Goal: Task Accomplishment & Management: Manage account settings

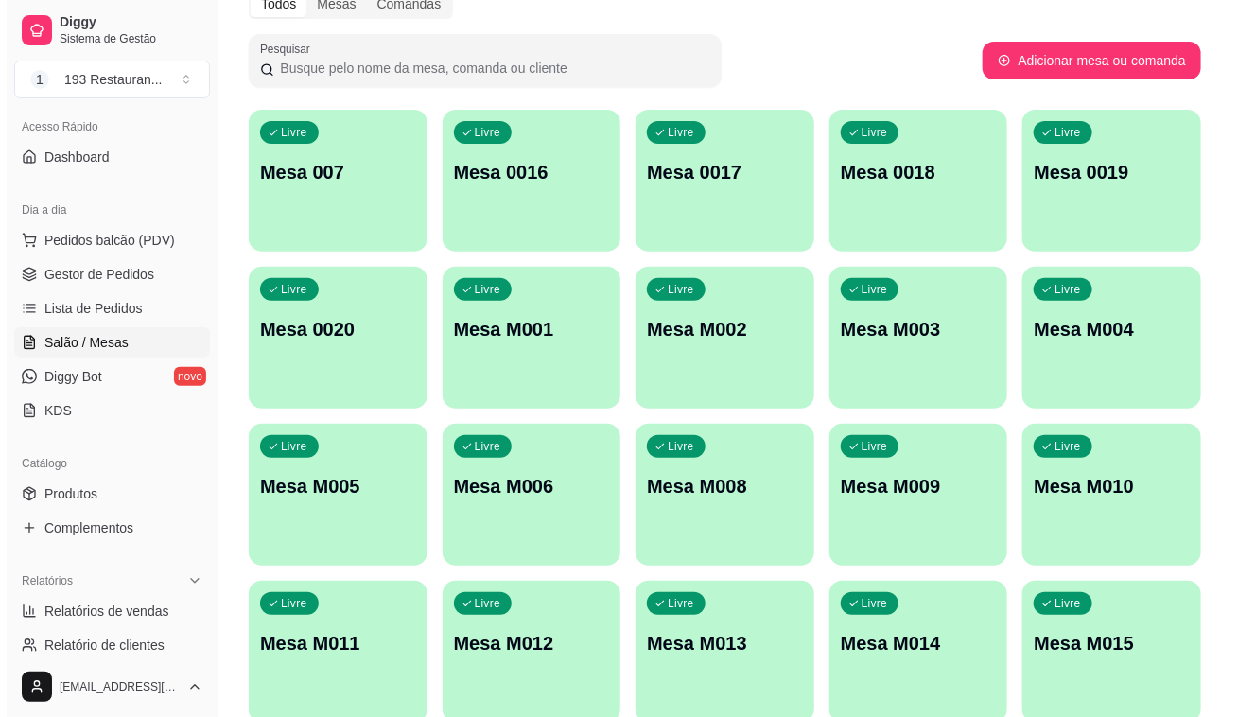
scroll to position [4, 0]
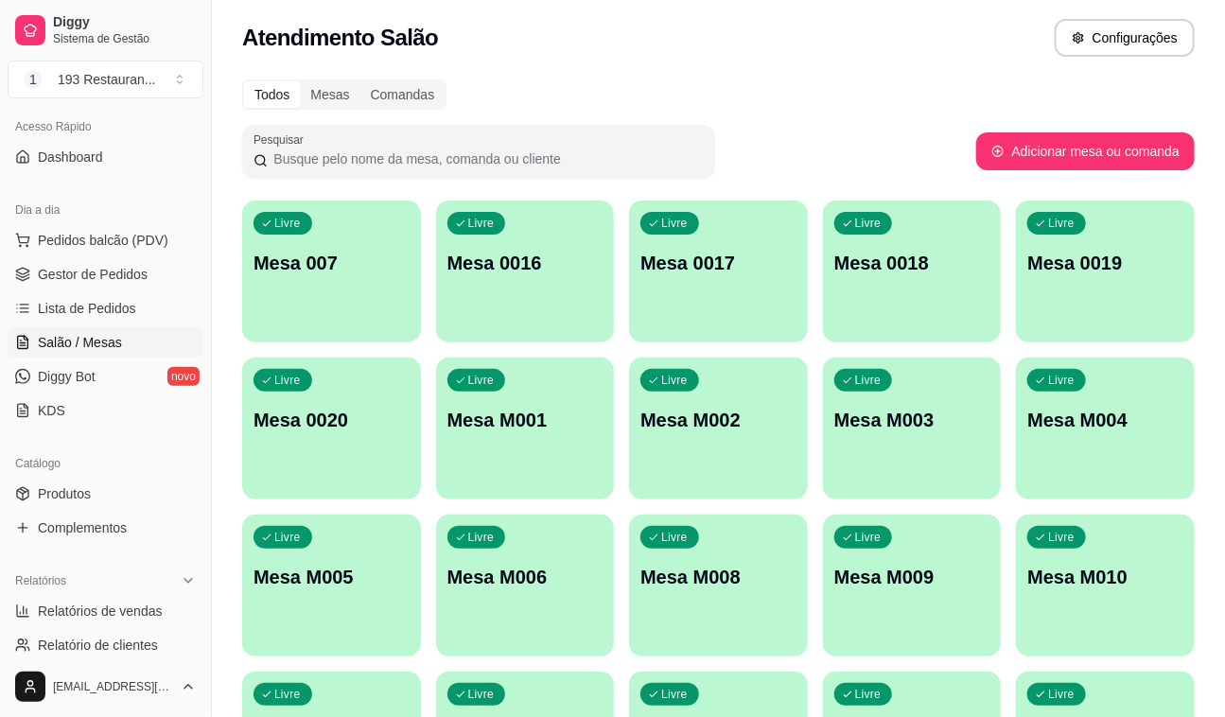
click at [559, 417] on p "Mesa M001" at bounding box center [525, 420] width 156 height 26
click at [591, 474] on div "Livre Mesa M001" at bounding box center [525, 416] width 179 height 119
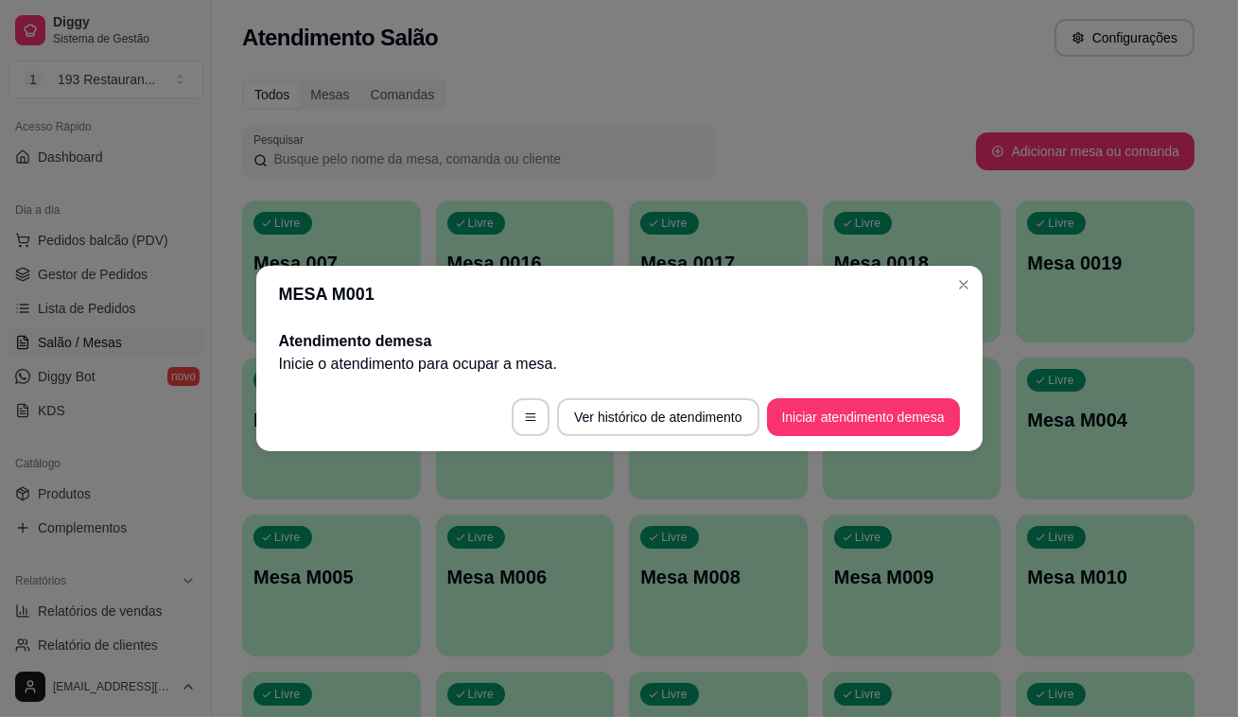
click at [857, 411] on button "Iniciar atendimento de mesa" at bounding box center [863, 417] width 193 height 38
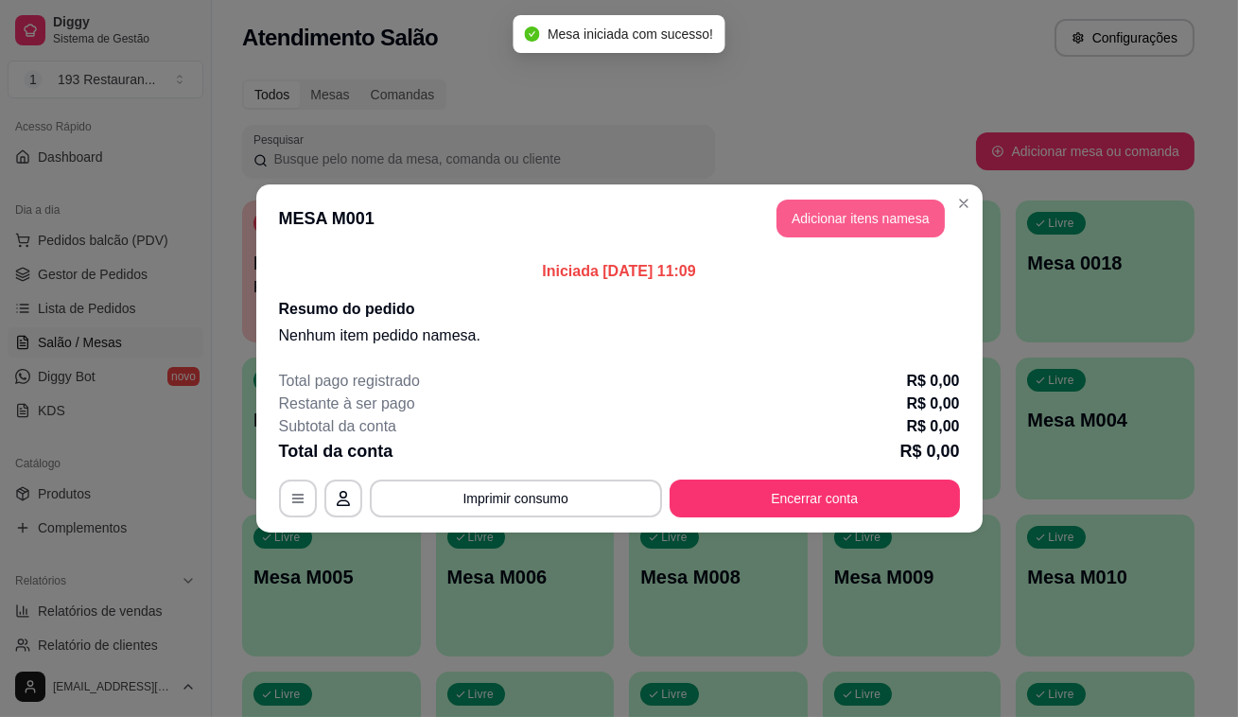
click at [834, 218] on button "Adicionar itens na mesa" at bounding box center [860, 219] width 168 height 38
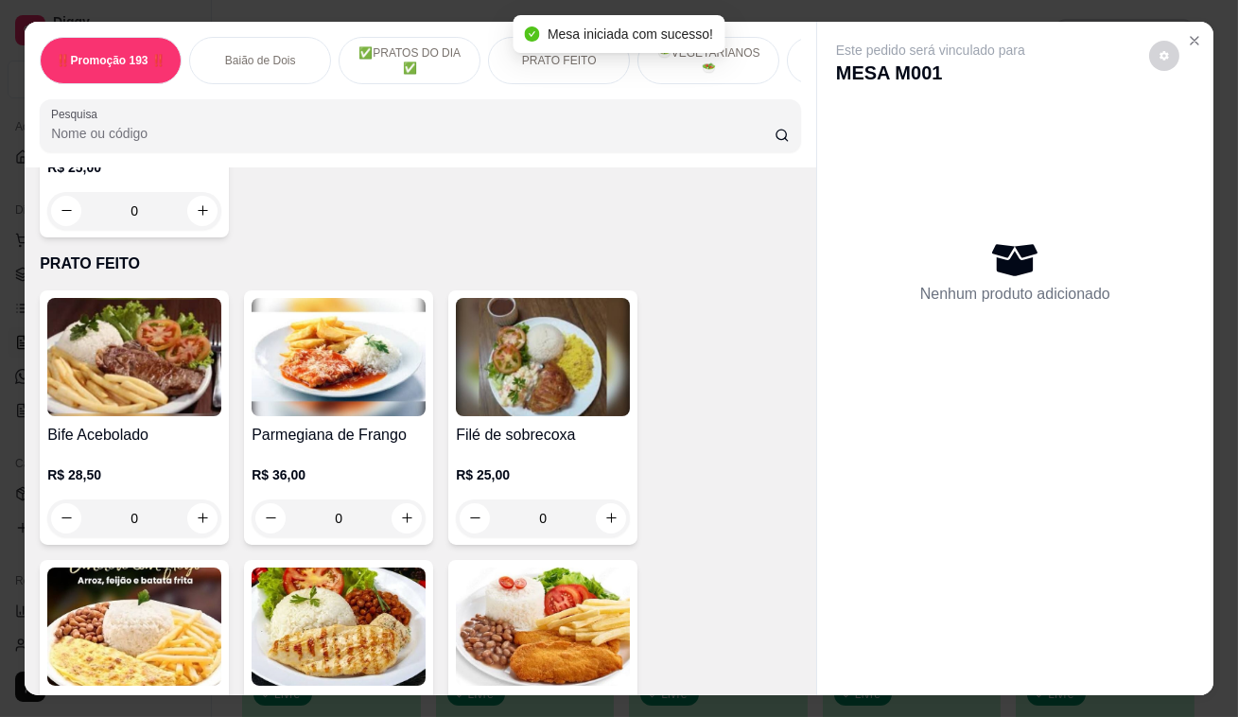
scroll to position [1117, 0]
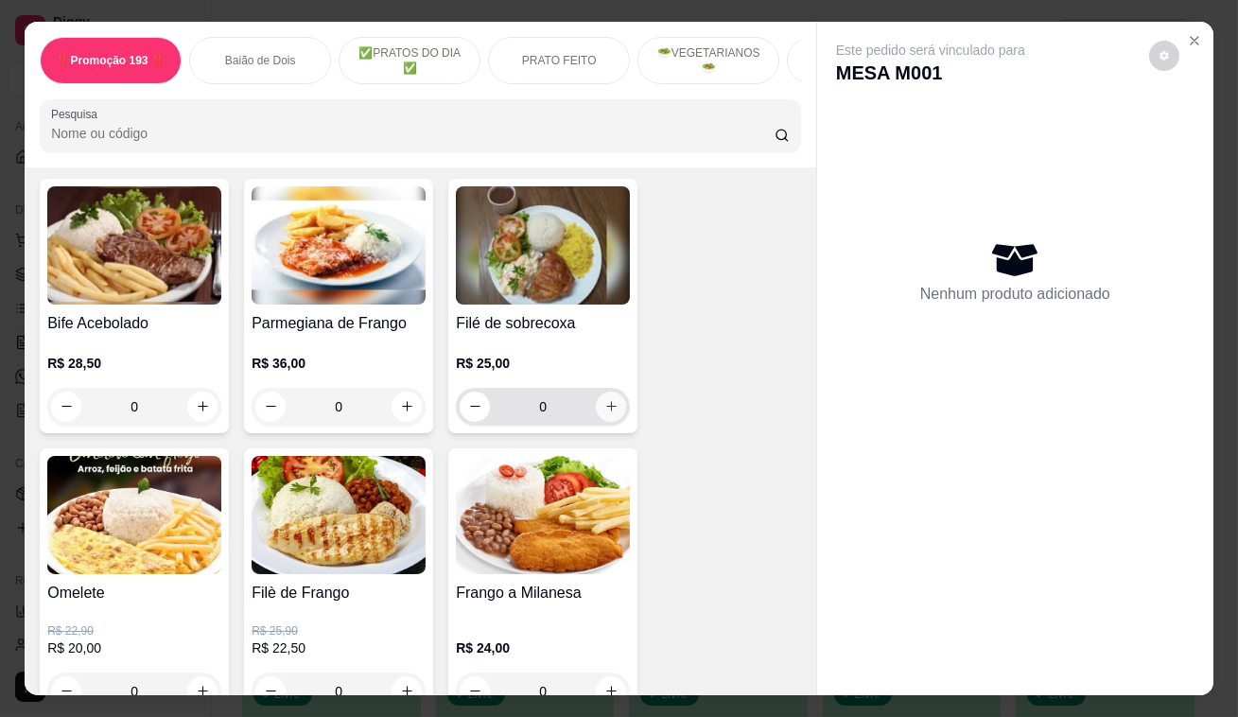
click at [604, 412] on icon "increase-product-quantity" at bounding box center [611, 406] width 14 height 14
type input "1"
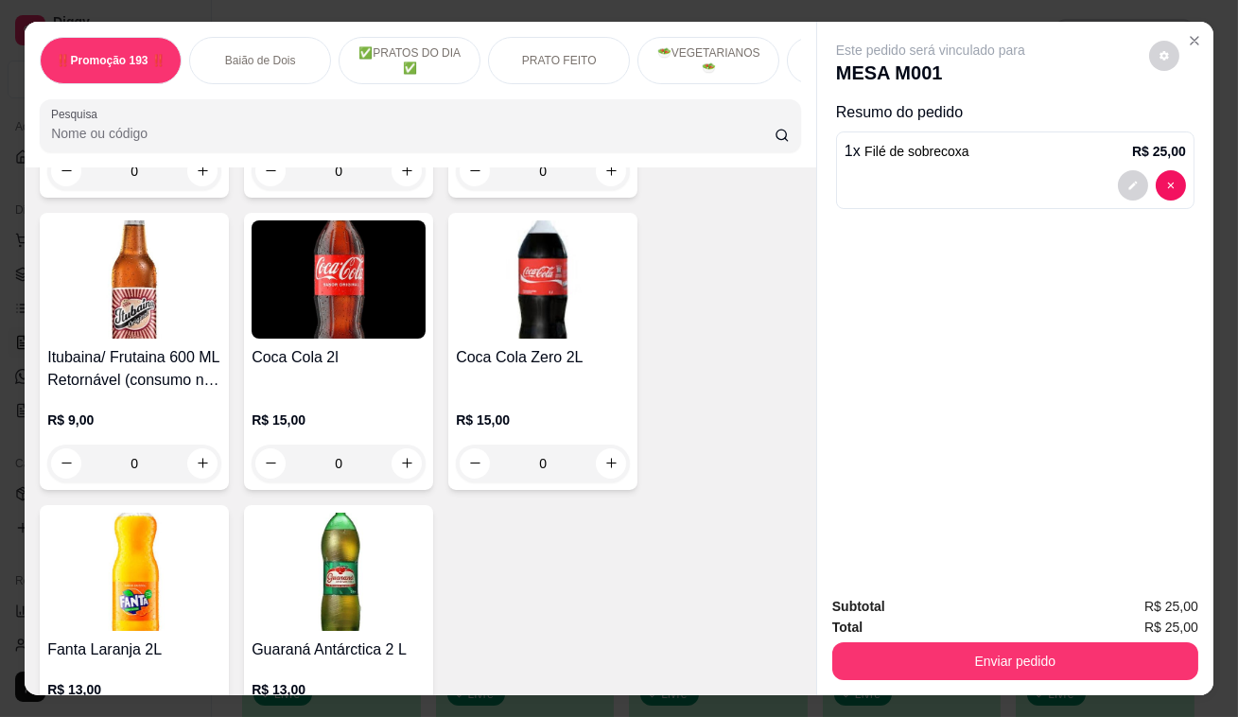
scroll to position [8683, 0]
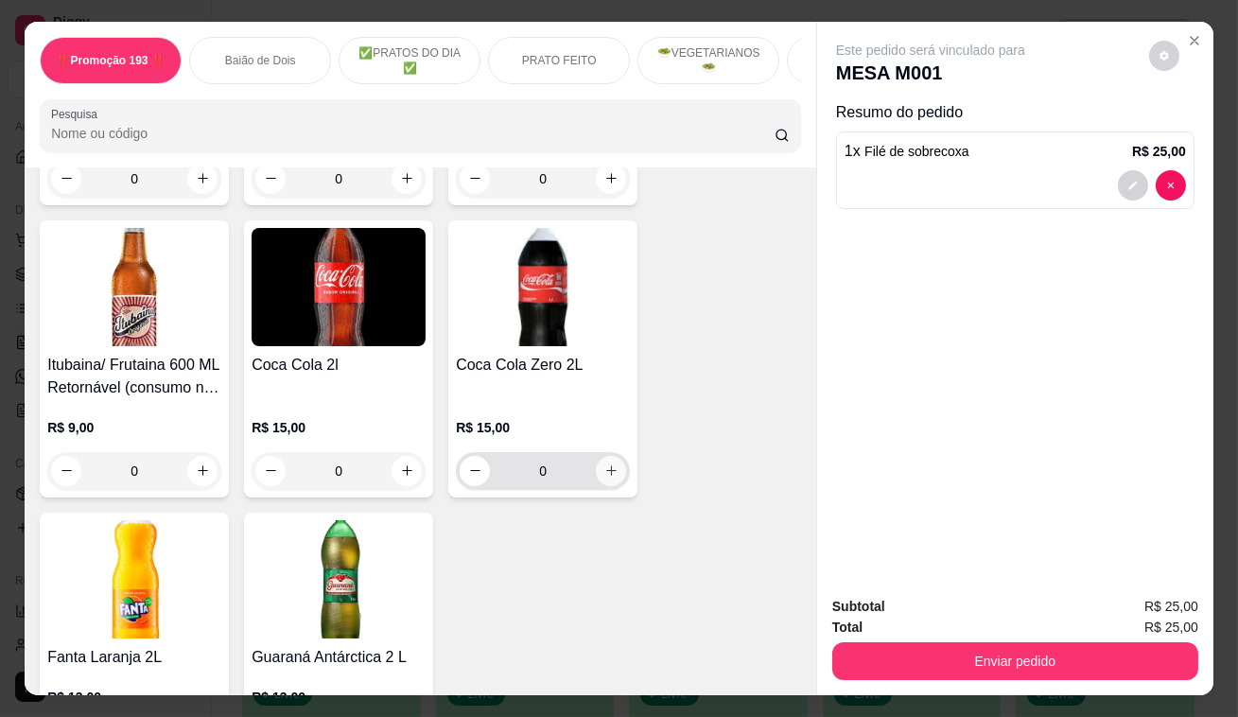
click at [609, 463] on icon "increase-product-quantity" at bounding box center [611, 470] width 14 height 14
type input "1"
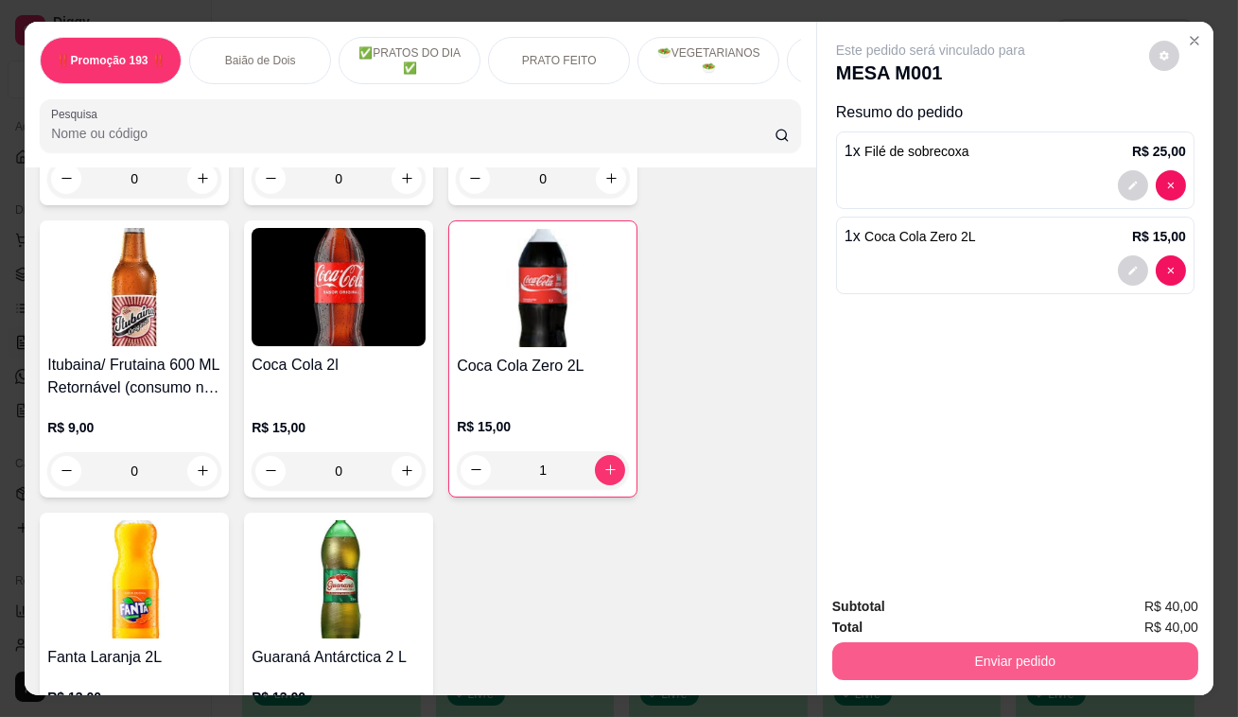
click at [970, 646] on button "Enviar pedido" at bounding box center [1015, 661] width 366 height 38
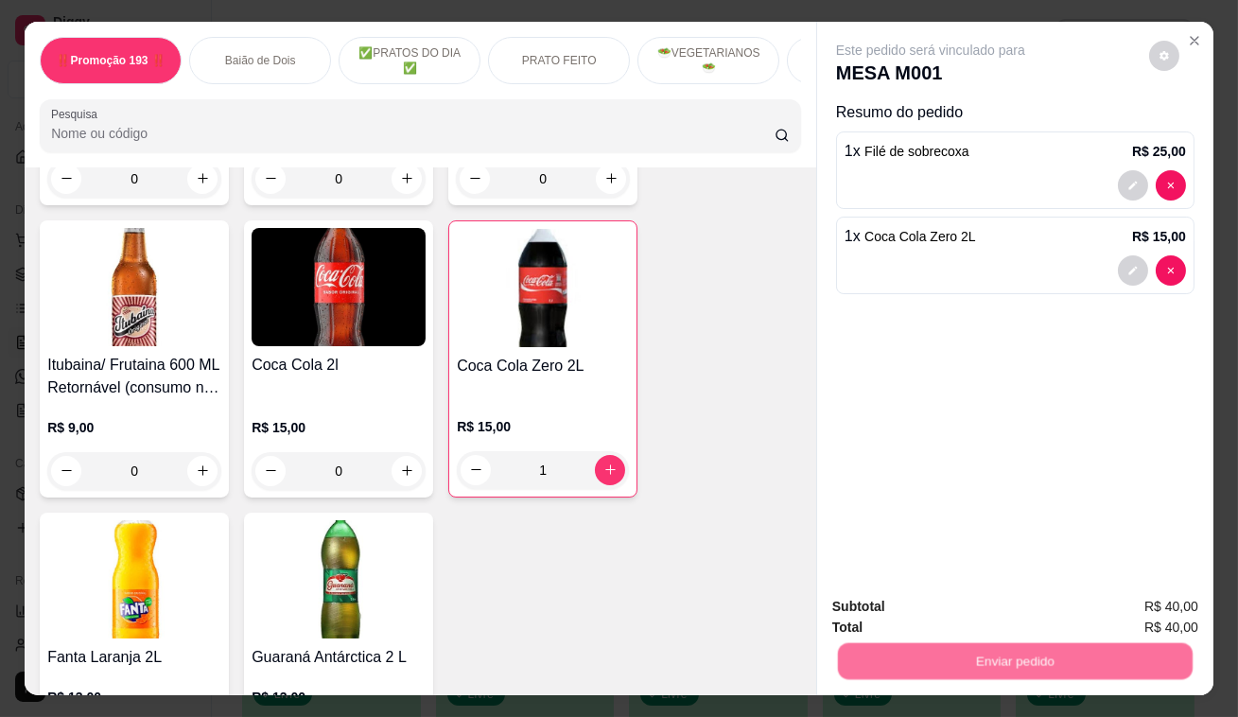
click at [963, 613] on button "Registrar cliente" at bounding box center [1023, 608] width 121 height 35
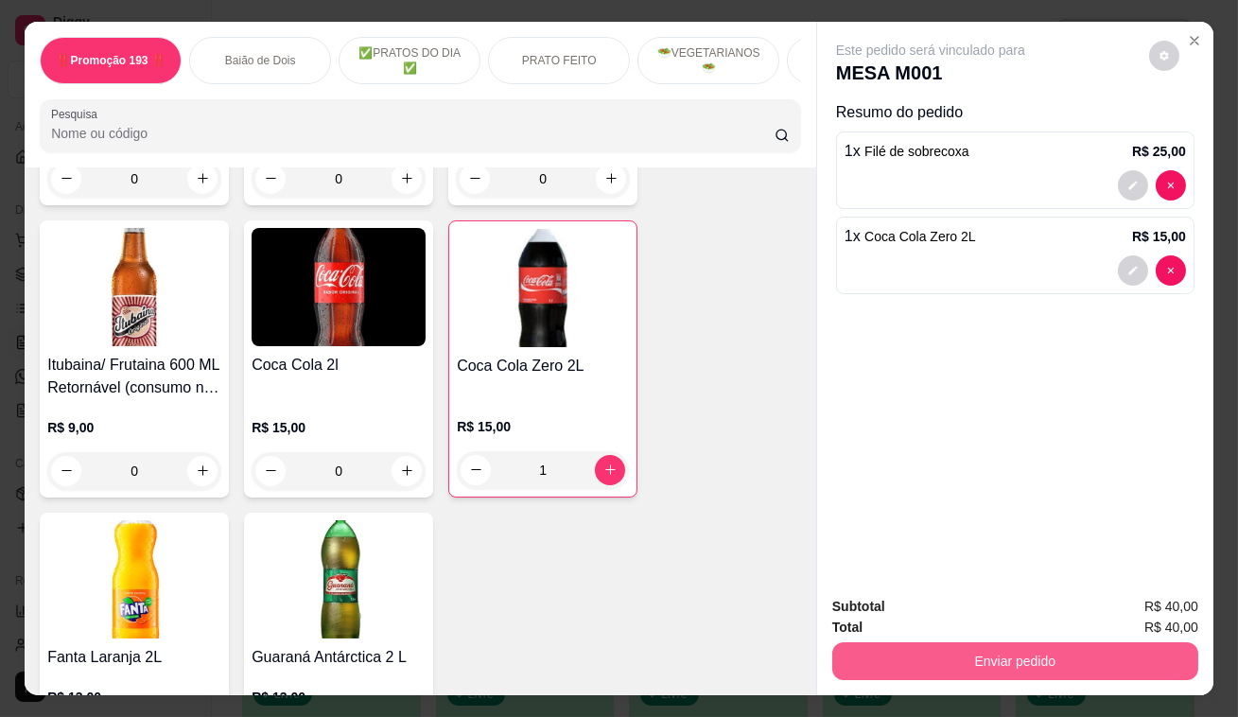
click at [1040, 653] on button "Enviar pedido" at bounding box center [1015, 661] width 366 height 38
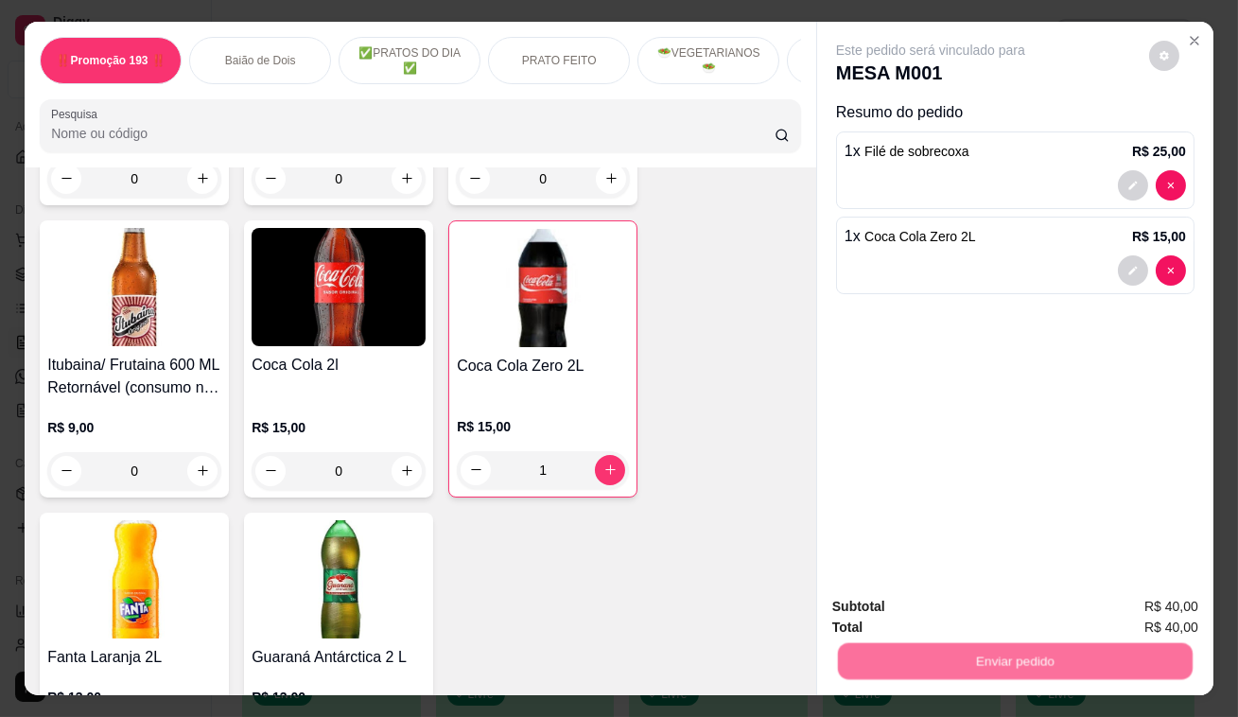
click at [1126, 611] on button "Enviar pedido" at bounding box center [1149, 609] width 107 height 36
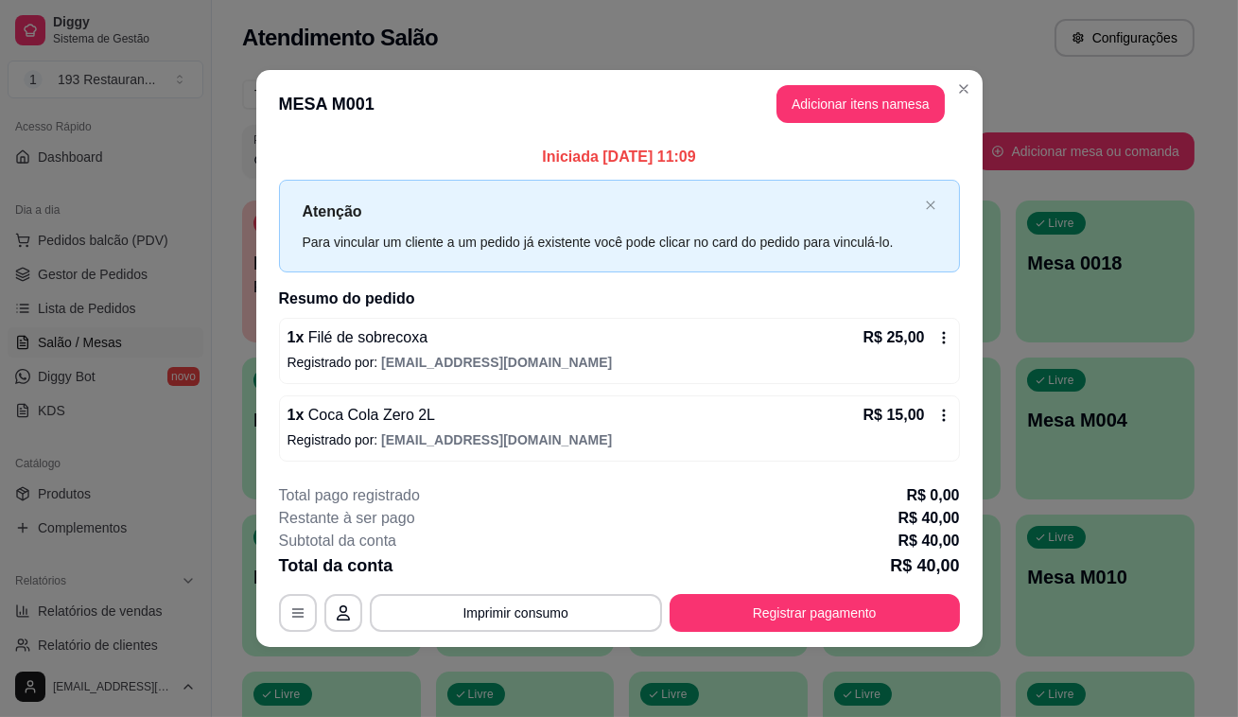
click at [934, 328] on div "R$ 25,00" at bounding box center [907, 337] width 88 height 23
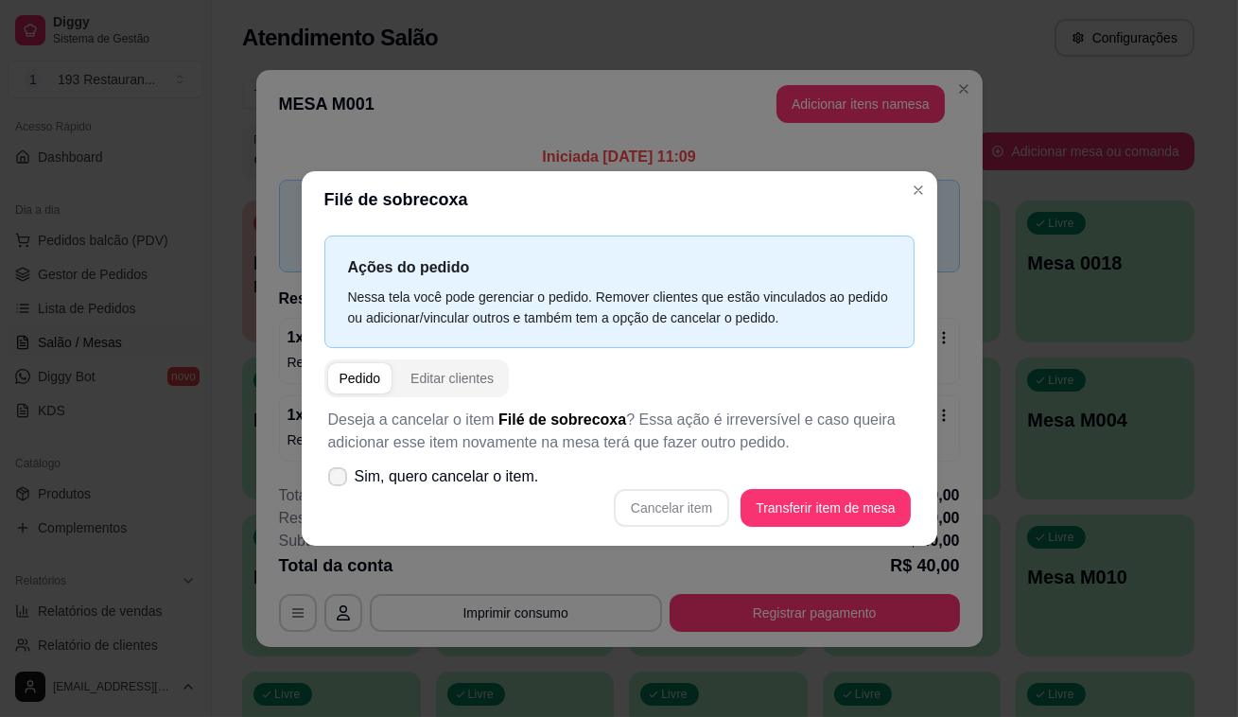
click at [437, 482] on span "Sim, quero cancelar o item." at bounding box center [447, 476] width 184 height 23
click at [340, 482] on input "Sim, quero cancelar o item." at bounding box center [333, 486] width 12 height 12
checkbox input "true"
click at [653, 506] on button "Cancelar item" at bounding box center [672, 508] width 113 height 37
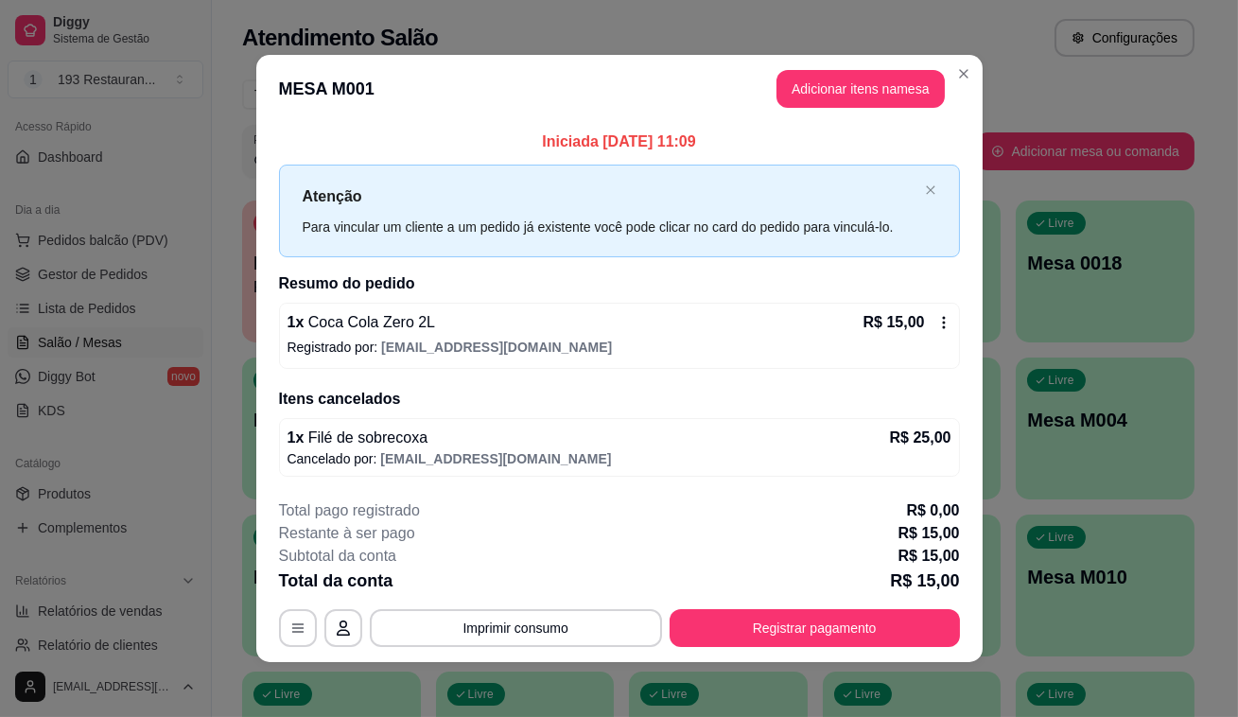
click at [940, 323] on icon at bounding box center [943, 322] width 15 height 15
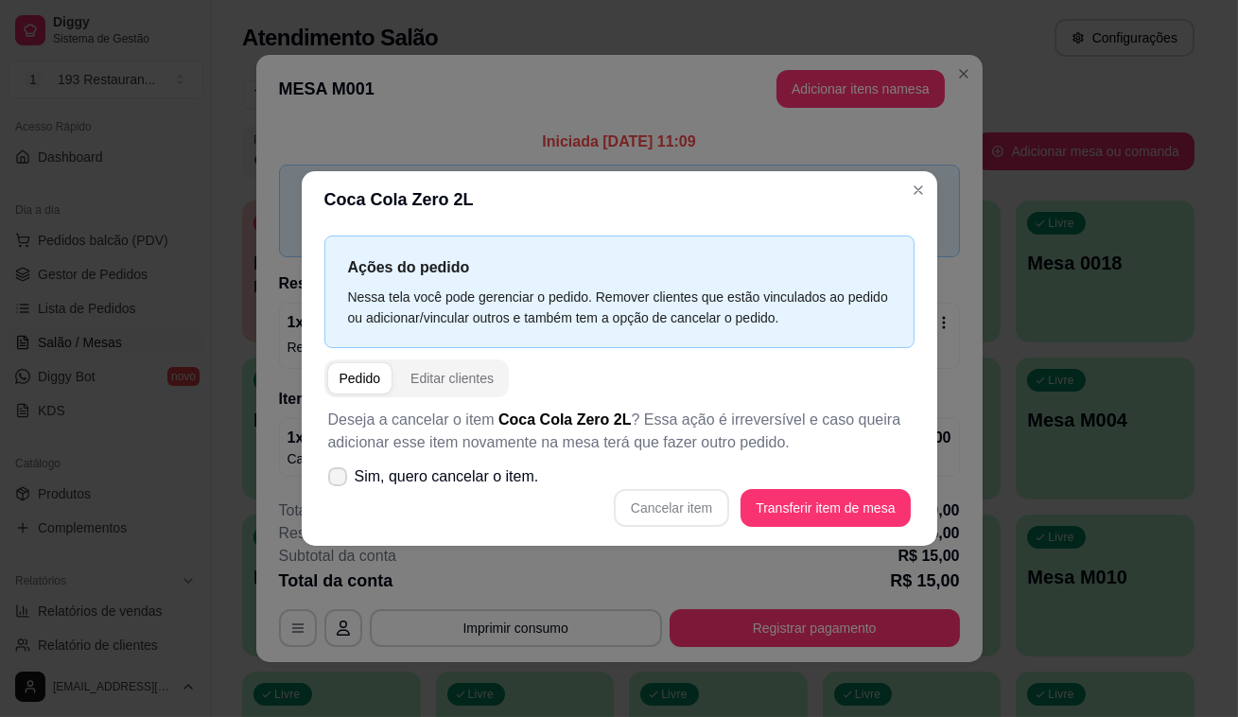
click at [437, 452] on p "Deseja a cancelar o item Coca Cola Zero 2L ? Essa ação é irreversível e caso qu…" at bounding box center [619, 431] width 583 height 45
click at [458, 481] on span "Sim, quero cancelar o item." at bounding box center [447, 476] width 184 height 23
click at [340, 481] on input "Sim, quero cancelar o item." at bounding box center [333, 486] width 12 height 12
checkbox input "true"
click at [645, 504] on button "Cancelar item" at bounding box center [671, 508] width 115 height 38
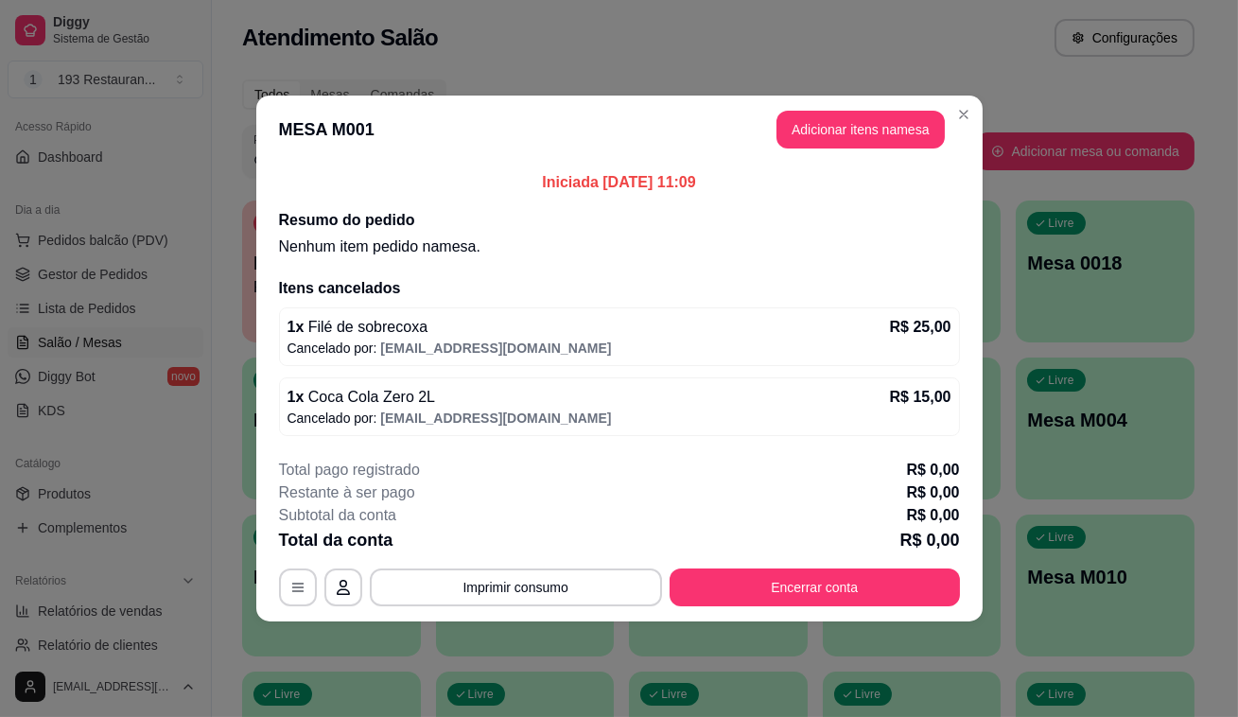
click at [770, 607] on footer "Total pago registrado R$ 0,00 Restante à ser pago R$ 0,00 Subtotal da conta R$ …" at bounding box center [619, 533] width 726 height 178
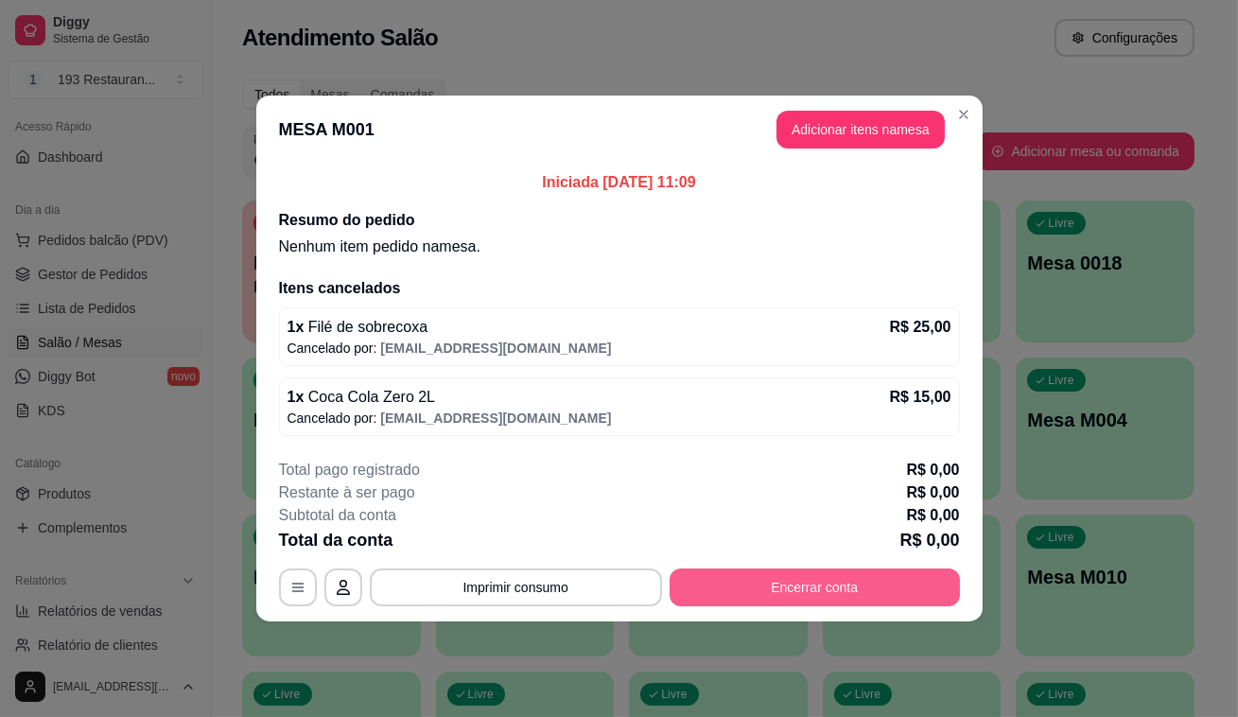
click at [775, 591] on button "Encerrar conta" at bounding box center [815, 587] width 290 height 38
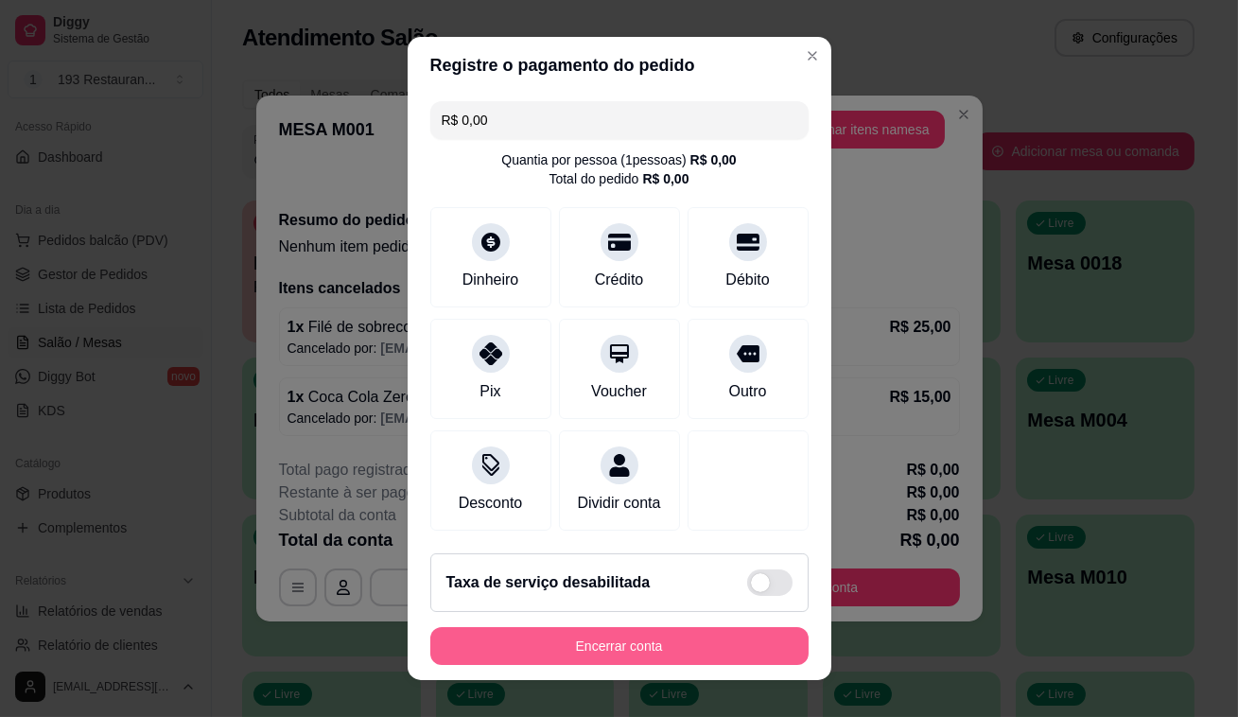
click at [577, 650] on button "Encerrar conta" at bounding box center [619, 646] width 378 height 38
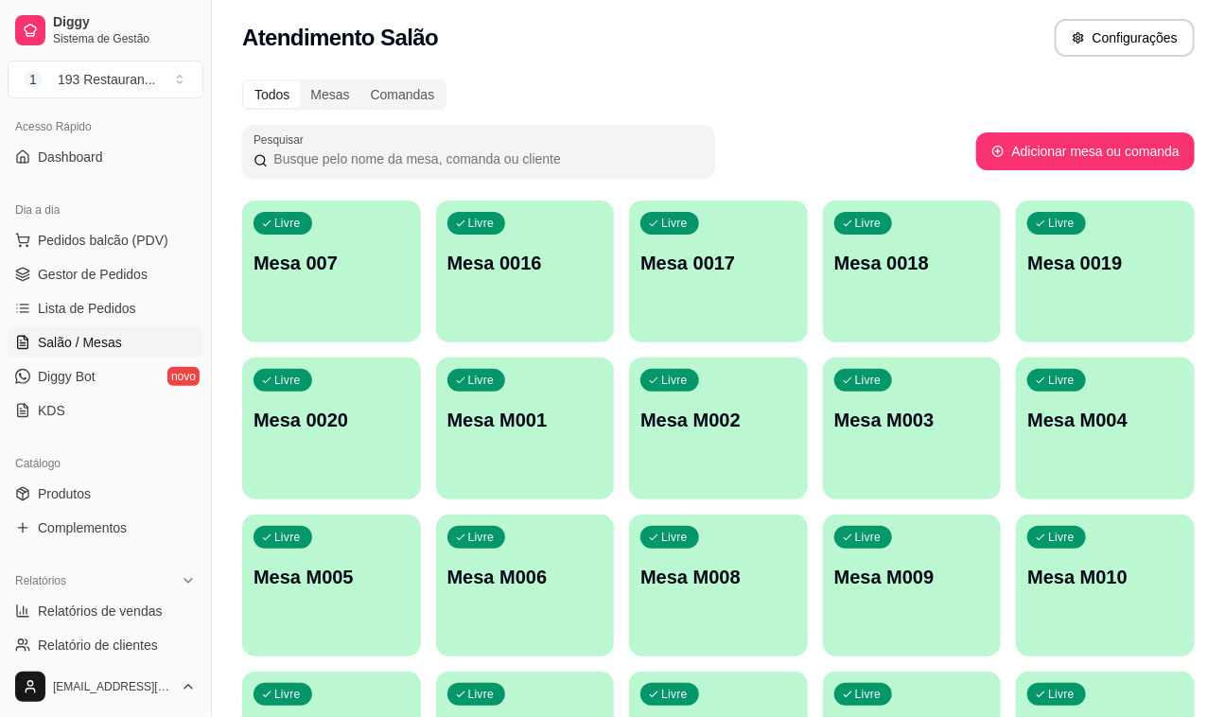
click at [310, 246] on div "Livre Mesa 007" at bounding box center [331, 259] width 179 height 119
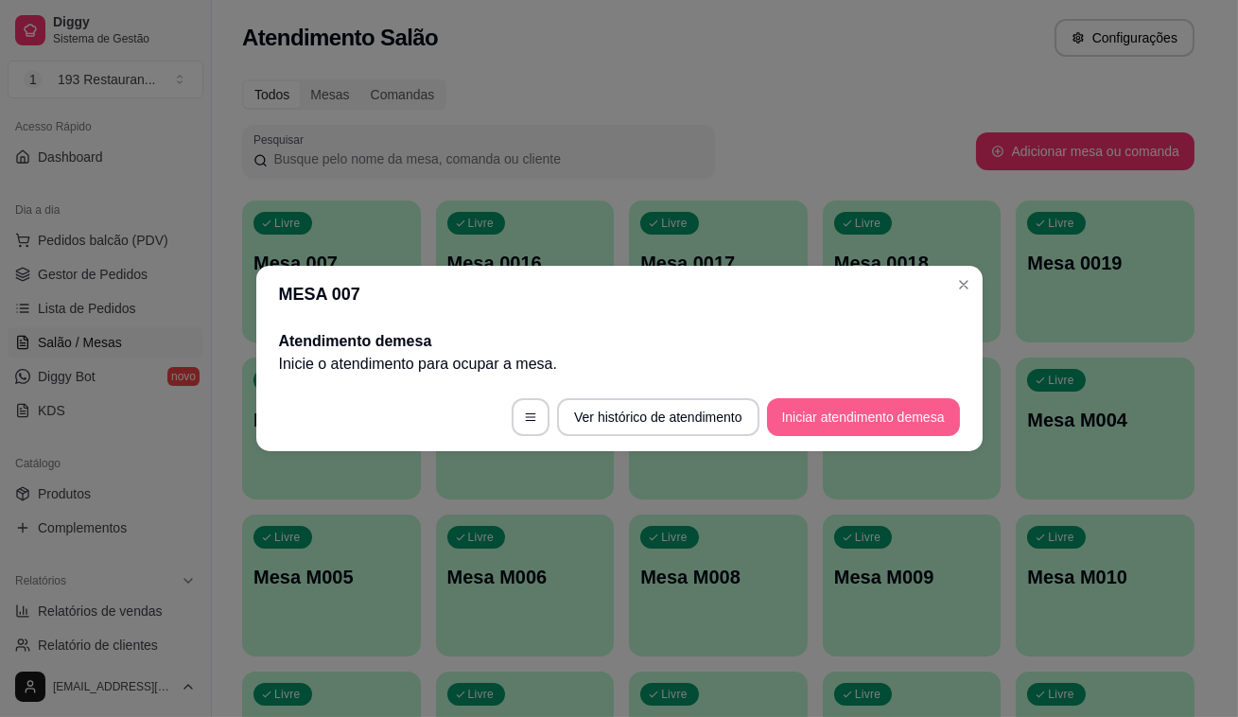
click at [767, 418] on button "Iniciar atendimento de mesa" at bounding box center [863, 417] width 193 height 38
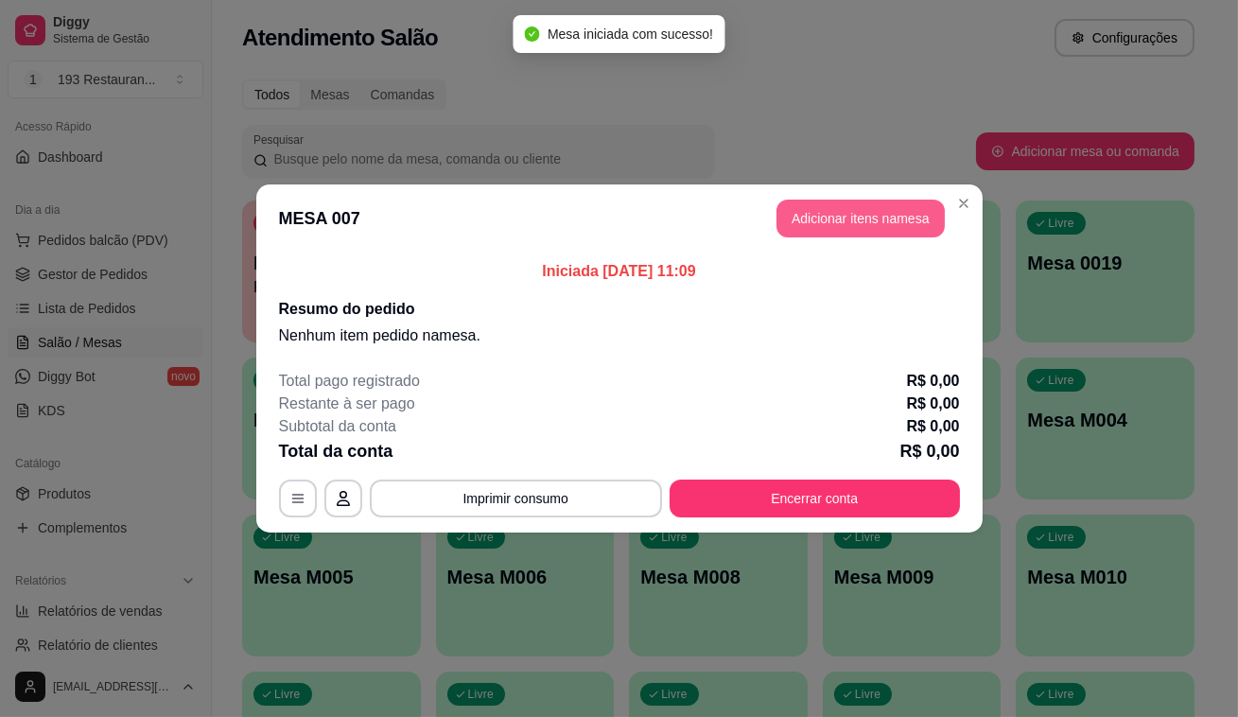
click at [865, 232] on button "Adicionar itens na mesa" at bounding box center [860, 219] width 168 height 38
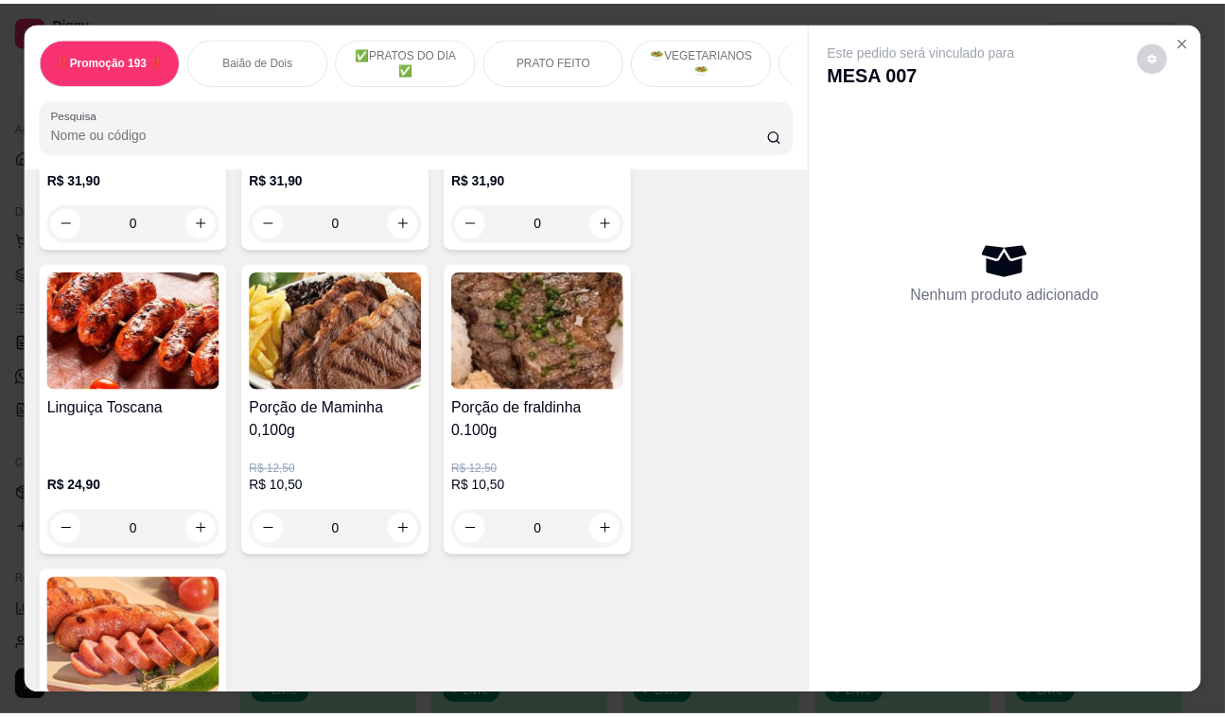
scroll to position [4384, 0]
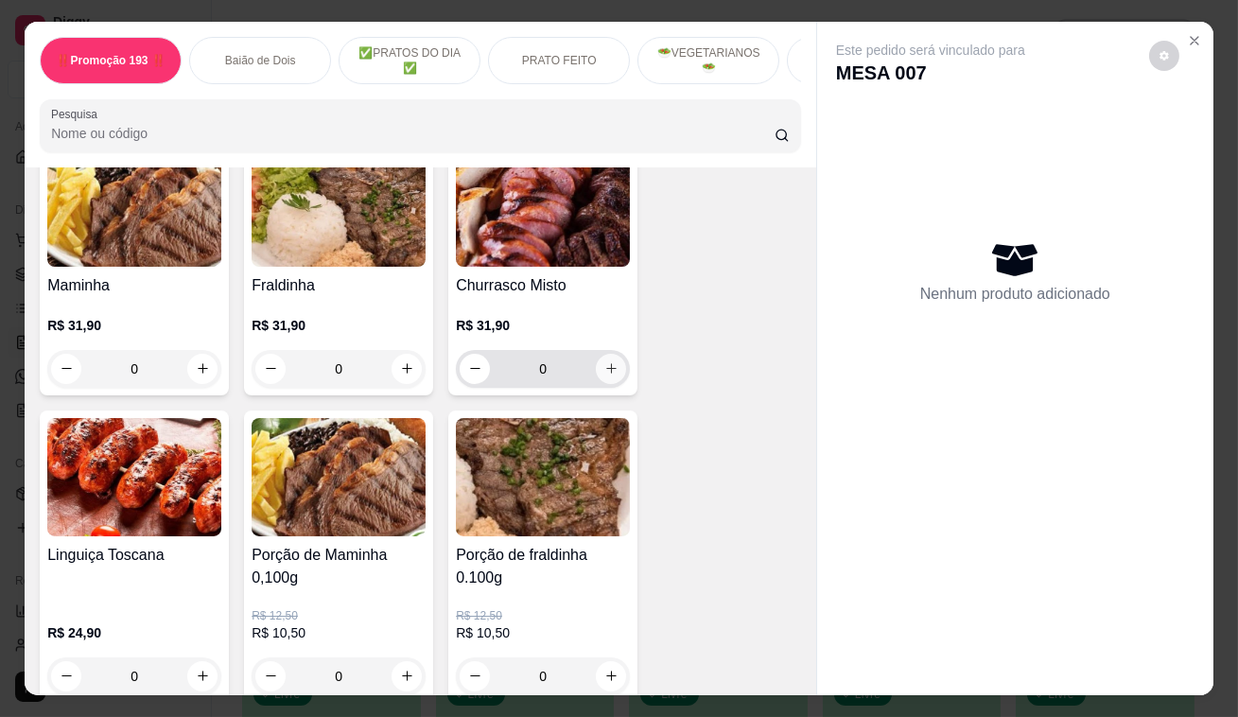
click at [608, 361] on icon "increase-product-quantity" at bounding box center [611, 368] width 14 height 14
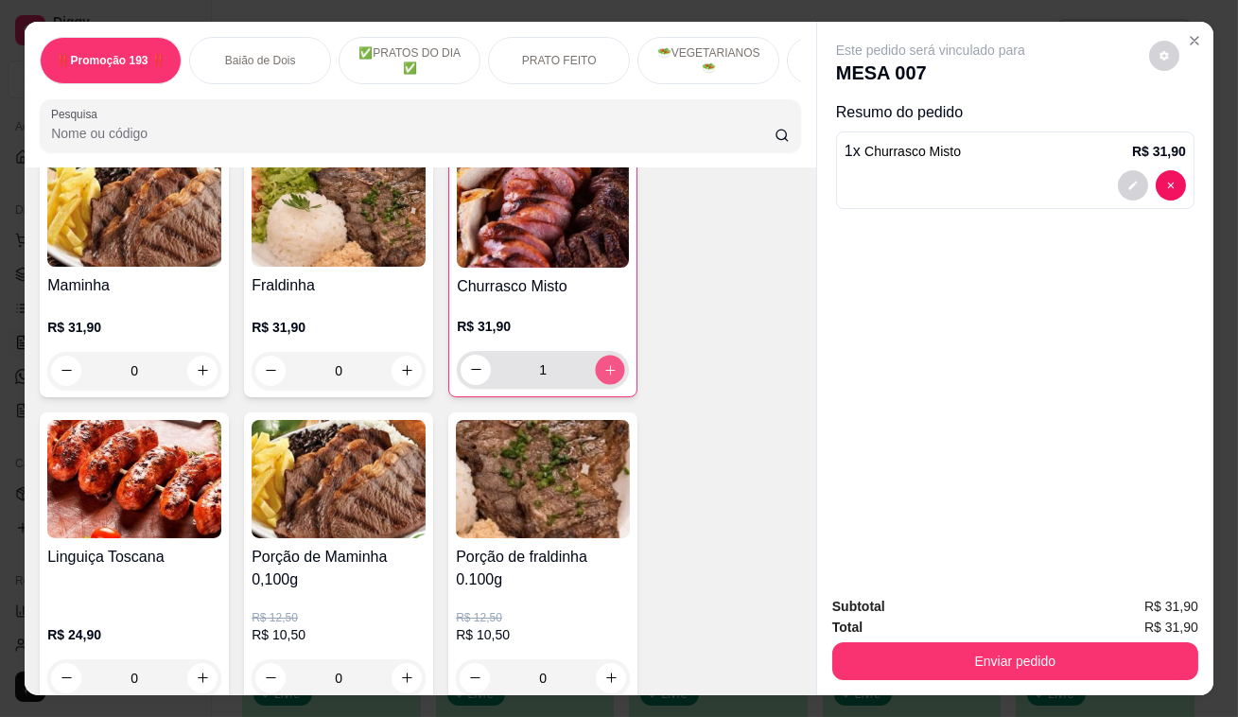
click at [608, 362] on icon "increase-product-quantity" at bounding box center [610, 369] width 14 height 14
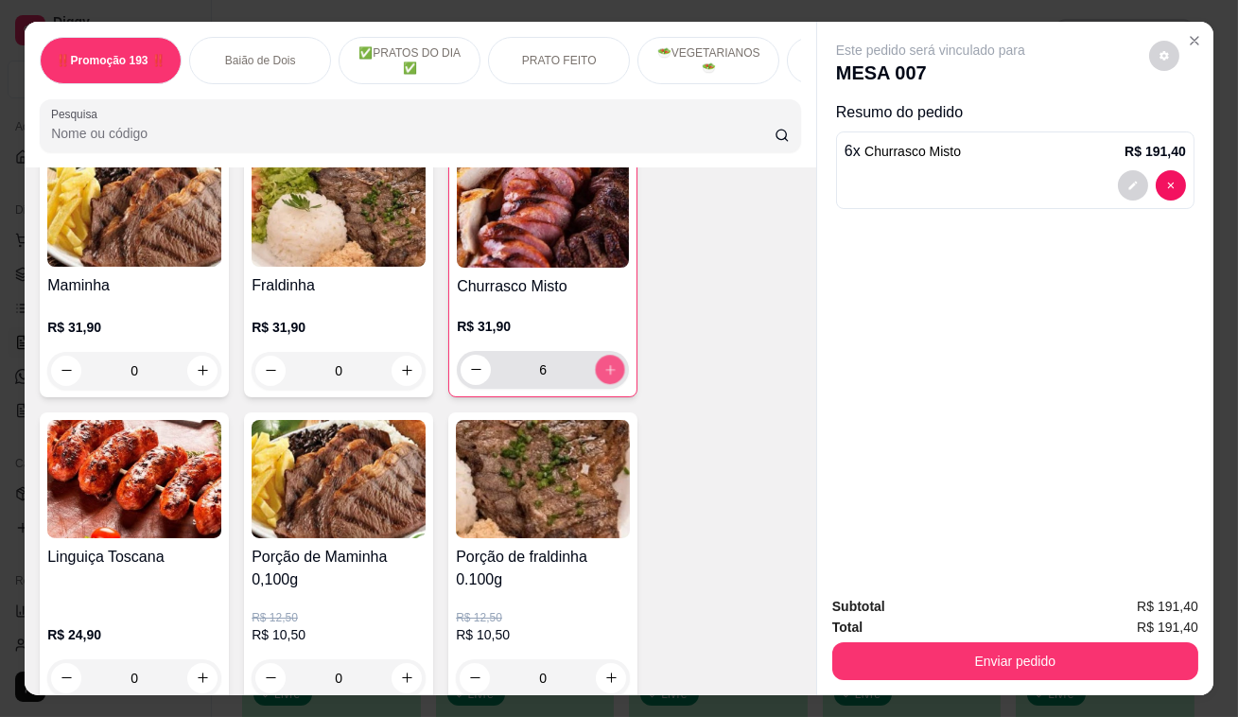
click at [608, 362] on icon "increase-product-quantity" at bounding box center [610, 369] width 14 height 14
type input "7"
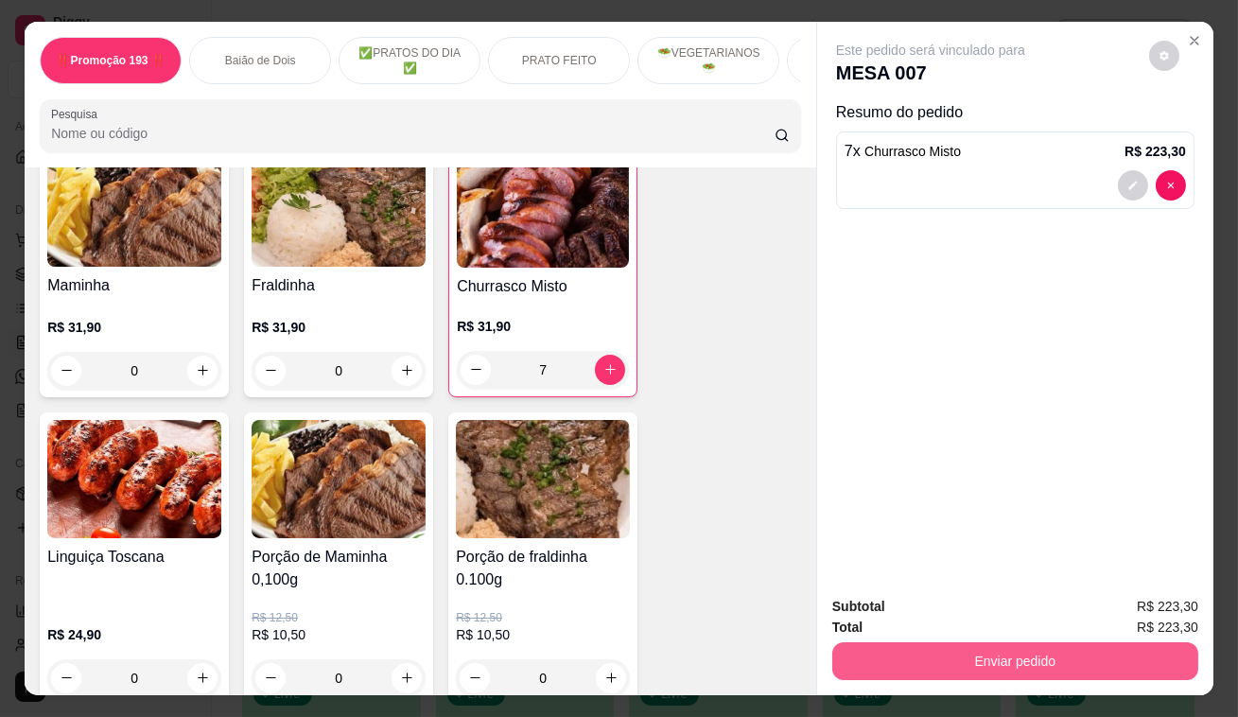
click at [1058, 651] on button "Enviar pedido" at bounding box center [1015, 661] width 366 height 38
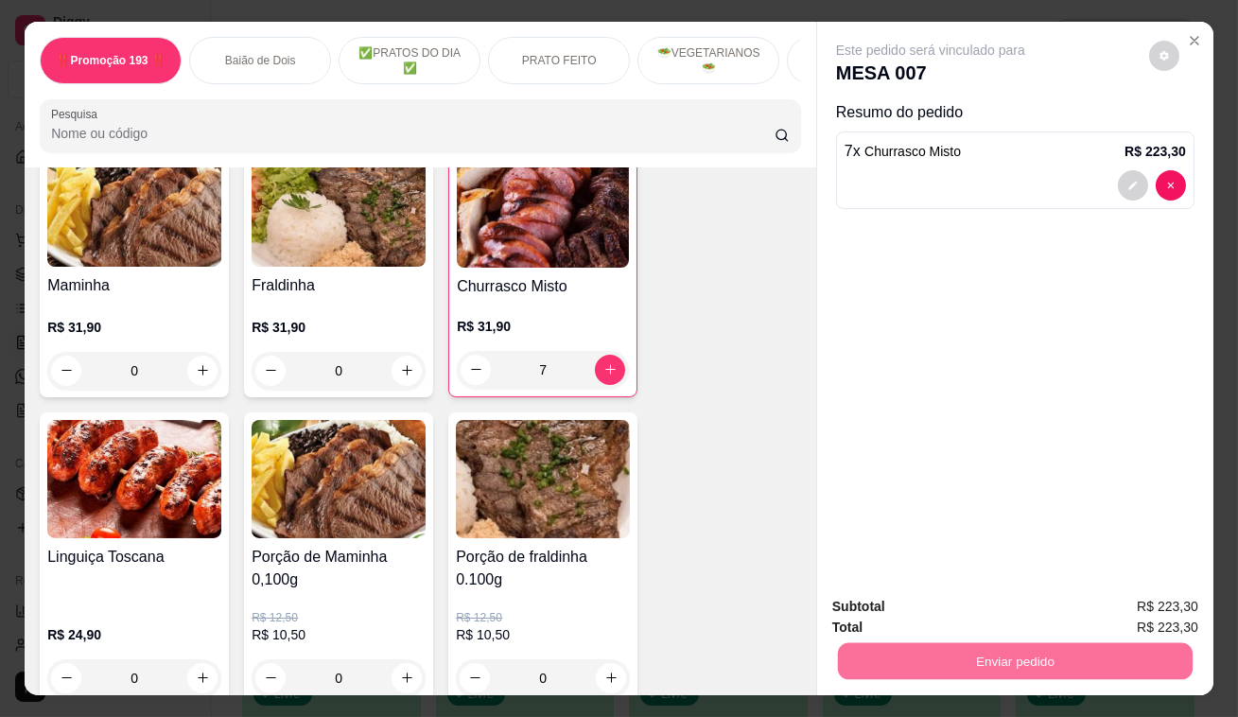
click at [1157, 606] on button "Enviar pedido" at bounding box center [1149, 609] width 107 height 36
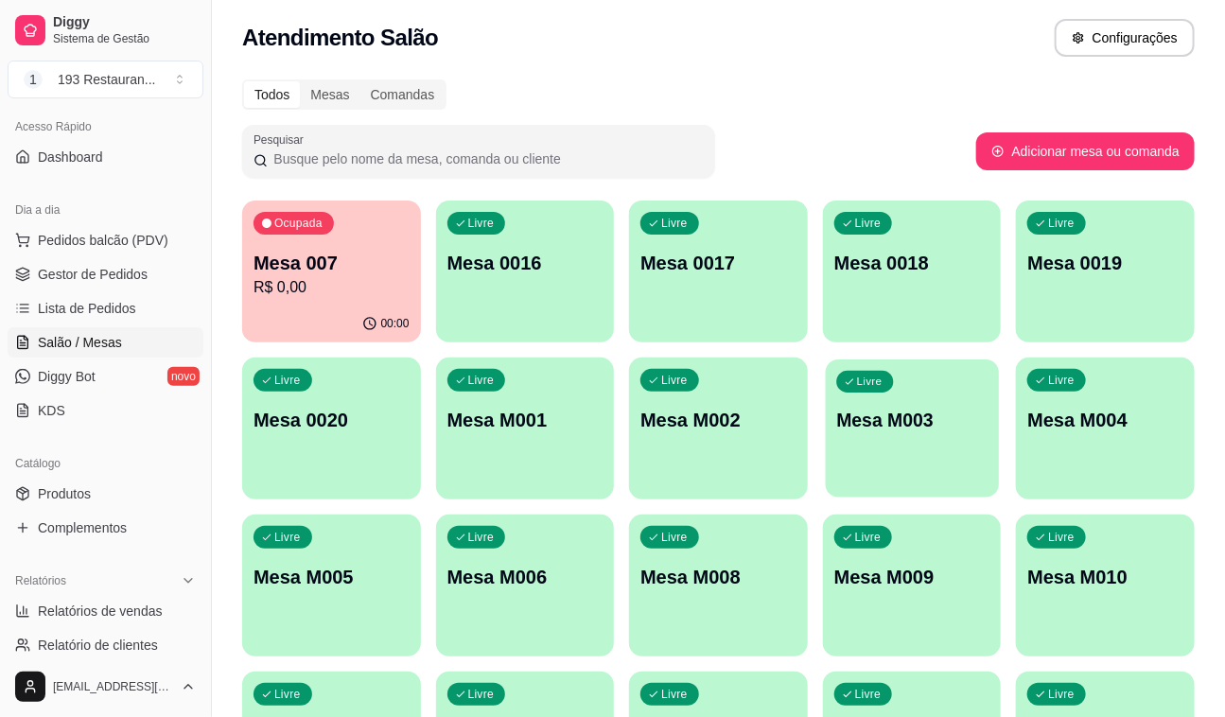
click at [831, 385] on div "Livre Mesa M003" at bounding box center [912, 416] width 173 height 115
click at [99, 494] on link "Produtos" at bounding box center [106, 494] width 196 height 30
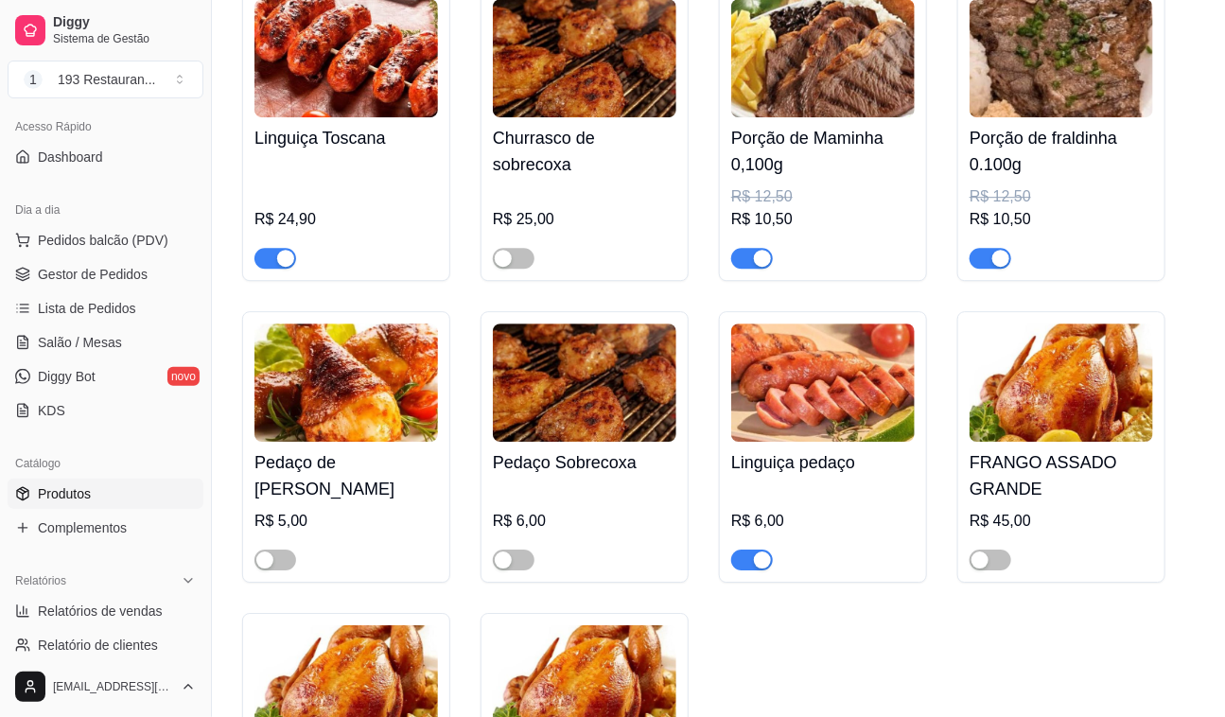
scroll to position [4729, 0]
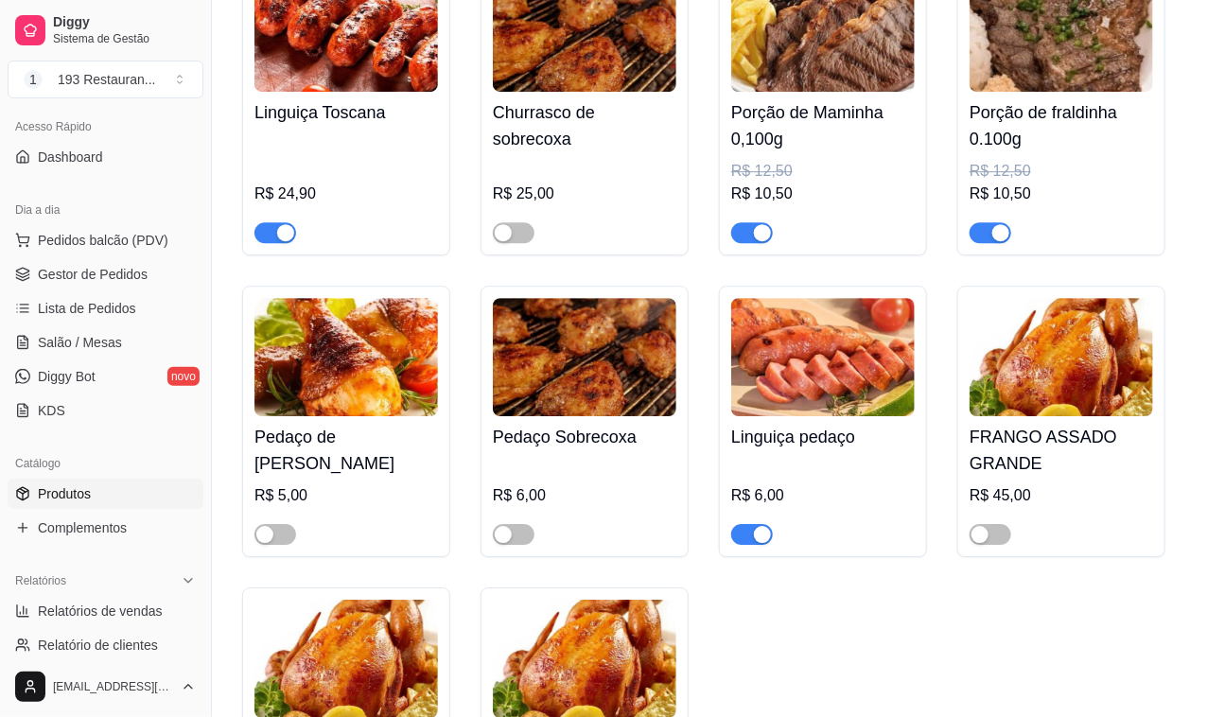
click at [764, 222] on span "button" at bounding box center [752, 232] width 42 height 21
click at [983, 222] on span "button" at bounding box center [990, 232] width 42 height 21
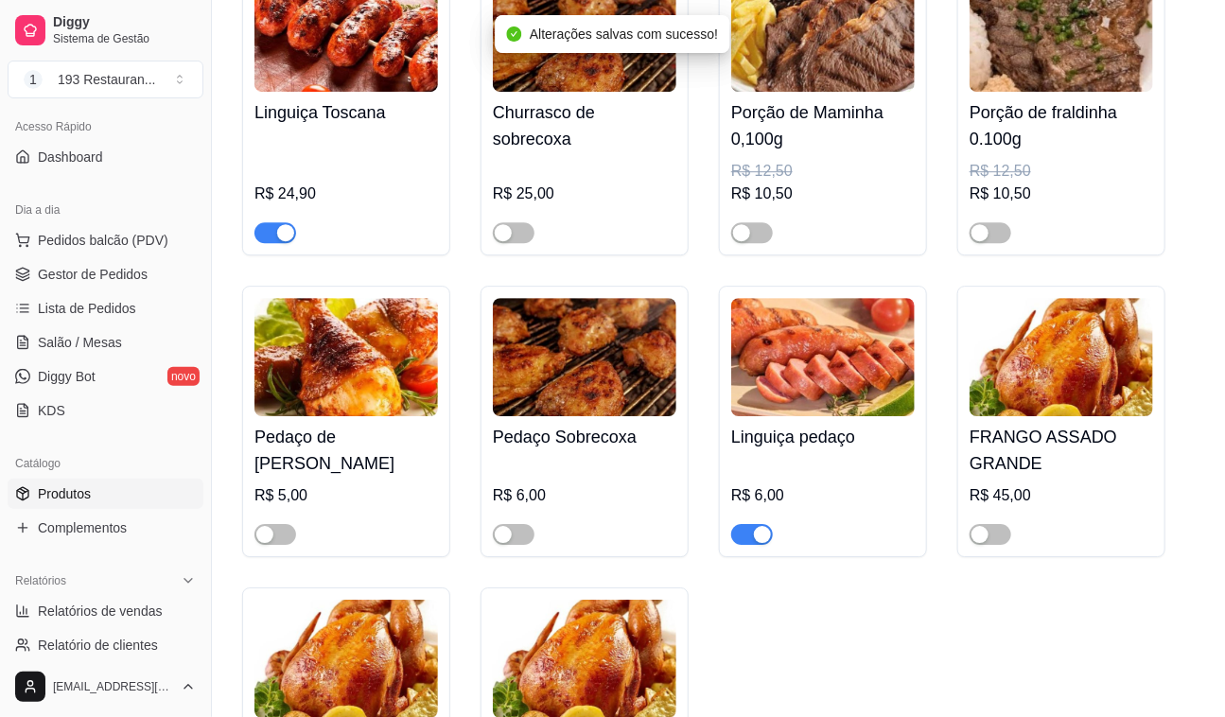
drag, startPoint x: 284, startPoint y: 222, endPoint x: 293, endPoint y: 240, distance: 20.3
click at [284, 224] on div "button" at bounding box center [285, 232] width 17 height 17
click at [752, 524] on span "button" at bounding box center [752, 534] width 42 height 21
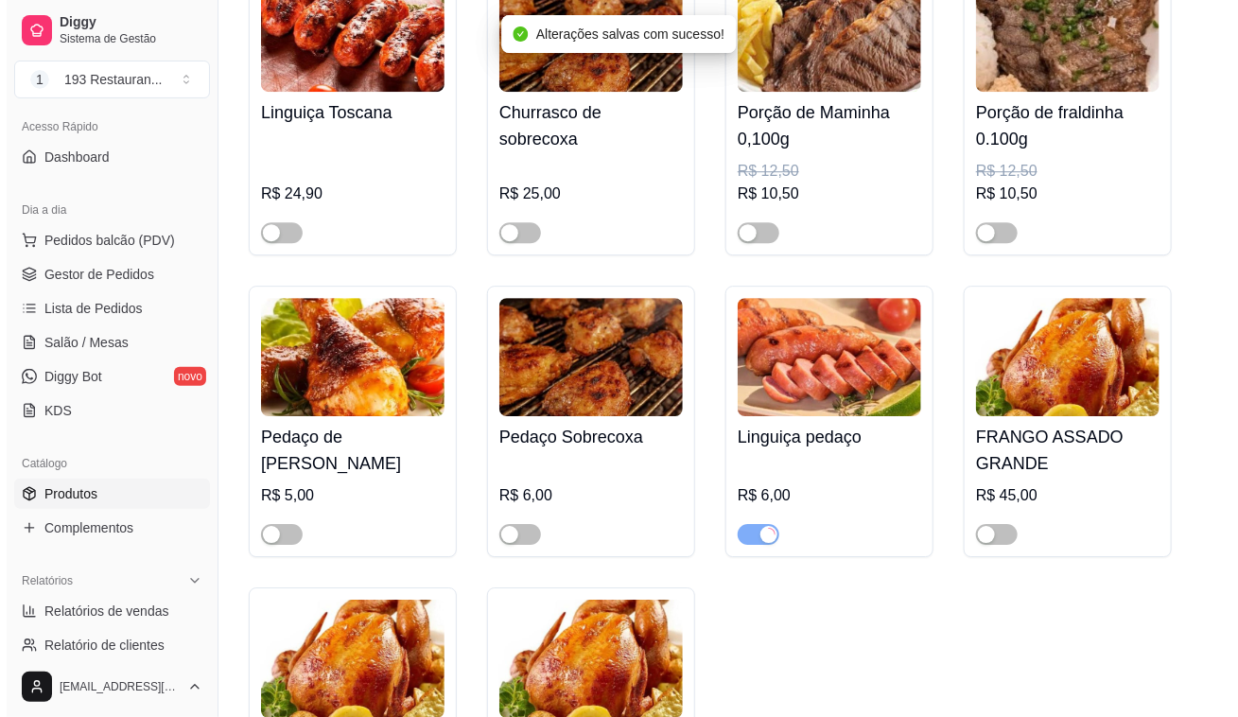
scroll to position [4384, 0]
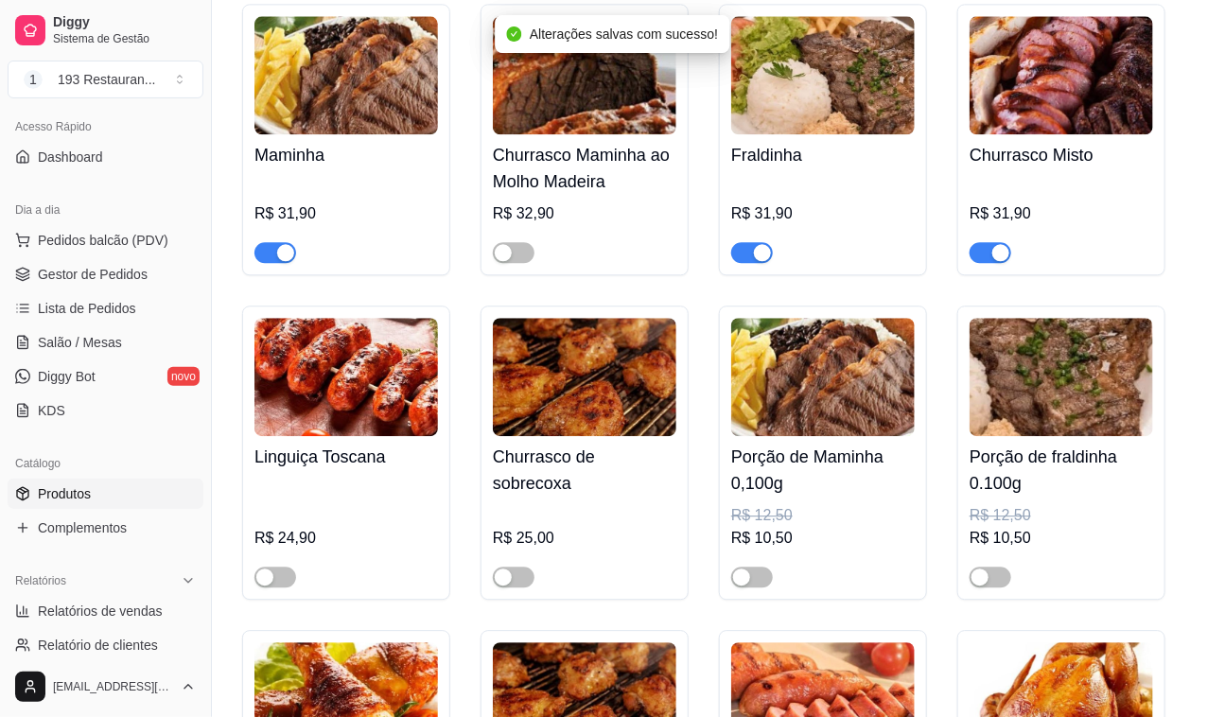
click at [276, 225] on div at bounding box center [345, 244] width 183 height 38
drag, startPoint x: 274, startPoint y: 241, endPoint x: 318, endPoint y: 243, distance: 43.5
click at [274, 242] on span "button" at bounding box center [275, 252] width 42 height 21
click at [764, 245] on div "button" at bounding box center [762, 252] width 17 height 17
click at [1001, 244] on div "button" at bounding box center [1000, 252] width 17 height 17
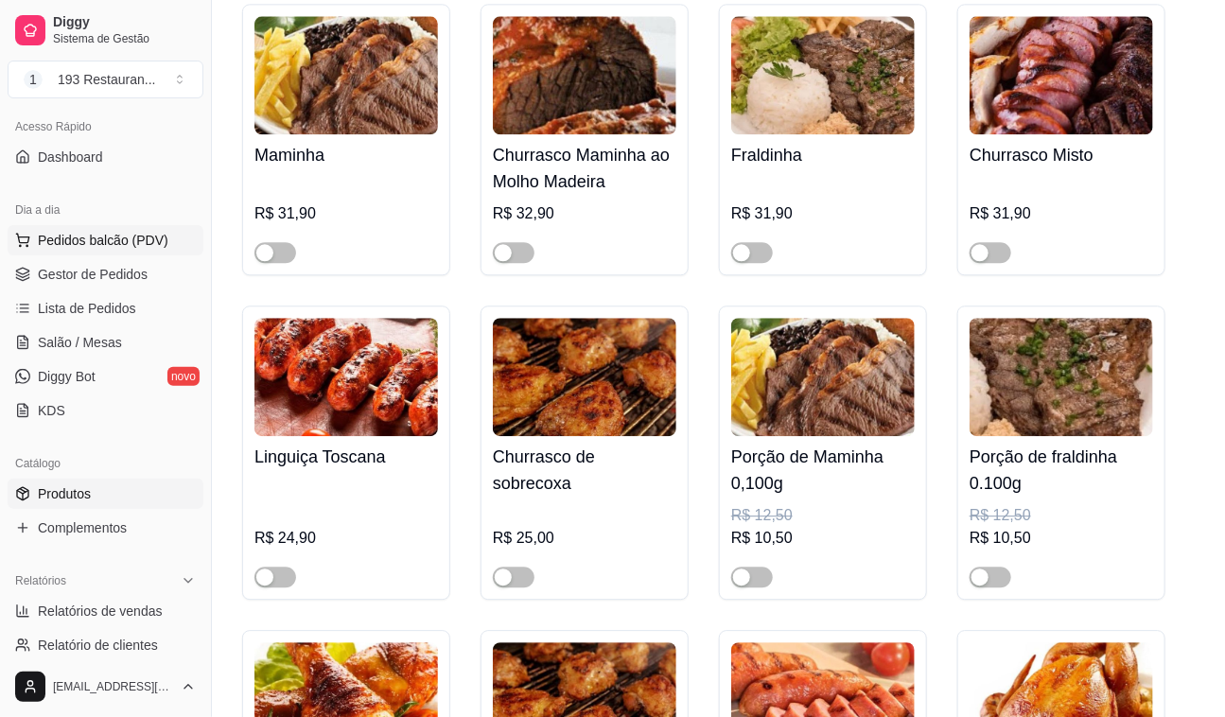
click at [183, 244] on button "Pedidos balcão (PDV)" at bounding box center [106, 240] width 196 height 30
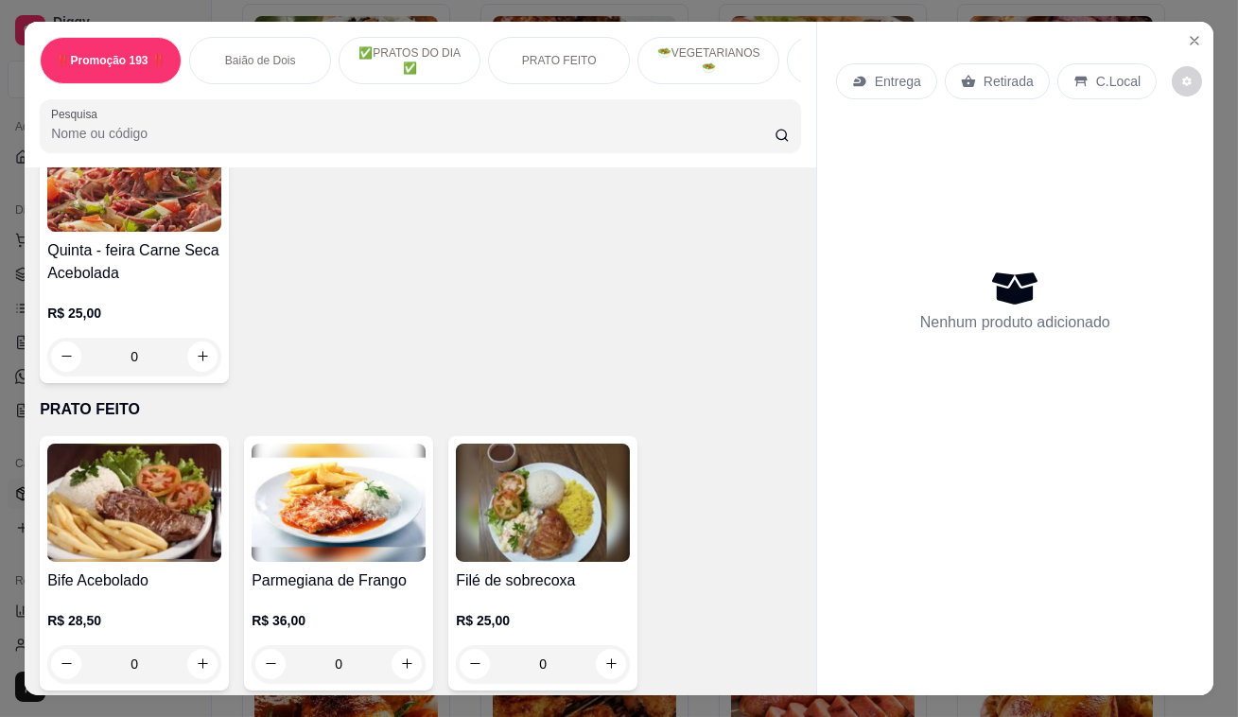
scroll to position [1203, 0]
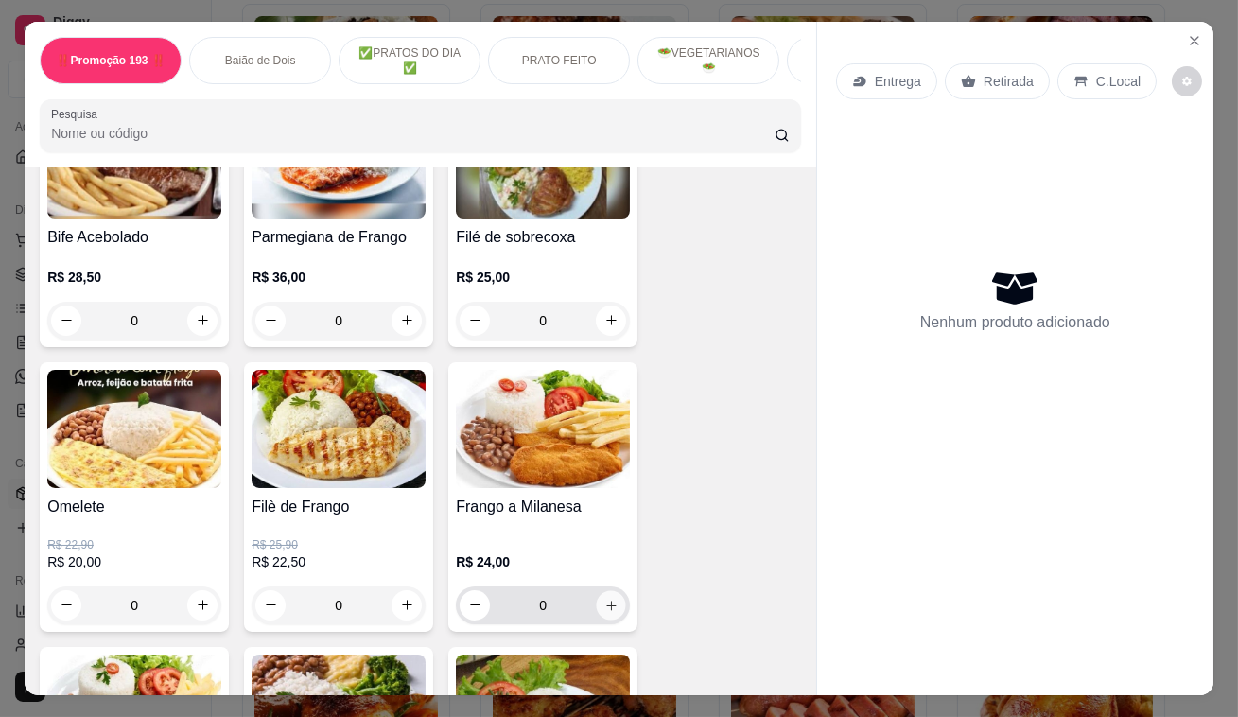
click at [604, 602] on icon "increase-product-quantity" at bounding box center [611, 605] width 14 height 14
type input "1"
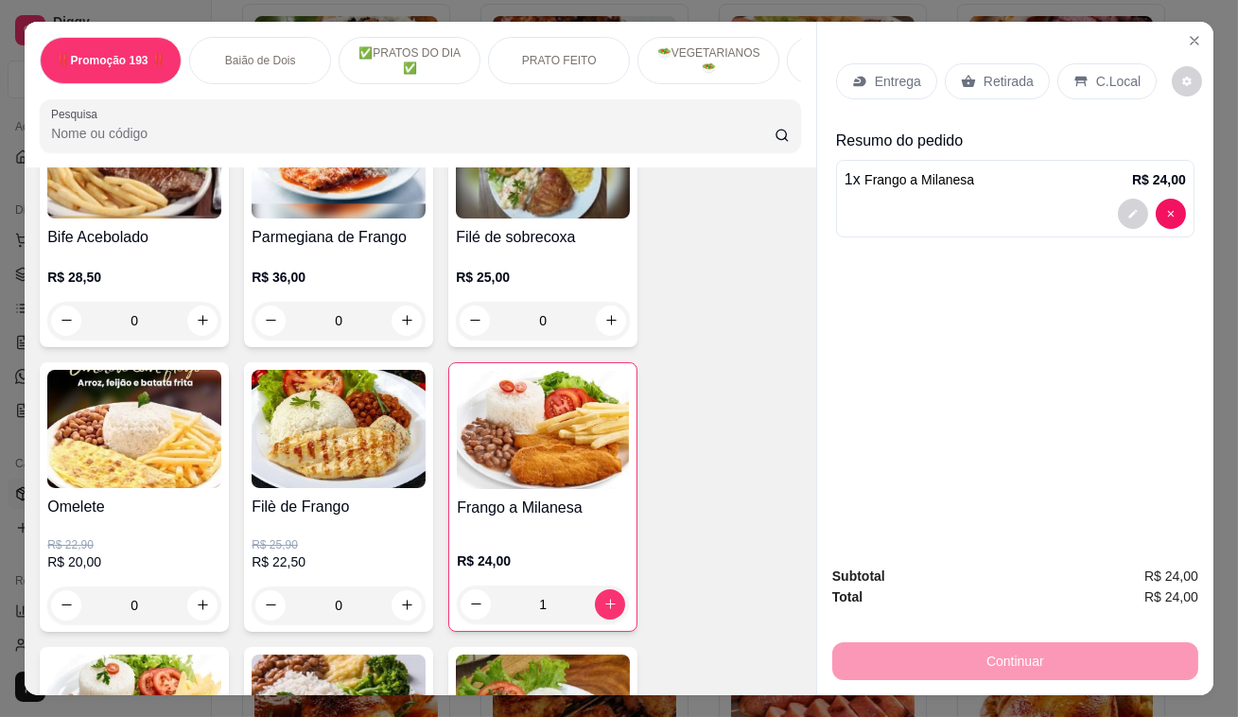
click at [1006, 73] on p "Retirada" at bounding box center [1009, 81] width 50 height 19
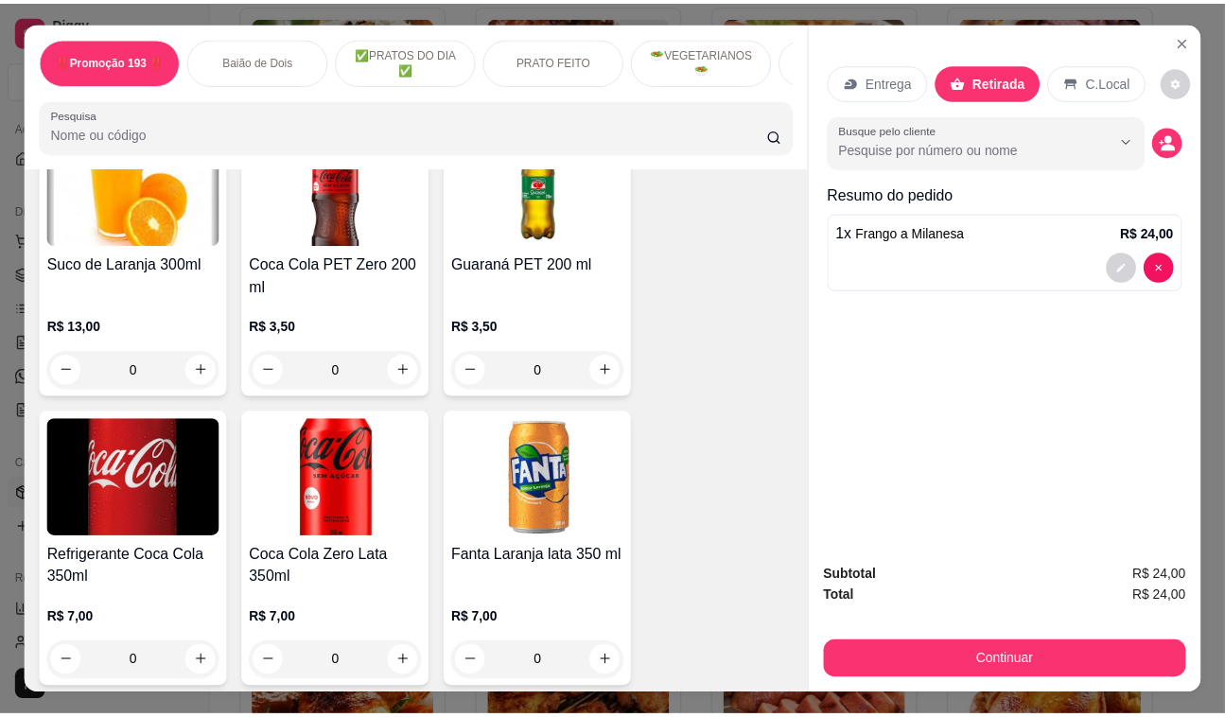
scroll to position [6020, 0]
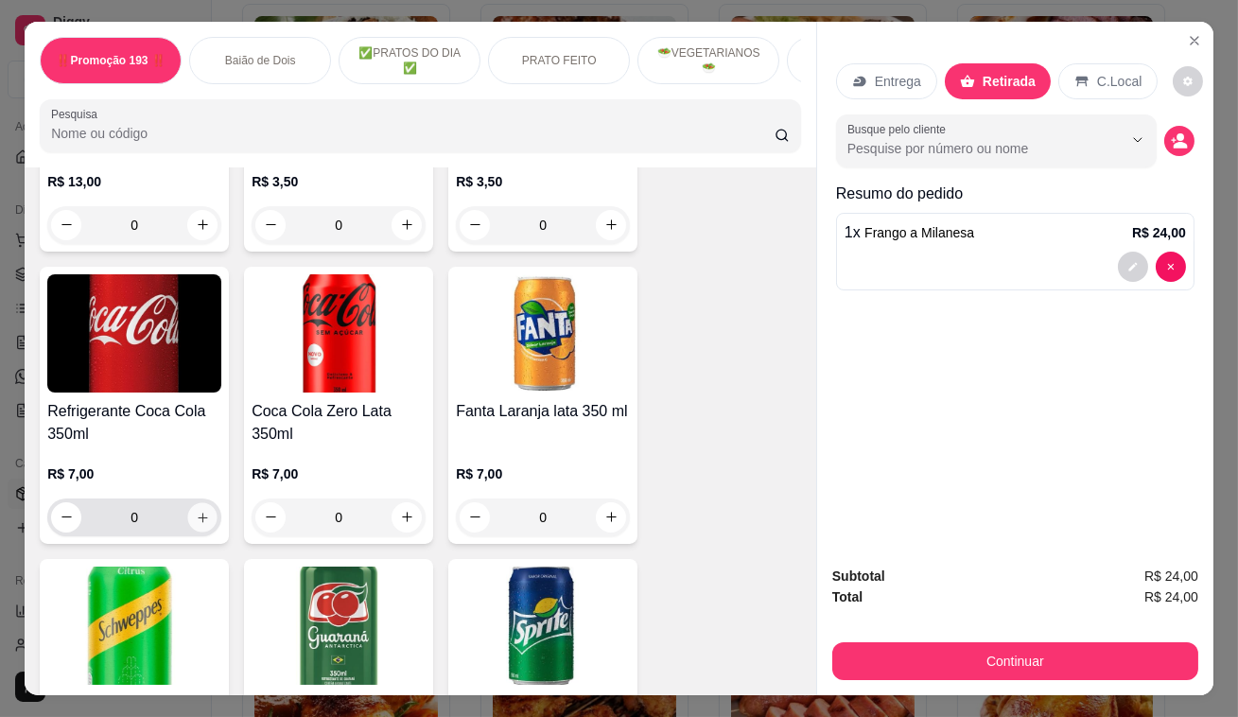
click at [198, 510] on icon "increase-product-quantity" at bounding box center [203, 517] width 14 height 14
type input "1"
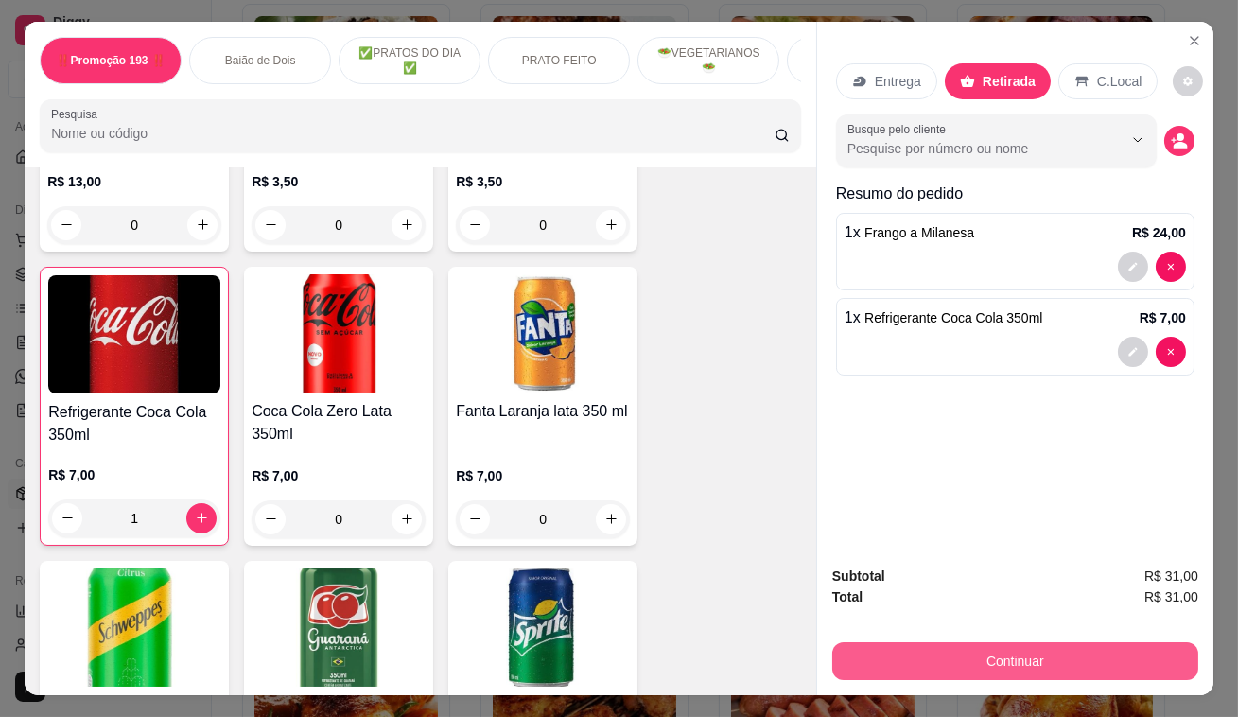
click at [1112, 642] on button "Continuar" at bounding box center [1015, 661] width 366 height 38
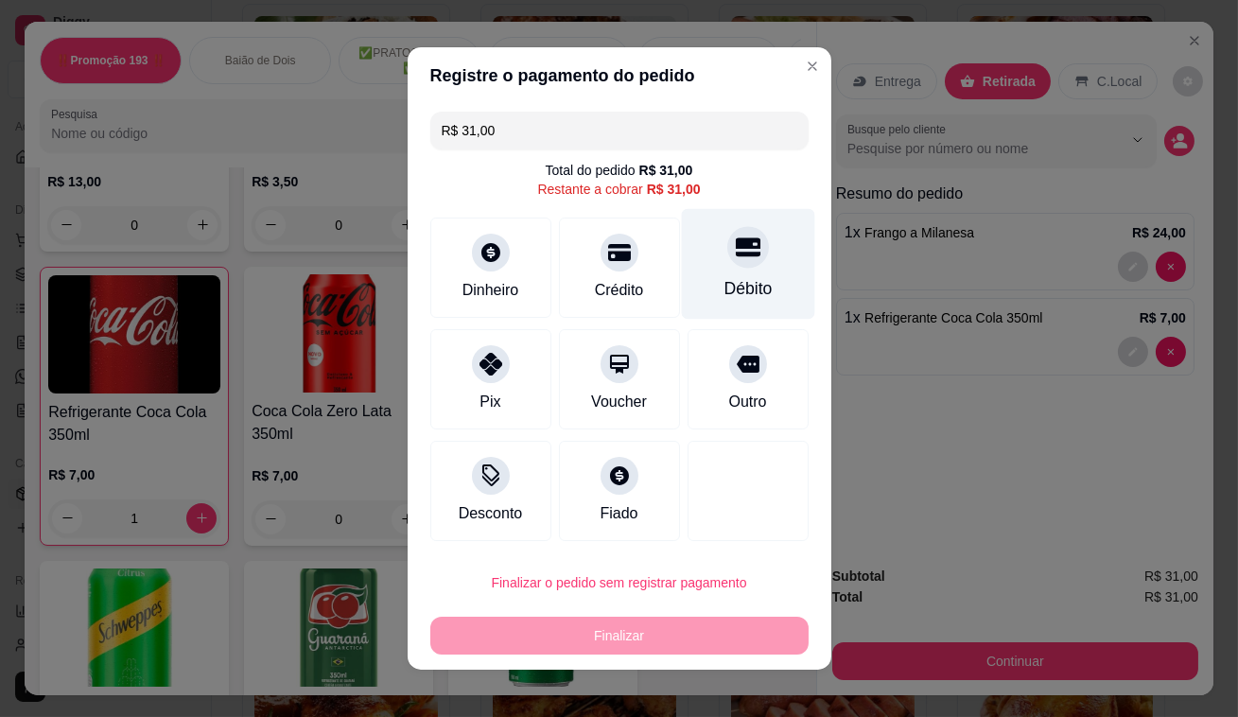
click at [708, 265] on div "Débito" at bounding box center [747, 264] width 133 height 111
type input "R$ 0,00"
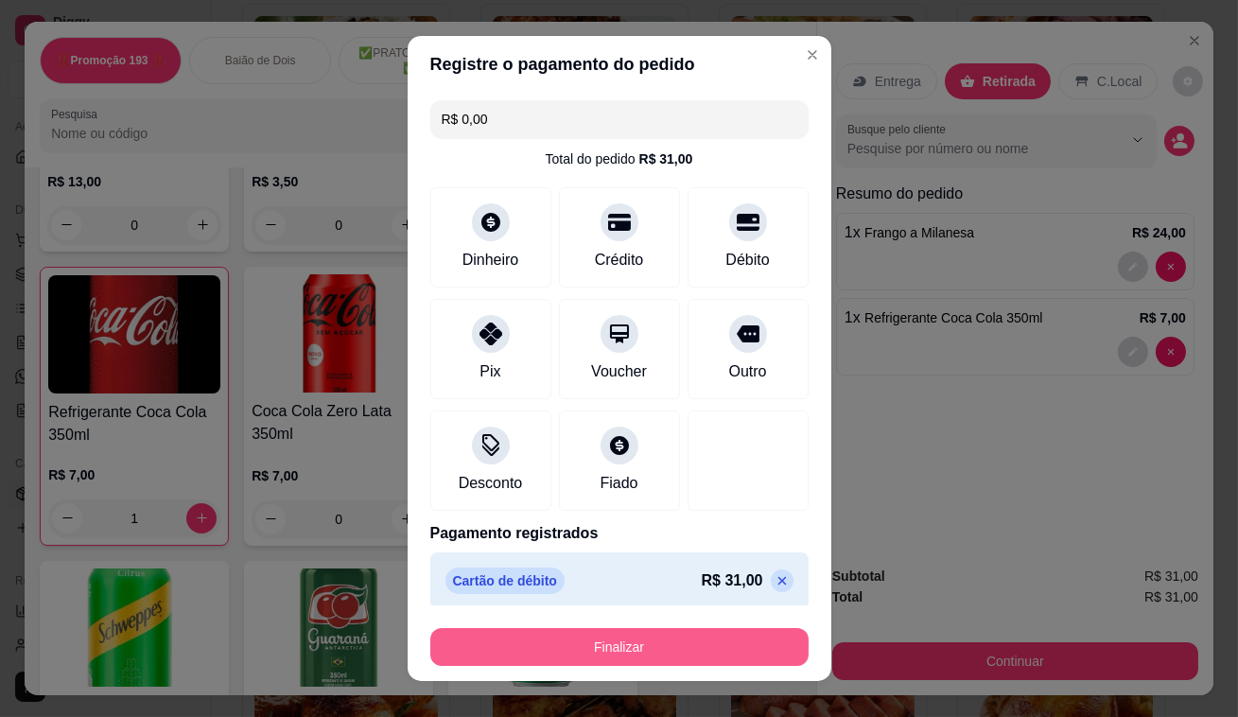
click at [602, 657] on button "Finalizar" at bounding box center [619, 647] width 378 height 38
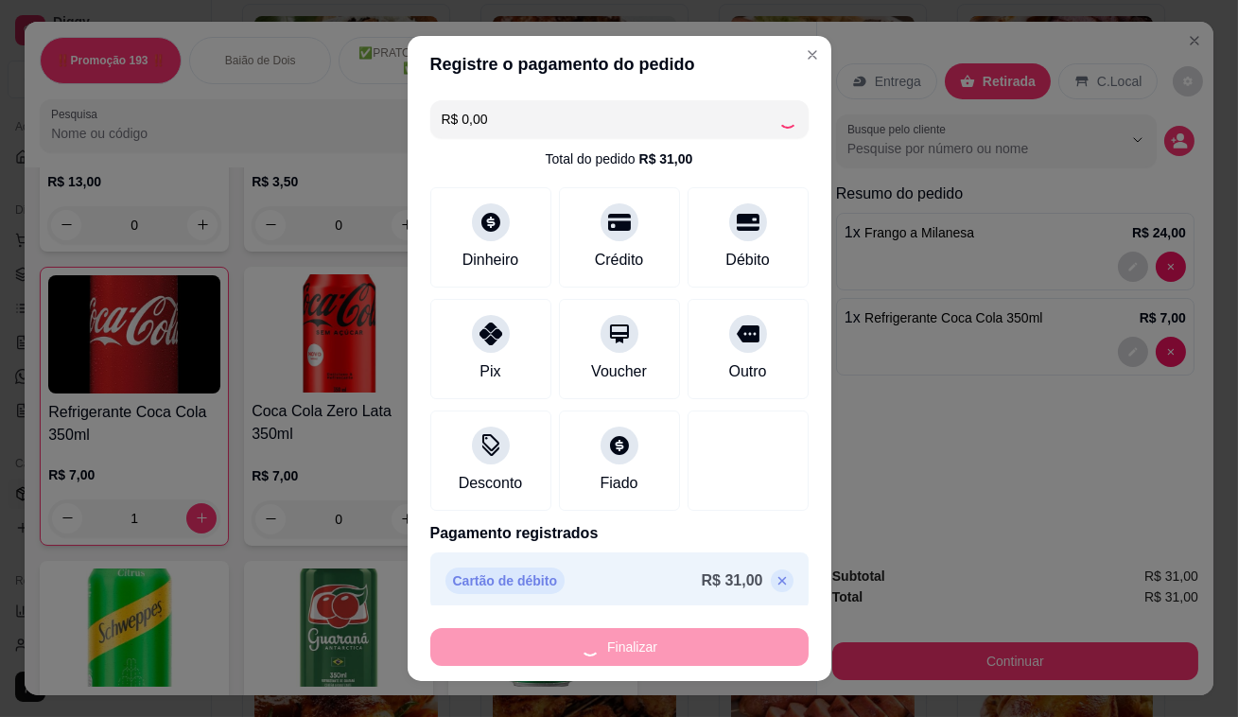
type input "0"
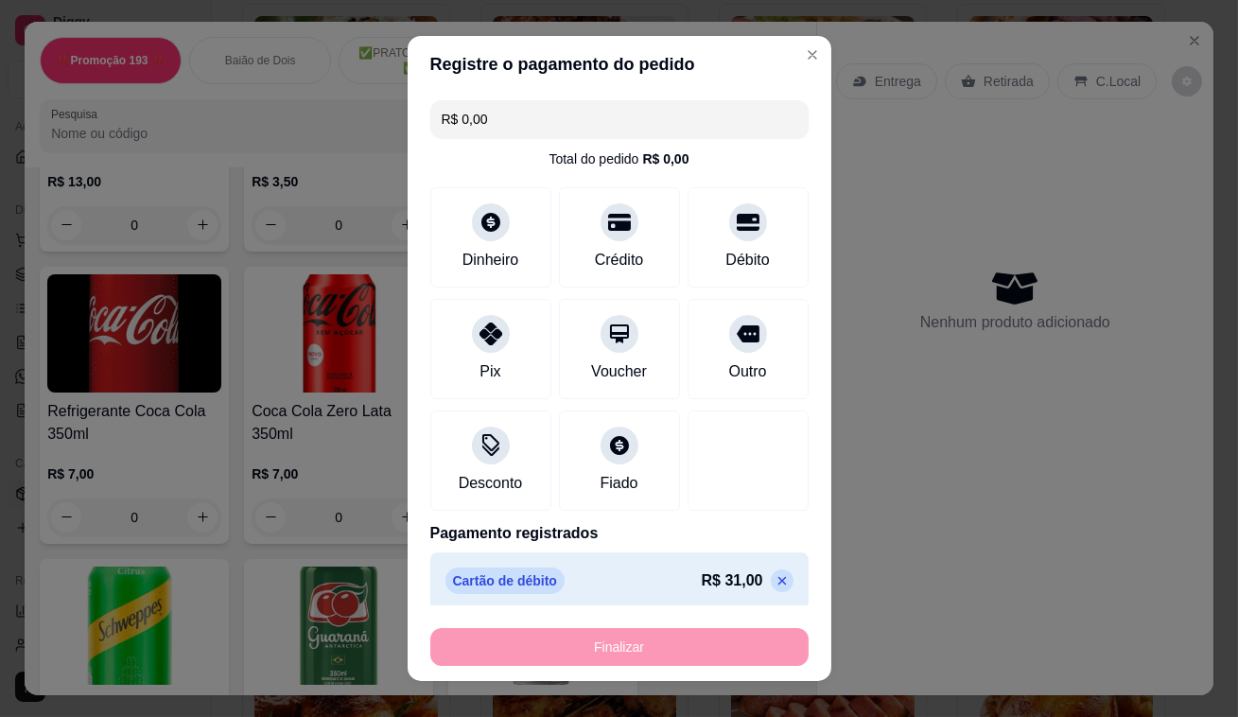
type input "-R$ 31,00"
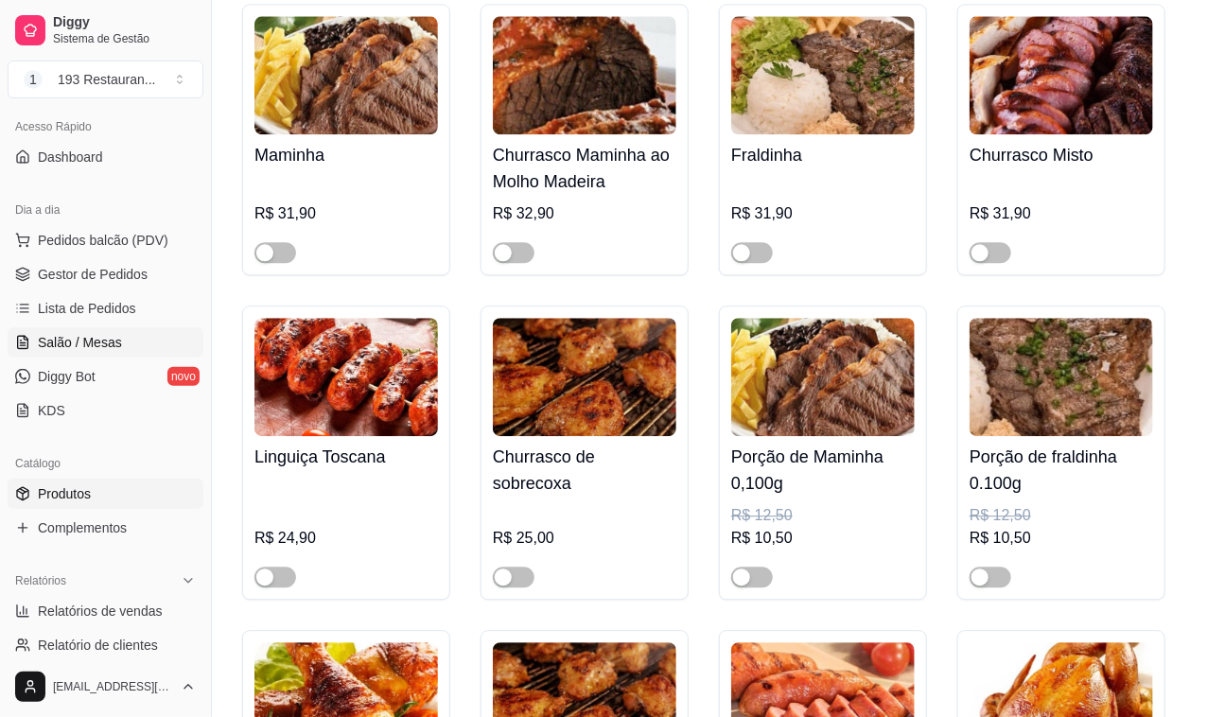
click at [130, 348] on link "Salão / Mesas" at bounding box center [106, 342] width 196 height 30
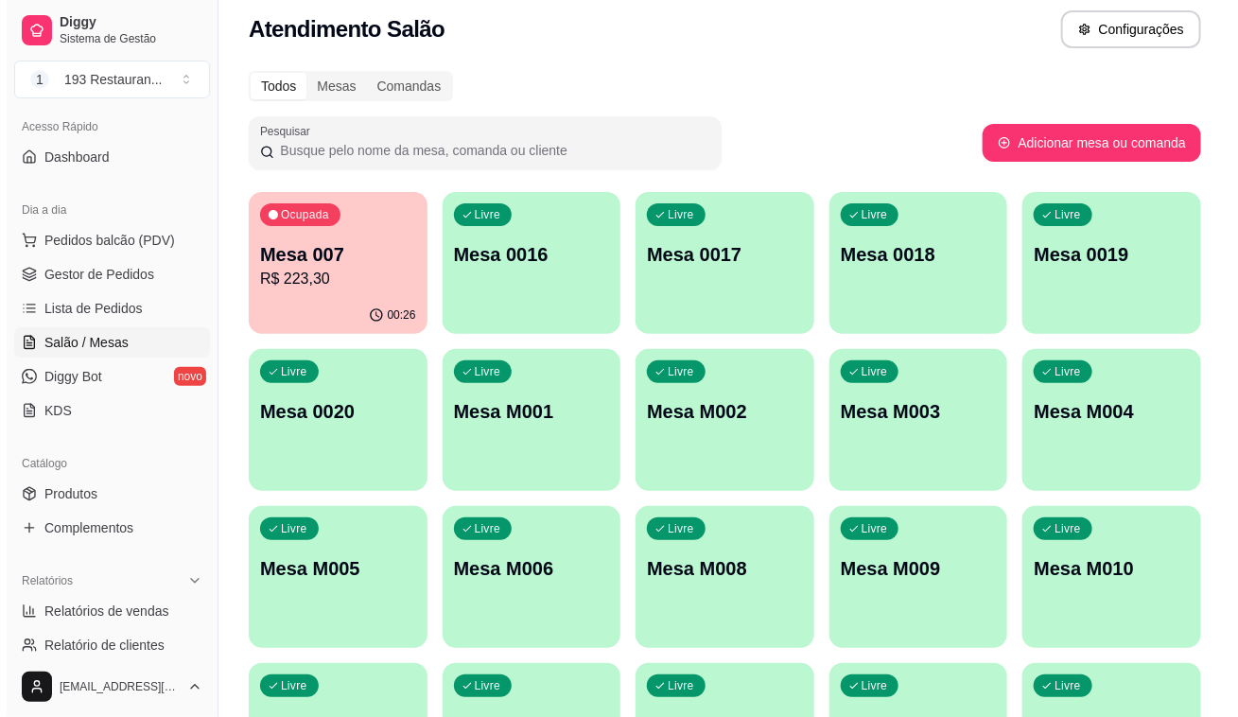
scroll to position [176, 0]
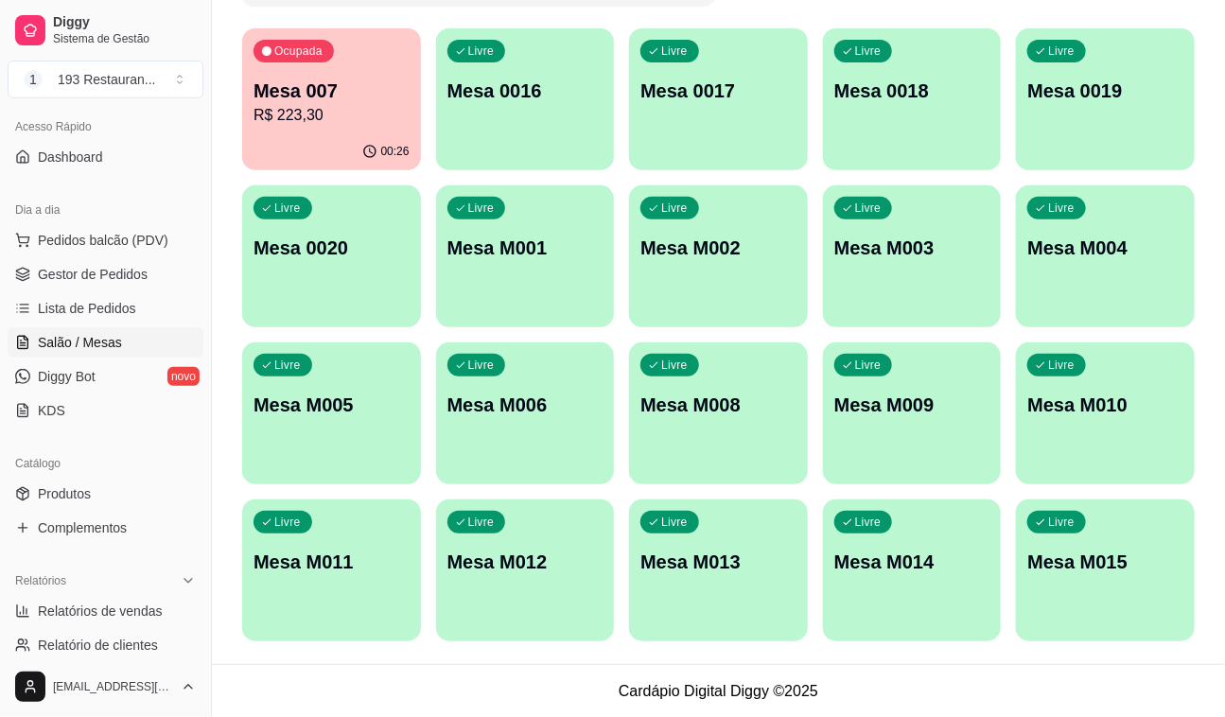
click at [596, 235] on p "Mesa M001" at bounding box center [525, 248] width 156 height 26
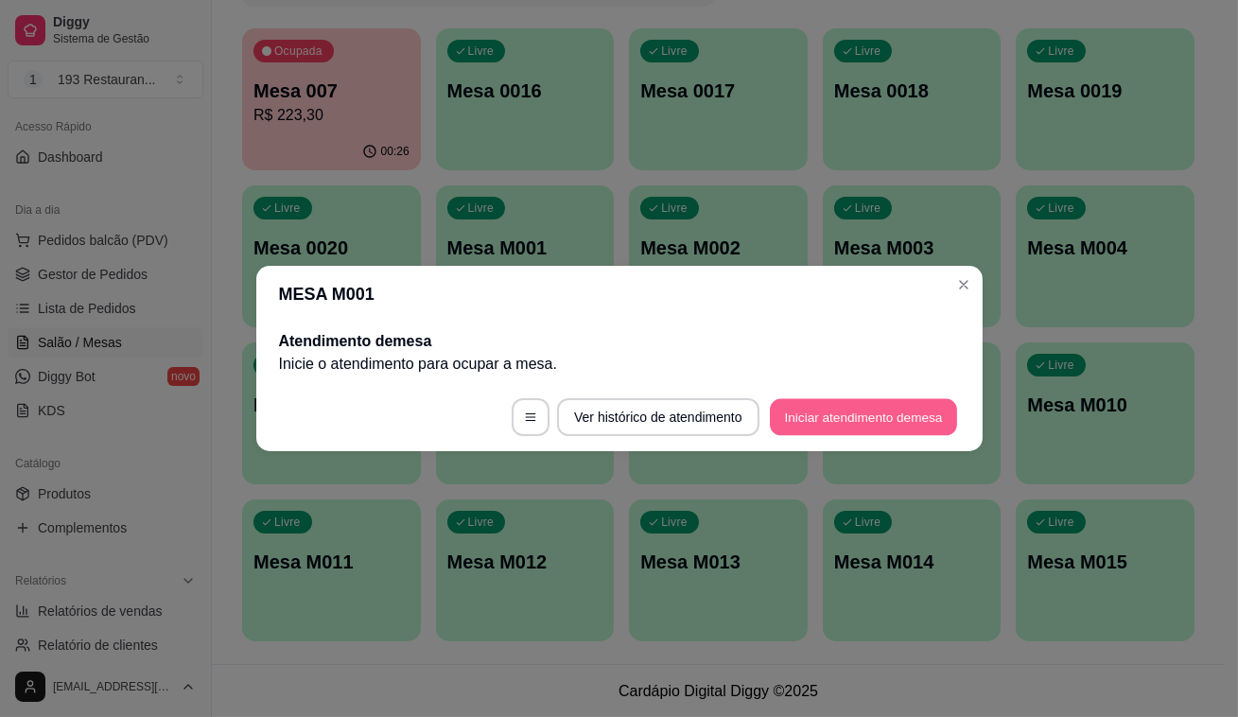
click at [922, 427] on button "Iniciar atendimento de mesa" at bounding box center [863, 417] width 187 height 37
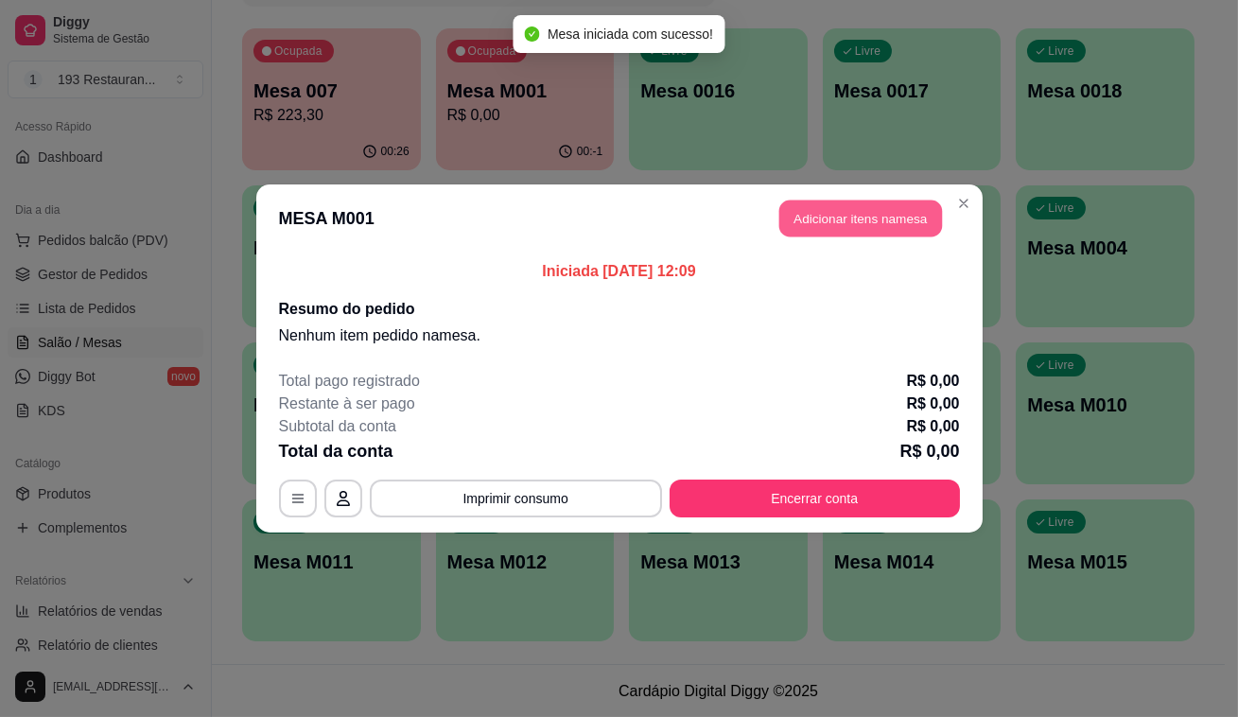
click at [802, 207] on button "Adicionar itens na mesa" at bounding box center [860, 218] width 163 height 37
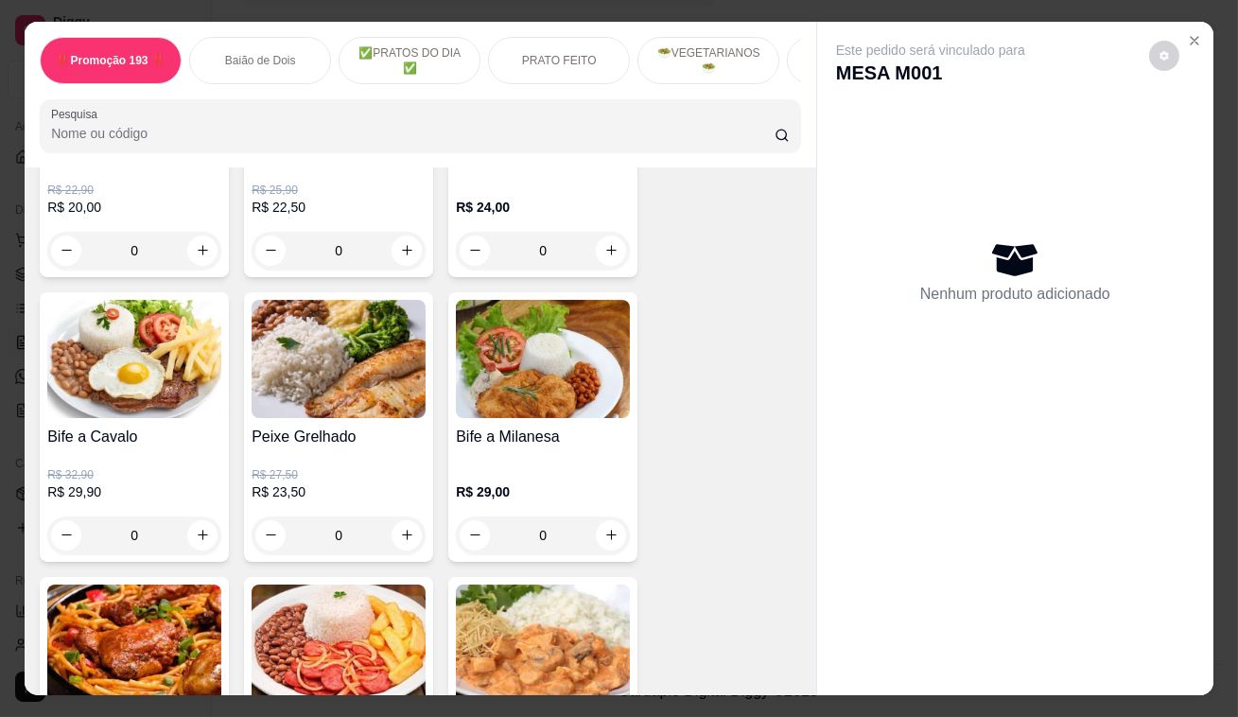
scroll to position [1633, 0]
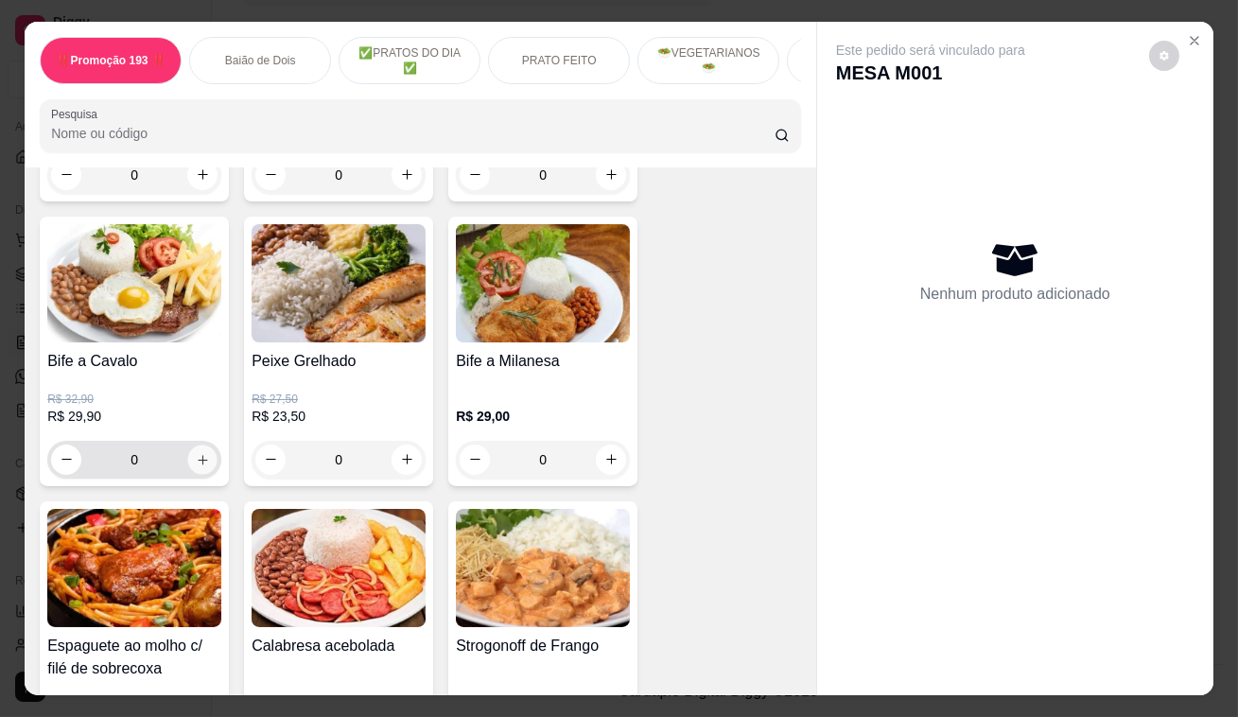
click at [188, 457] on button "increase-product-quantity" at bounding box center [202, 459] width 29 height 29
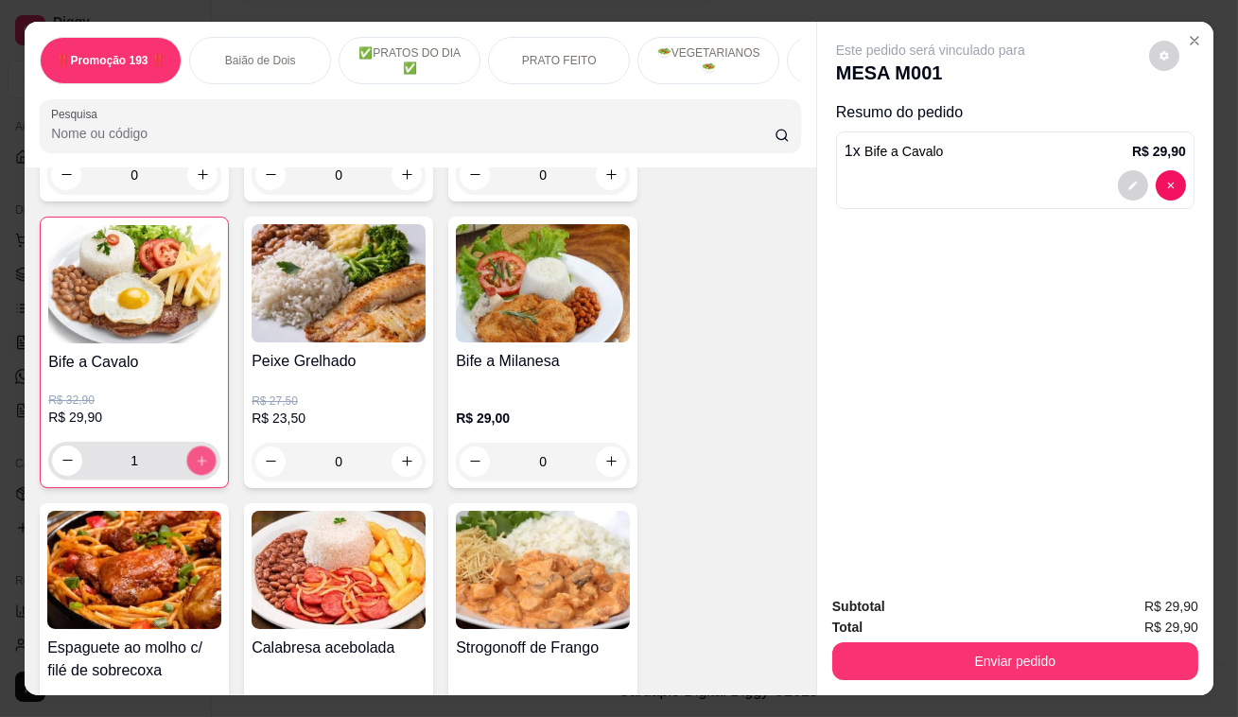
click at [188, 457] on button "increase-product-quantity" at bounding box center [201, 459] width 29 height 29
type input "2"
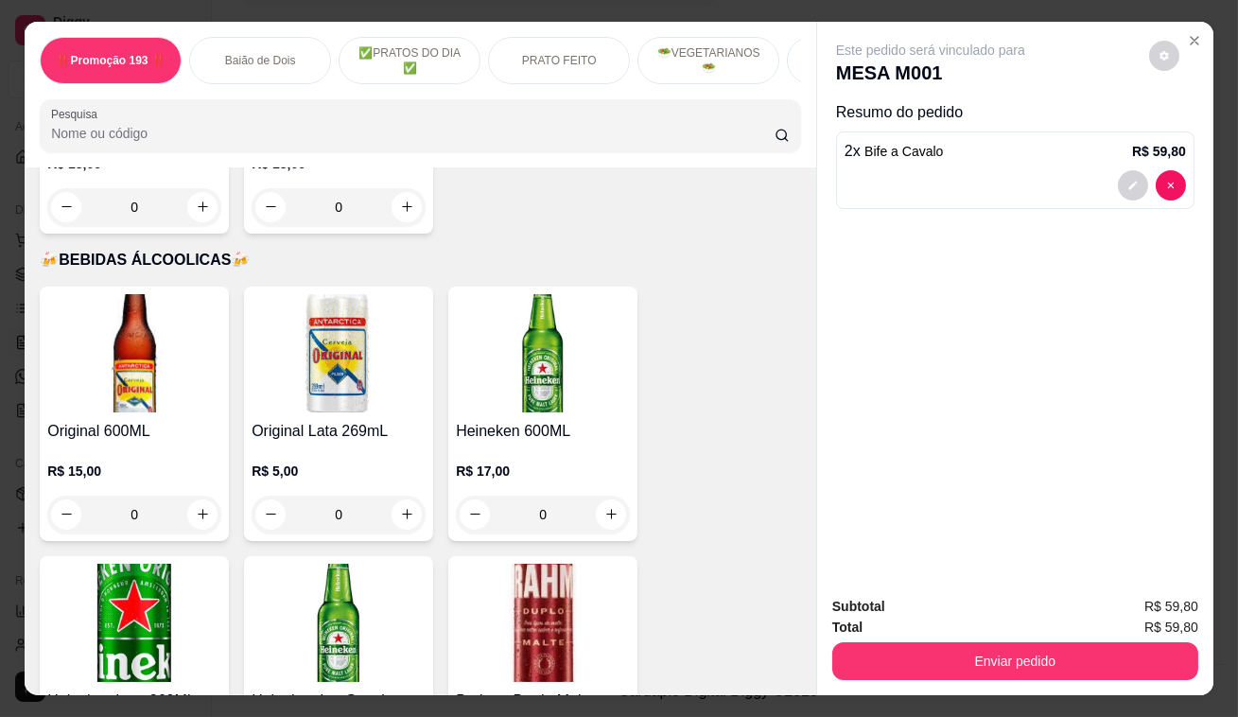
scroll to position [8426, 0]
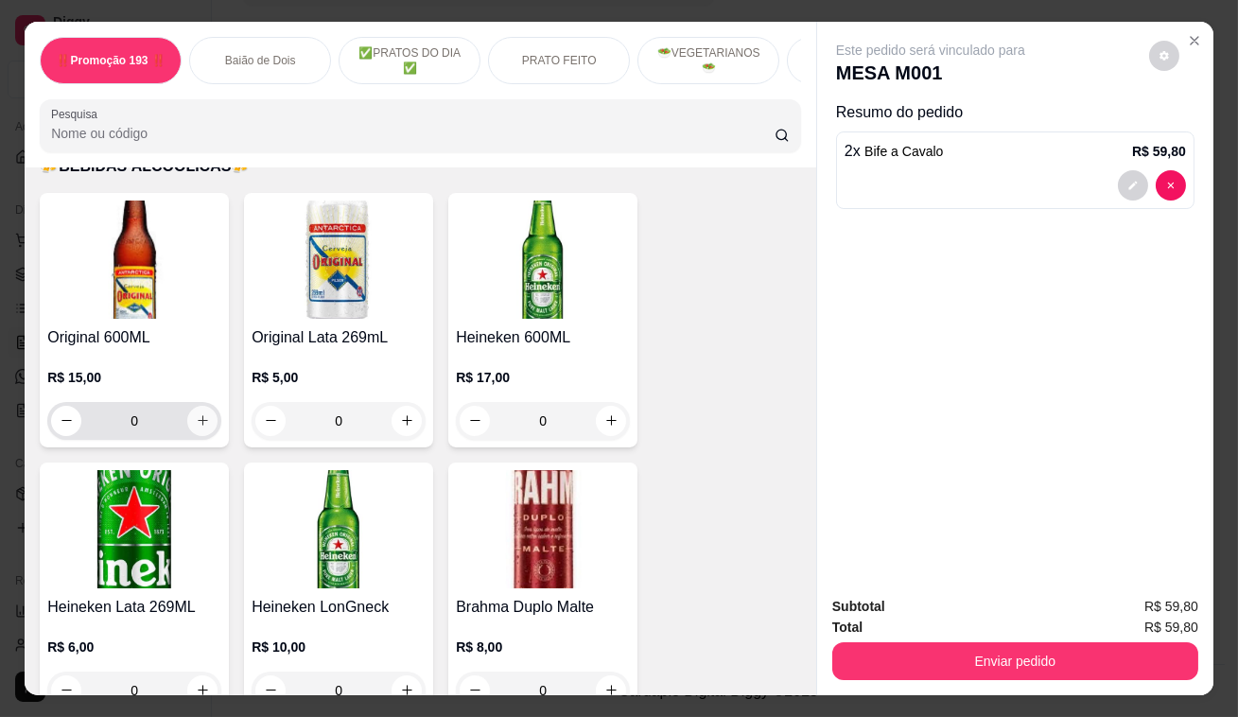
click at [200, 413] on icon "increase-product-quantity" at bounding box center [203, 420] width 14 height 14
type input "1"
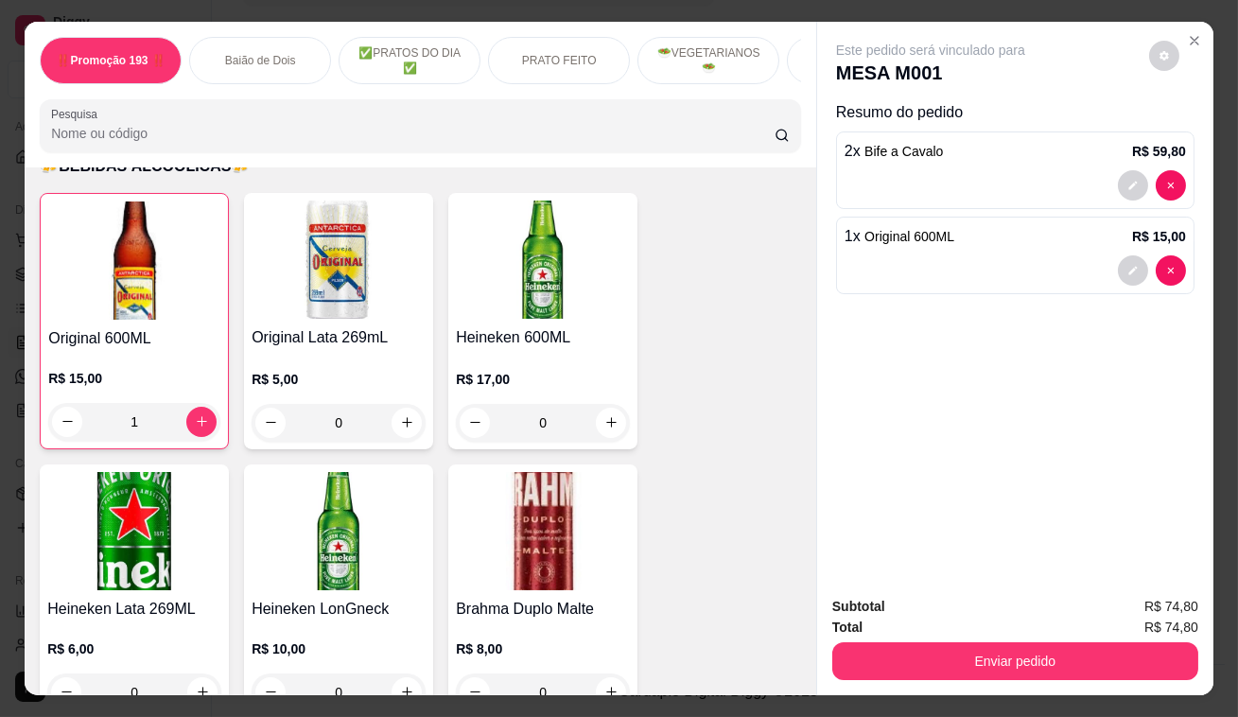
scroll to position [8427, 0]
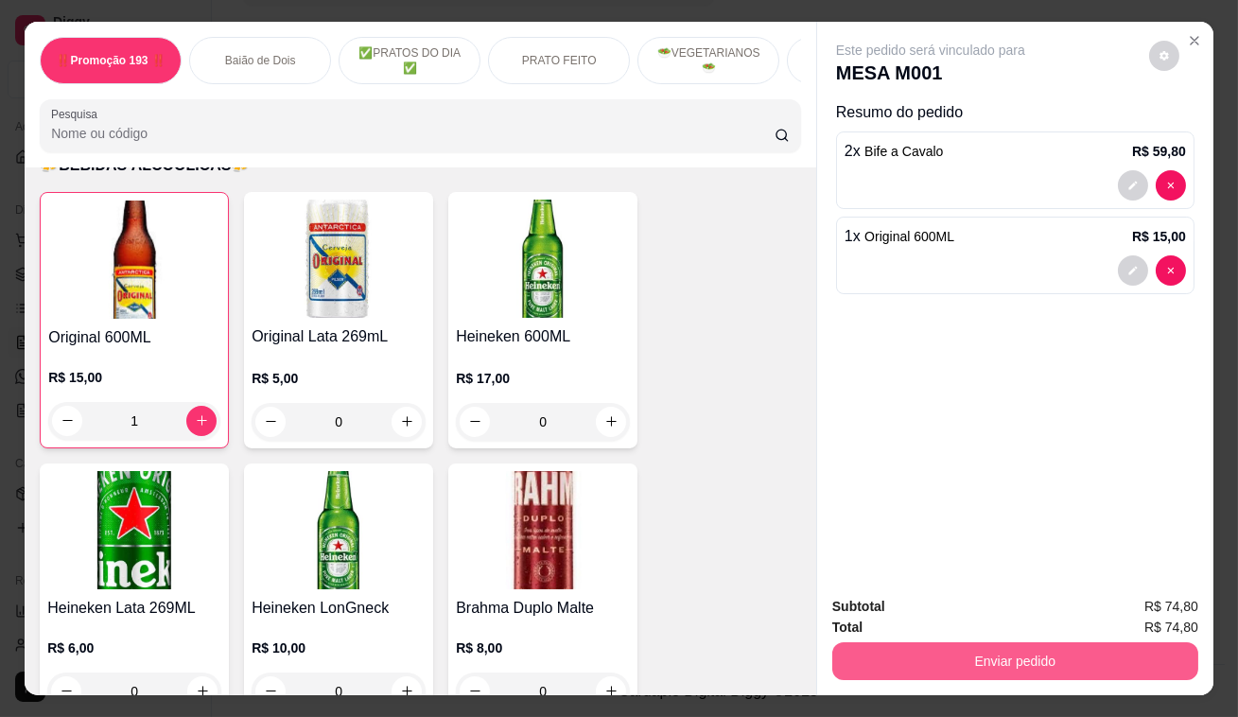
click at [841, 659] on button "Enviar pedido" at bounding box center [1015, 661] width 366 height 38
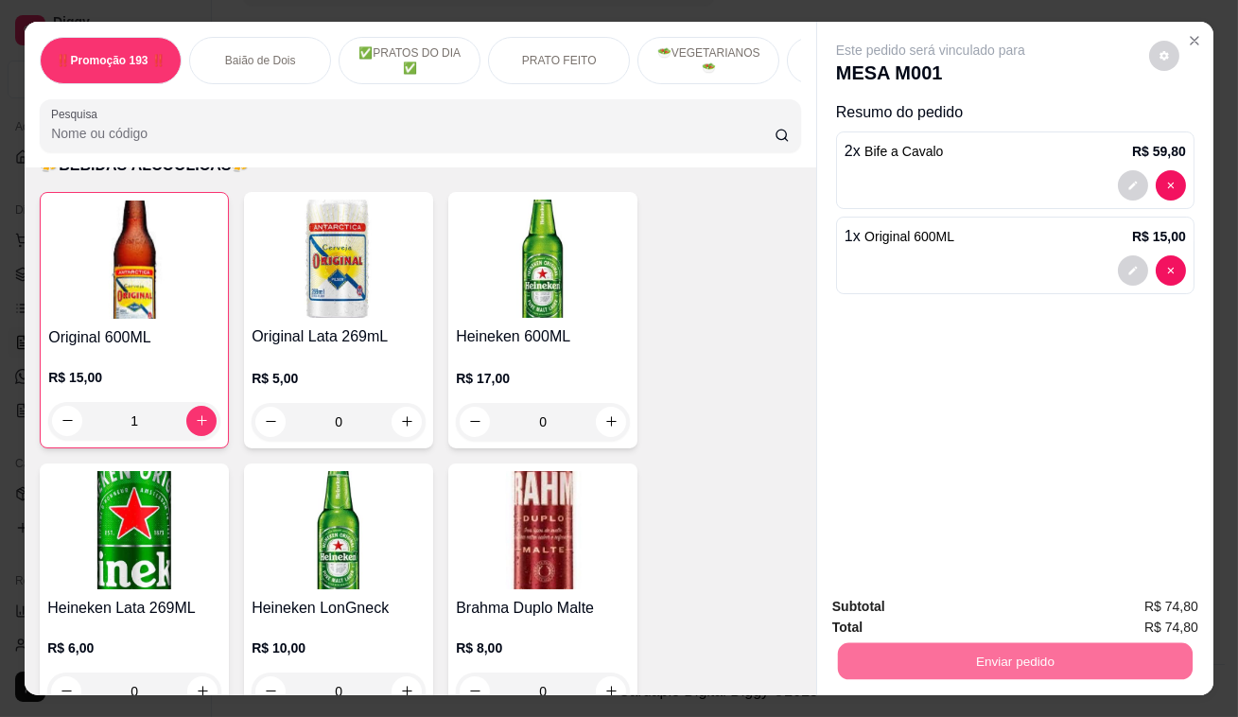
click at [1173, 606] on button "Enviar pedido" at bounding box center [1150, 608] width 104 height 35
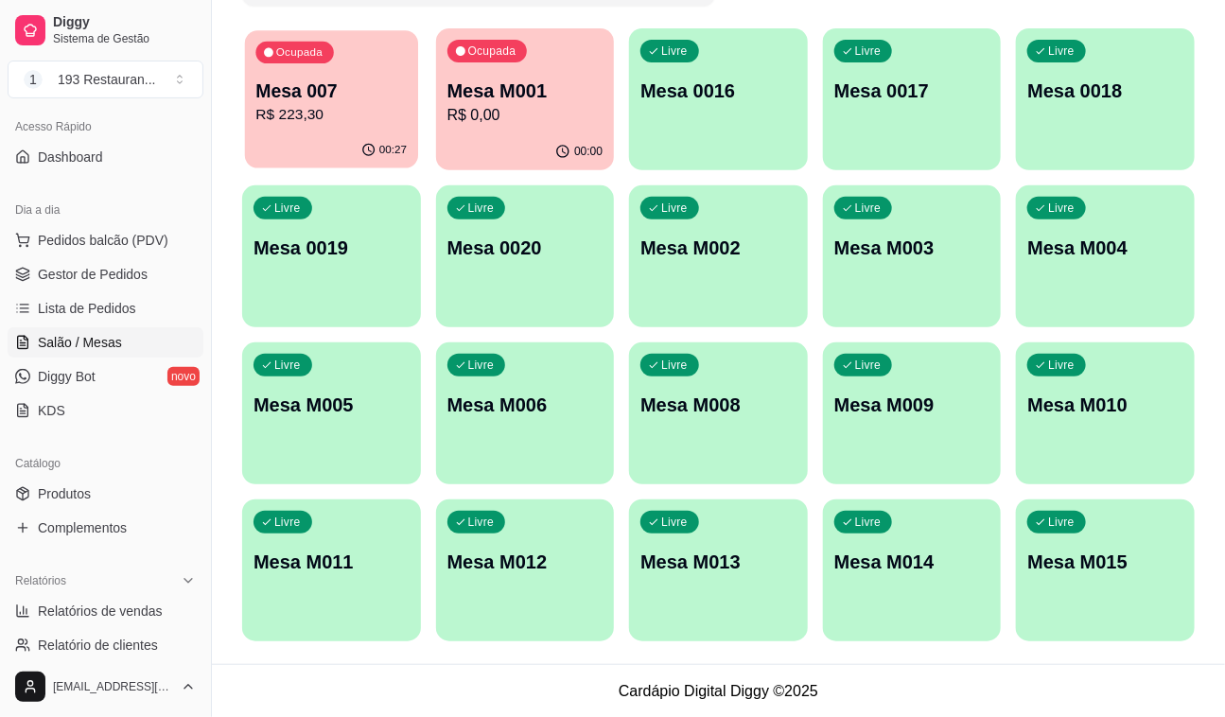
click at [339, 59] on div "Ocupada Mesa 007 R$ 223,30" at bounding box center [331, 81] width 173 height 102
click at [501, 436] on div "Livre Mesa M006" at bounding box center [525, 401] width 179 height 119
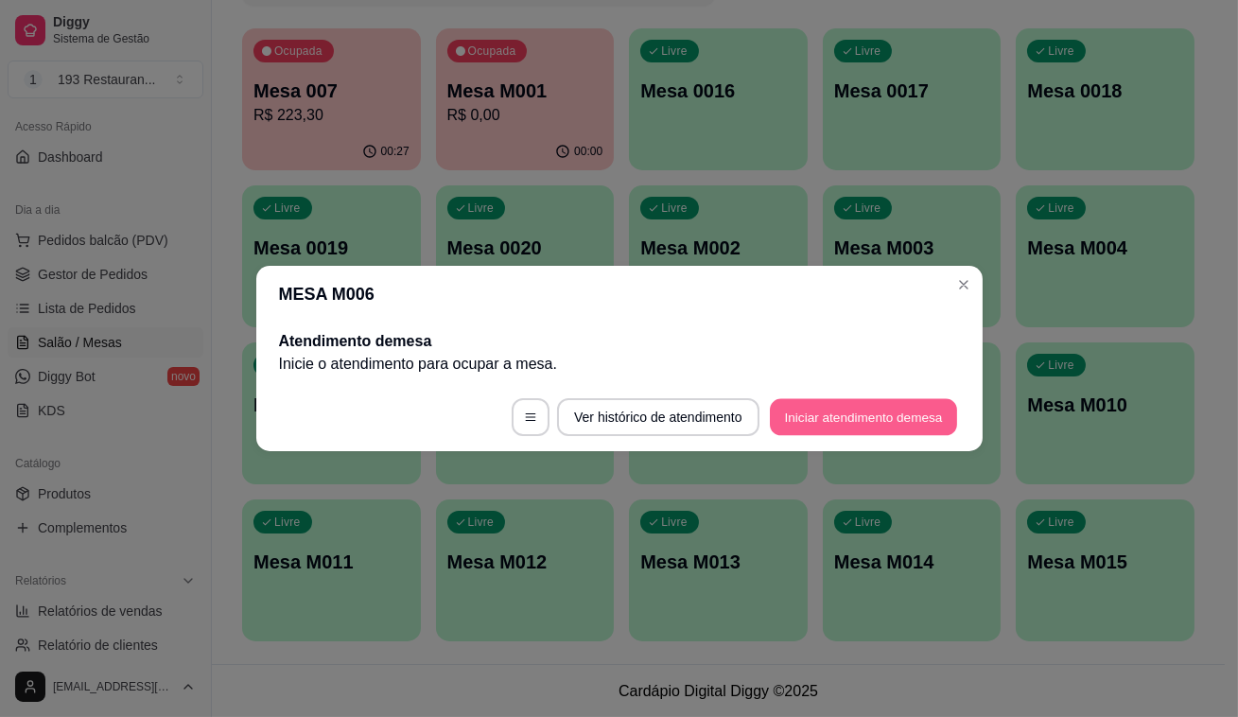
click at [786, 407] on button "Iniciar atendimento de mesa" at bounding box center [863, 417] width 187 height 37
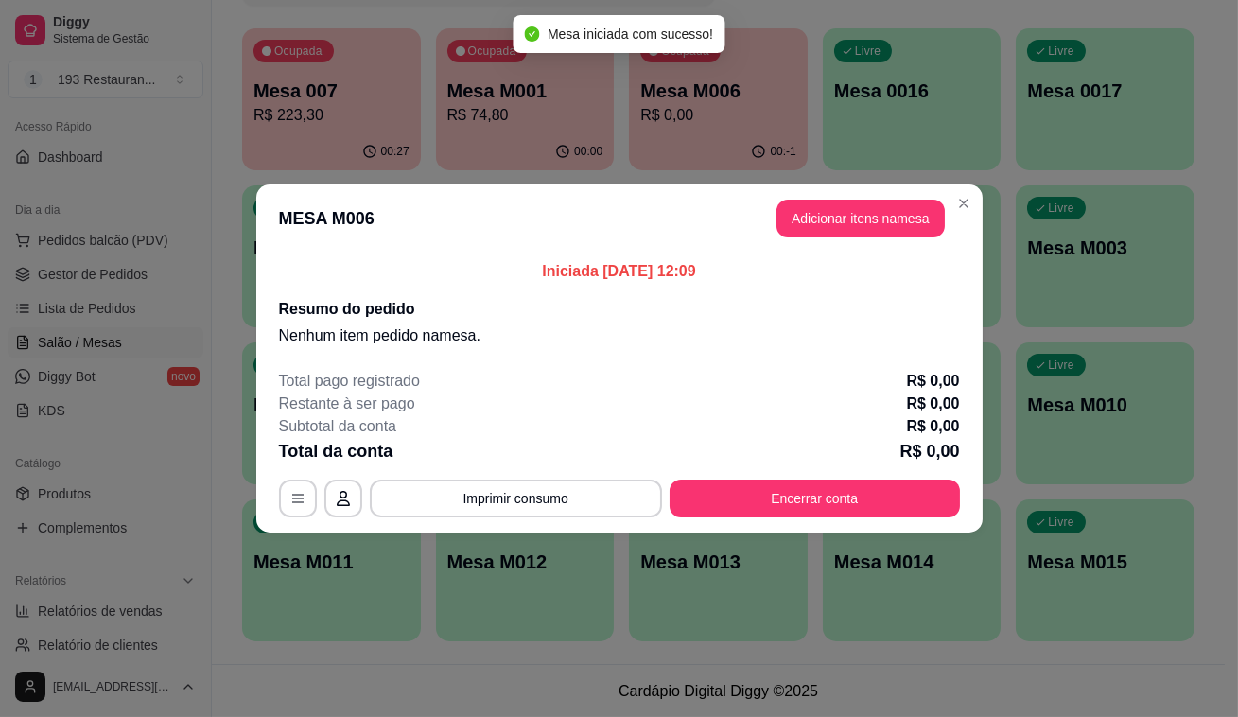
click at [830, 239] on header "MESA M006 Adicionar itens na mesa" at bounding box center [619, 218] width 726 height 68
click at [844, 200] on button "Adicionar itens na mesa" at bounding box center [860, 218] width 163 height 37
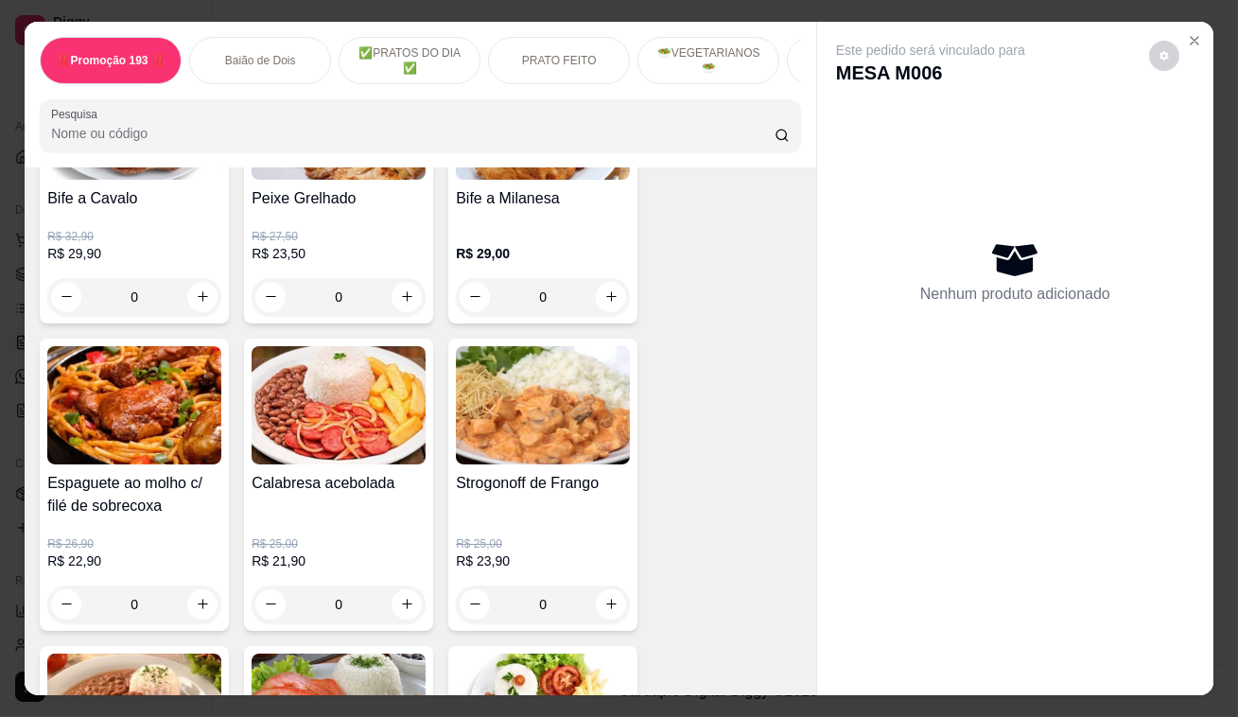
scroll to position [1805, 0]
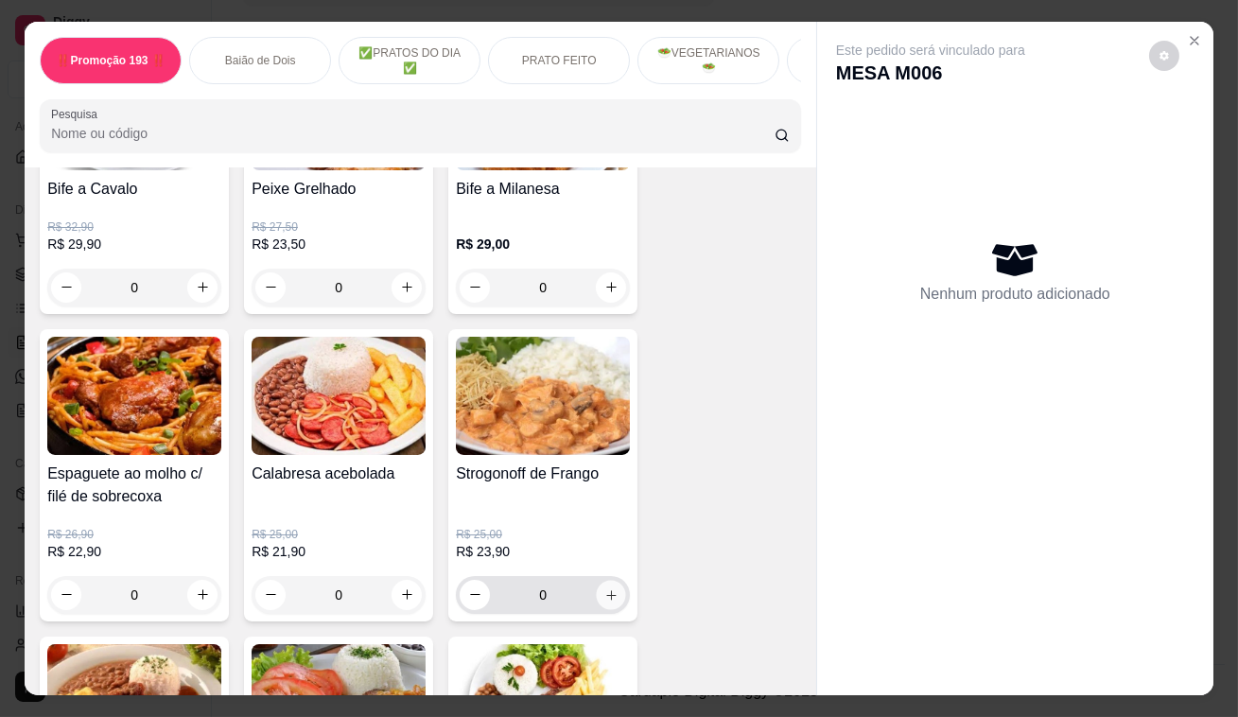
click at [604, 591] on button "increase-product-quantity" at bounding box center [611, 594] width 29 height 29
type input "1"
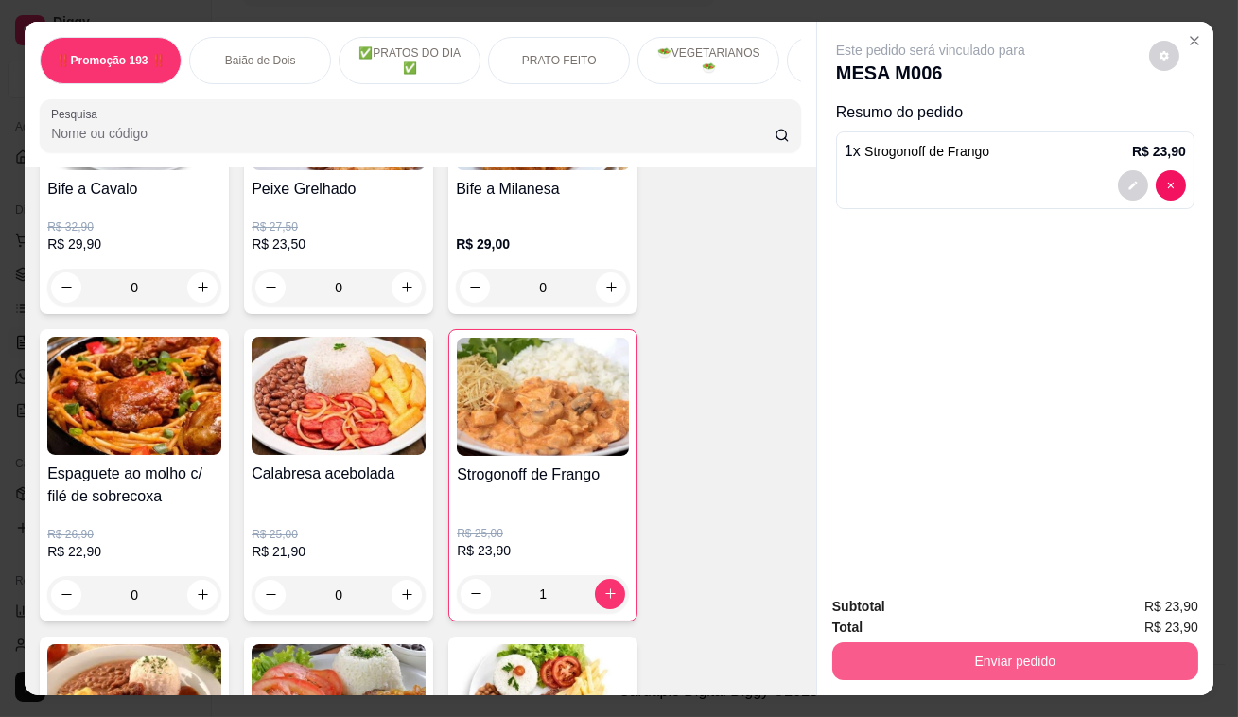
click at [954, 648] on button "Enviar pedido" at bounding box center [1015, 661] width 366 height 38
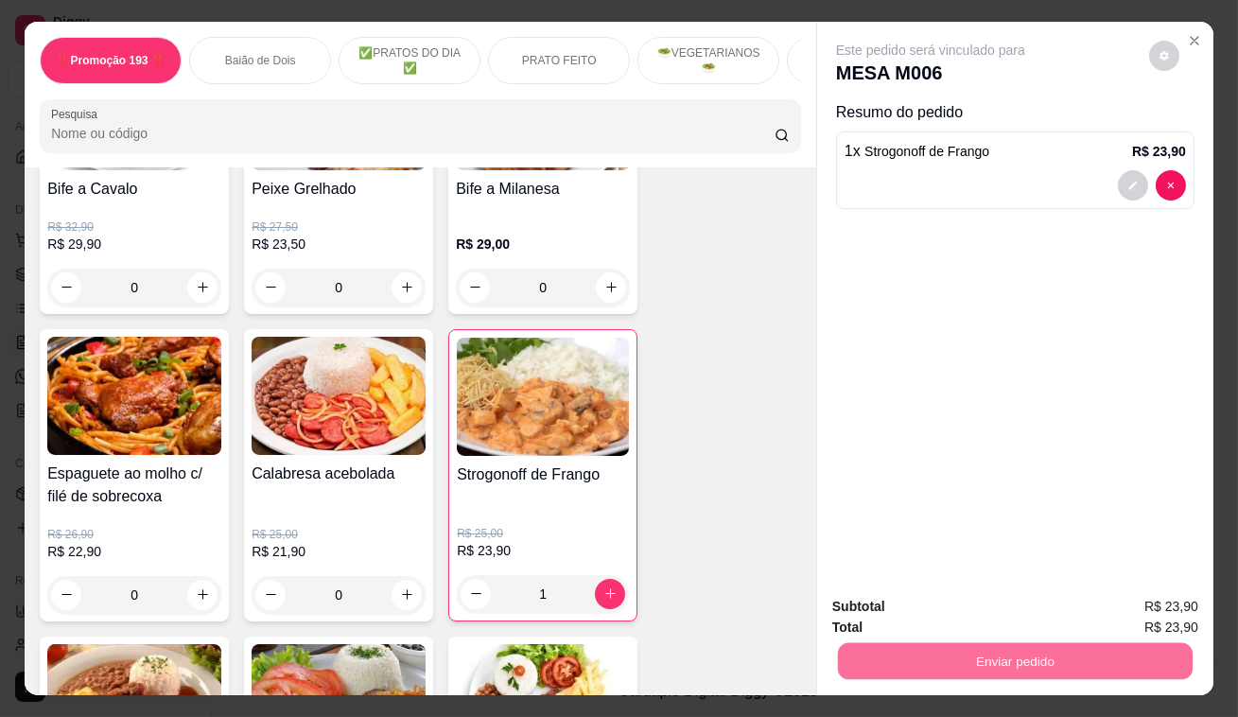
click at [1143, 596] on button "Enviar pedido" at bounding box center [1150, 608] width 104 height 35
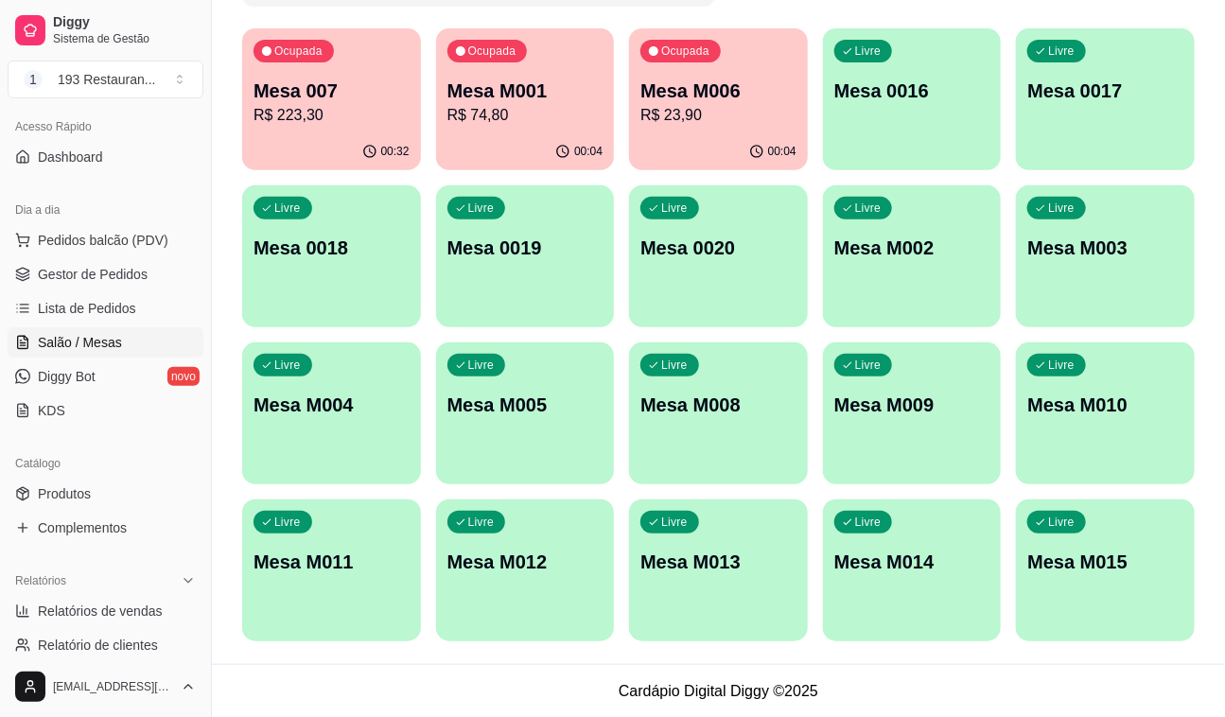
click at [757, 136] on div "00:04" at bounding box center [718, 151] width 179 height 37
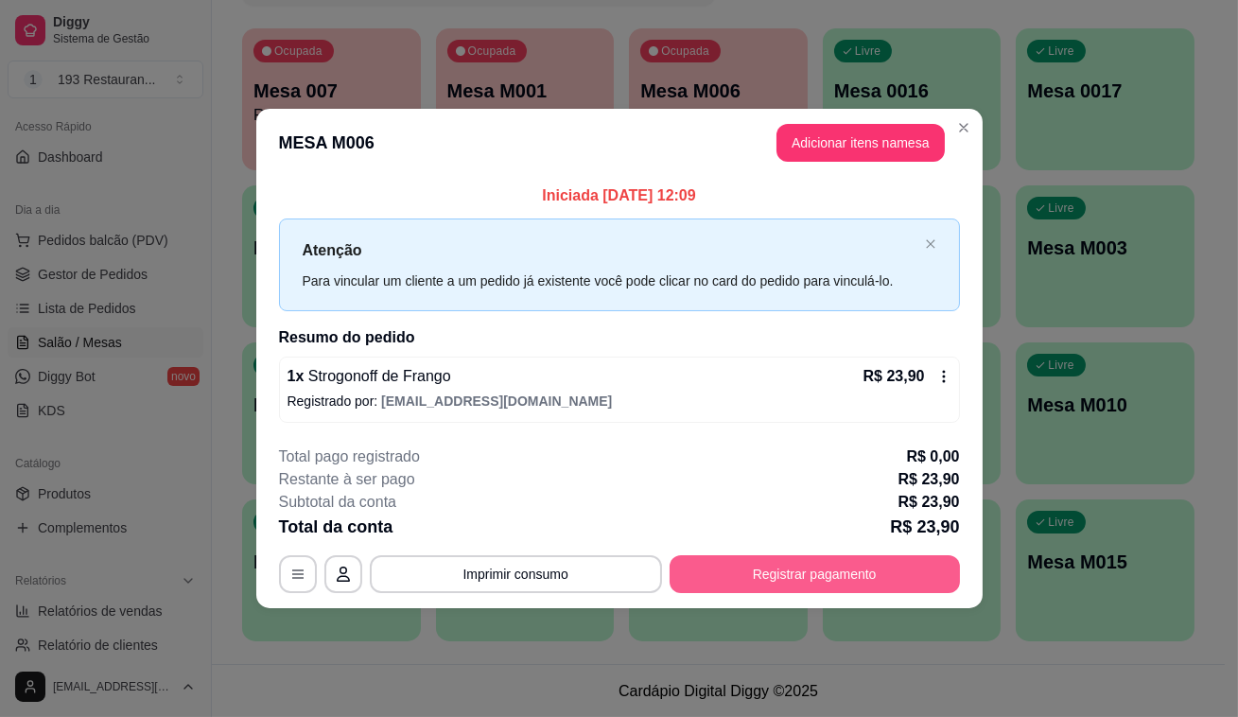
click at [839, 580] on button "Registrar pagamento" at bounding box center [815, 574] width 290 height 38
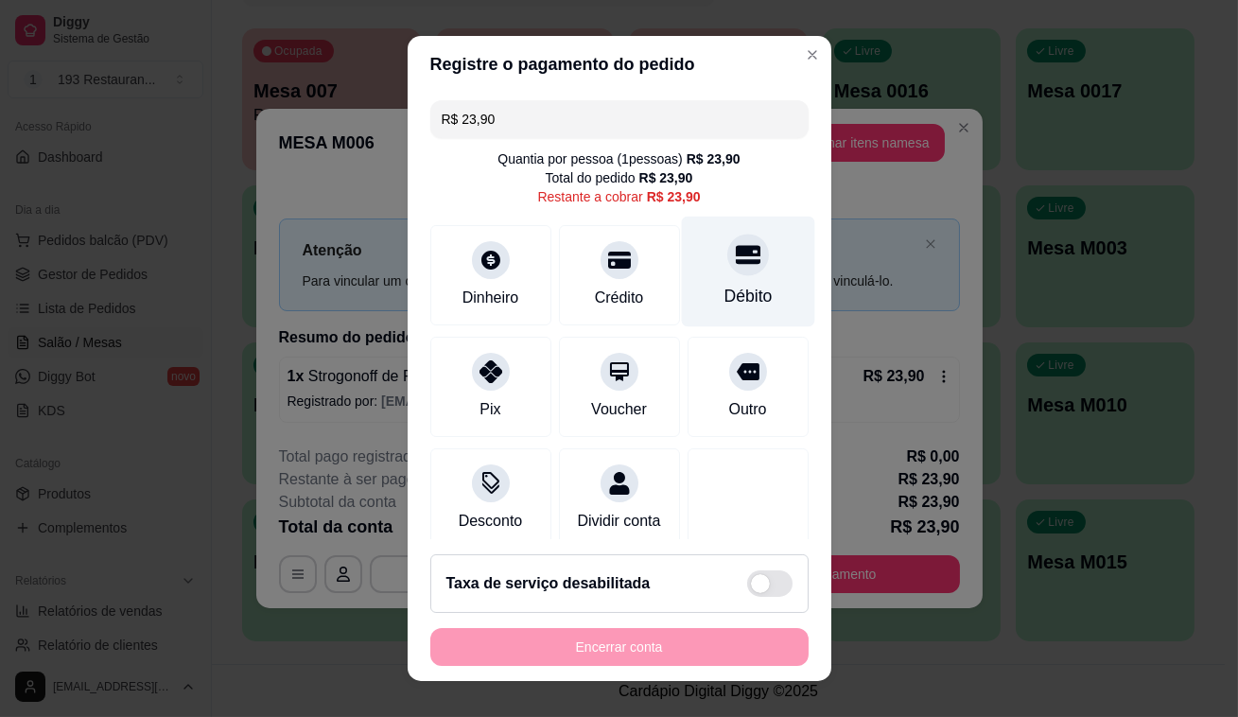
click at [730, 279] on div "Débito" at bounding box center [747, 272] width 133 height 111
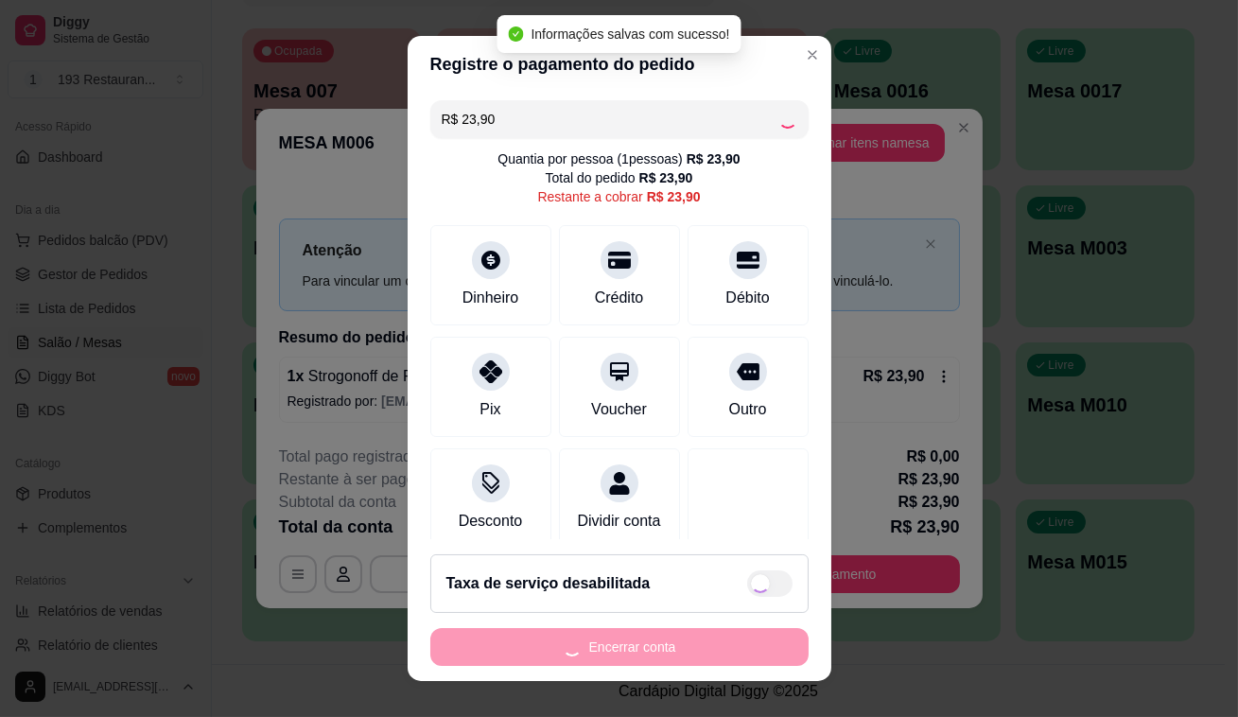
type input "R$ 0,00"
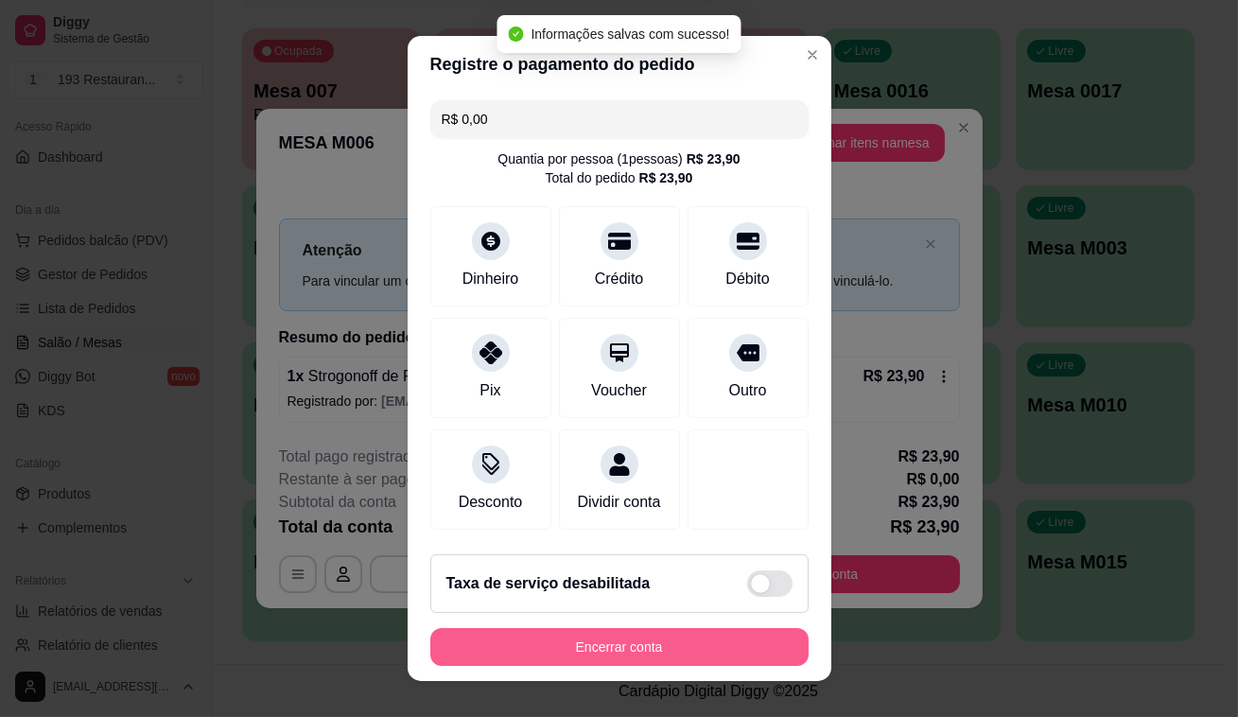
click at [656, 639] on button "Encerrar conta" at bounding box center [619, 647] width 378 height 38
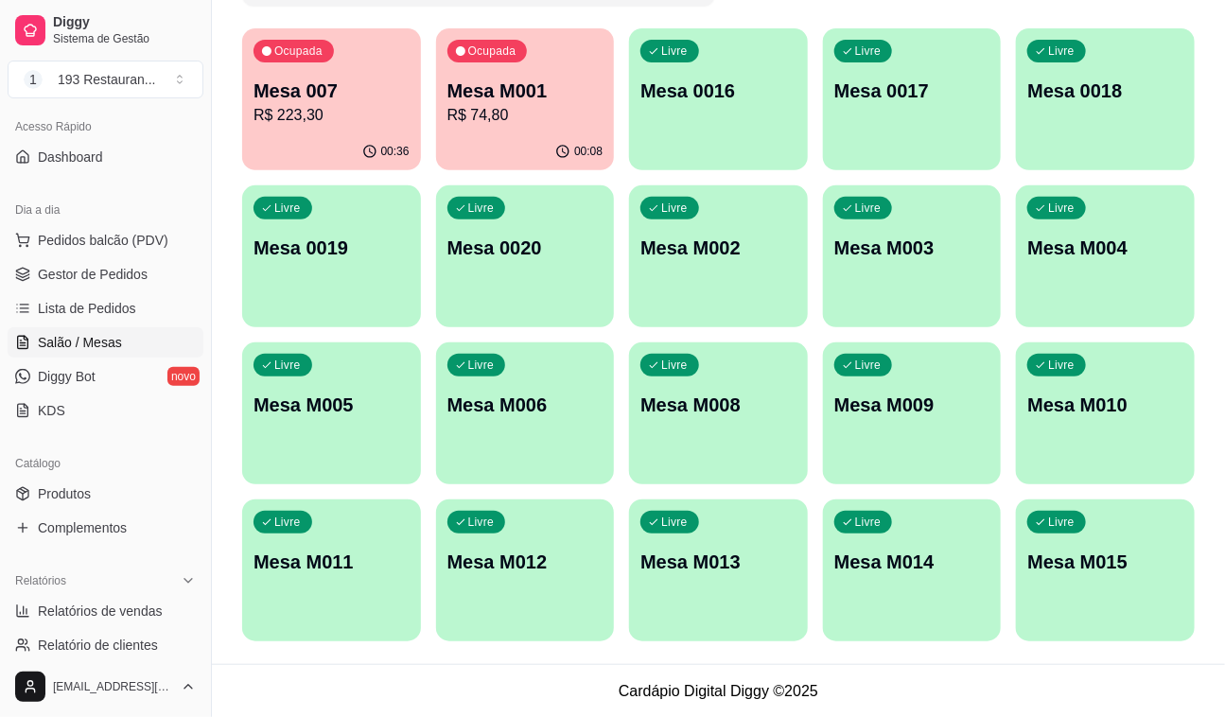
click at [346, 80] on p "Mesa 007" at bounding box center [331, 91] width 156 height 26
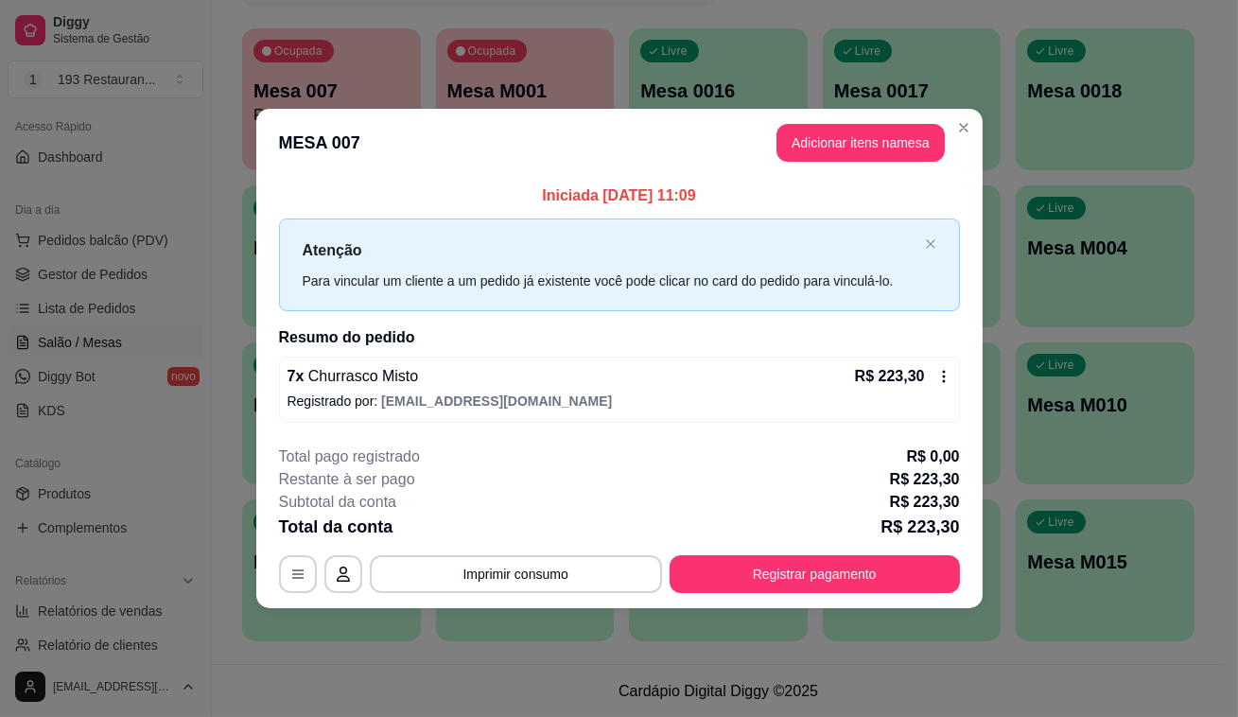
click at [567, 549] on div "**********" at bounding box center [619, 519] width 681 height 148
click at [563, 558] on button "Imprimir consumo" at bounding box center [516, 573] width 284 height 37
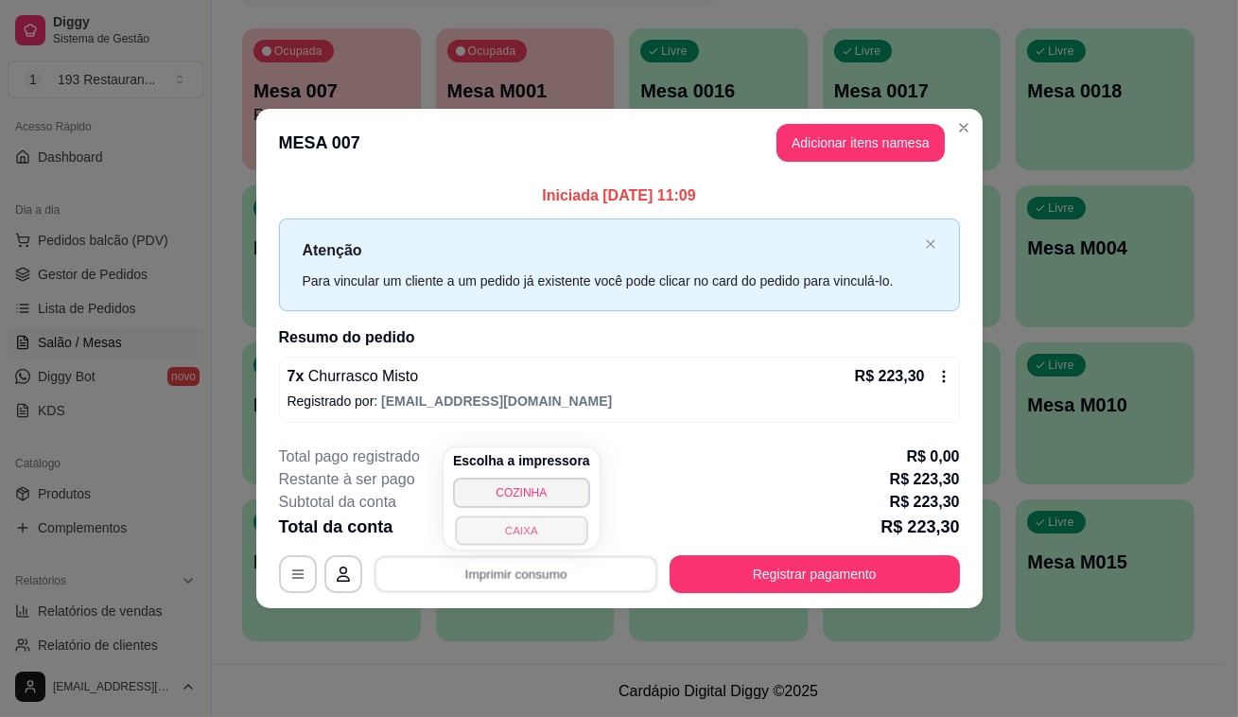
click at [542, 532] on button "CAIXA" at bounding box center [521, 529] width 132 height 29
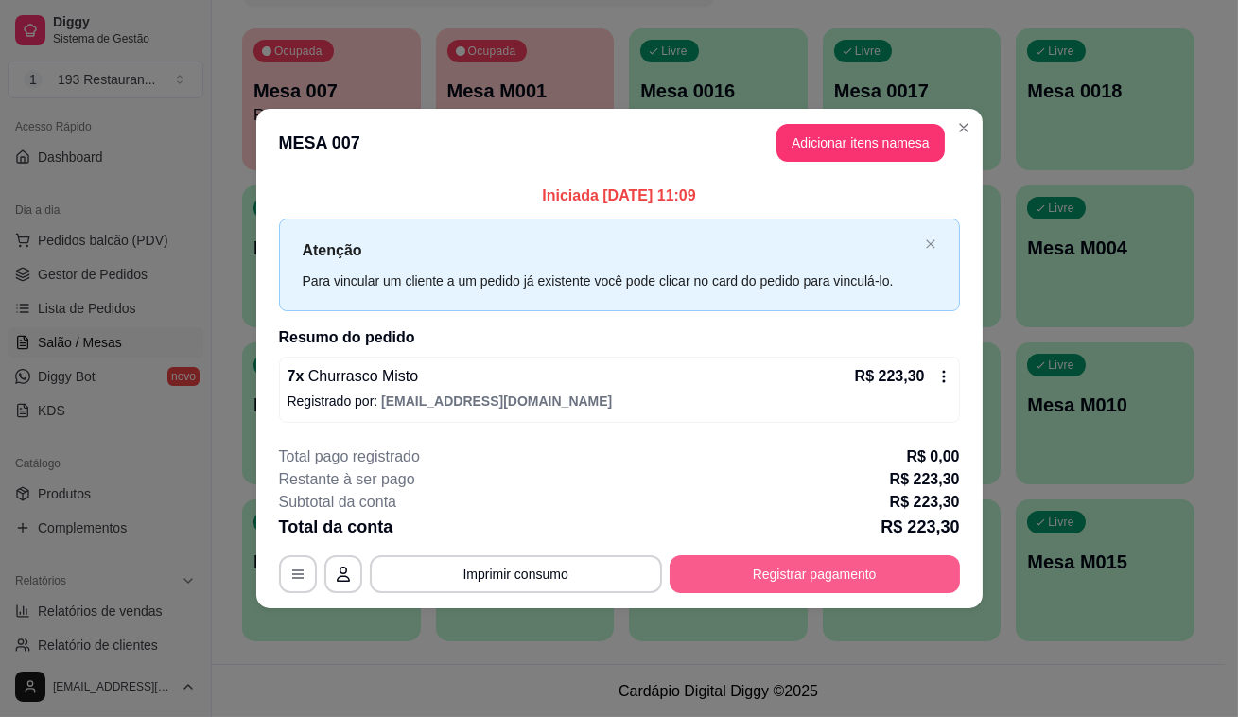
click at [813, 567] on button "Registrar pagamento" at bounding box center [815, 574] width 290 height 38
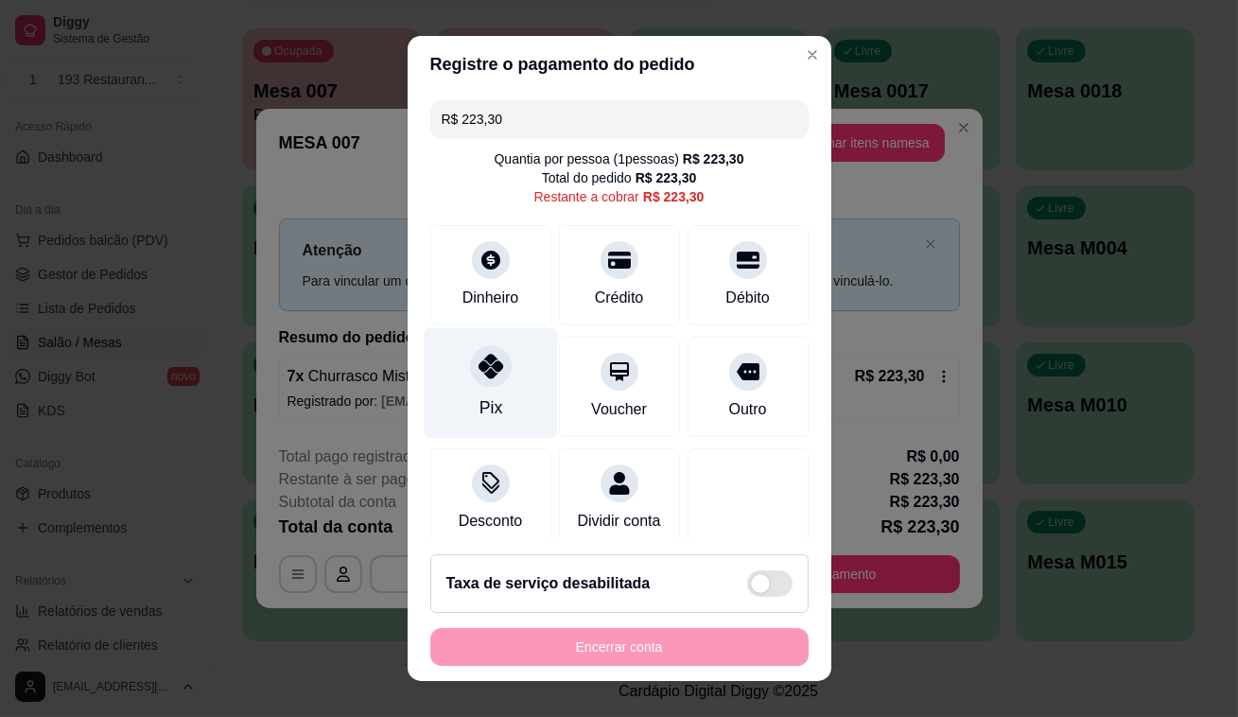
click at [477, 389] on div "Pix" at bounding box center [490, 383] width 133 height 111
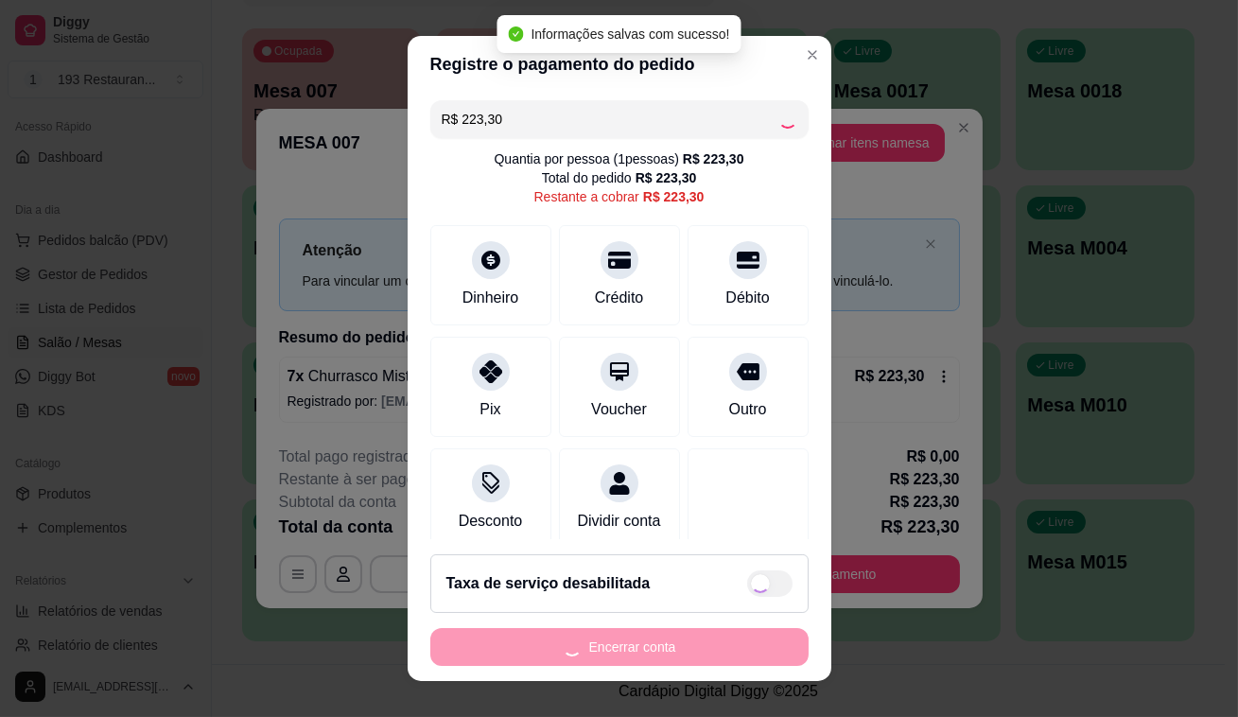
type input "R$ 0,00"
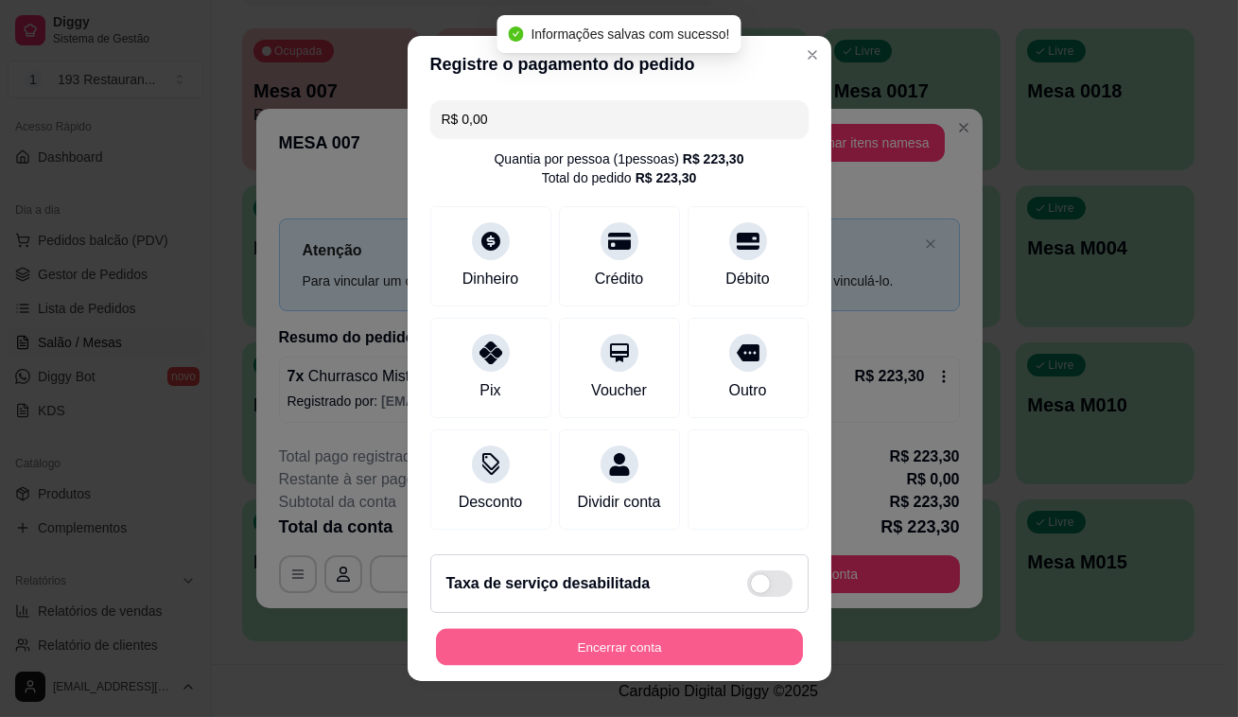
click at [602, 648] on button "Encerrar conta" at bounding box center [619, 647] width 367 height 37
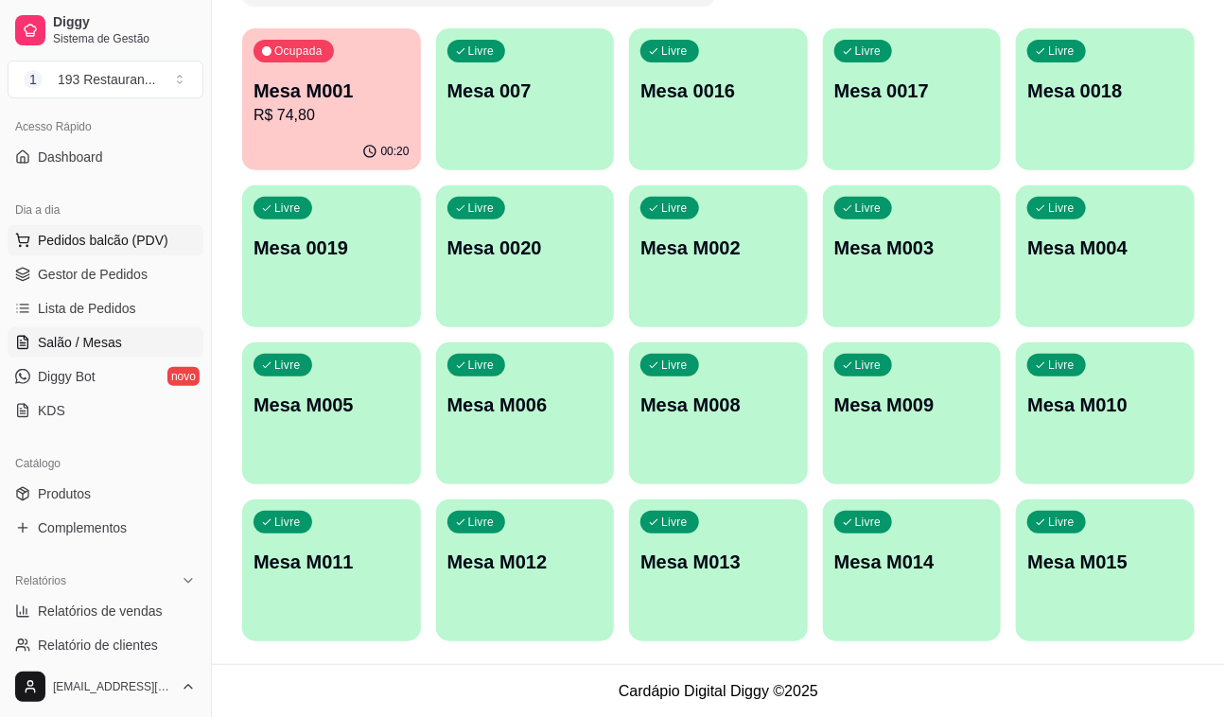
click at [124, 246] on span "Pedidos balcão (PDV)" at bounding box center [103, 240] width 131 height 19
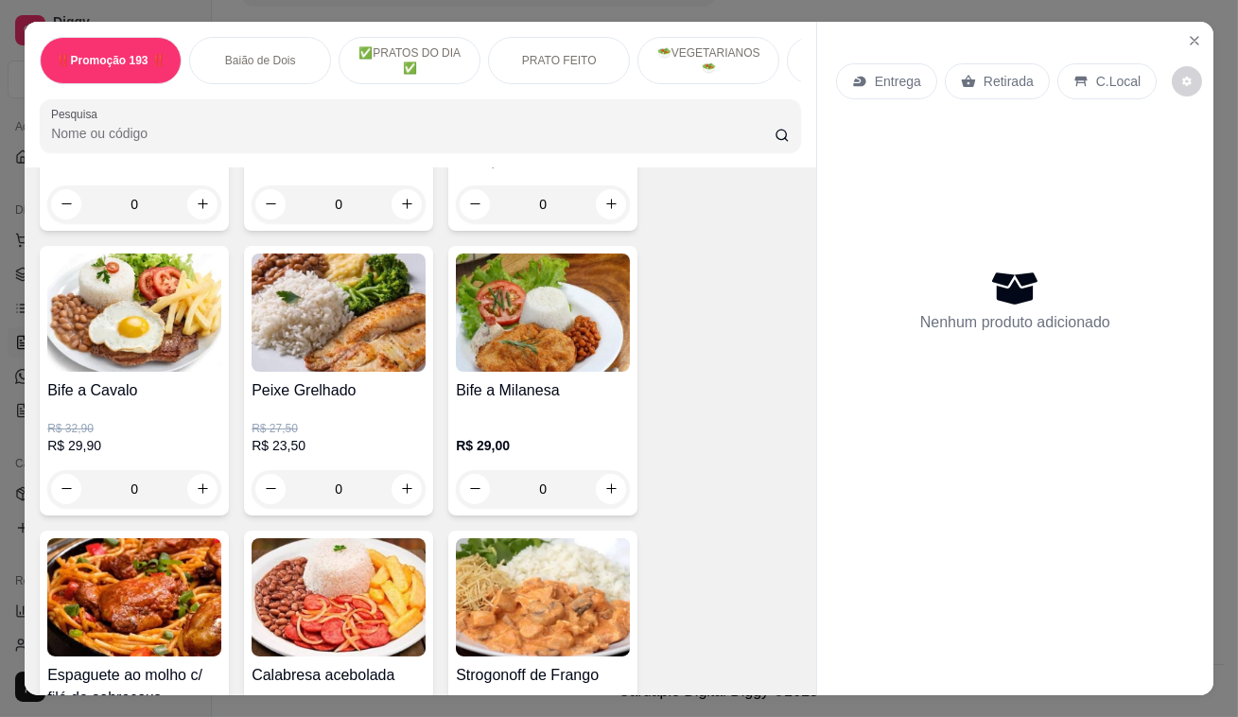
scroll to position [1633, 0]
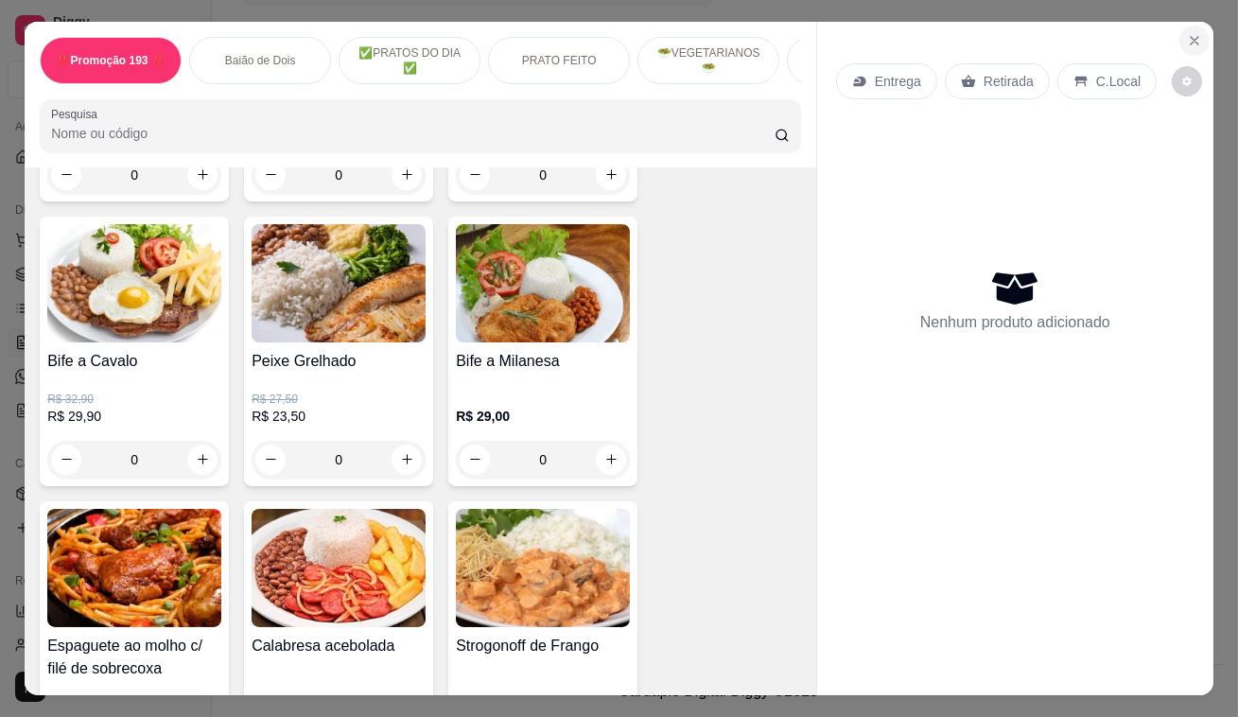
click at [1187, 33] on icon "Close" at bounding box center [1194, 40] width 15 height 15
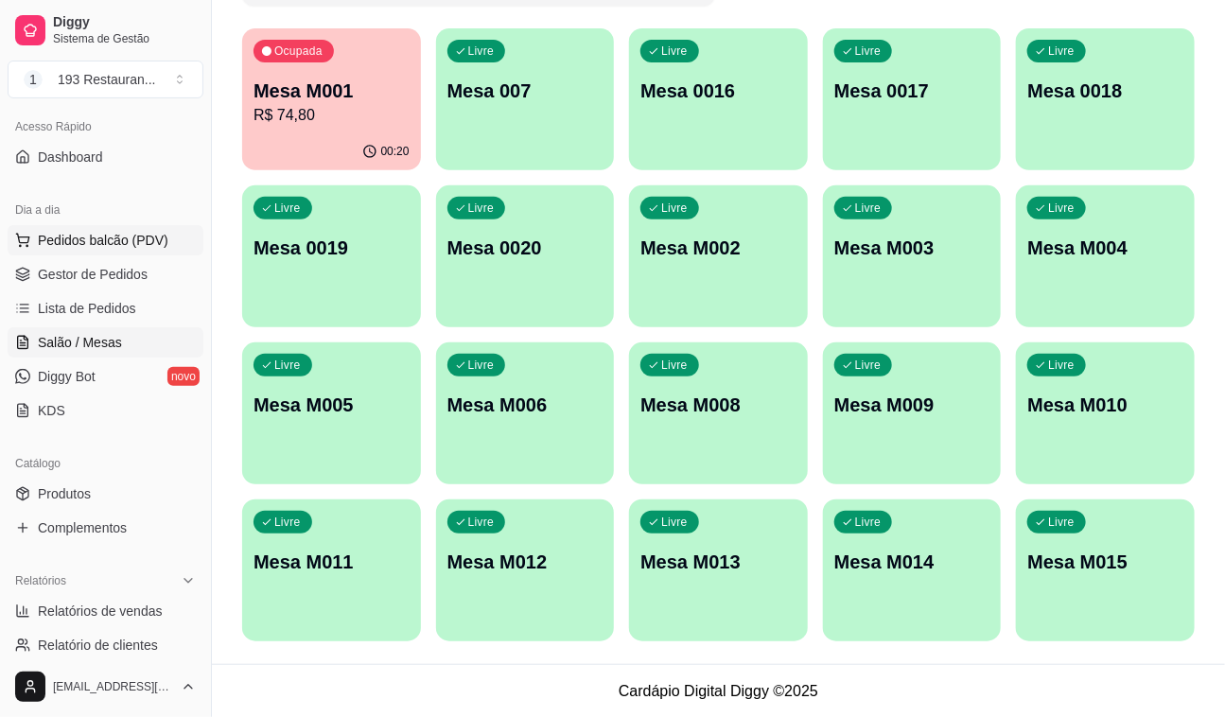
click at [137, 235] on span "Pedidos balcão (PDV)" at bounding box center [103, 240] width 131 height 19
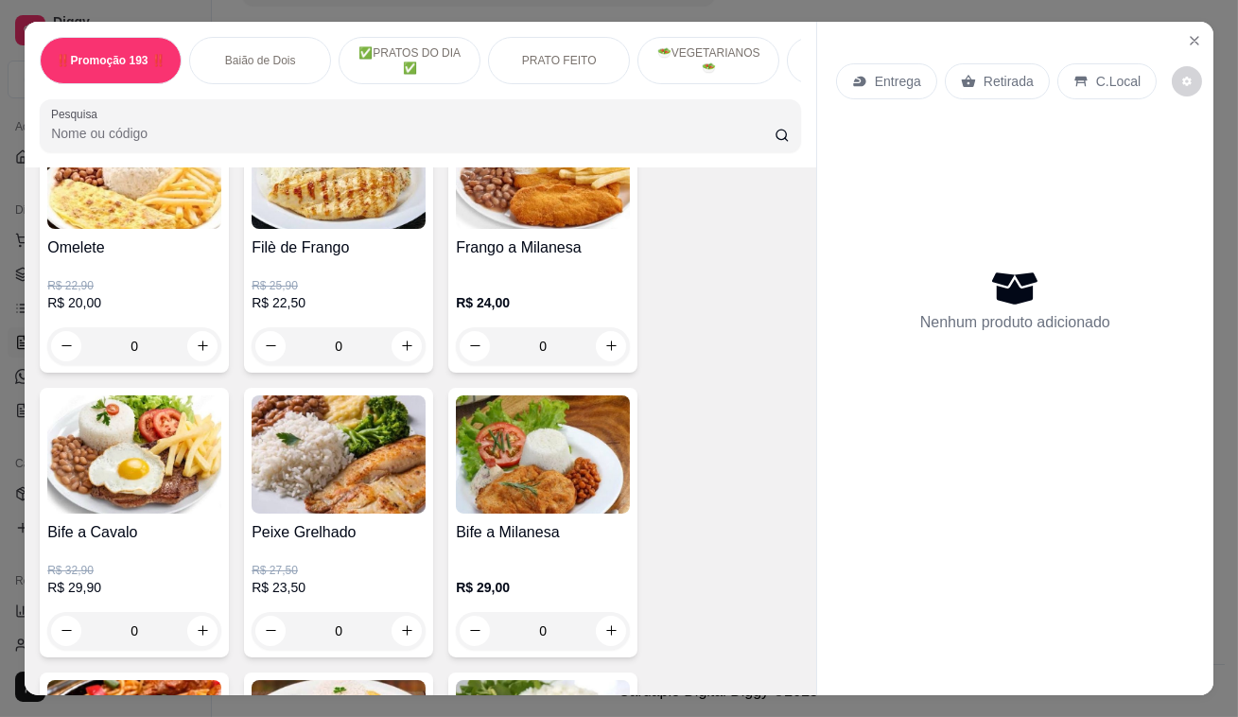
scroll to position [1461, 0]
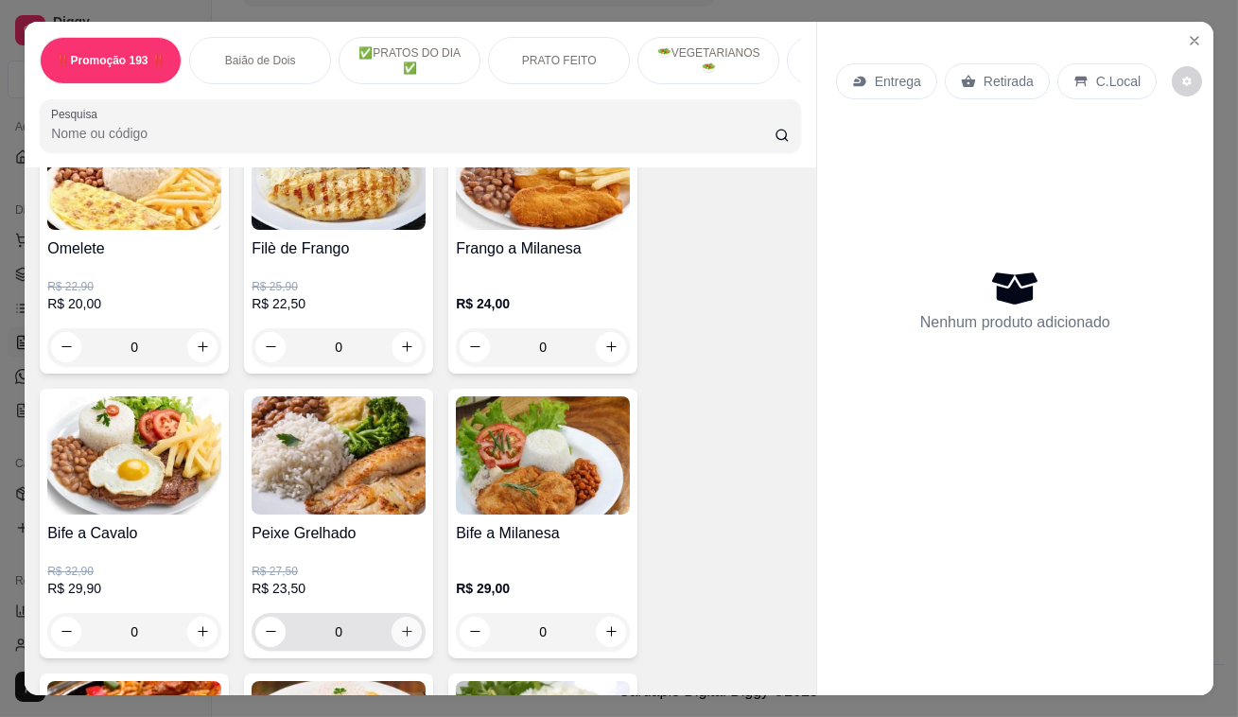
click at [409, 631] on button "increase-product-quantity" at bounding box center [407, 632] width 30 height 30
type input "1"
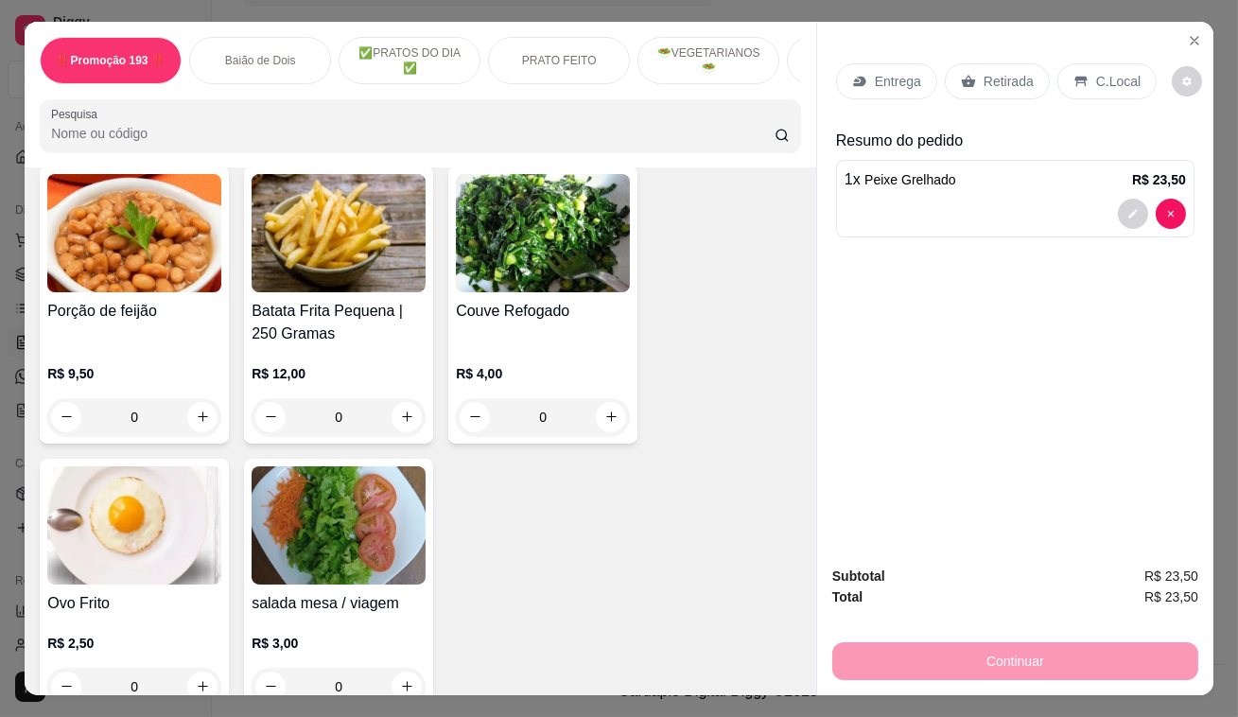
scroll to position [4384, 0]
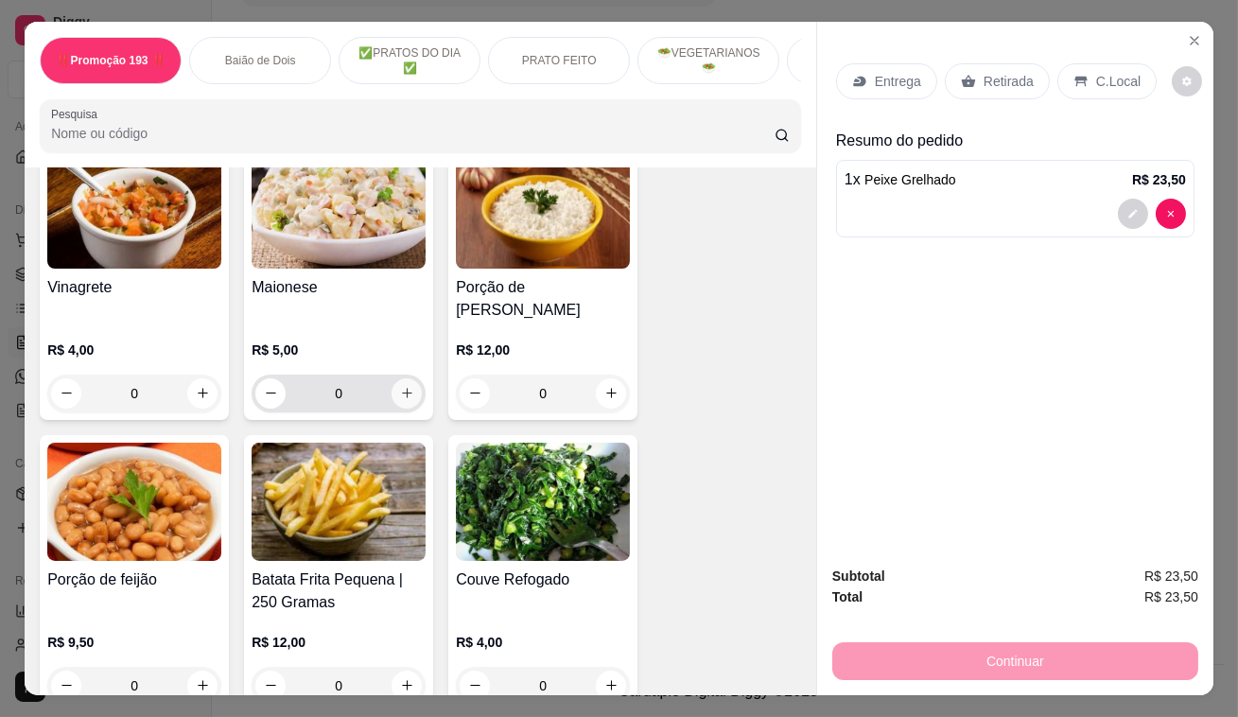
click at [402, 389] on icon "increase-product-quantity" at bounding box center [407, 394] width 10 height 10
type input "1"
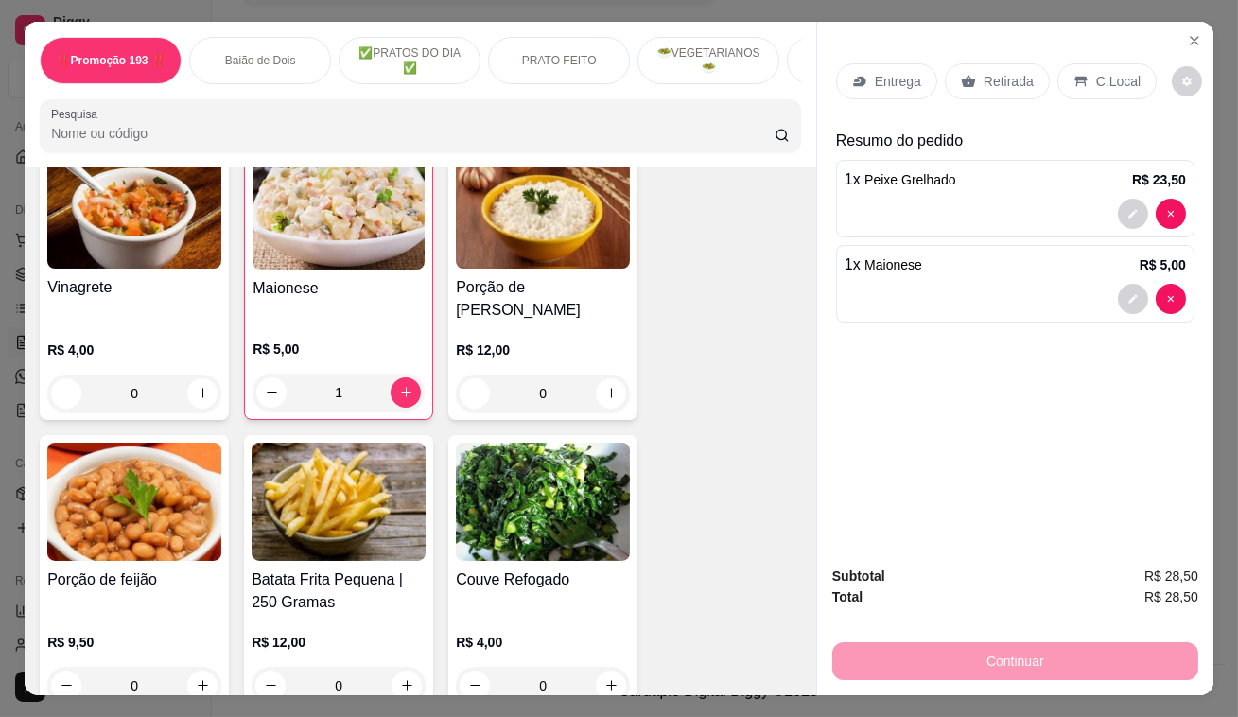
click at [1000, 74] on p "Retirada" at bounding box center [1009, 81] width 50 height 19
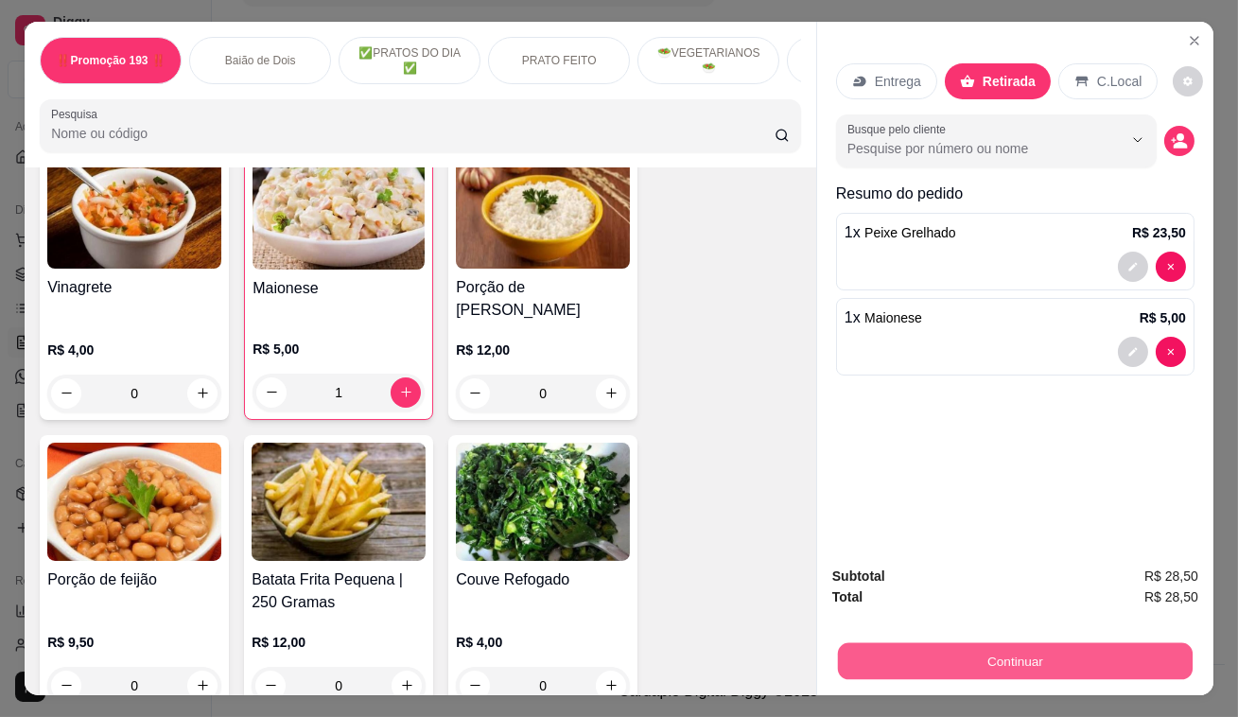
click at [971, 651] on button "Continuar" at bounding box center [1015, 661] width 355 height 37
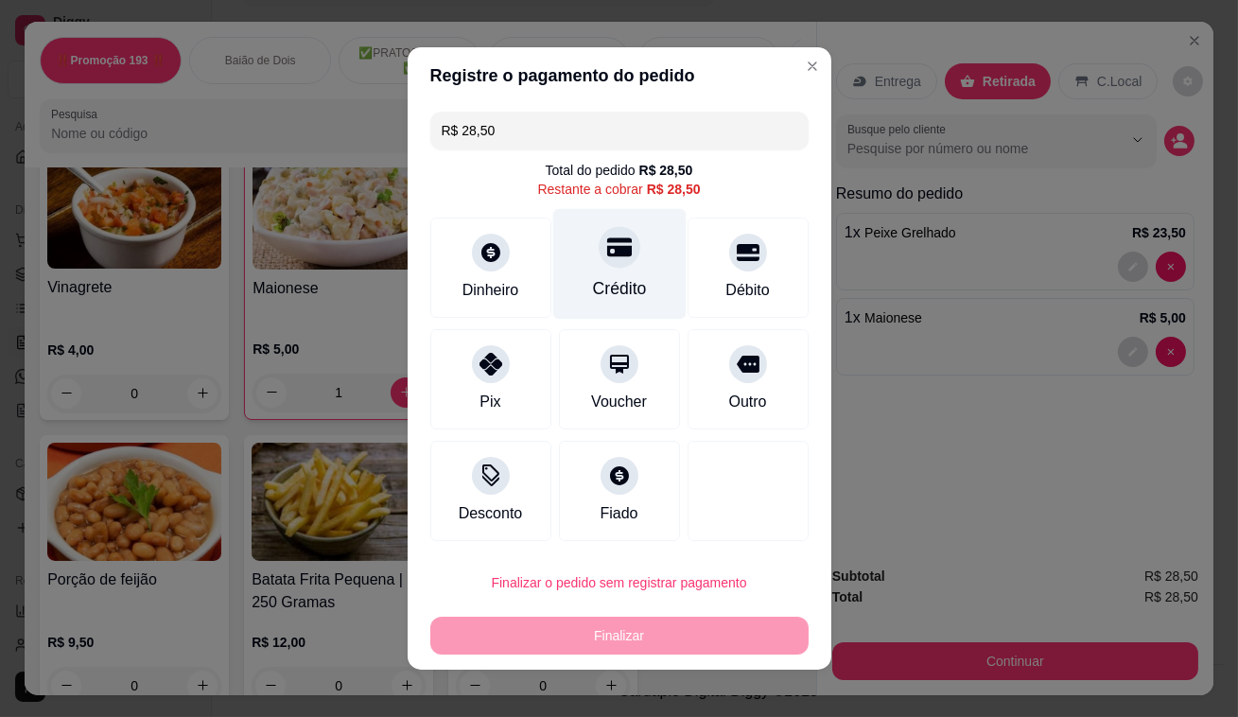
click at [588, 264] on div "Crédito" at bounding box center [618, 264] width 133 height 111
type input "R$ 0,00"
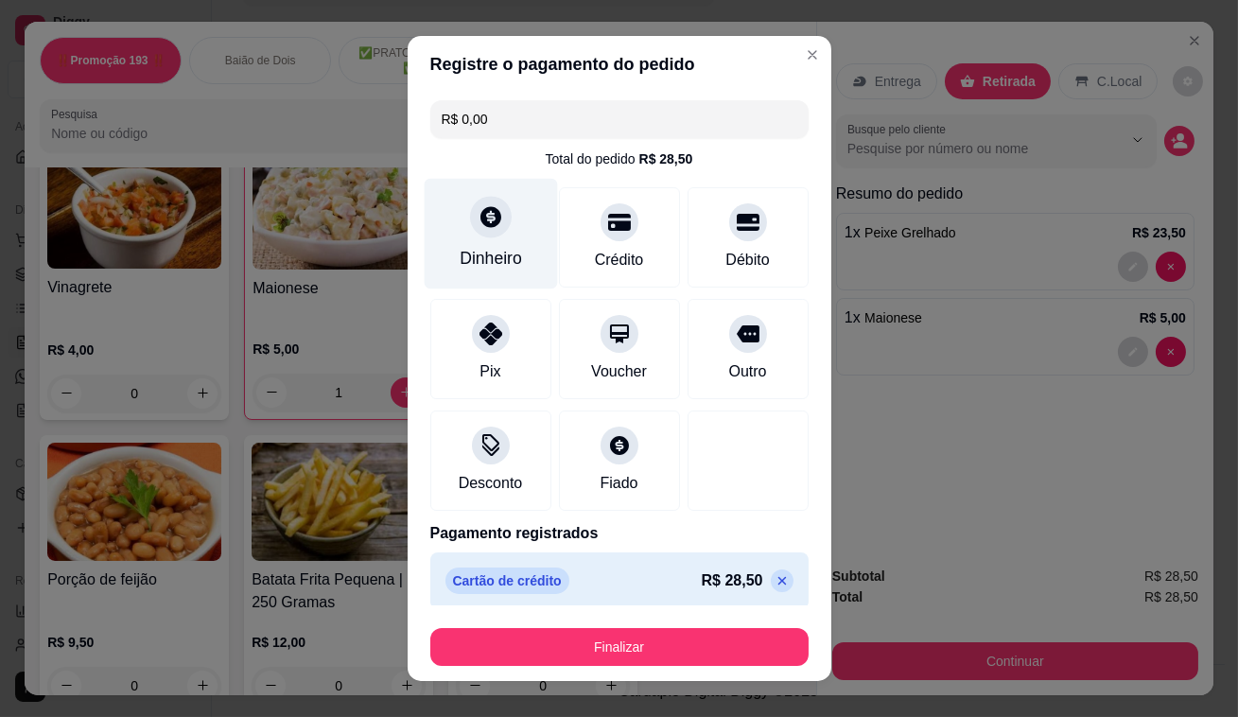
click at [503, 239] on div "Dinheiro" at bounding box center [490, 234] width 133 height 111
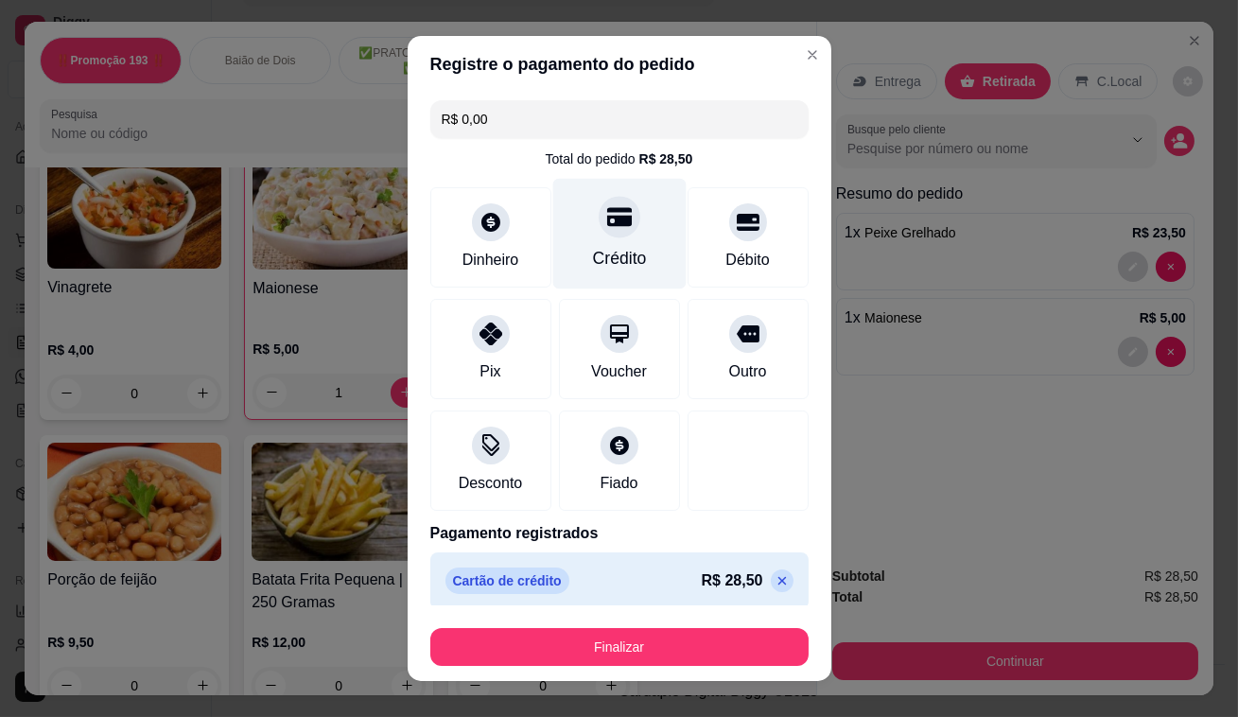
click at [612, 244] on div "Crédito" at bounding box center [618, 234] width 133 height 111
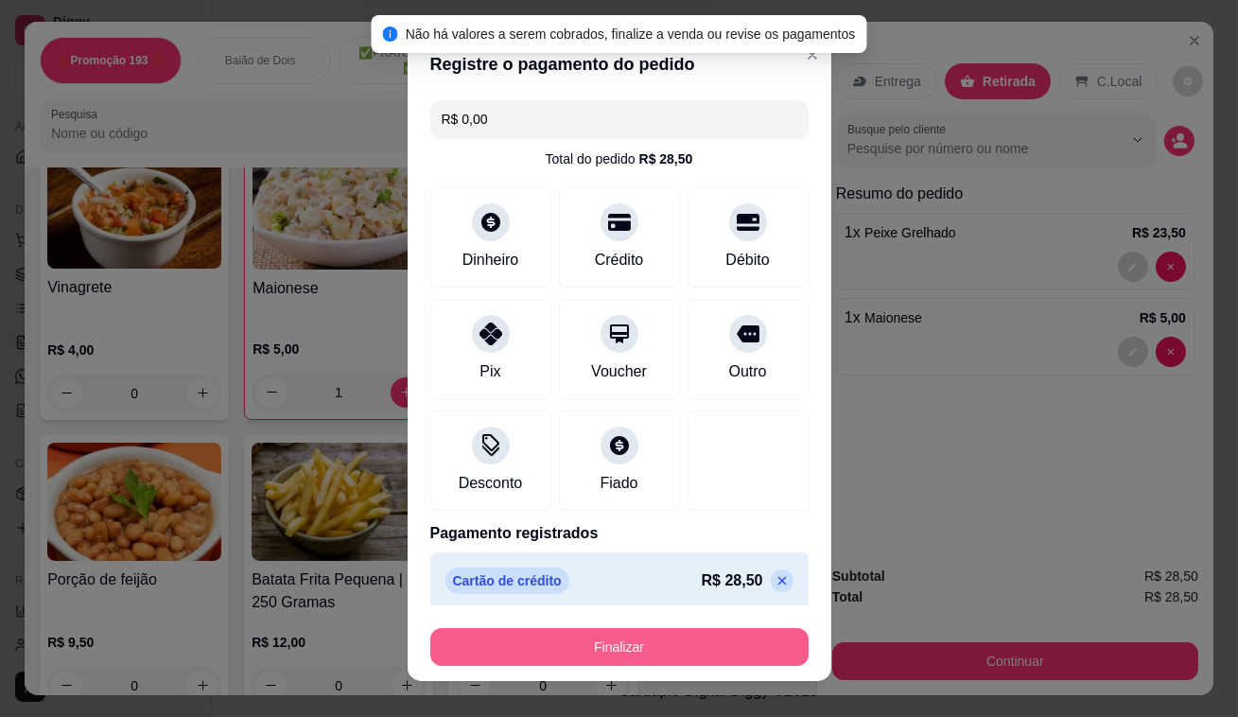
click at [764, 636] on button "Finalizar" at bounding box center [619, 647] width 378 height 38
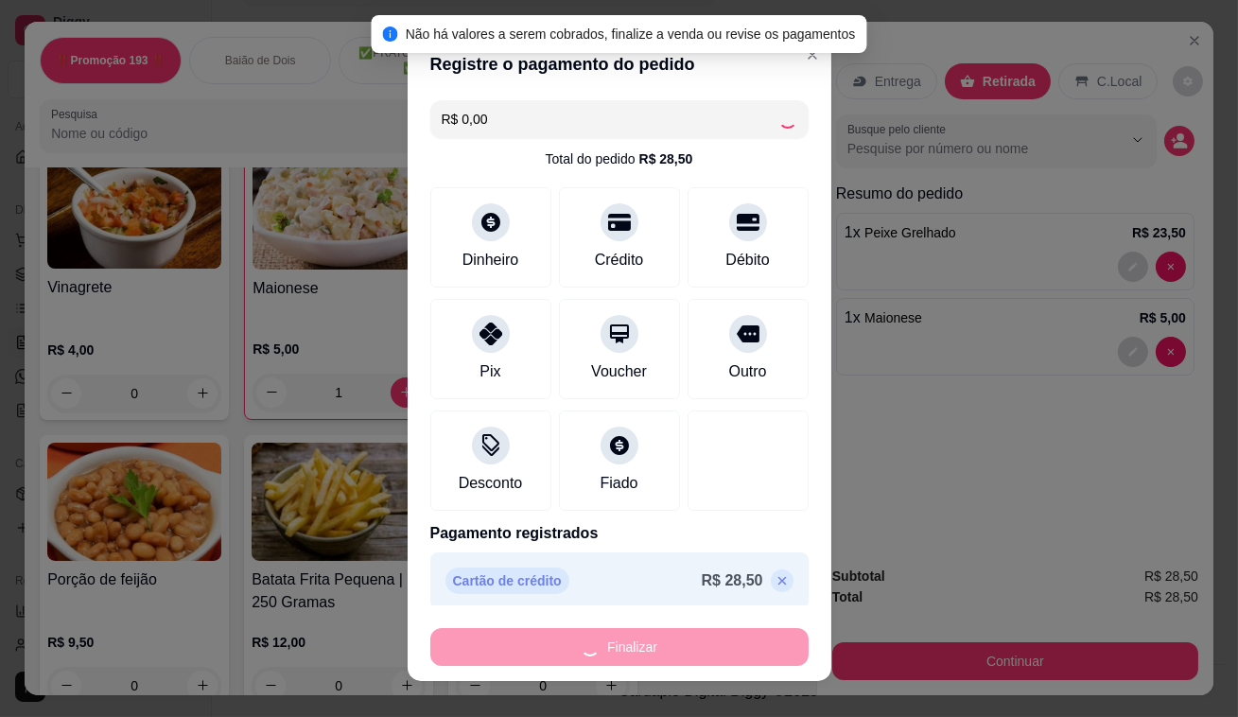
type input "0"
type input "-R$ 28,50"
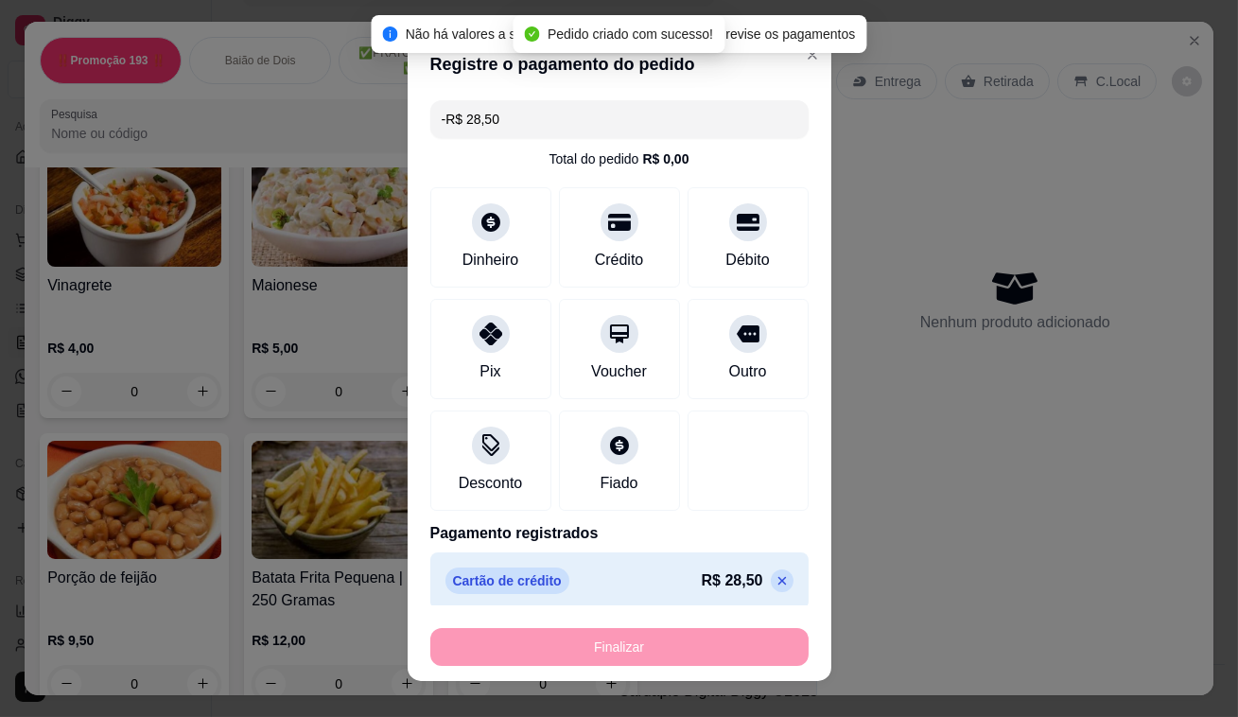
scroll to position [4383, 0]
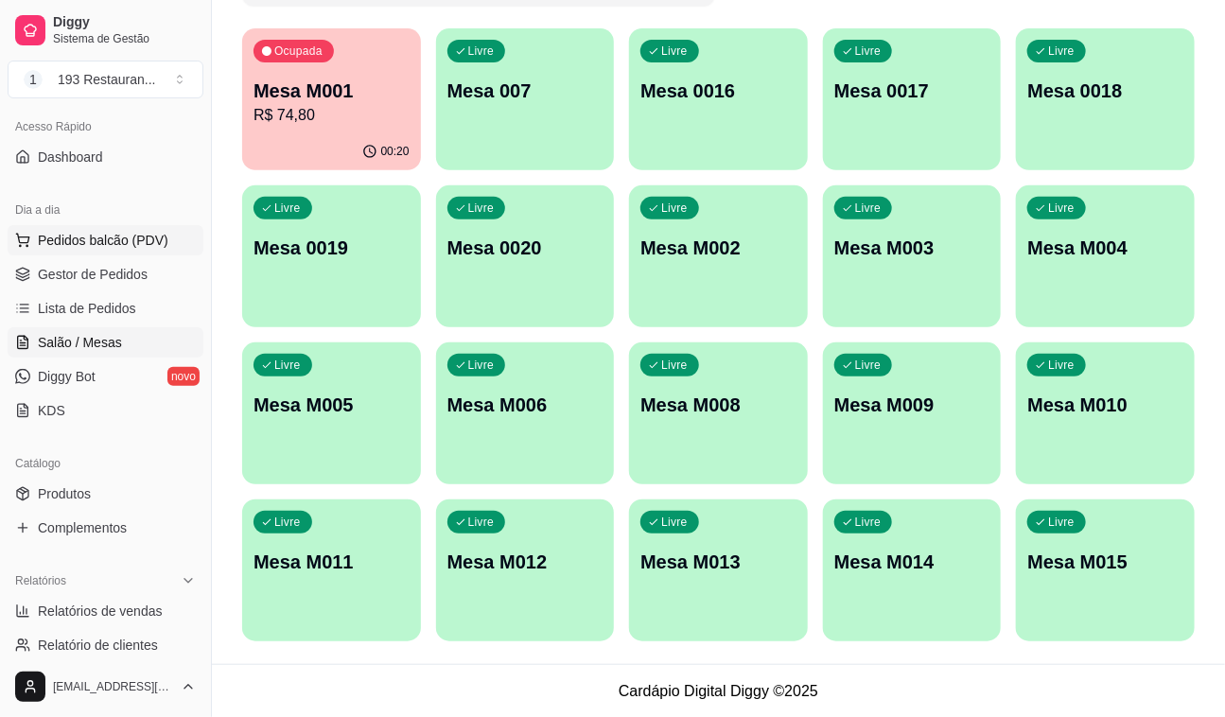
click at [79, 231] on span "Pedidos balcão (PDV)" at bounding box center [103, 240] width 131 height 19
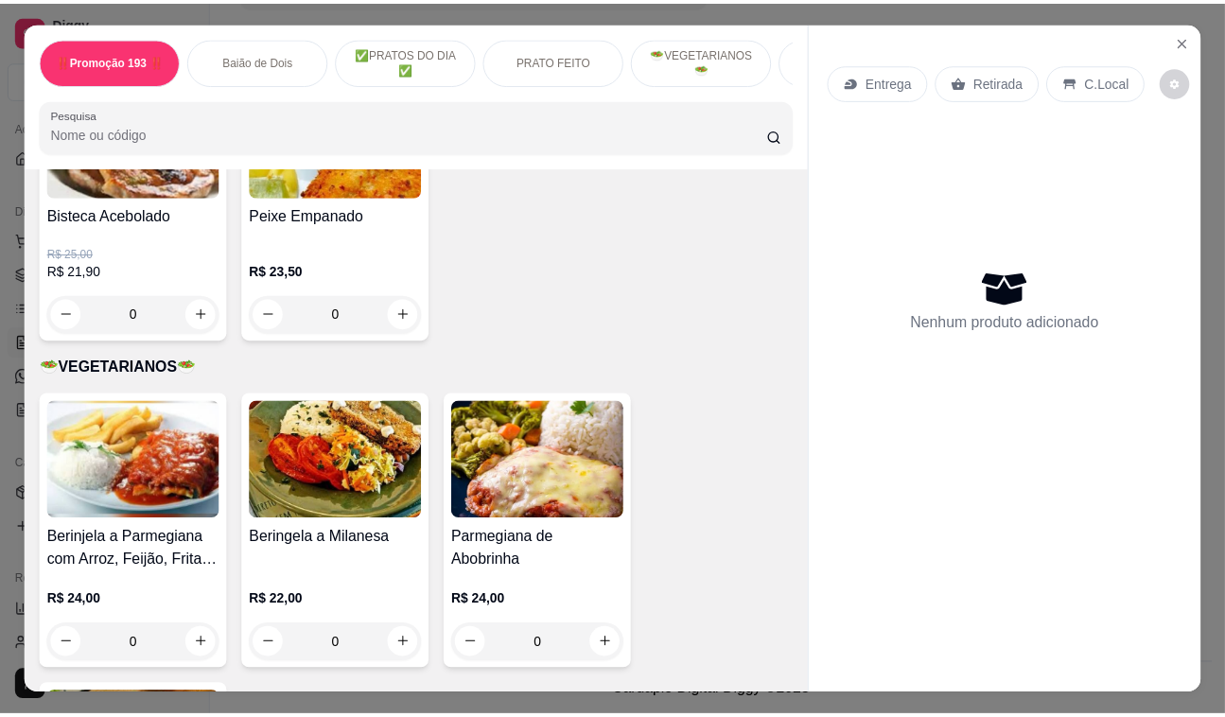
scroll to position [2665, 0]
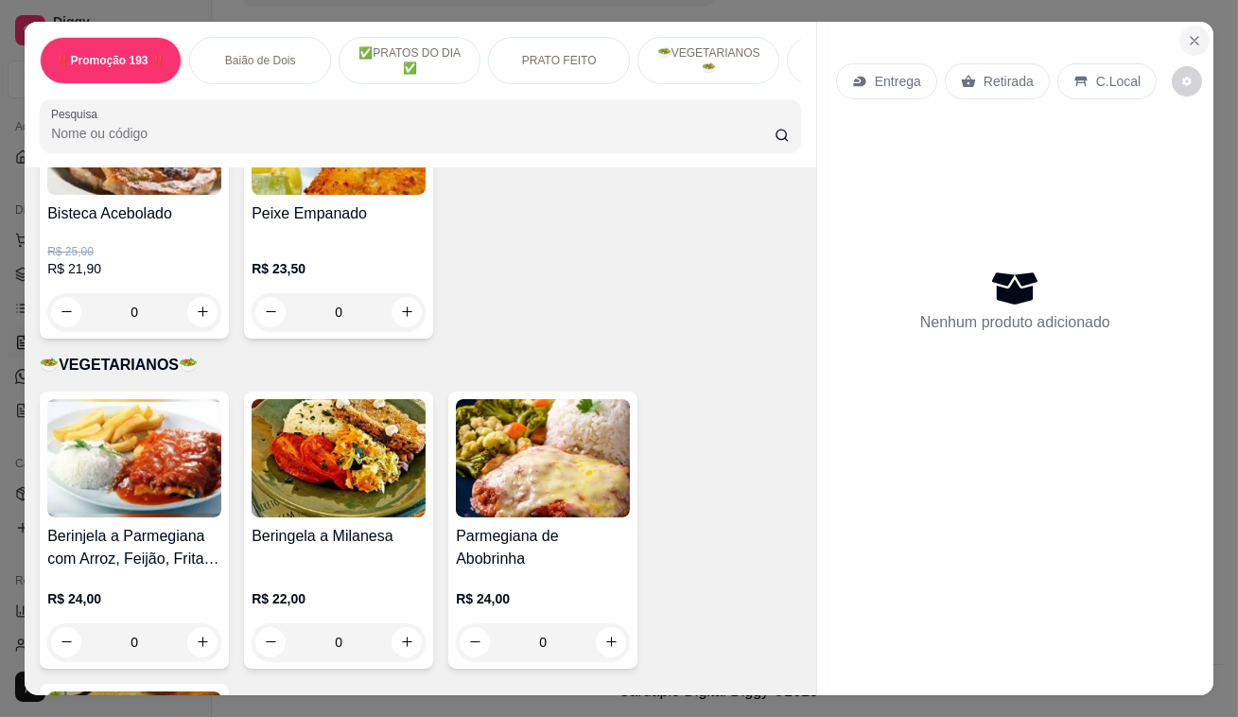
click at [1191, 41] on icon "Close" at bounding box center [1194, 40] width 15 height 15
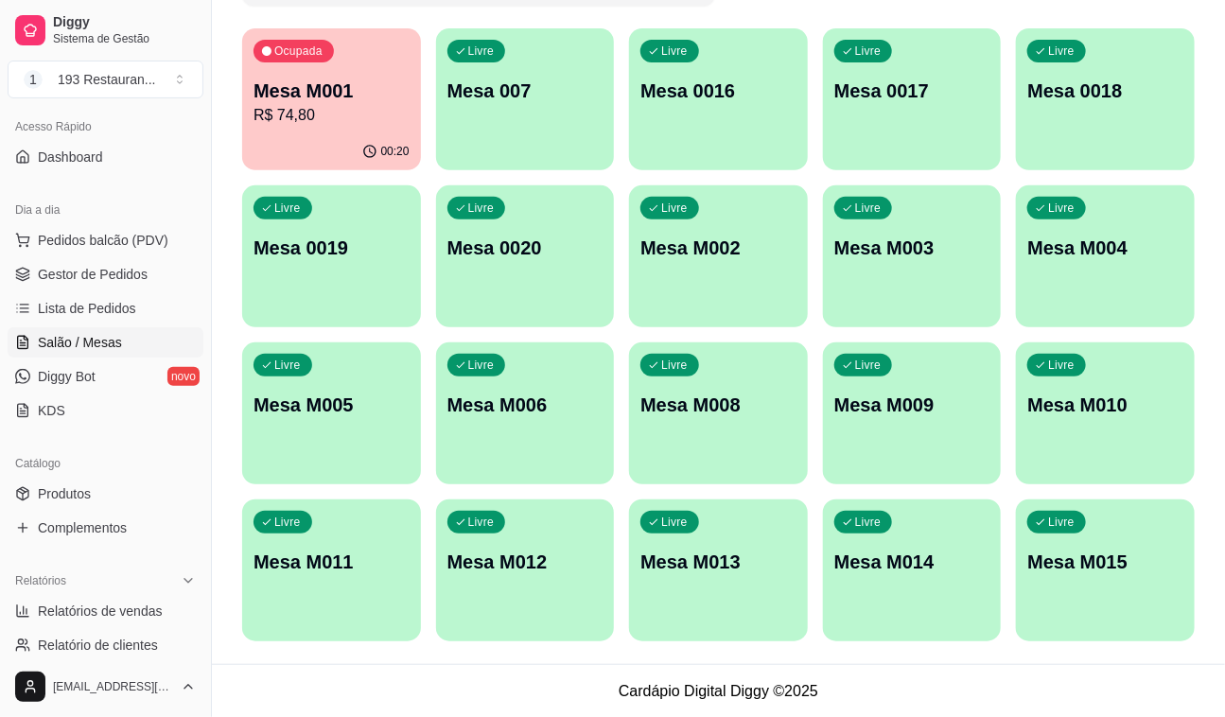
click at [140, 349] on link "Salão / Mesas" at bounding box center [106, 342] width 196 height 30
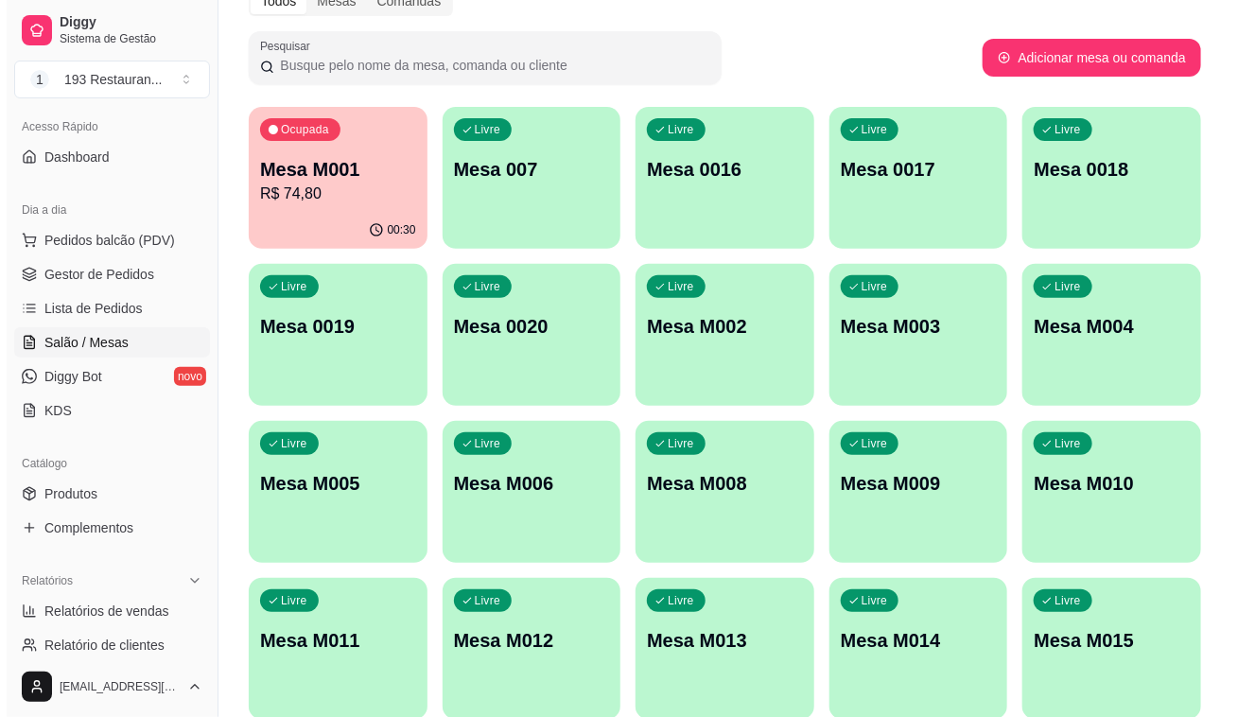
scroll to position [176, 0]
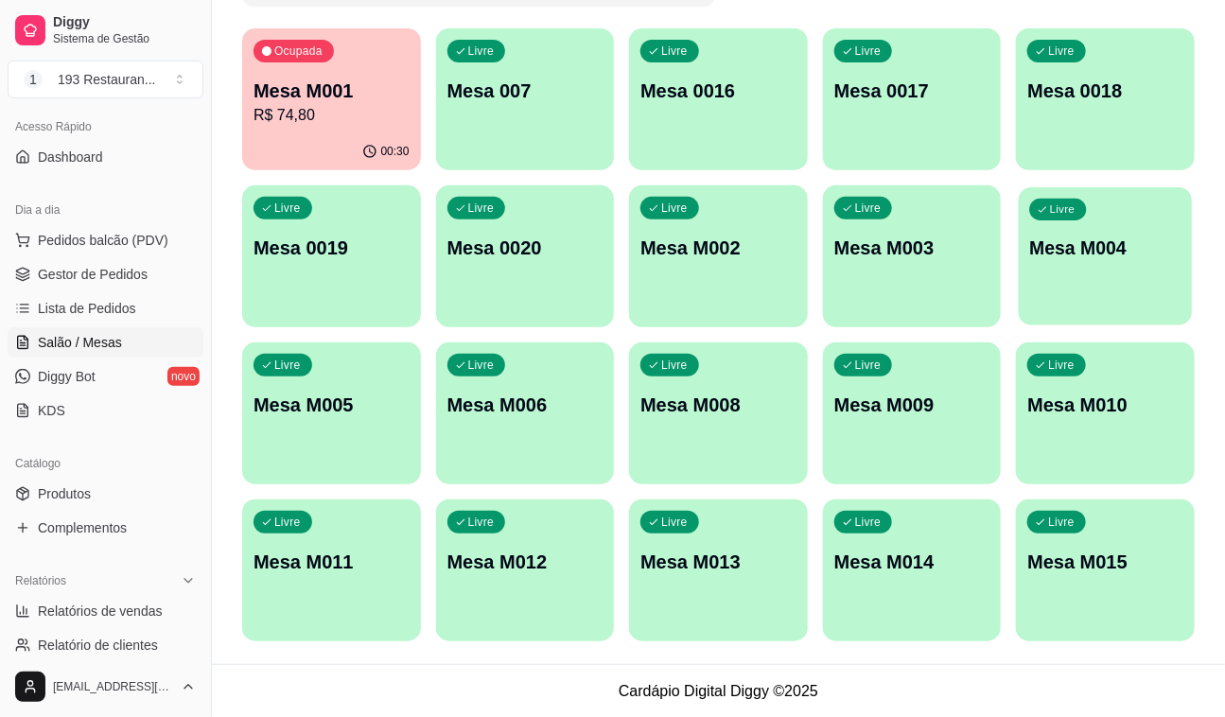
click at [1151, 217] on div "Livre Mesa M004" at bounding box center [1105, 244] width 173 height 115
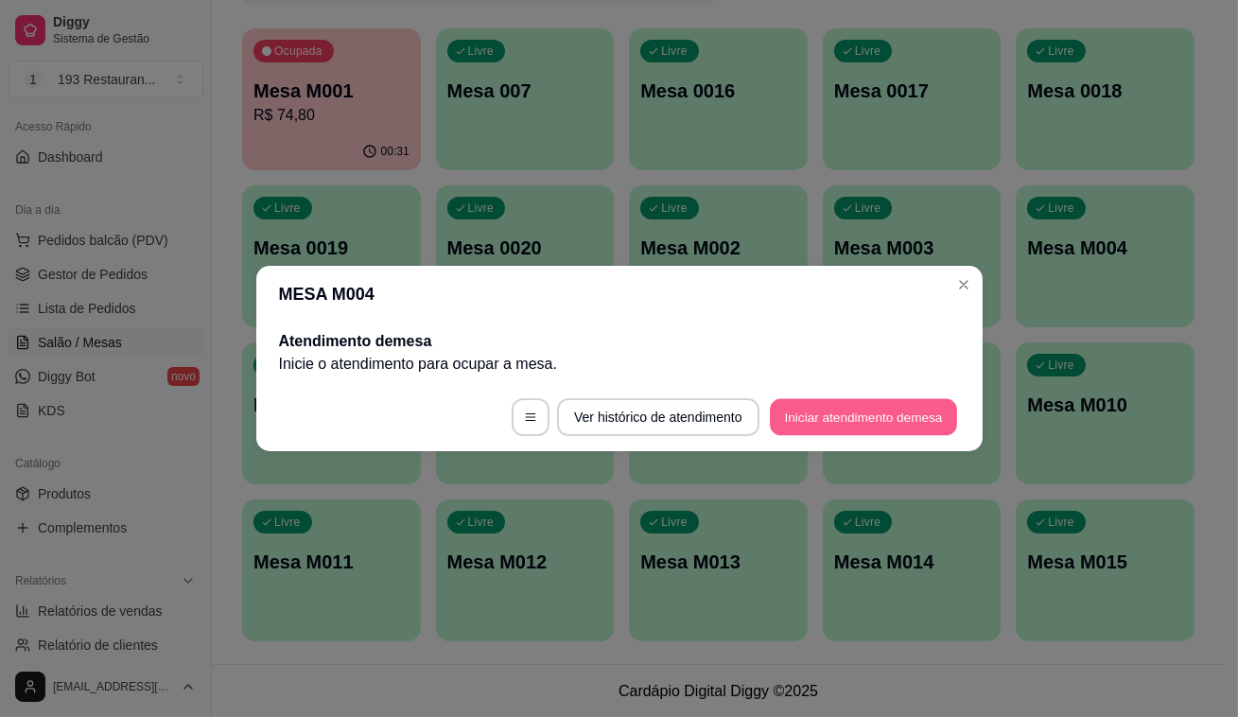
click at [919, 426] on button "Iniciar atendimento de mesa" at bounding box center [863, 417] width 187 height 37
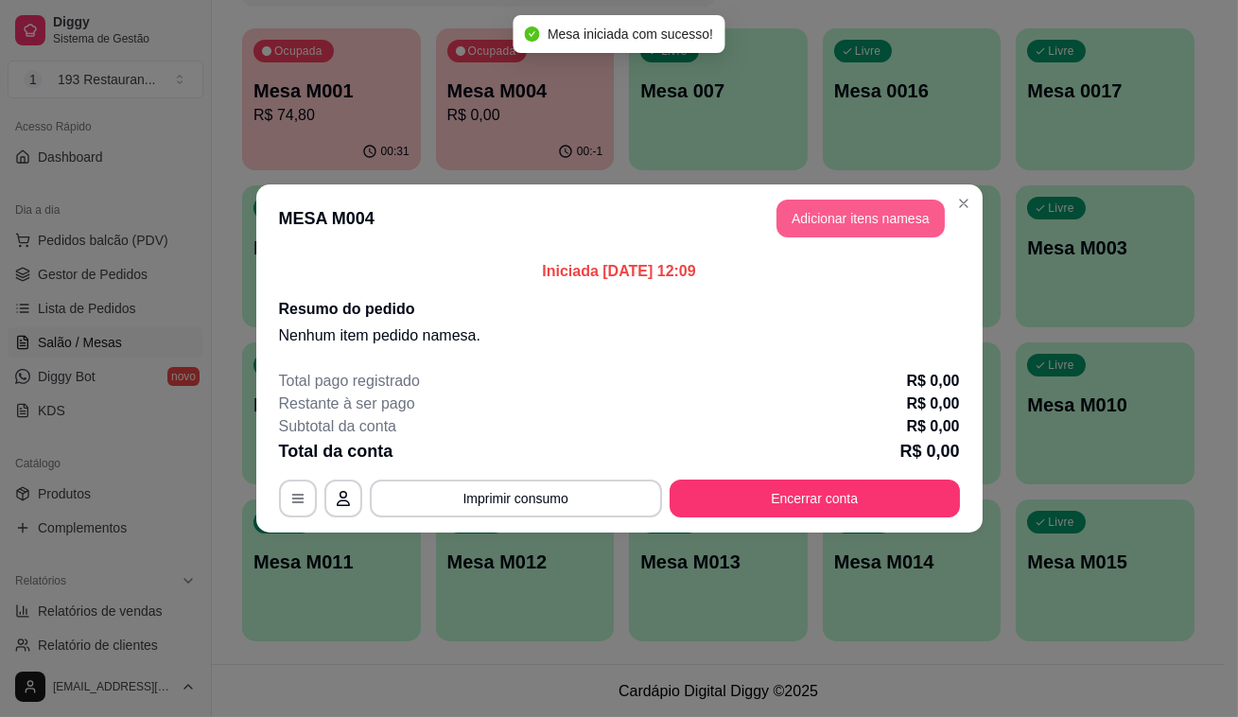
click at [862, 203] on button "Adicionar itens na mesa" at bounding box center [860, 219] width 168 height 38
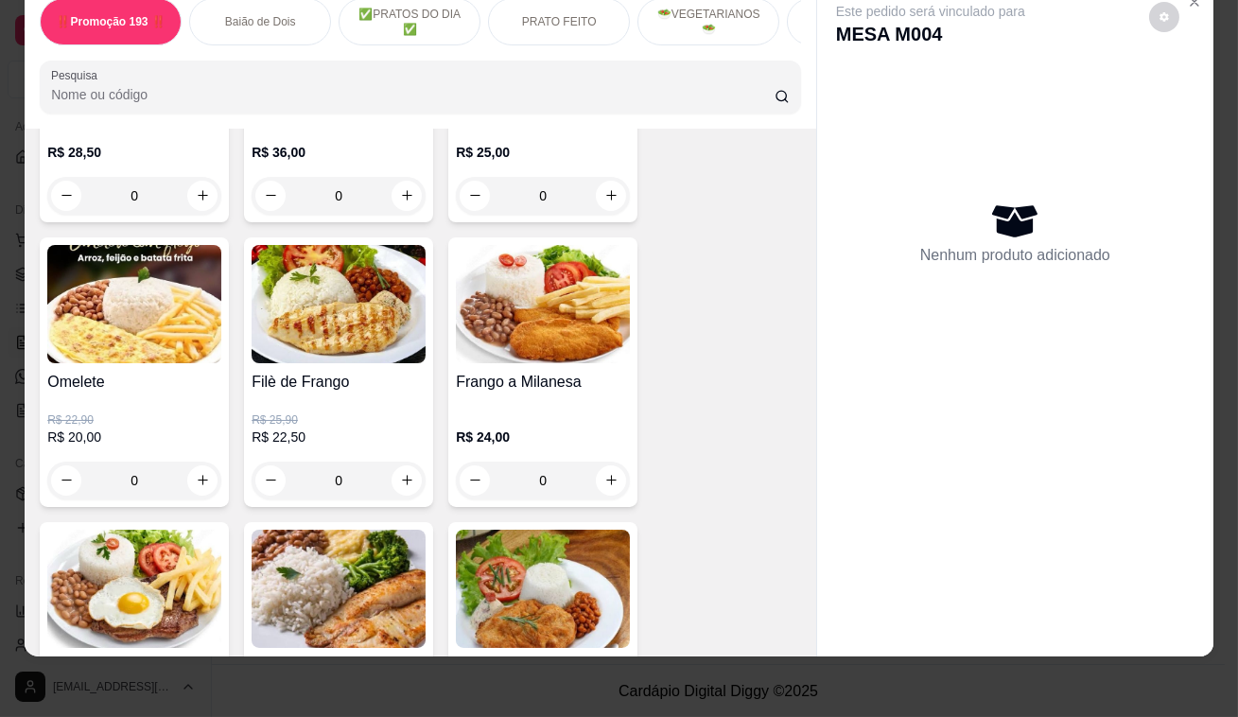
scroll to position [1547, 0]
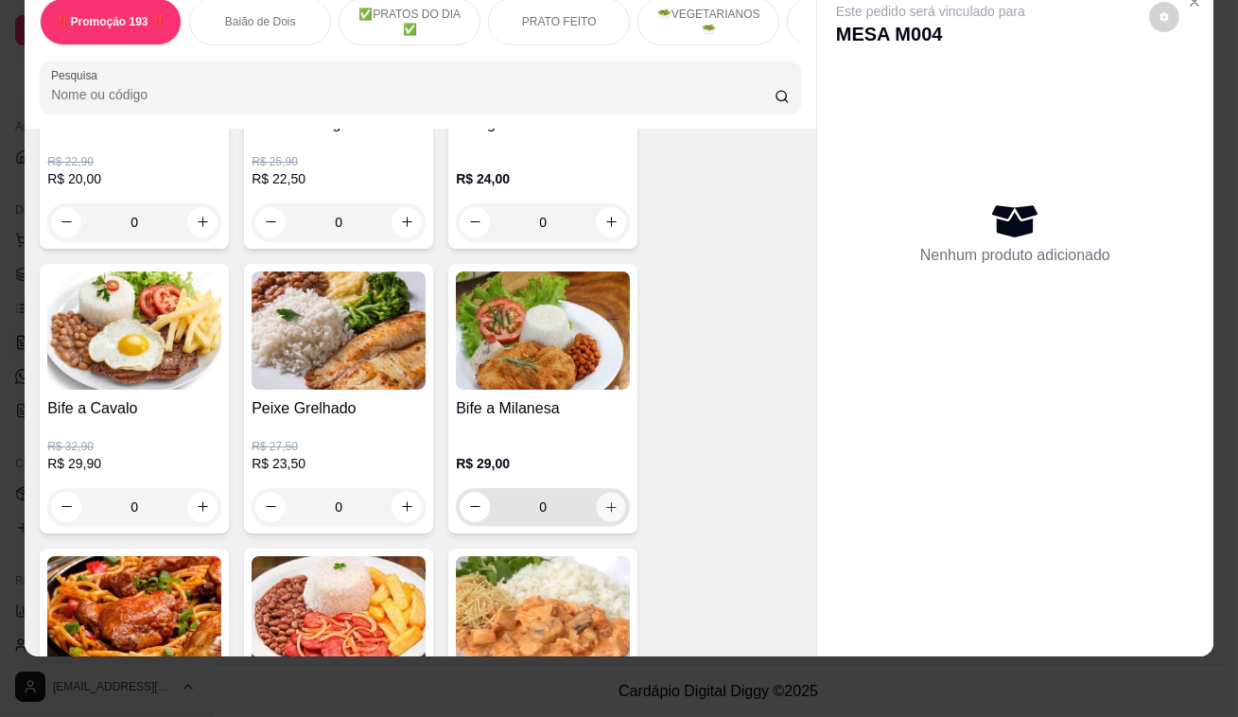
click at [597, 512] on button "increase-product-quantity" at bounding box center [611, 506] width 29 height 29
type input "1"
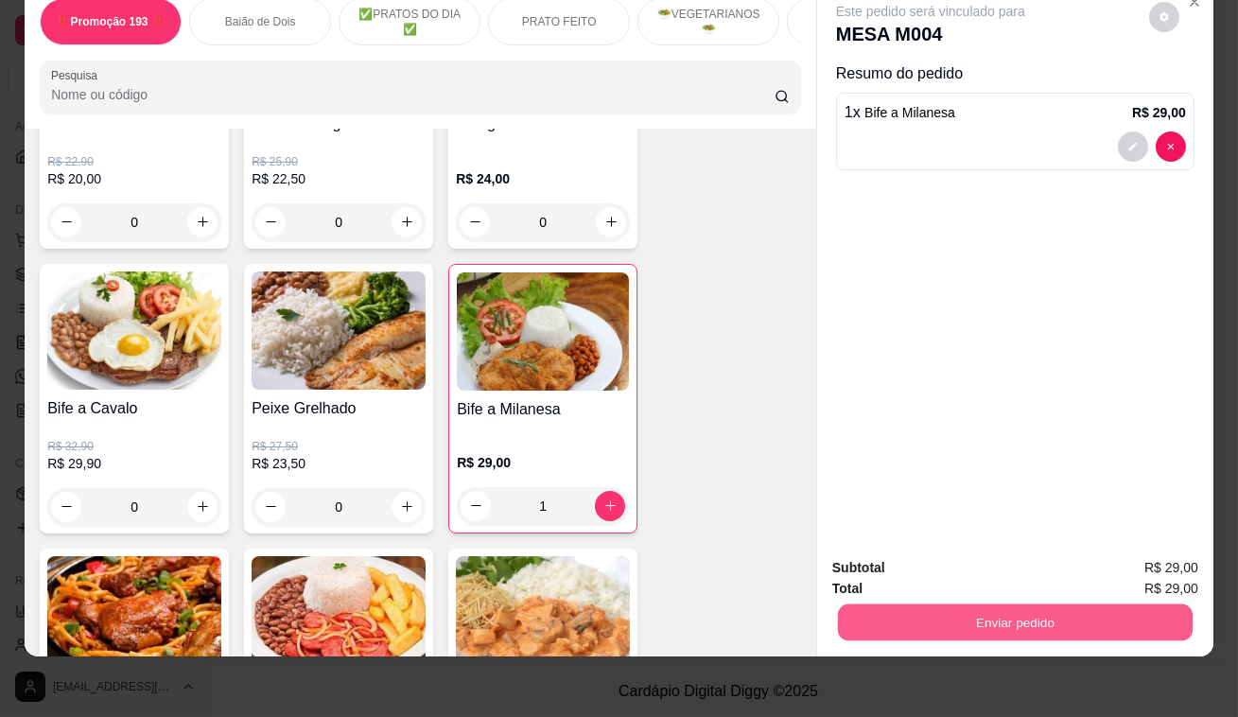
click at [1016, 608] on button "Enviar pedido" at bounding box center [1015, 622] width 355 height 37
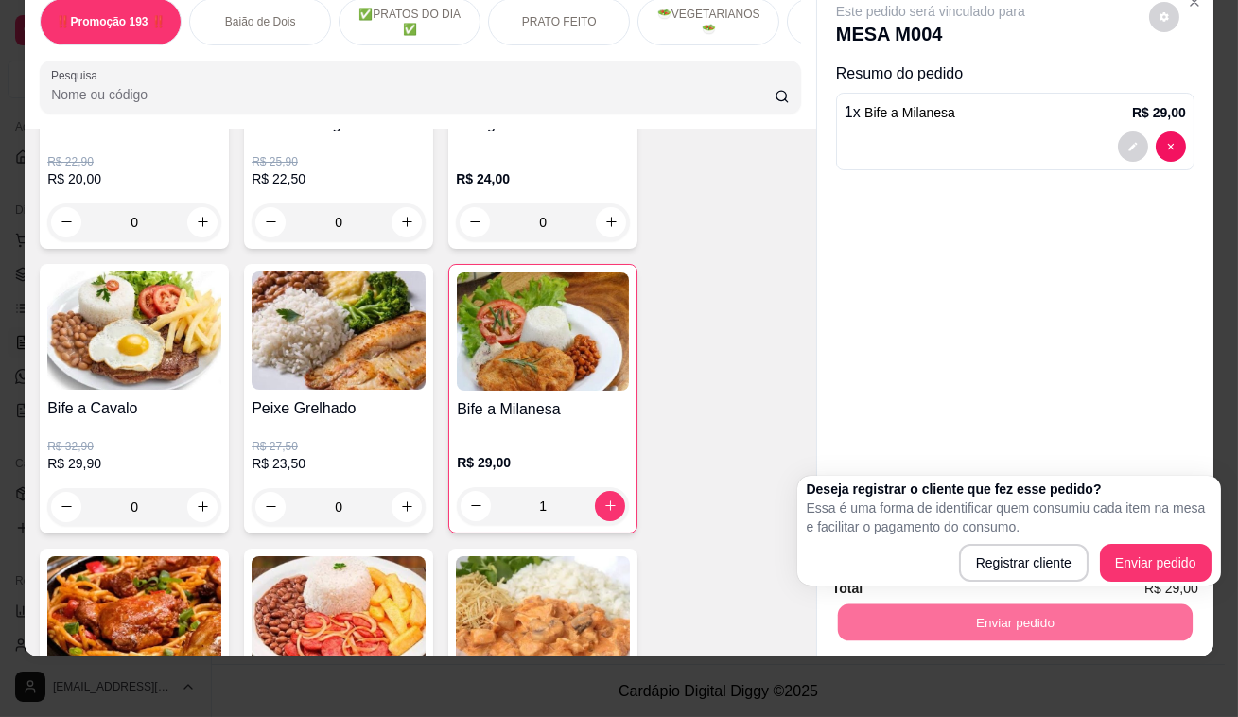
click at [973, 339] on div "Este pedido será vinculado para MESA M004 Resumo do pedido 1 x Bife a Milanesa …" at bounding box center [1015, 263] width 396 height 560
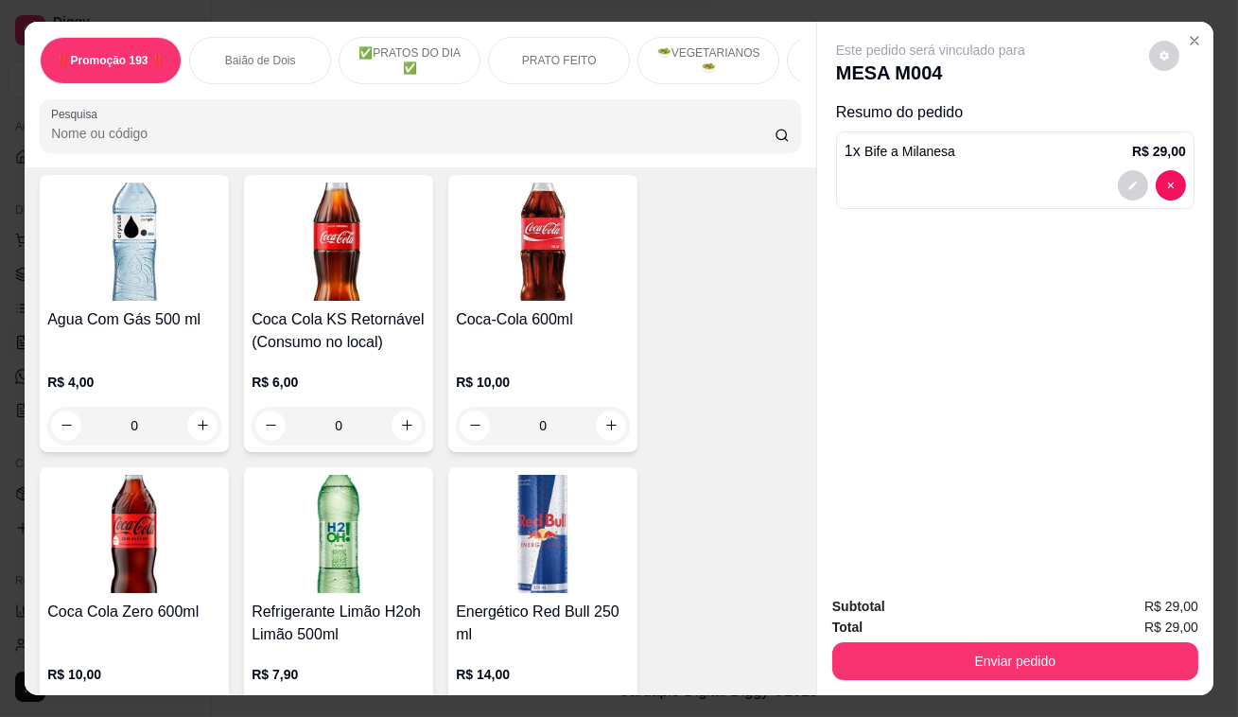
scroll to position [6964, 0]
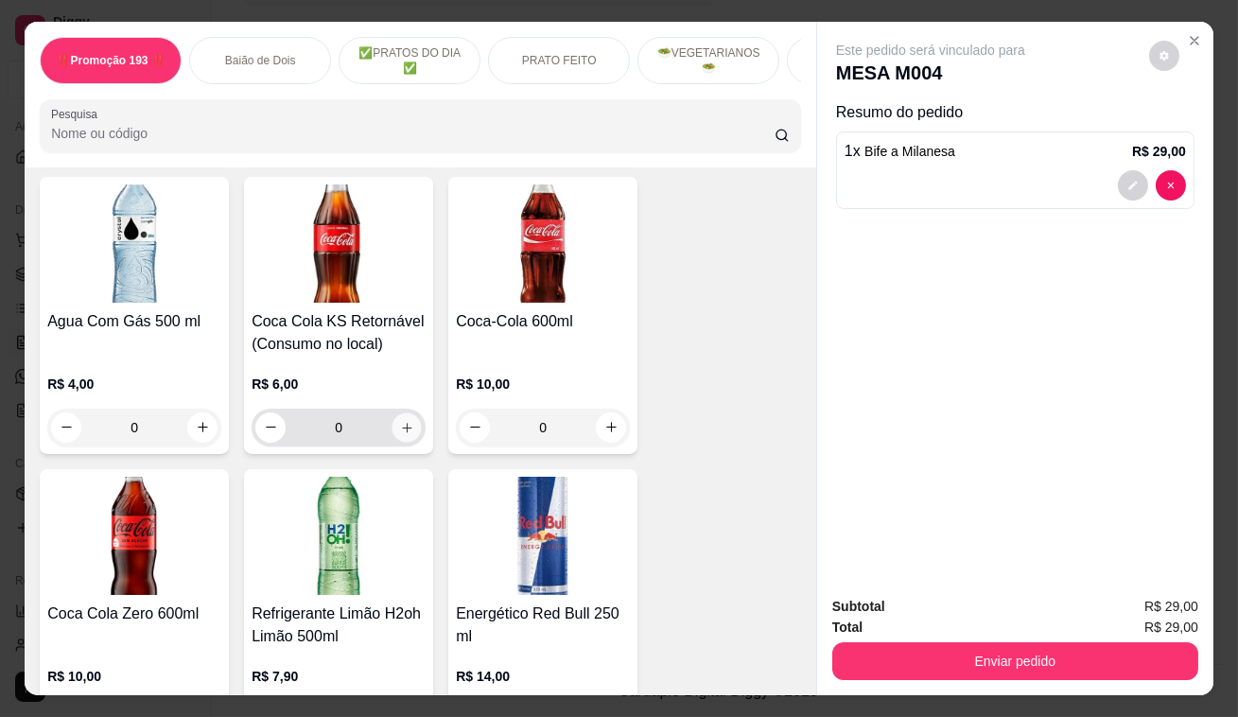
click at [401, 420] on icon "increase-product-quantity" at bounding box center [407, 427] width 14 height 14
type input "1"
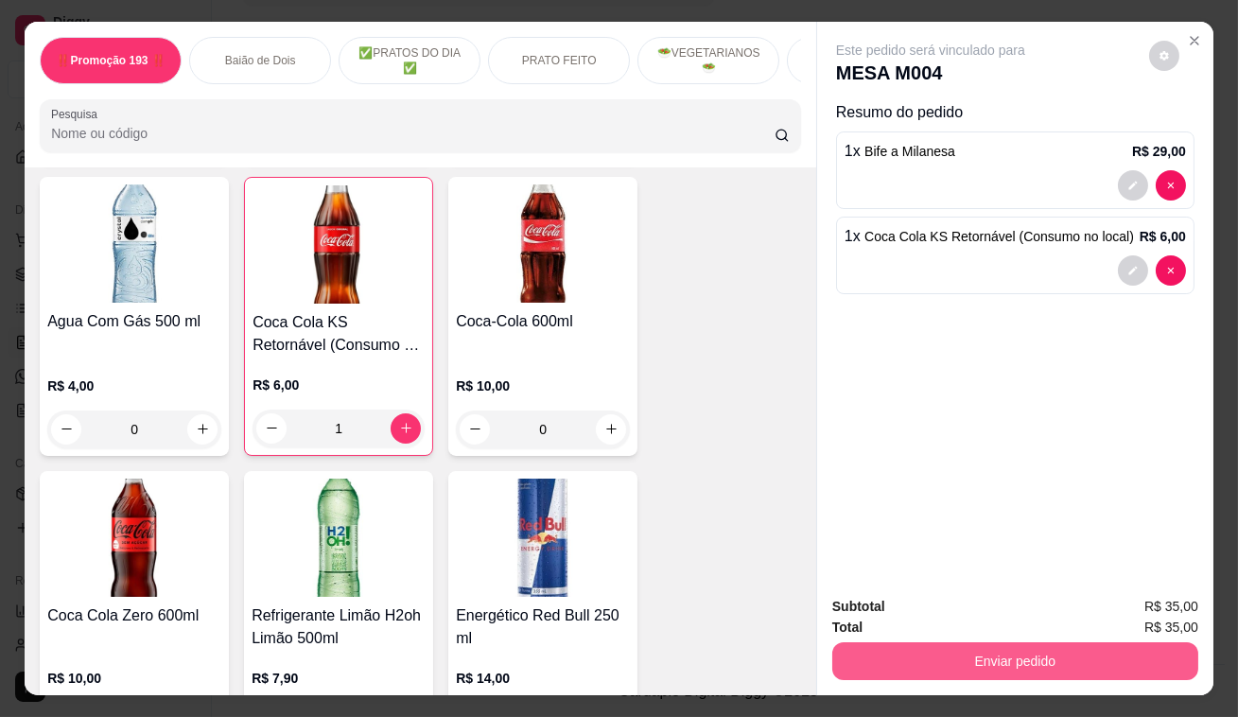
click at [879, 666] on button "Enviar pedido" at bounding box center [1015, 661] width 366 height 38
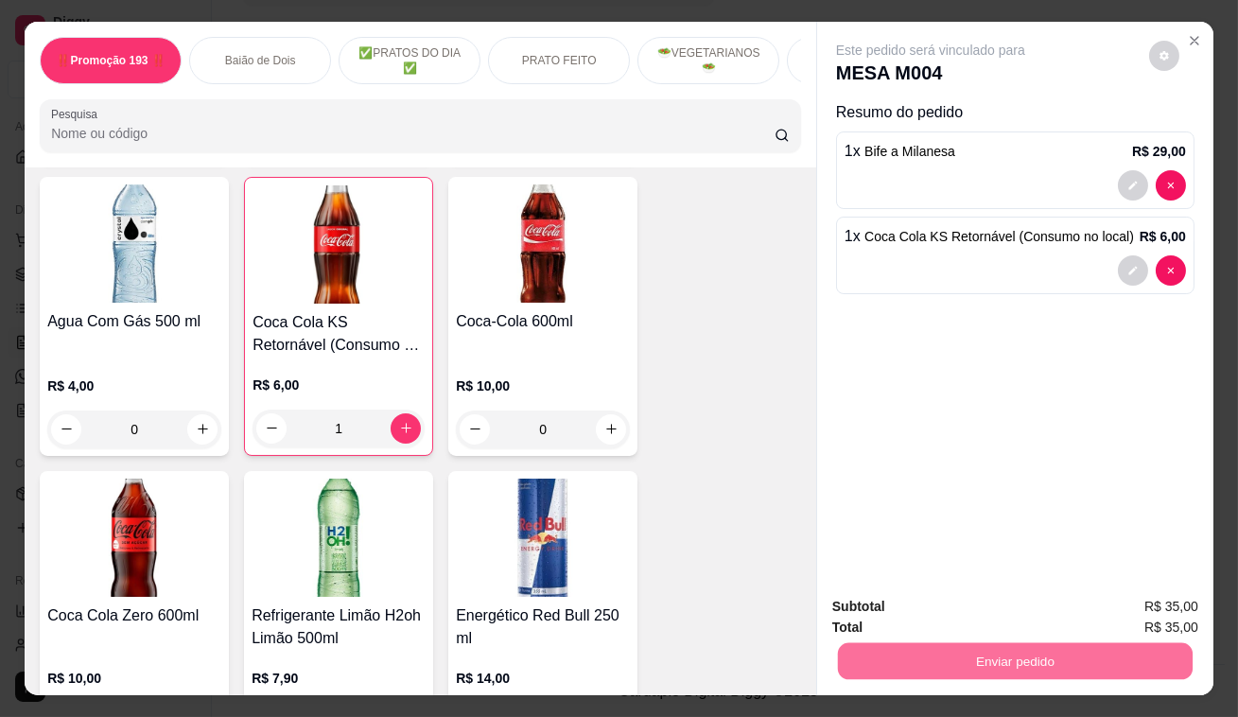
click at [1142, 615] on button "Enviar pedido" at bounding box center [1150, 608] width 104 height 35
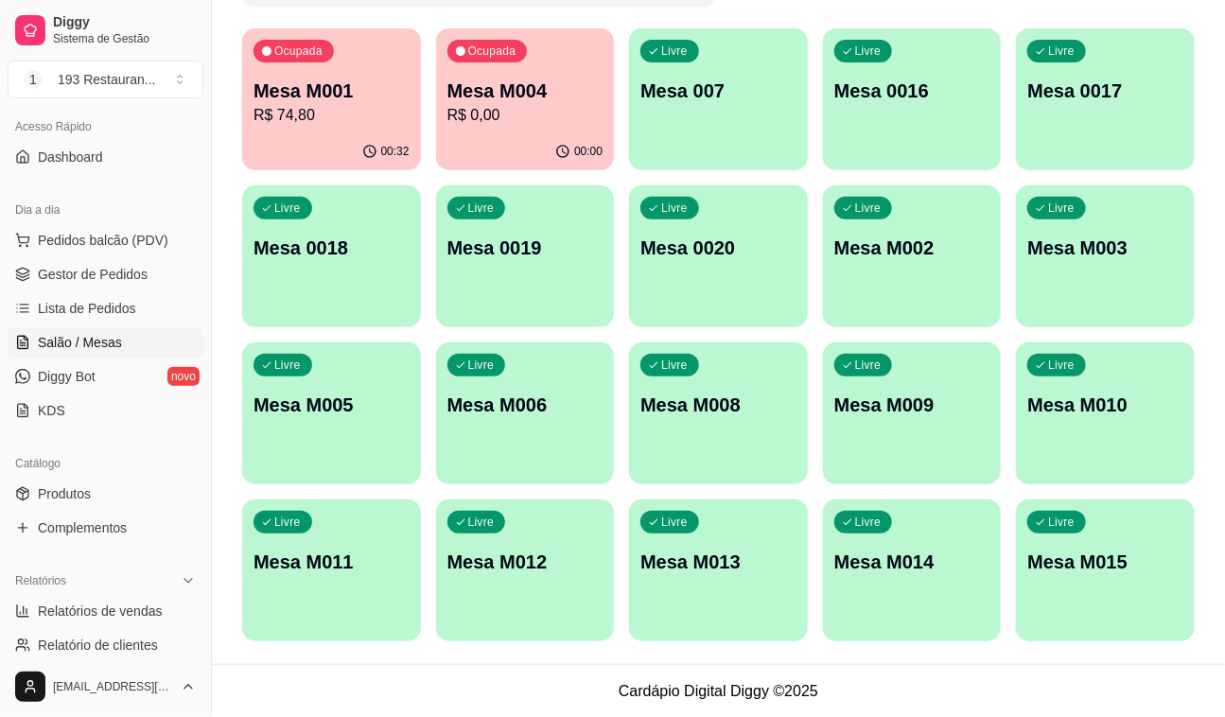
click at [373, 133] on div "00:32" at bounding box center [331, 151] width 179 height 37
click at [543, 125] on p "R$ 0,00" at bounding box center [524, 115] width 151 height 22
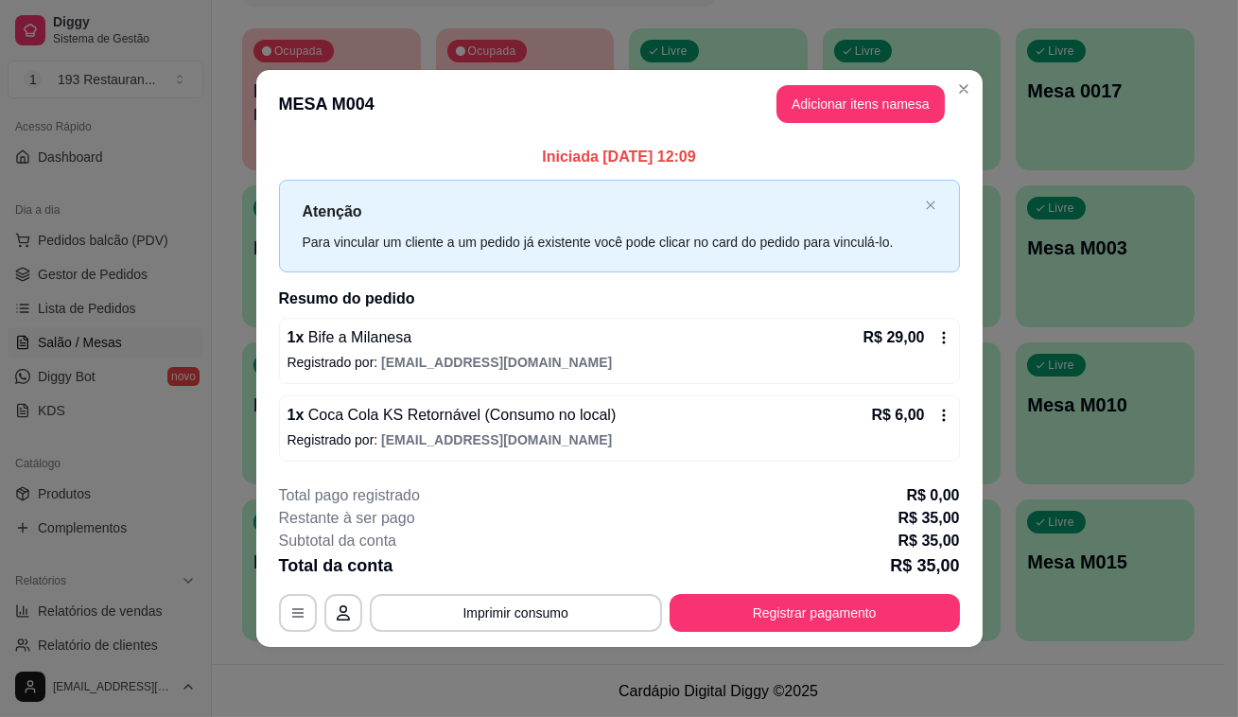
click at [791, 254] on div "Atenção Para vincular um cliente a um pedido já existente você pode clicar no c…" at bounding box center [619, 226] width 681 height 92
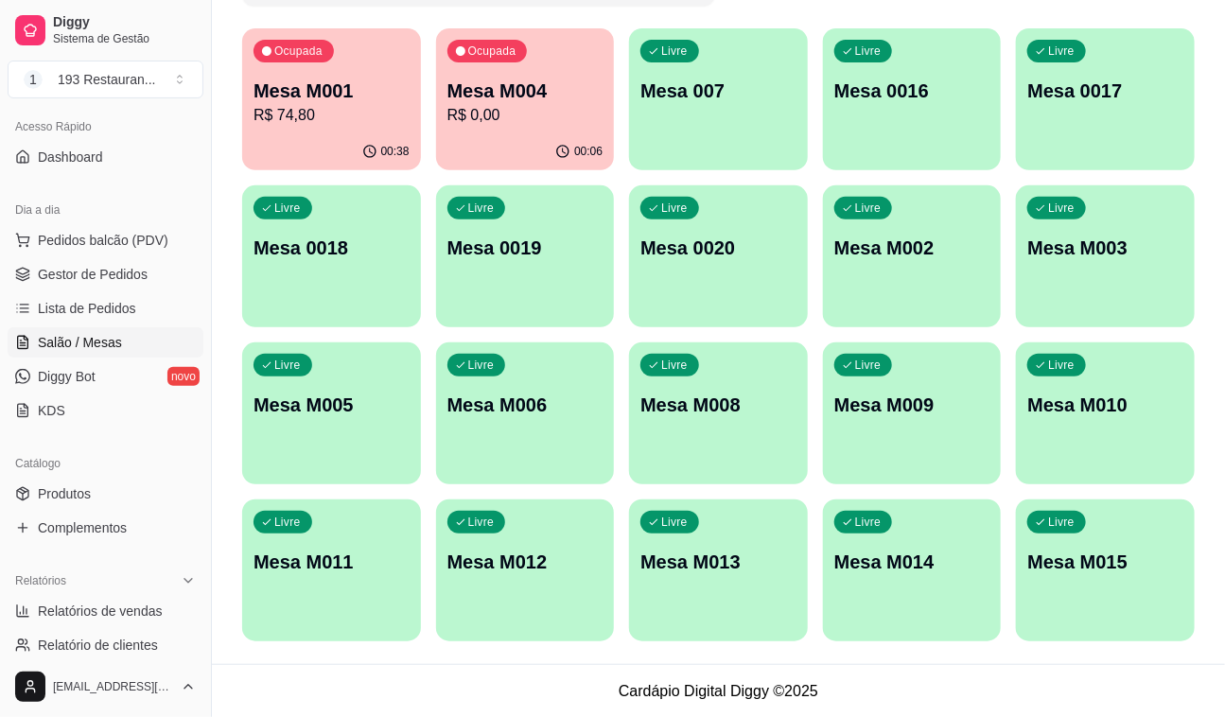
click at [525, 99] on p "Mesa M004" at bounding box center [525, 91] width 156 height 26
click at [334, 109] on p "R$ 74,80" at bounding box center [331, 115] width 156 height 23
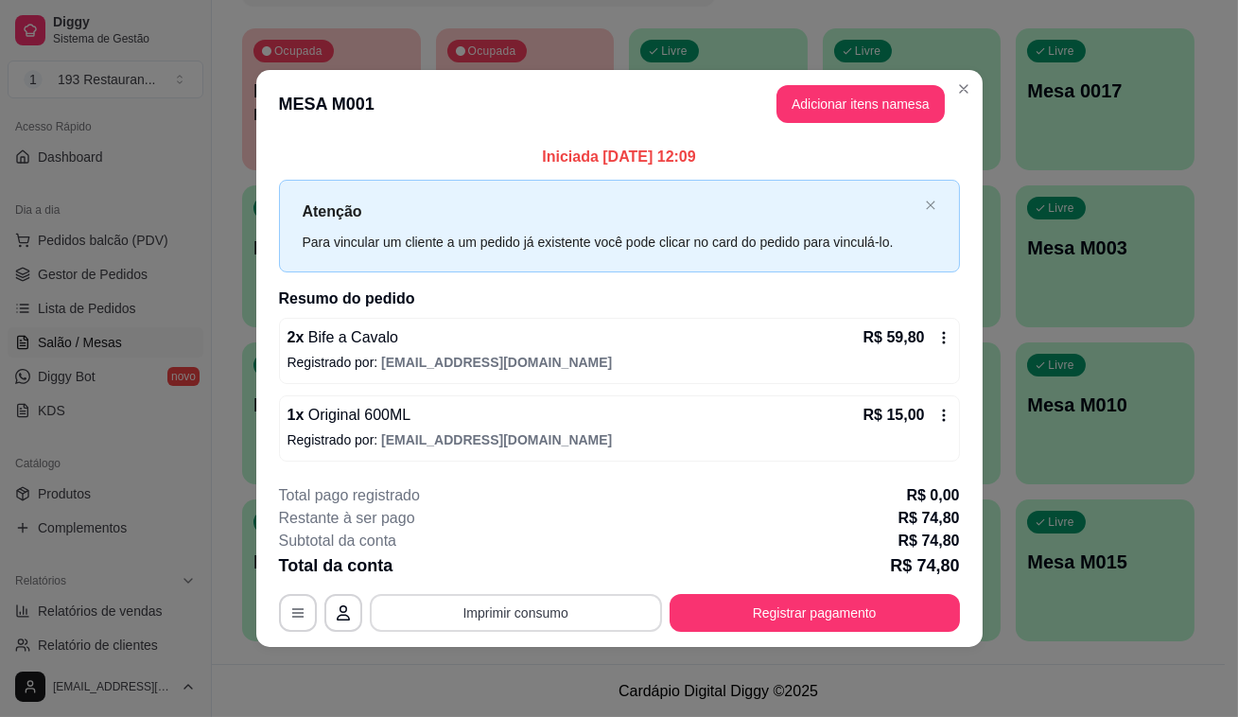
click at [538, 597] on button "Imprimir consumo" at bounding box center [516, 613] width 292 height 38
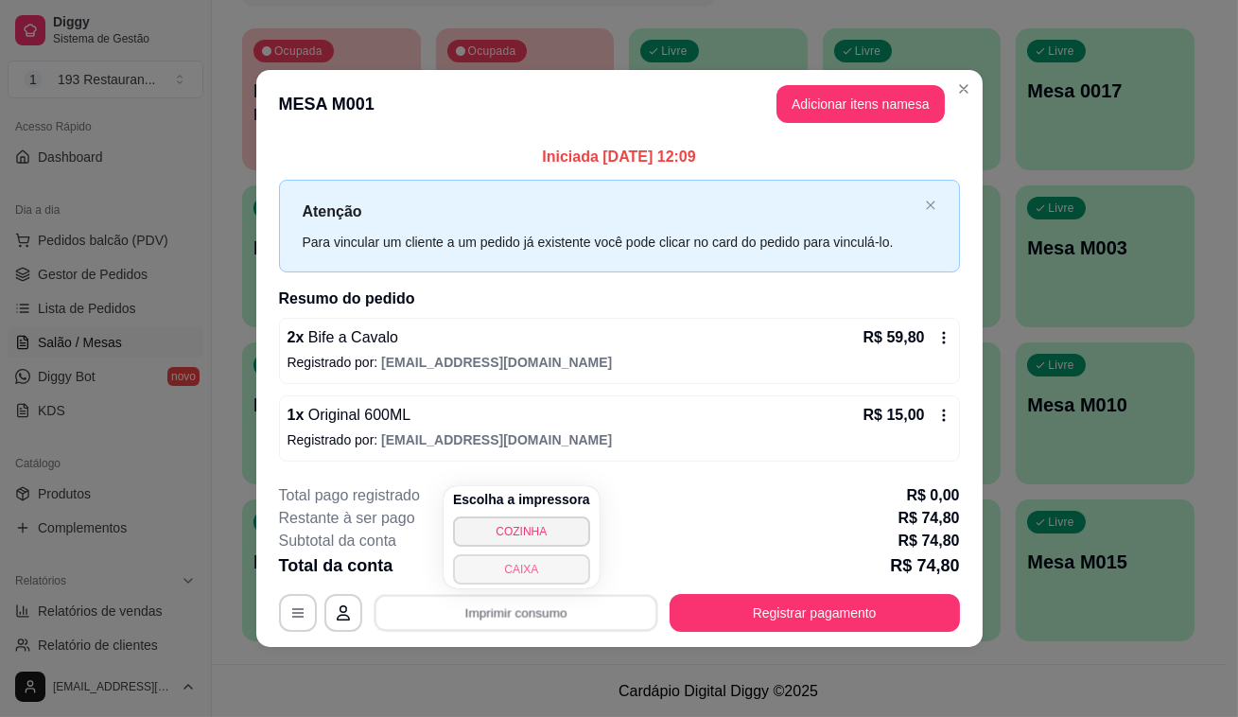
click at [514, 556] on button "CAIXA" at bounding box center [521, 569] width 137 height 30
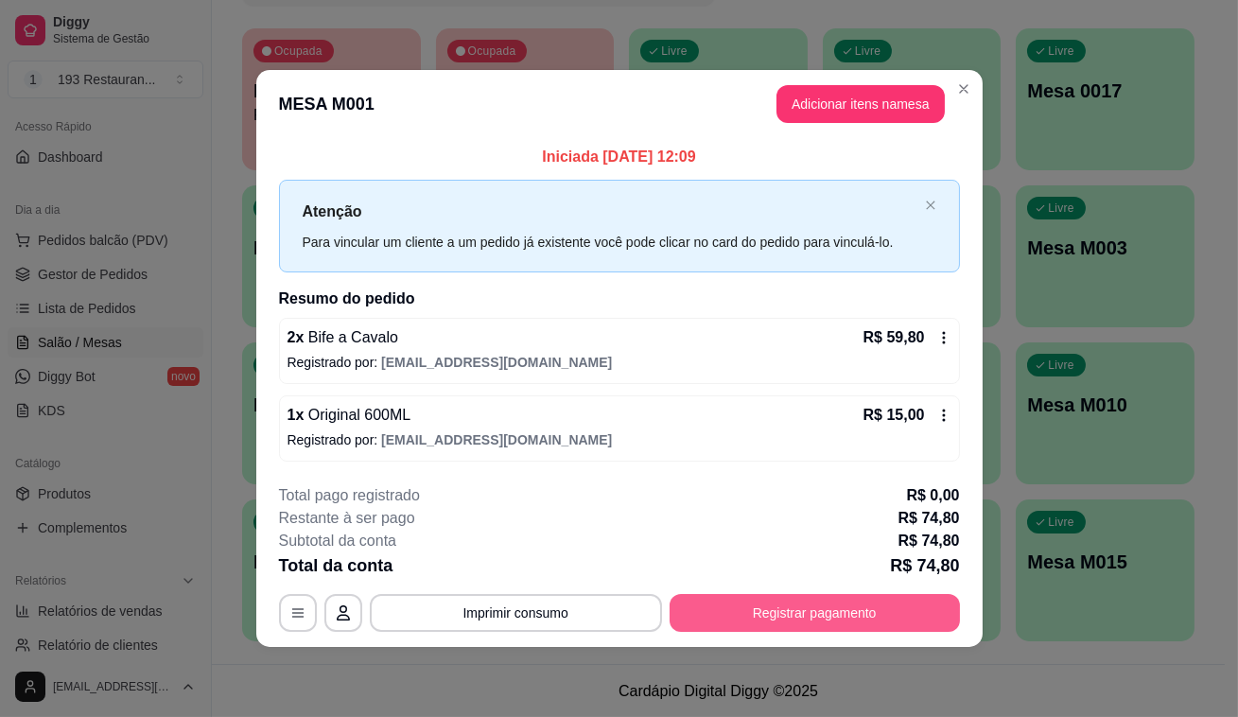
click at [780, 623] on button "Registrar pagamento" at bounding box center [815, 613] width 290 height 38
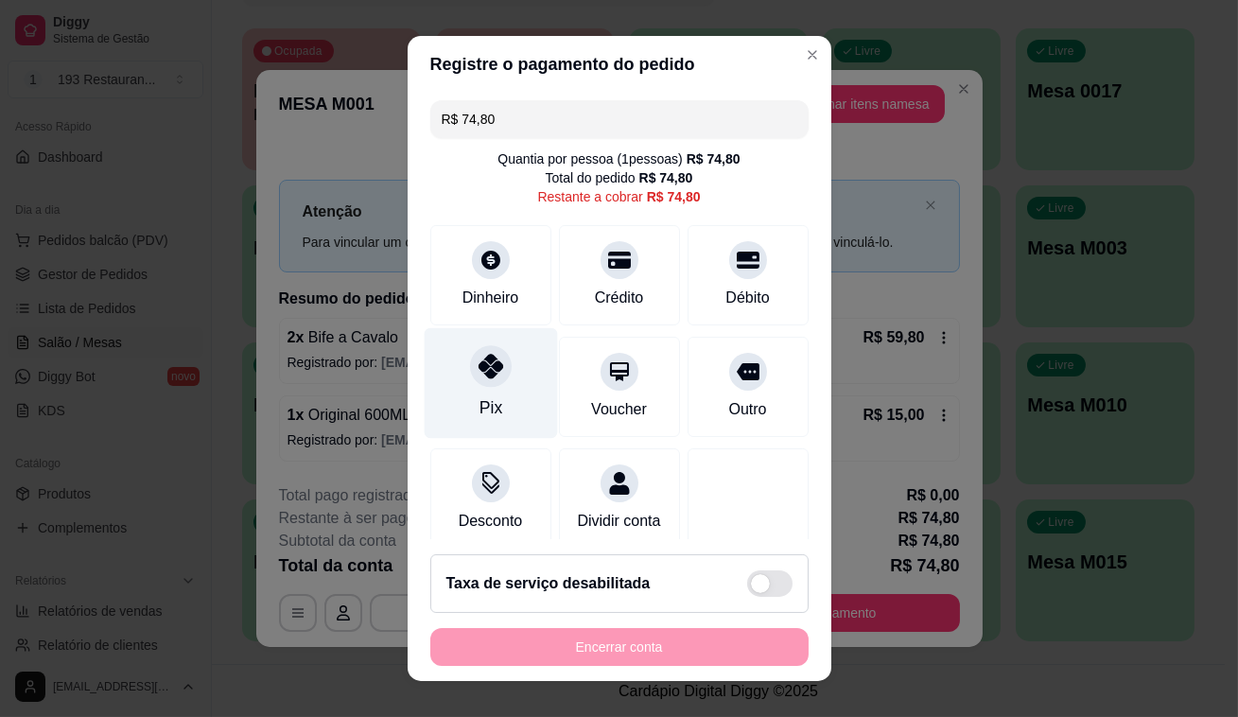
click at [470, 378] on div at bounding box center [491, 366] width 42 height 42
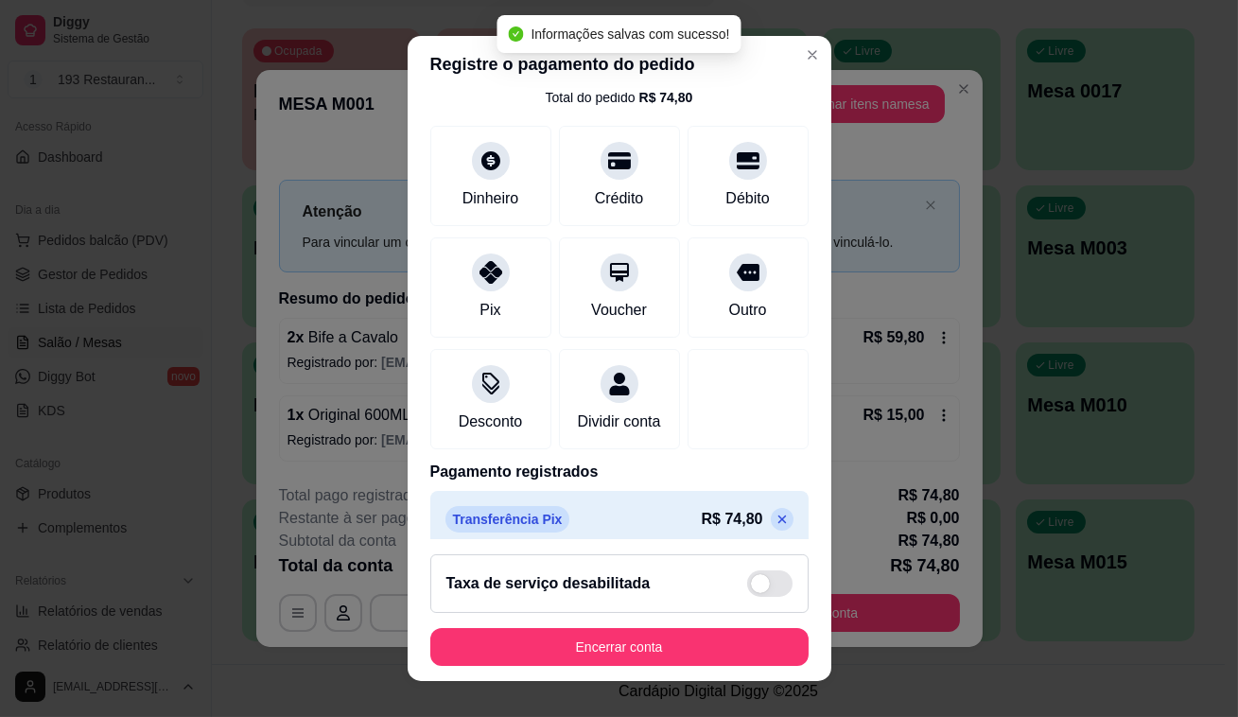
scroll to position [117, 0]
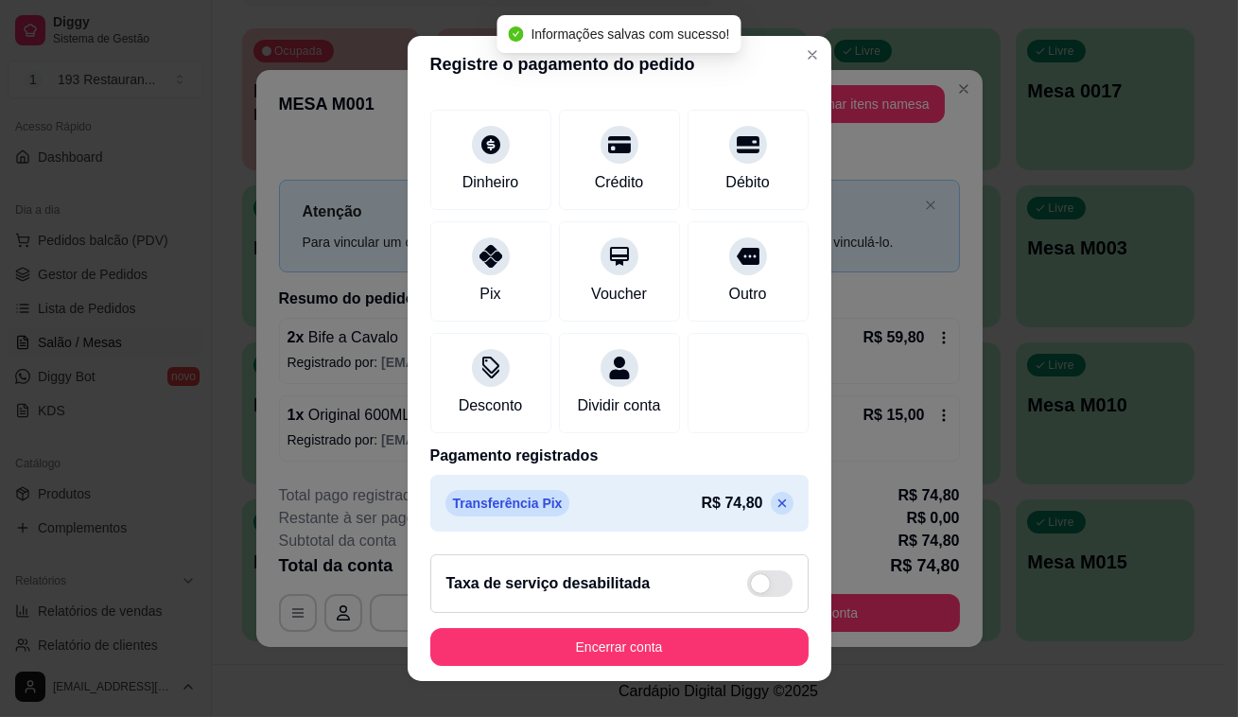
click at [771, 512] on p at bounding box center [782, 503] width 23 height 23
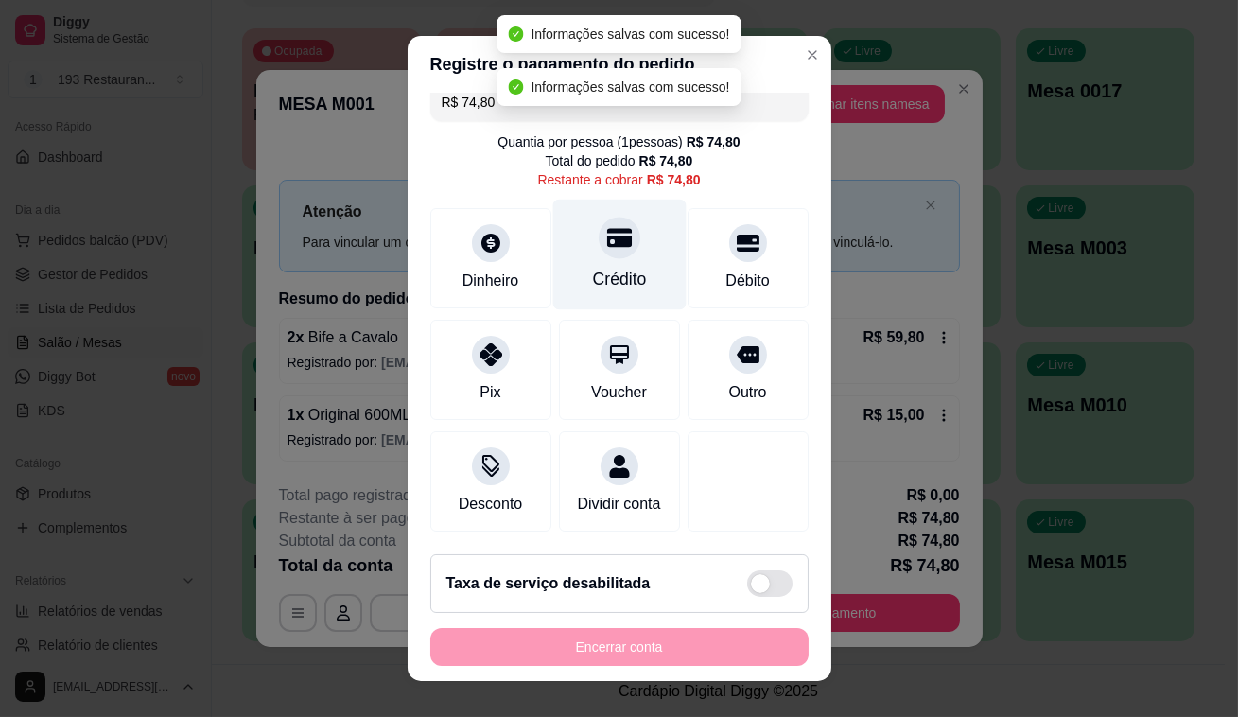
scroll to position [38, 0]
click at [633, 398] on div "R$ 74,80 Quantia por pessoa ( 1 pessoas) R$ 74,80 Total do pedido R$ 74,80 Rest…" at bounding box center [620, 316] width 424 height 446
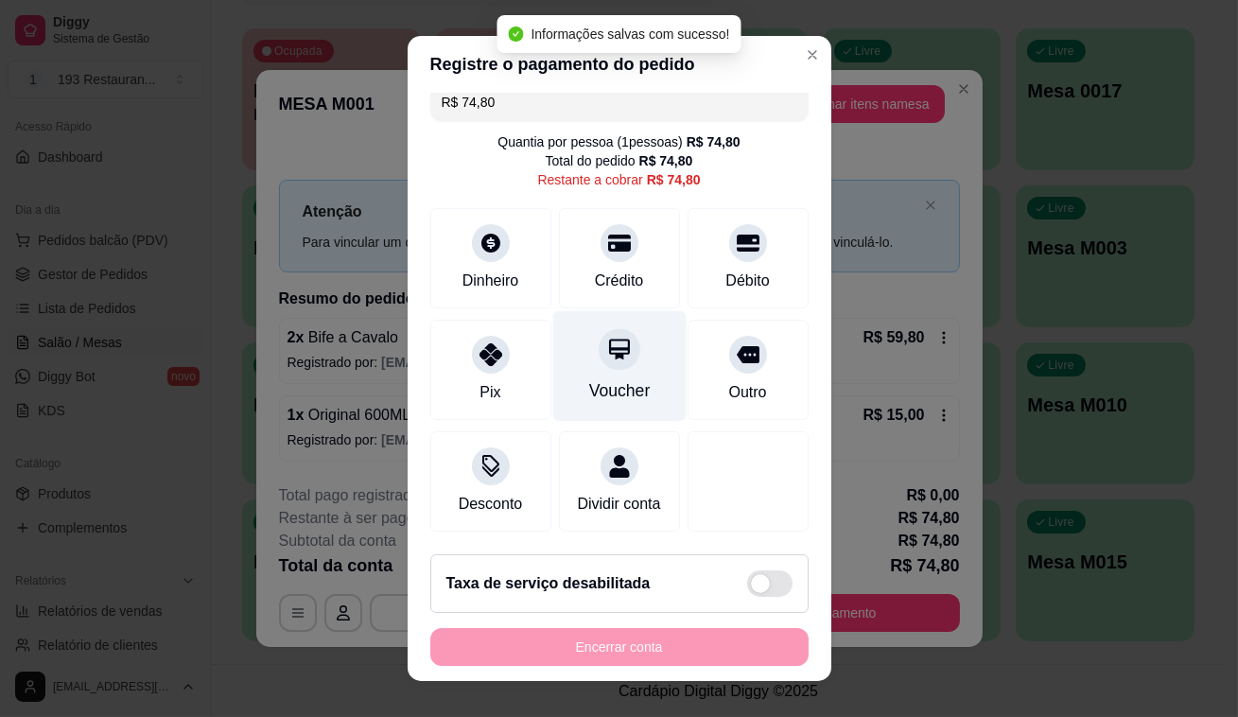
click at [603, 378] on div "Voucher" at bounding box center [618, 390] width 61 height 25
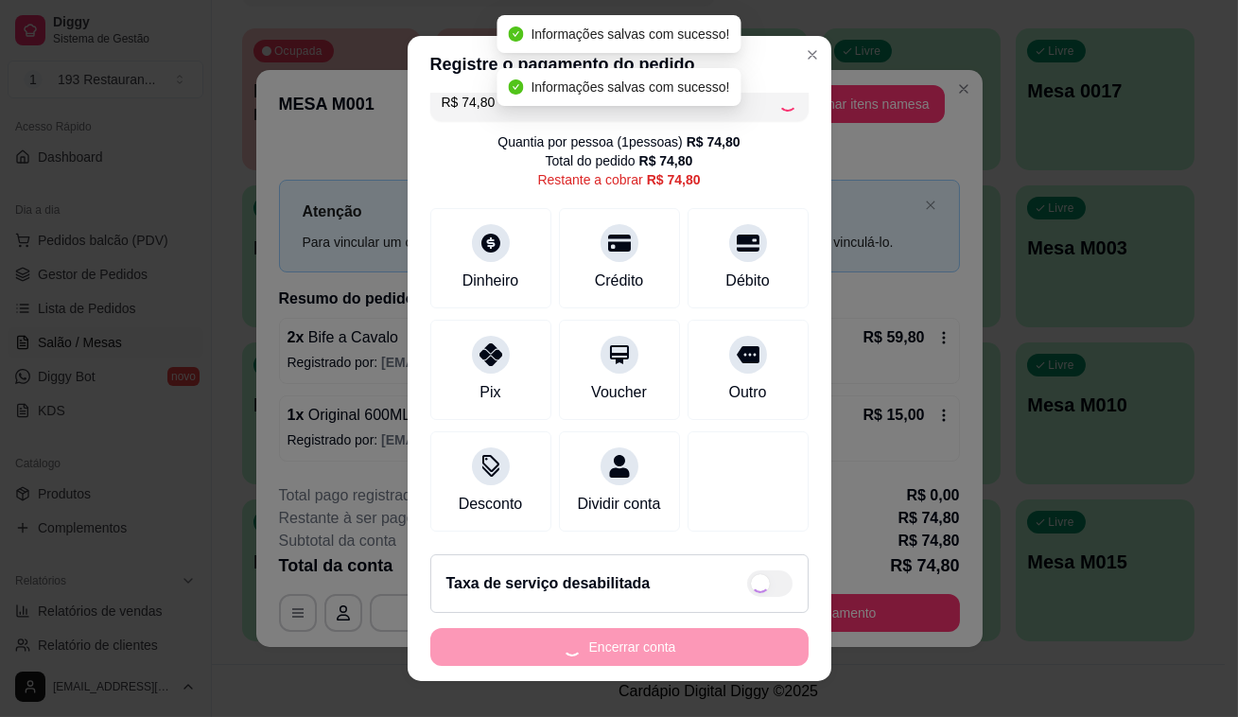
type input "R$ 0,00"
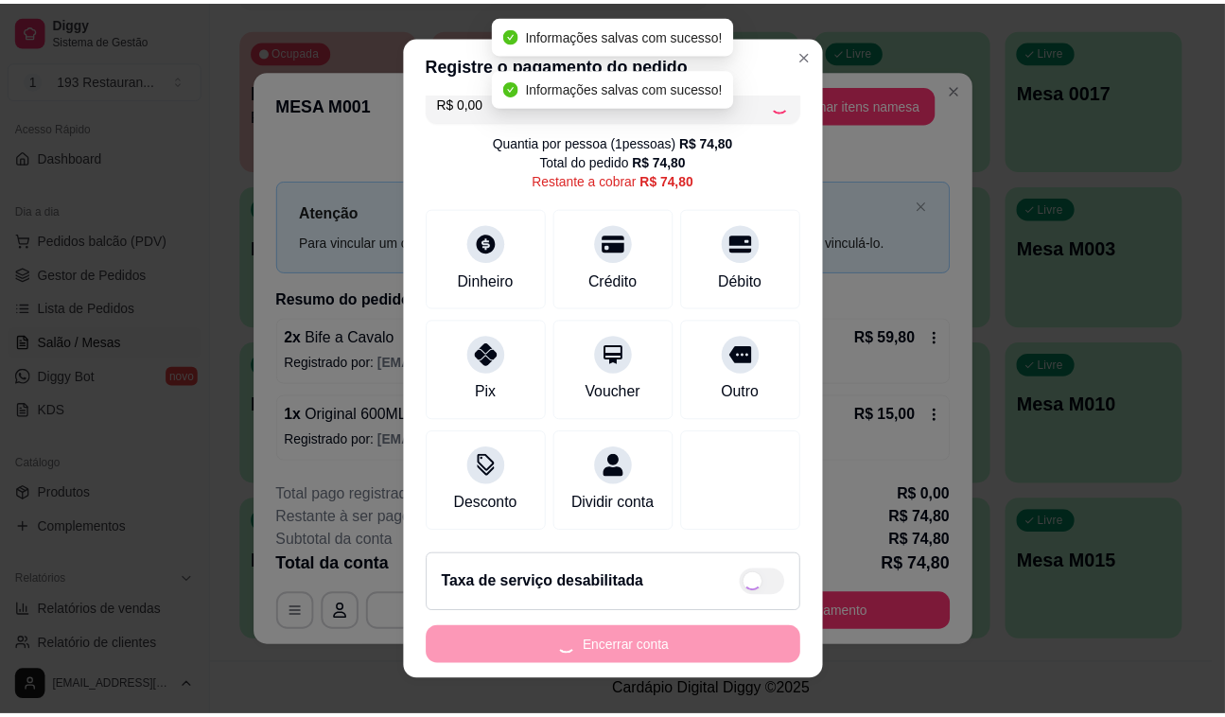
scroll to position [117, 0]
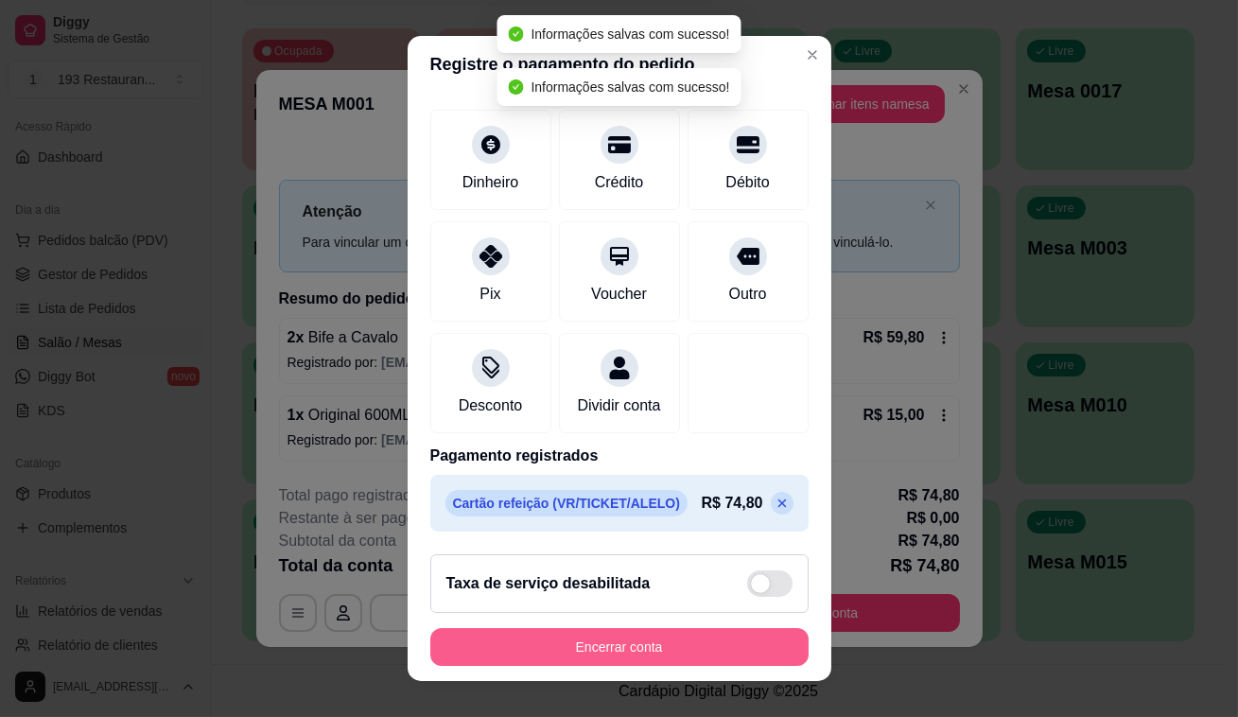
click at [695, 648] on button "Encerrar conta" at bounding box center [619, 647] width 378 height 38
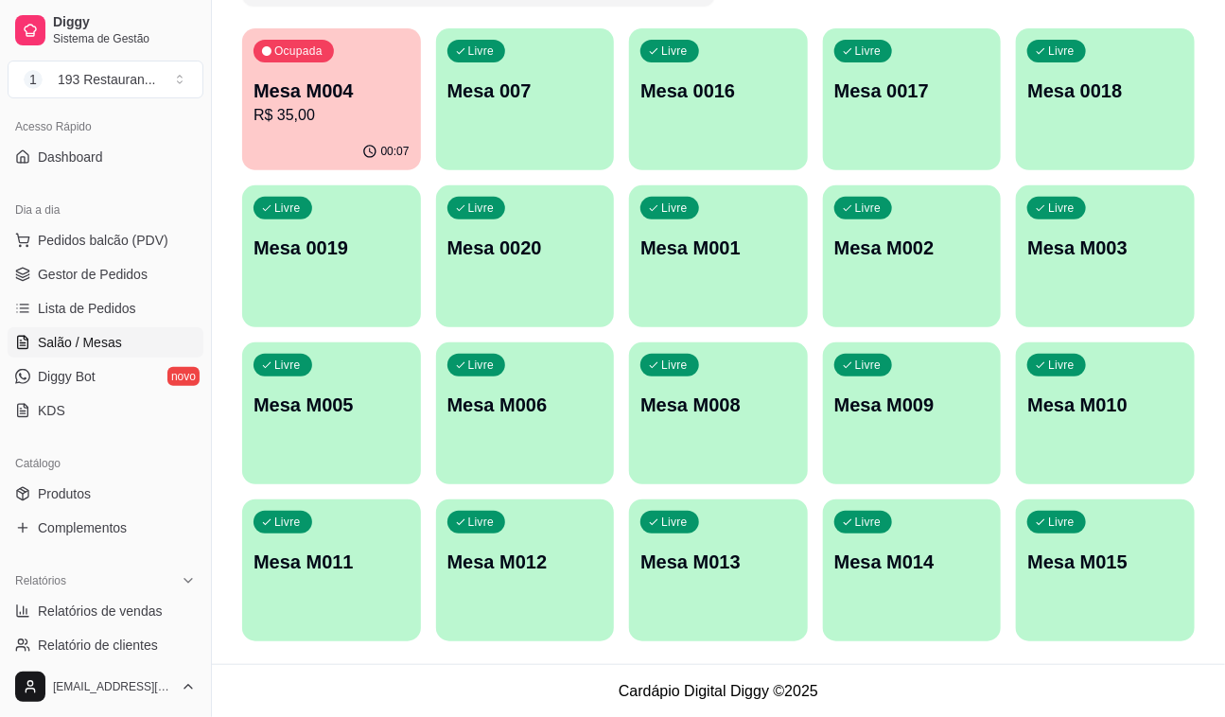
click at [273, 89] on p "Mesa M004" at bounding box center [331, 91] width 156 height 26
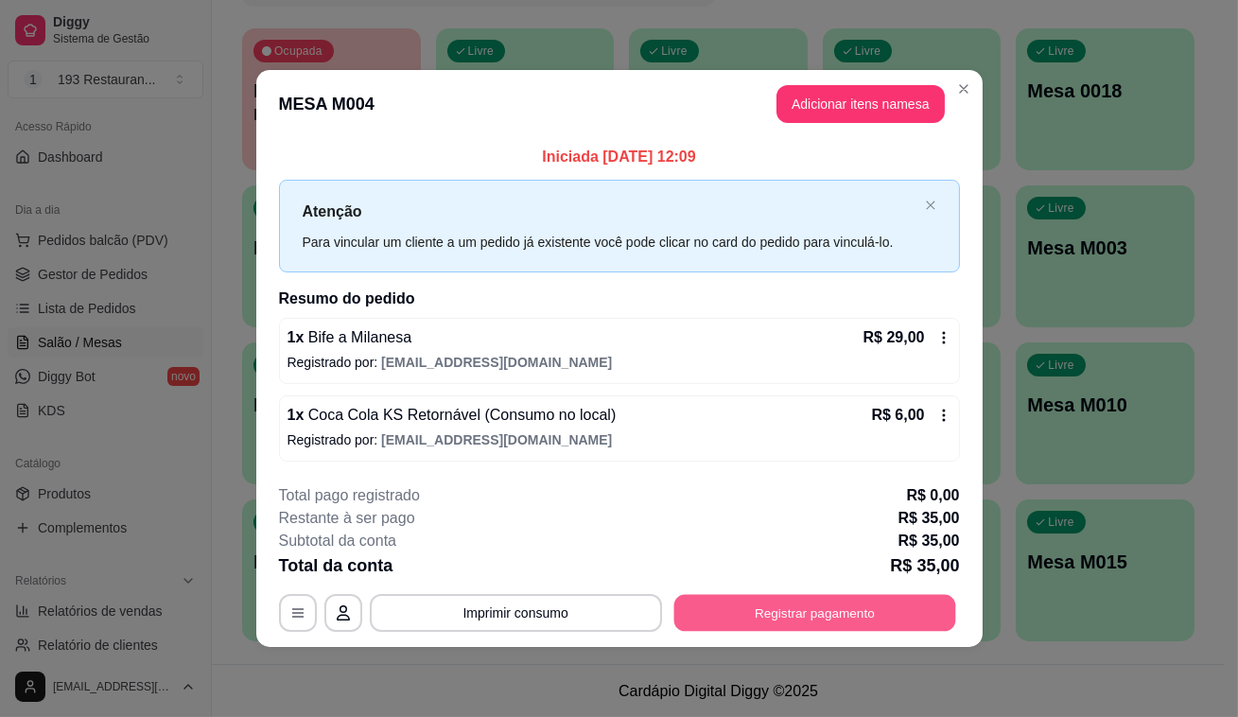
click at [754, 605] on button "Registrar pagamento" at bounding box center [814, 612] width 282 height 37
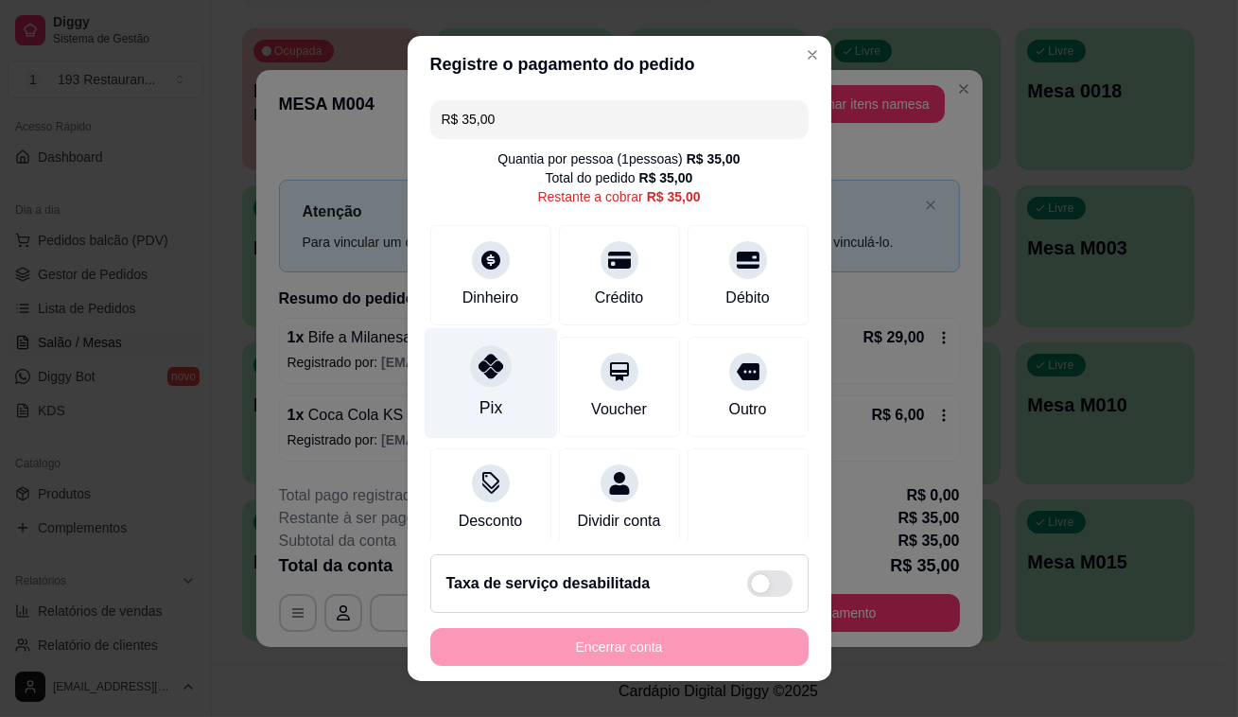
click at [470, 382] on div at bounding box center [491, 366] width 42 height 42
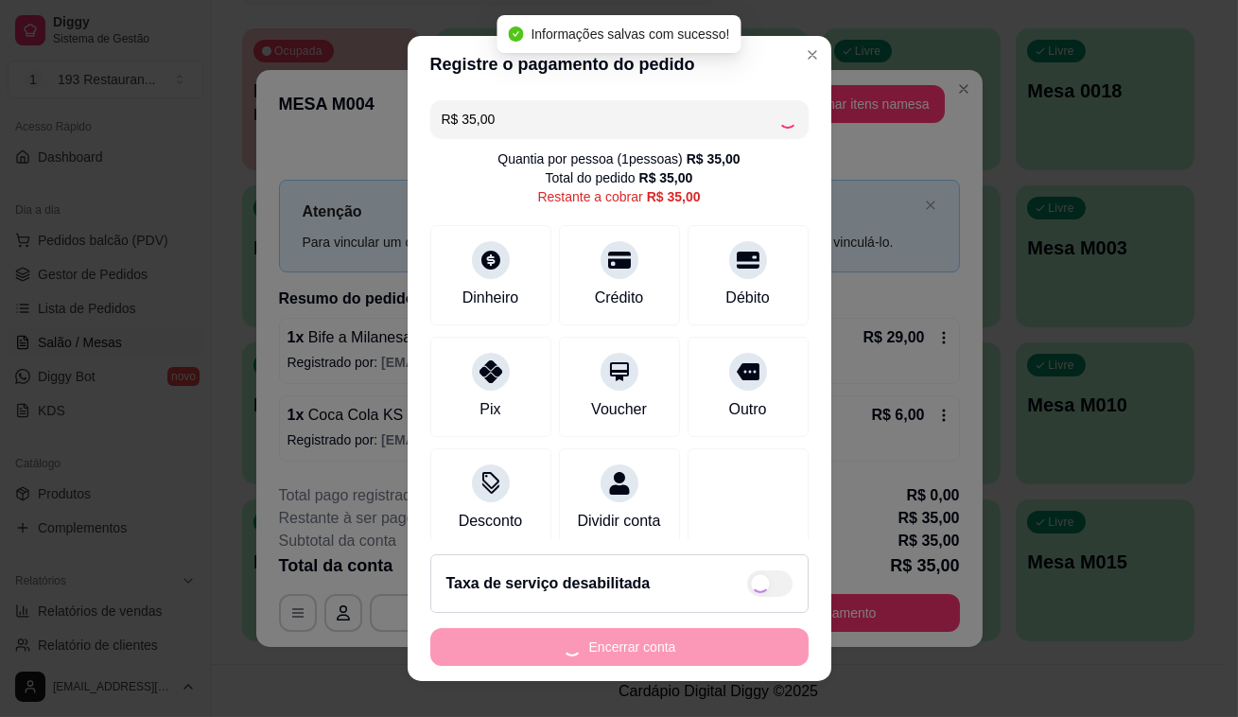
type input "R$ 0,00"
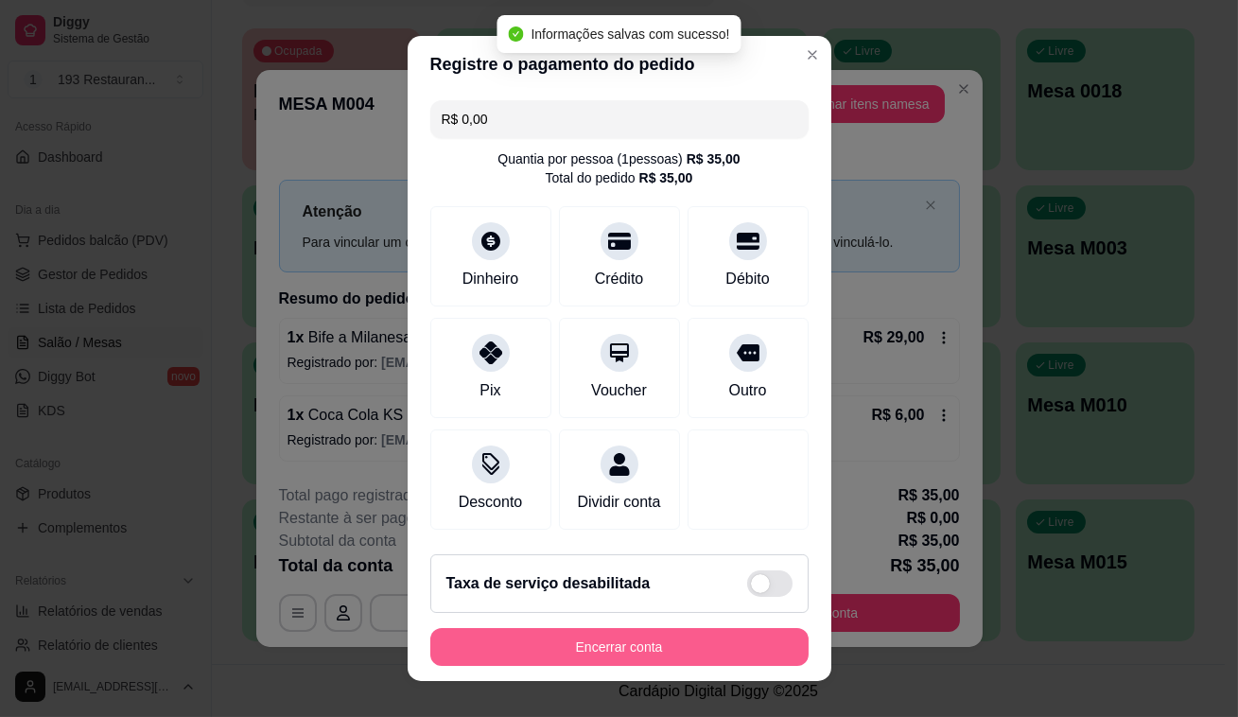
click at [625, 637] on button "Encerrar conta" at bounding box center [619, 647] width 378 height 38
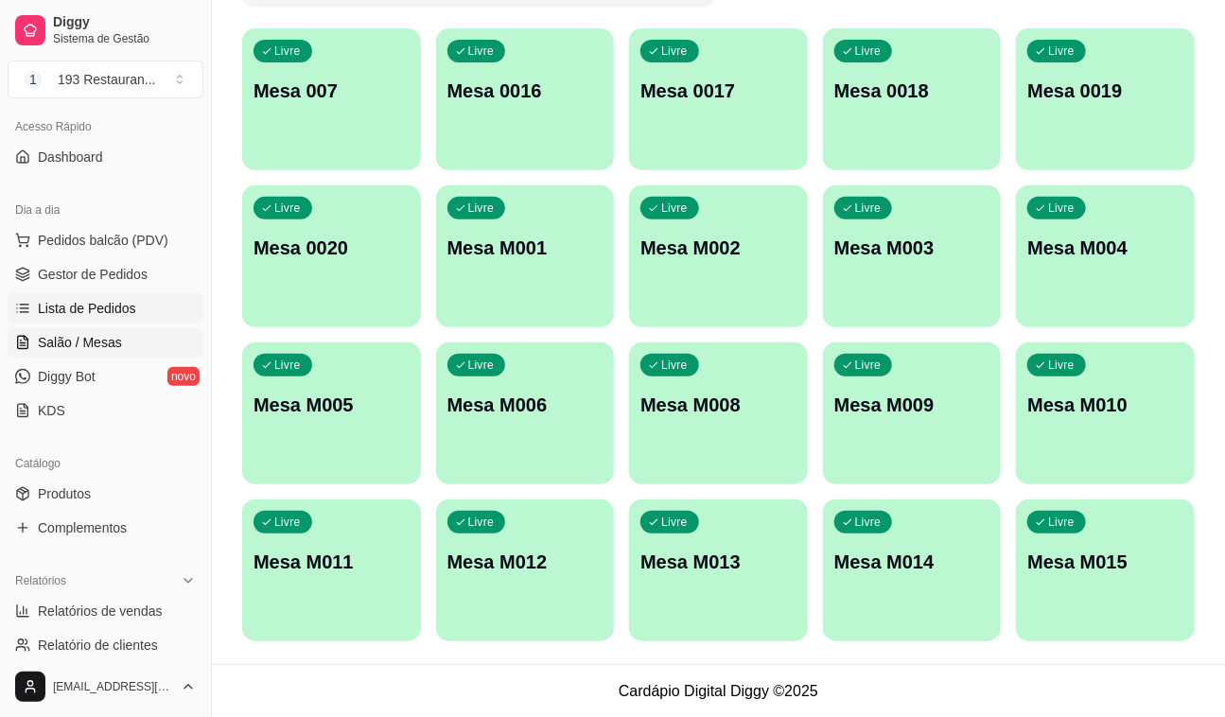
click at [122, 300] on span "Lista de Pedidos" at bounding box center [87, 308] width 98 height 19
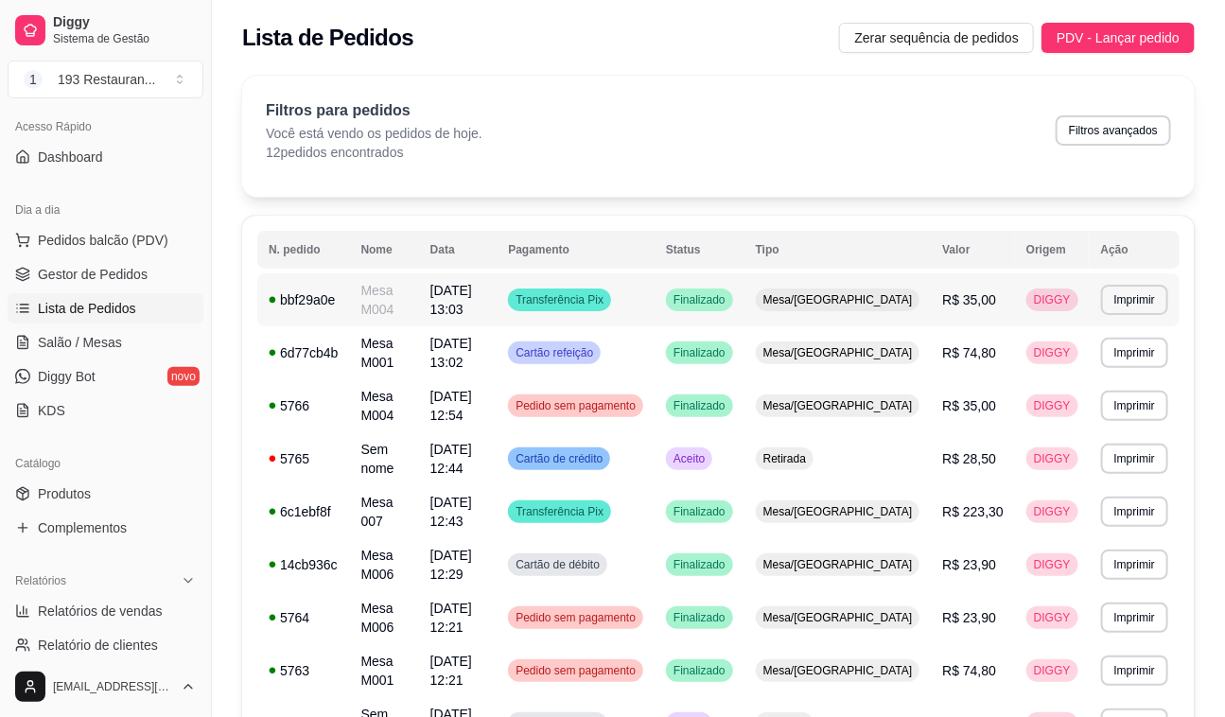
click at [731, 312] on td "Finalizado" at bounding box center [699, 299] width 90 height 53
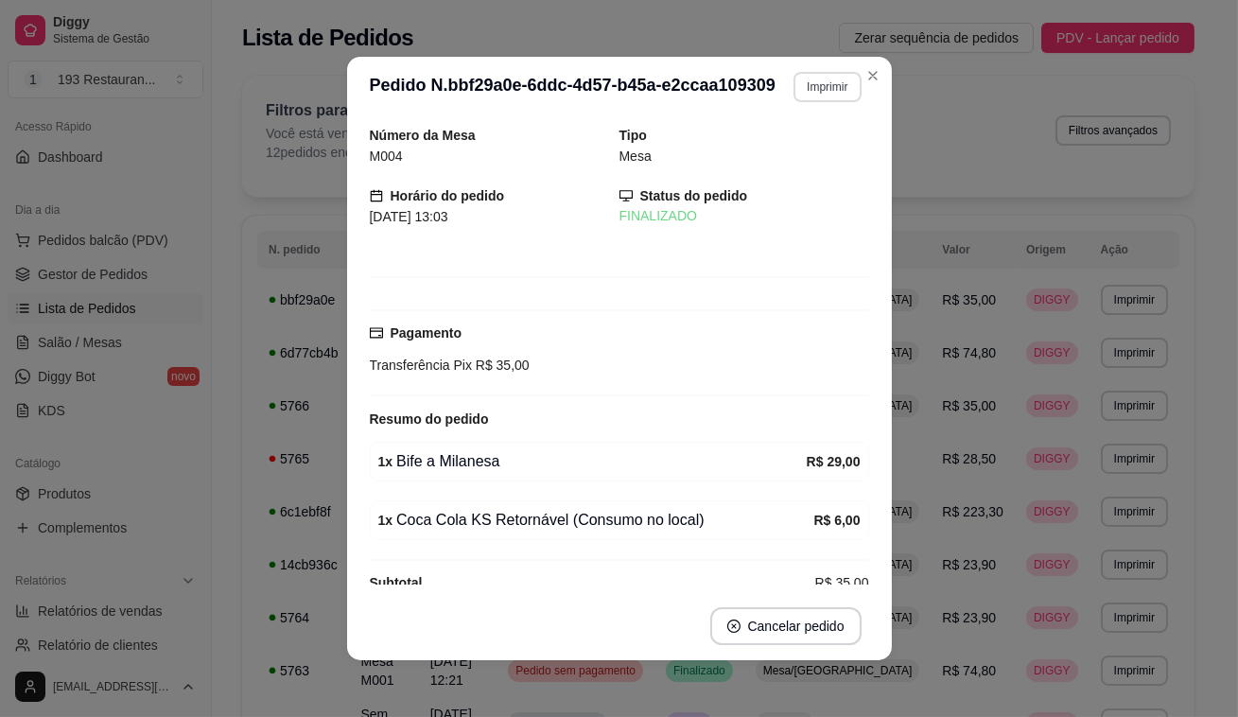
click at [824, 94] on button "Imprimir" at bounding box center [826, 87] width 67 height 30
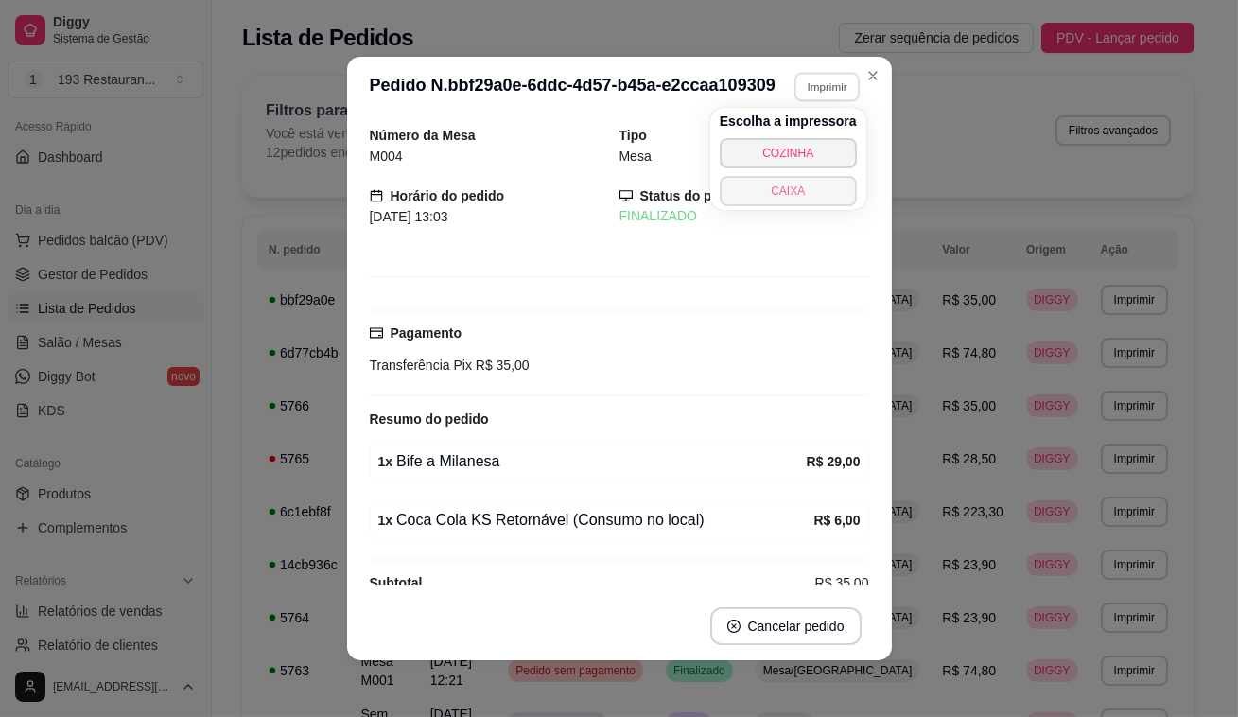
click at [811, 195] on button "CAIXA" at bounding box center [788, 191] width 137 height 30
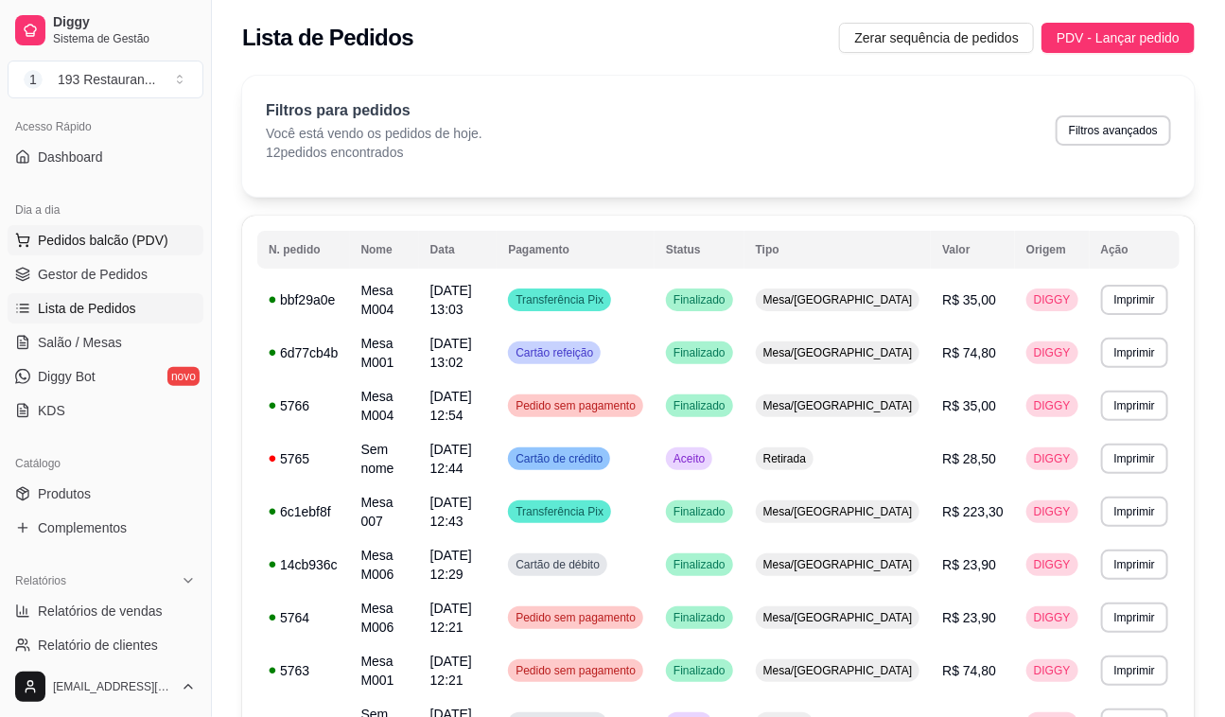
click at [109, 252] on button "Pedidos balcão (PDV)" at bounding box center [106, 240] width 196 height 30
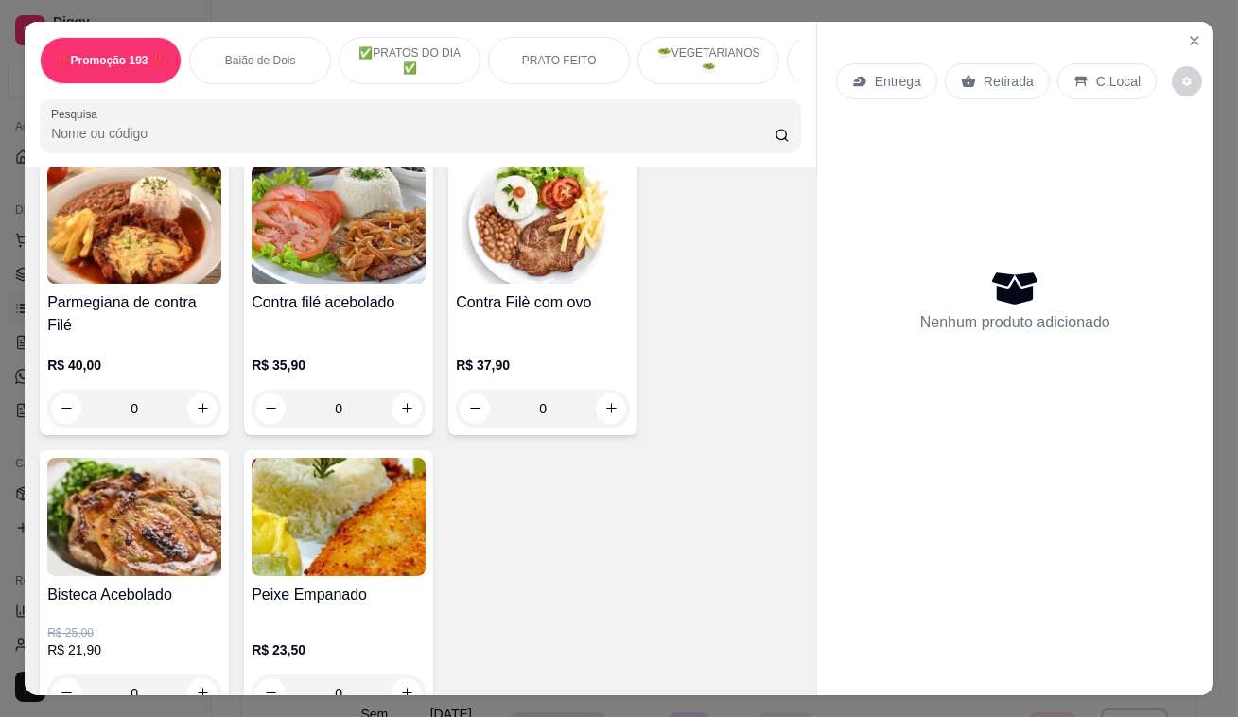
scroll to position [2321, 0]
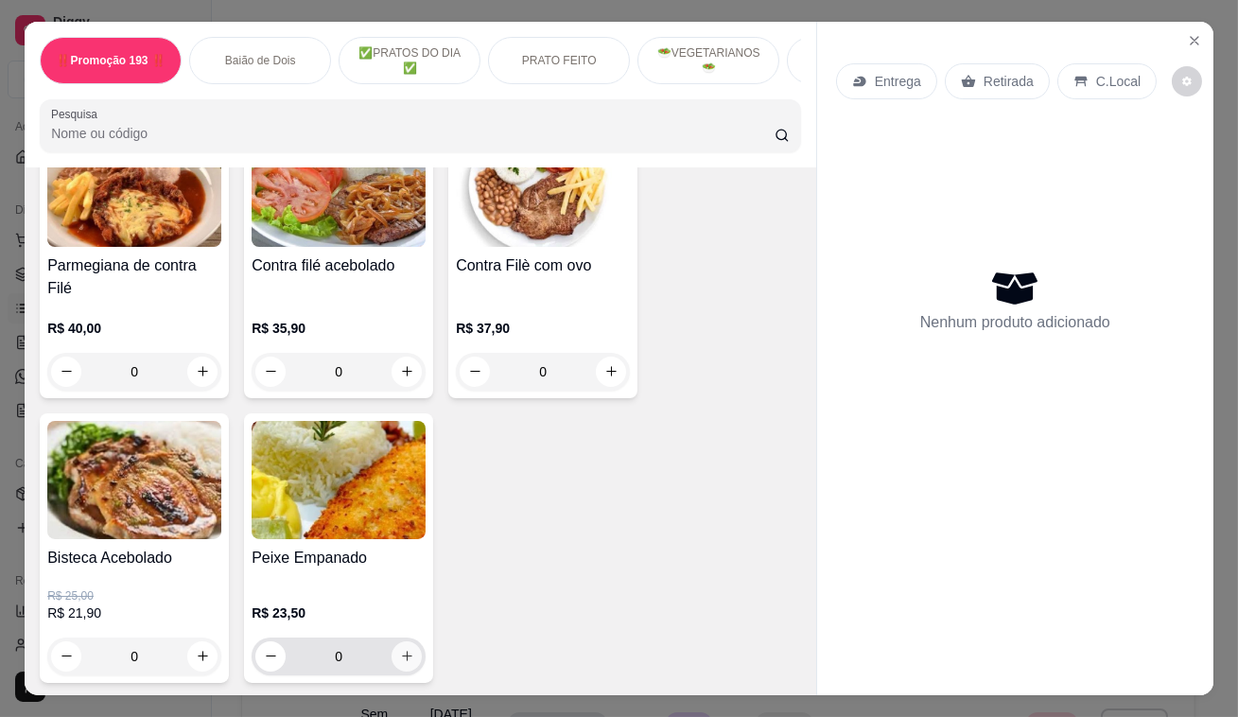
click at [403, 649] on icon "increase-product-quantity" at bounding box center [407, 656] width 14 height 14
type input "1"
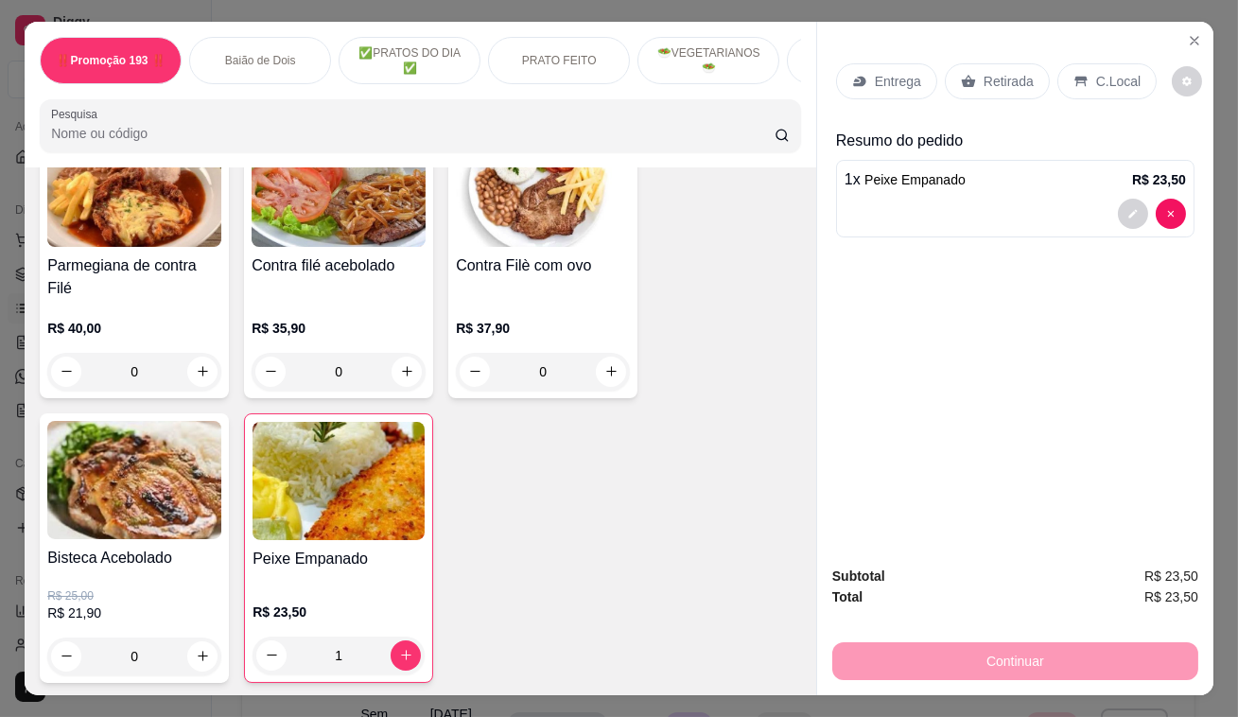
click at [1004, 63] on div "Retirada" at bounding box center [997, 81] width 105 height 36
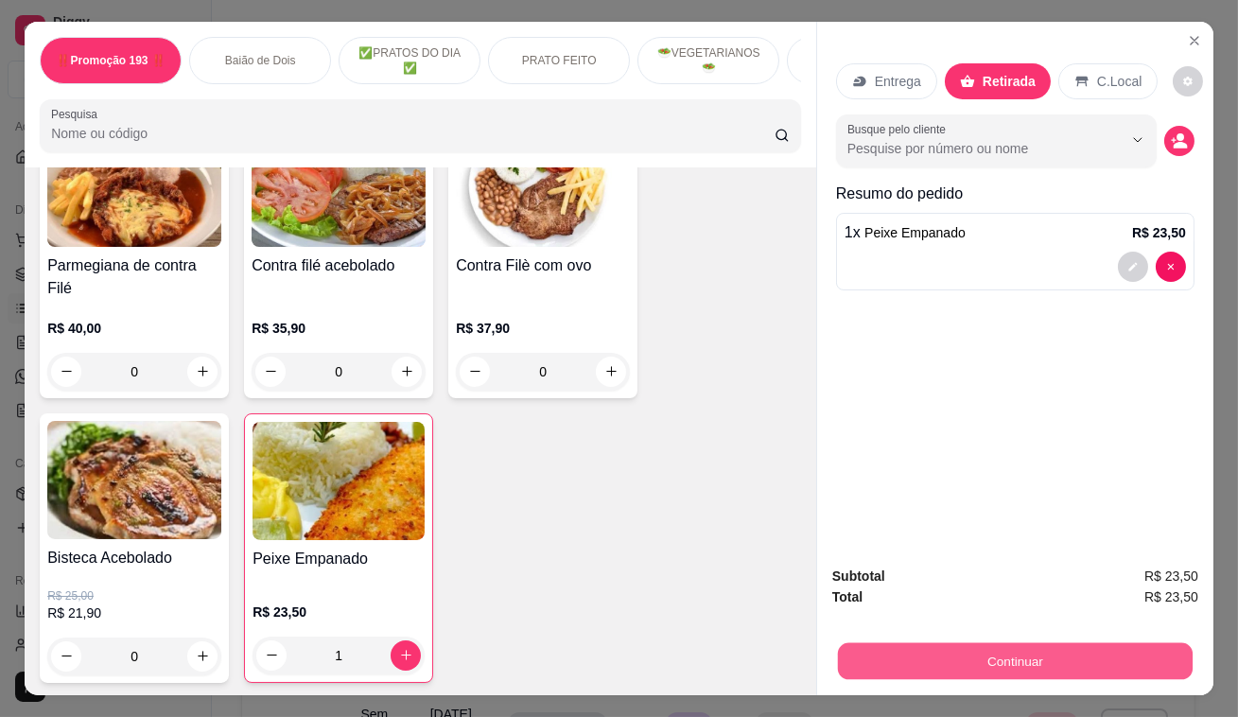
click at [1115, 664] on button "Continuar" at bounding box center [1015, 661] width 355 height 37
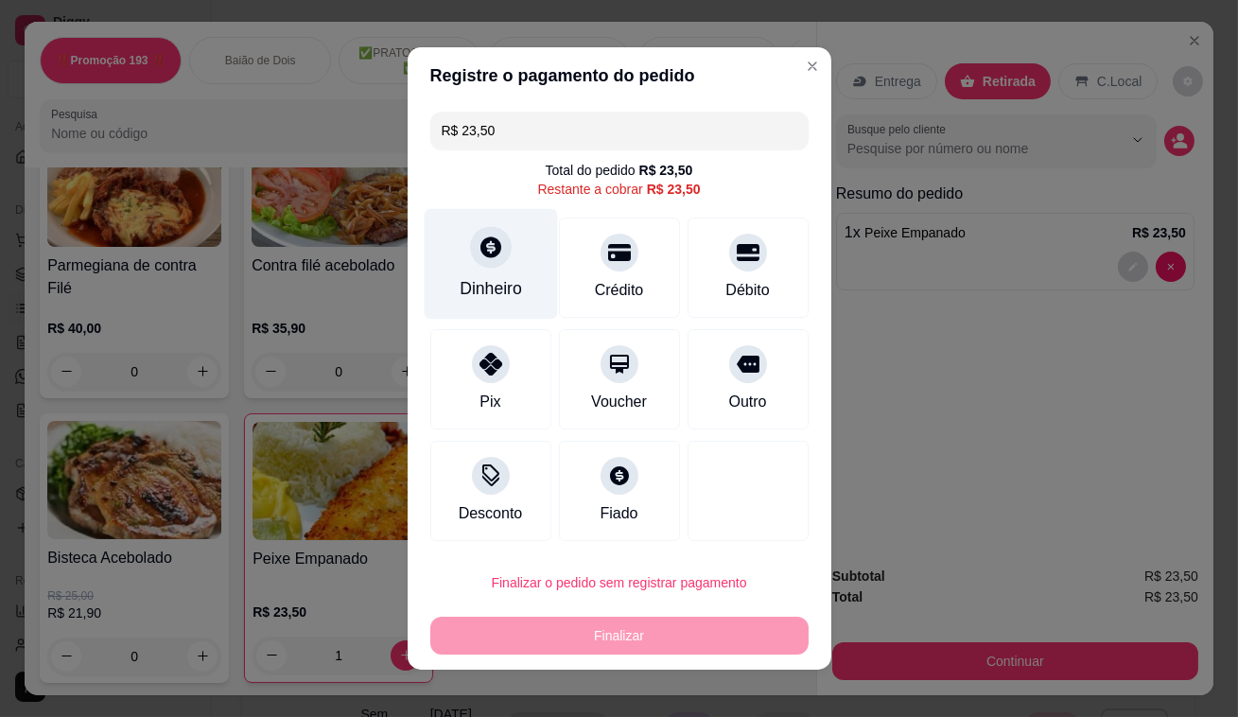
click at [481, 253] on icon at bounding box center [490, 247] width 25 height 25
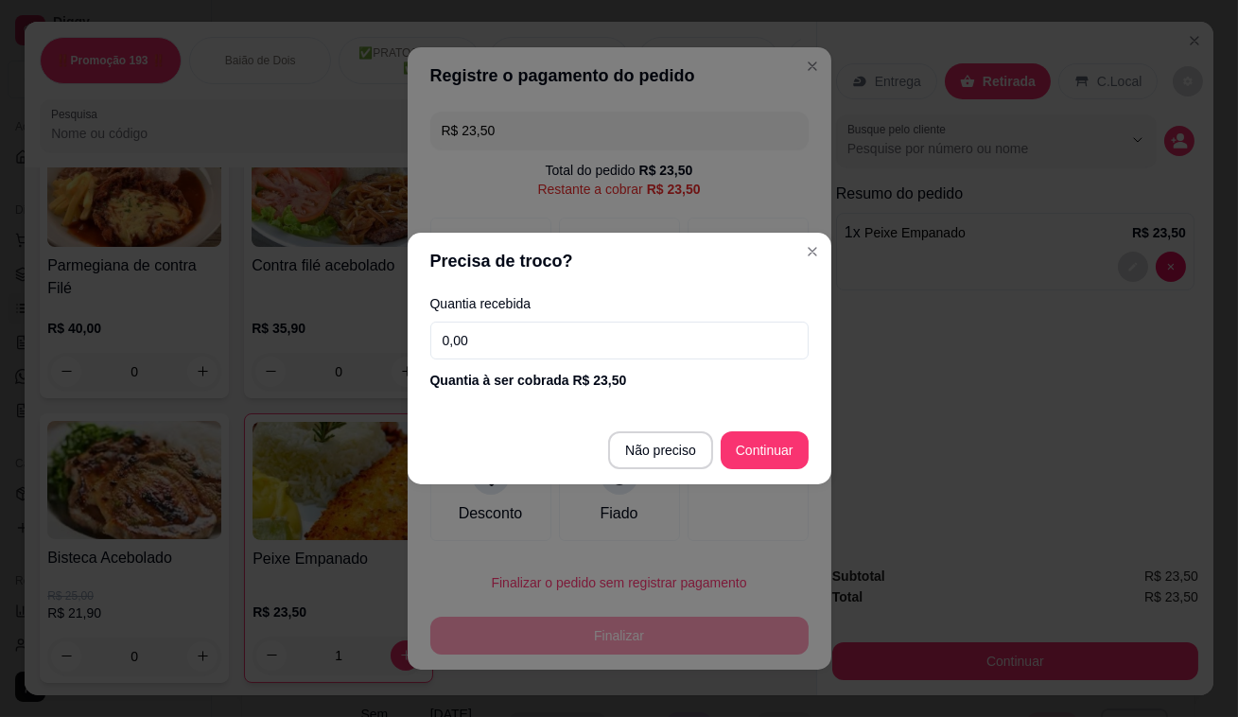
click at [596, 347] on input "0,00" at bounding box center [619, 341] width 378 height 38
type input "R$ 0,00"
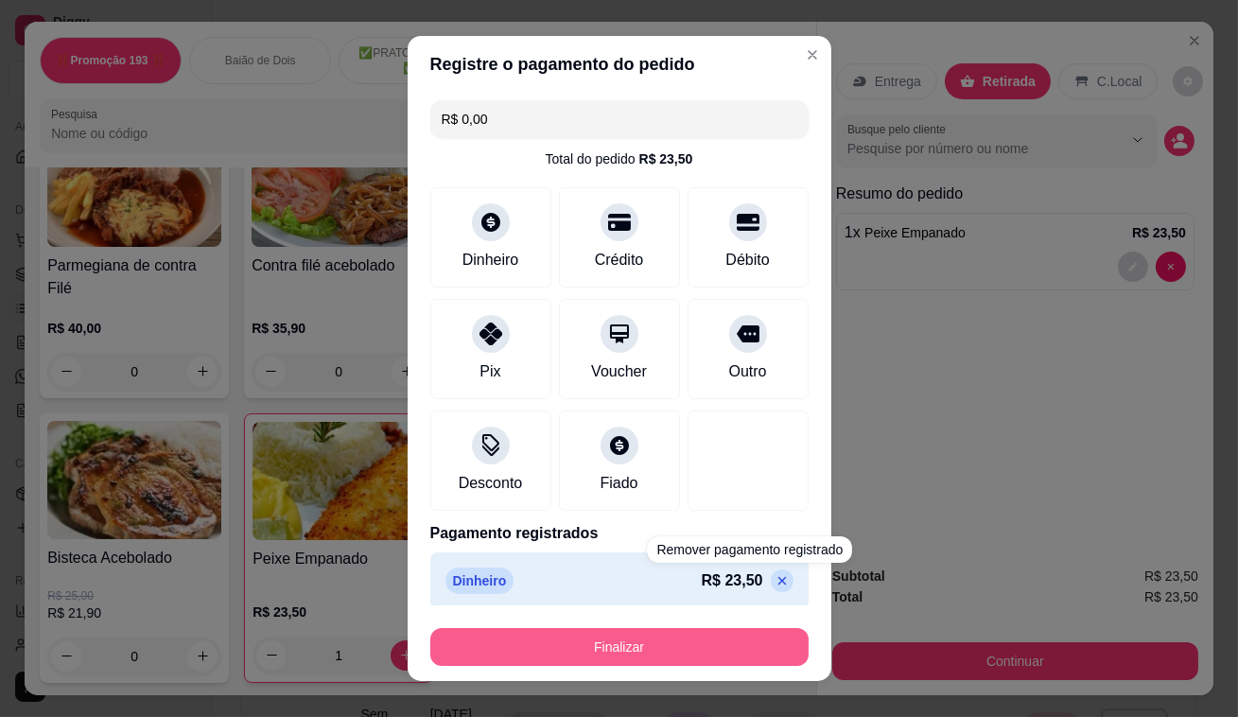
click at [706, 644] on button "Finalizar" at bounding box center [619, 647] width 378 height 38
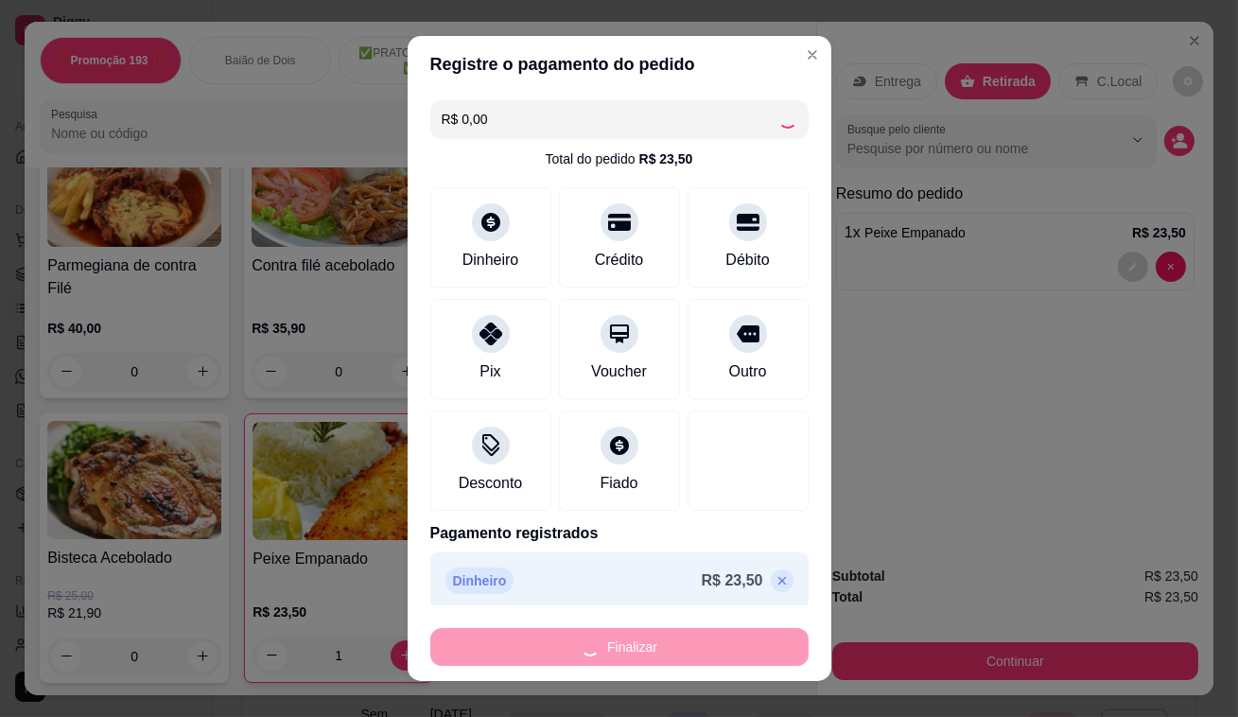
type input "0"
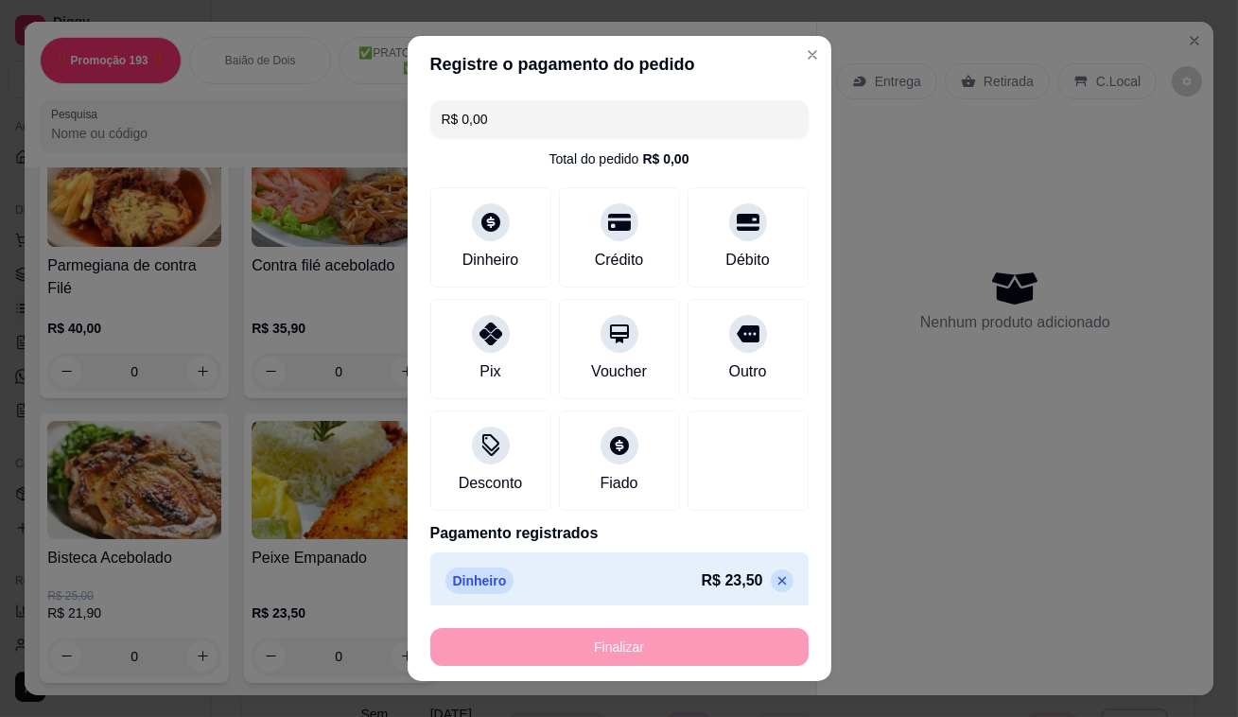
type input "-R$ 23,50"
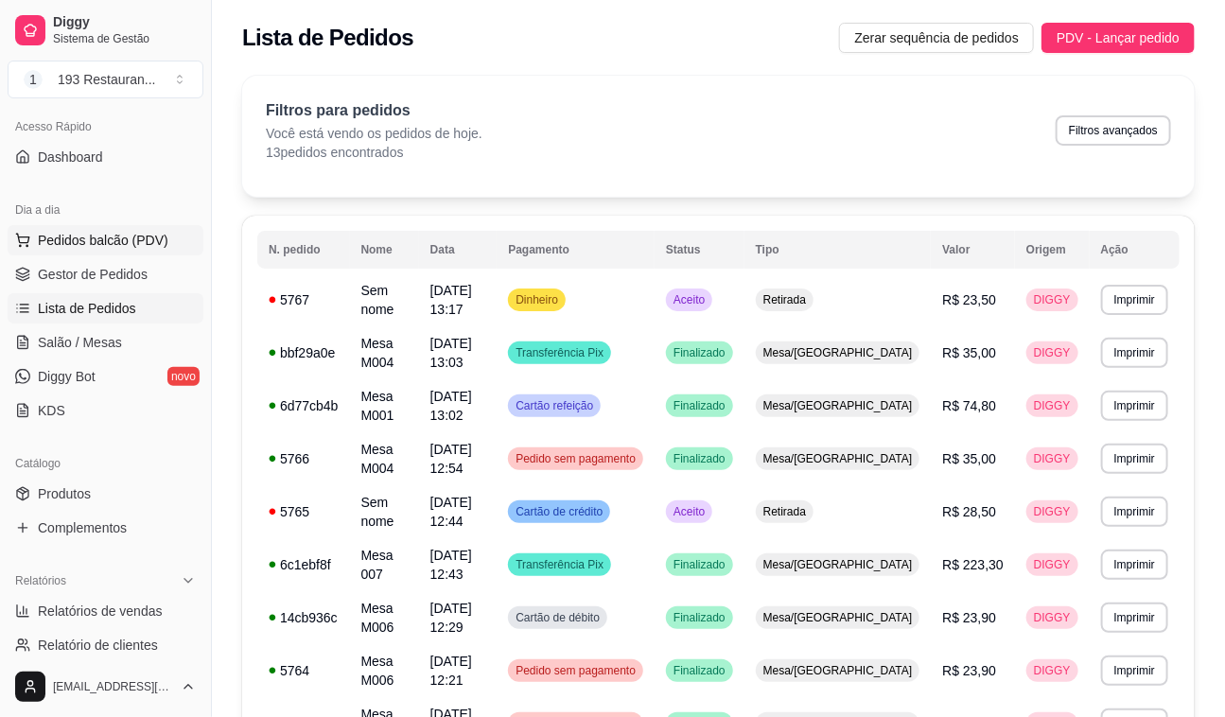
click at [154, 226] on button "Pedidos balcão (PDV)" at bounding box center [106, 240] width 196 height 30
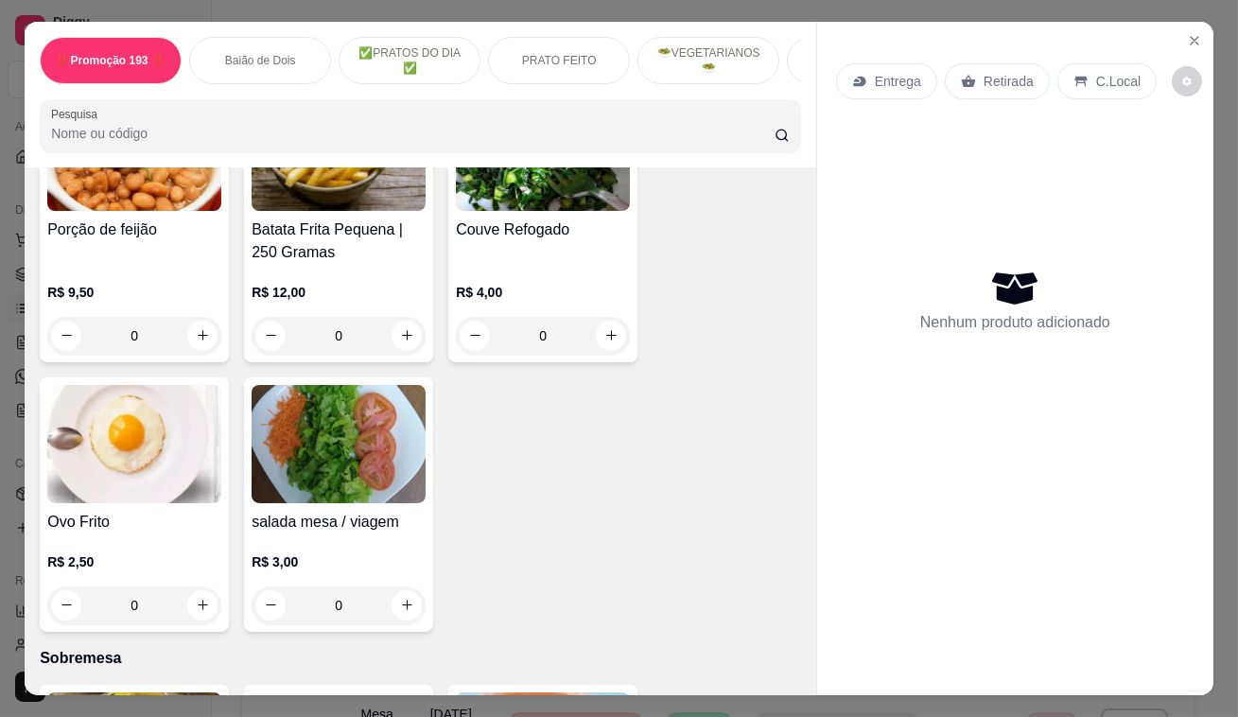
scroll to position [4814, 0]
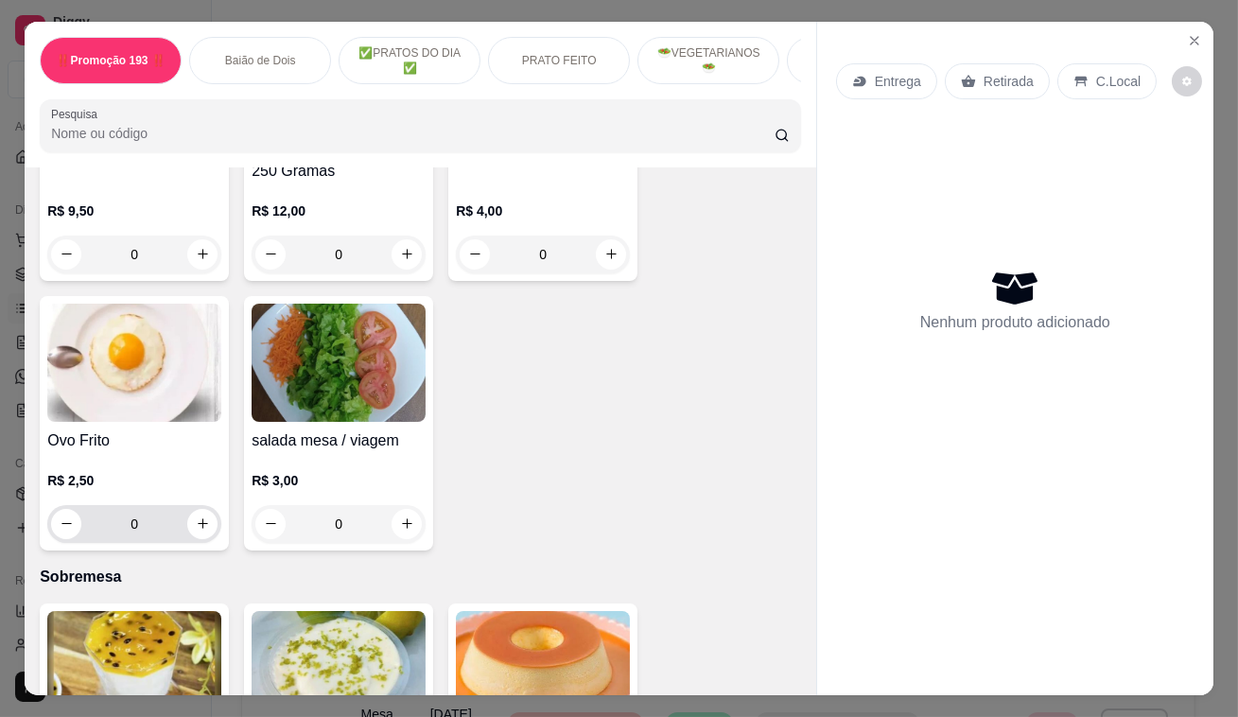
click at [199, 505] on div "0" at bounding box center [134, 524] width 166 height 38
click at [198, 516] on icon "increase-product-quantity" at bounding box center [203, 523] width 14 height 14
type input "1"
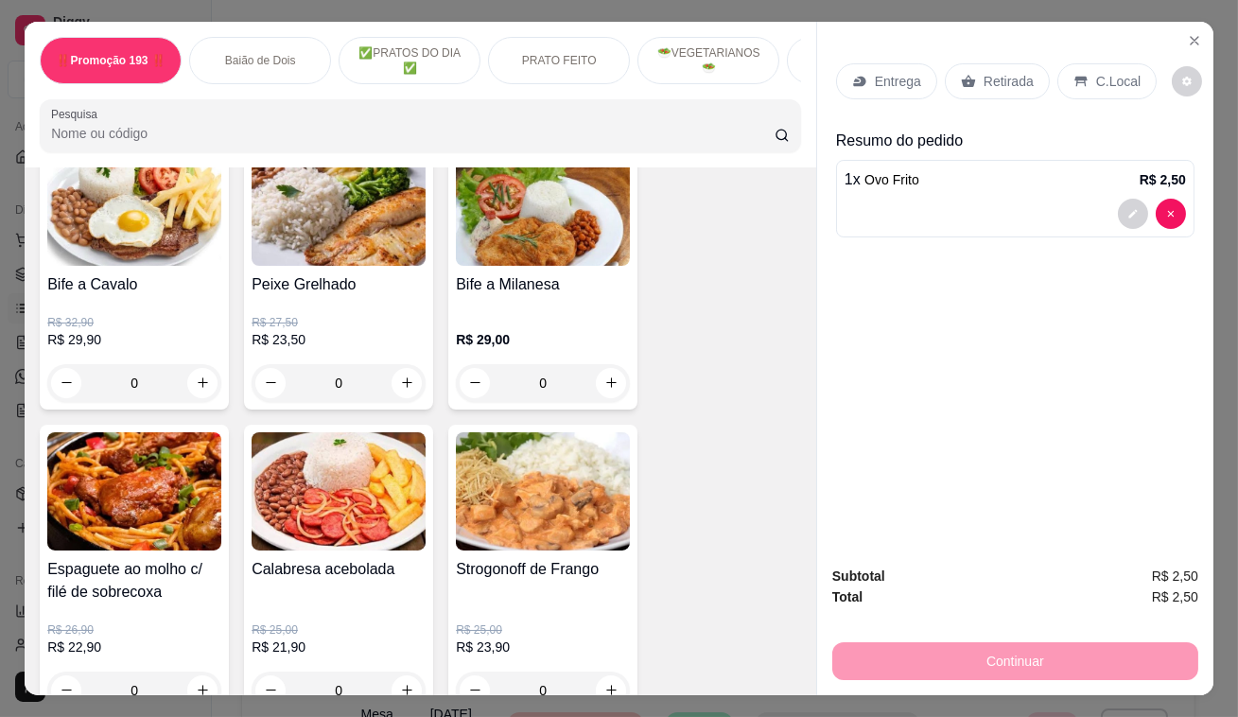
scroll to position [1719, 0]
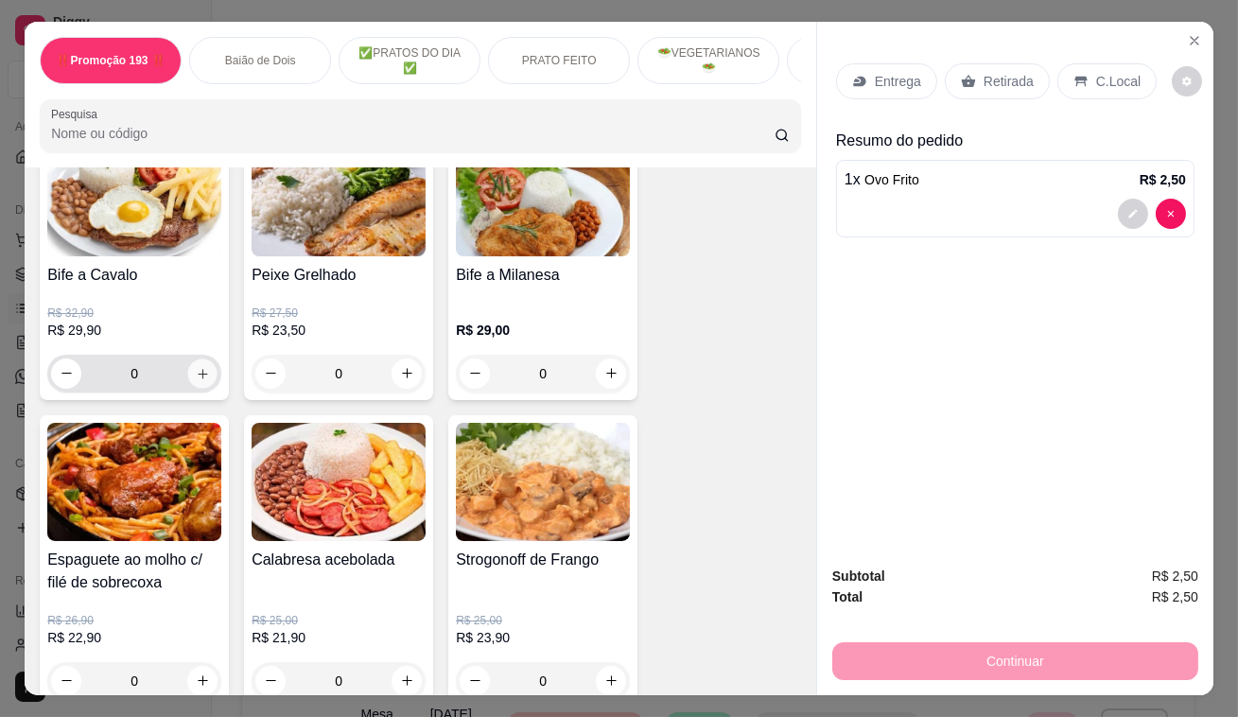
click at [195, 370] on button "increase-product-quantity" at bounding box center [202, 372] width 29 height 29
type input "1"
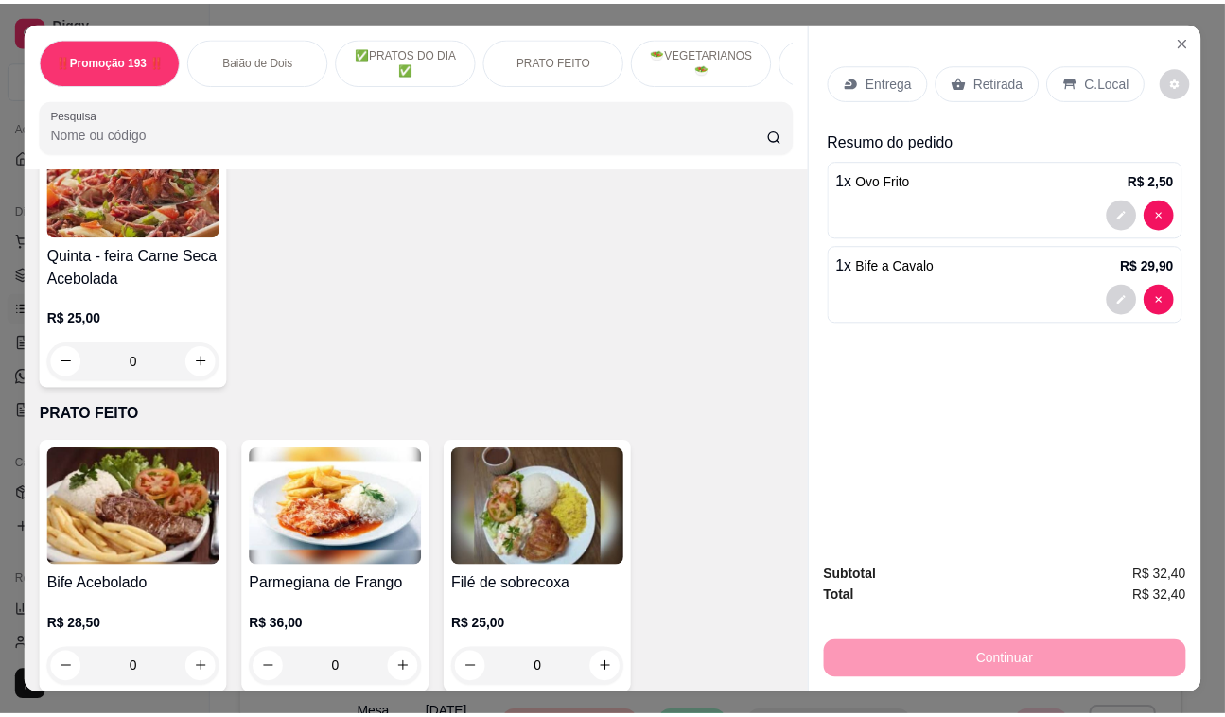
scroll to position [946, 0]
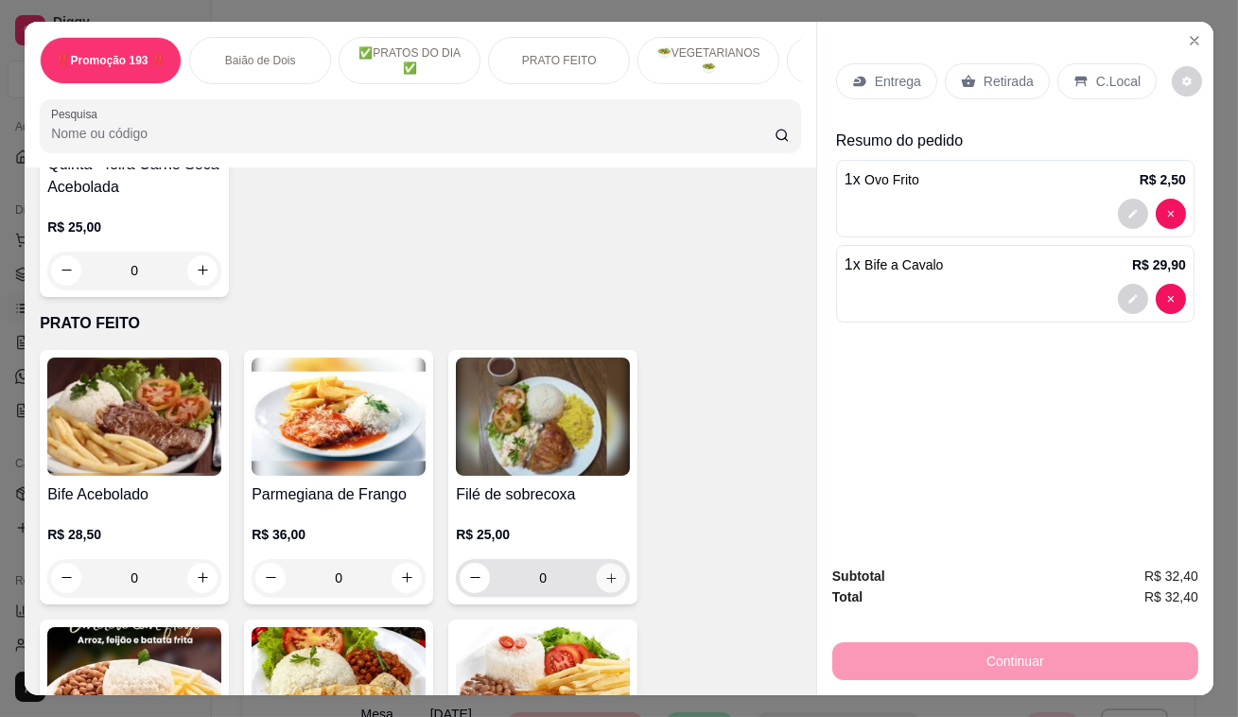
click at [606, 575] on button "increase-product-quantity" at bounding box center [611, 577] width 29 height 29
type input "1"
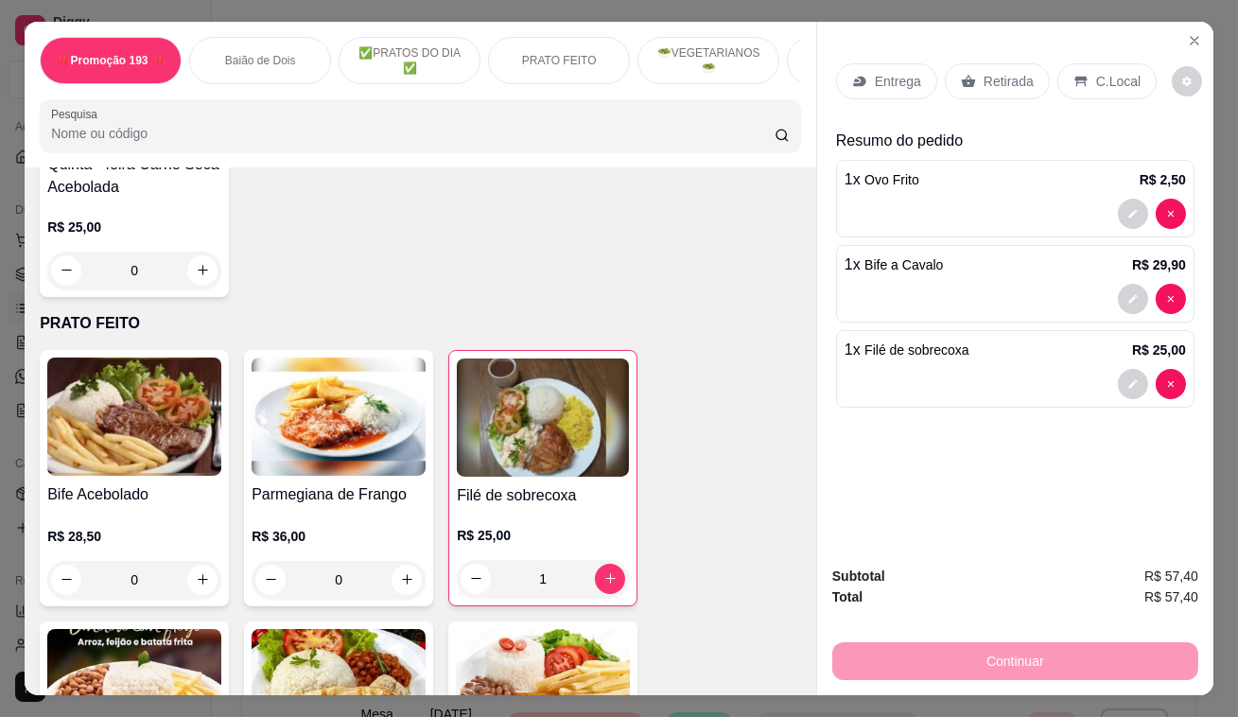
click at [987, 78] on p "Retirada" at bounding box center [1009, 81] width 50 height 19
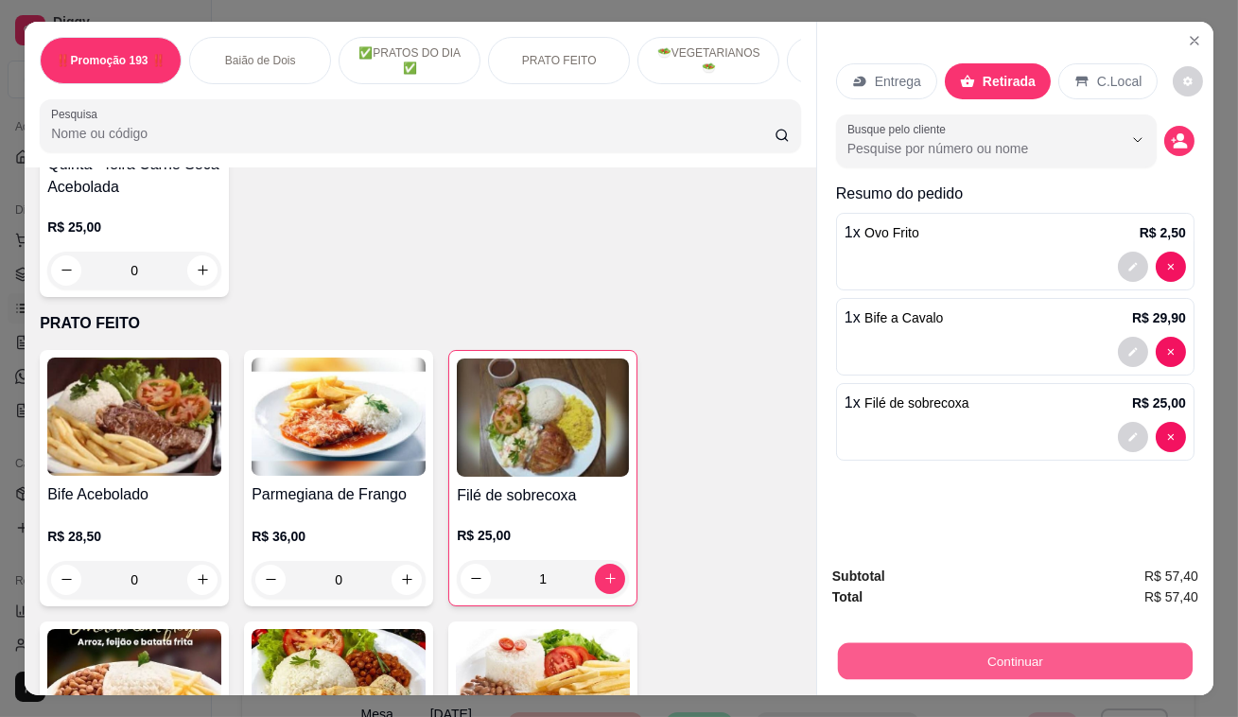
click at [1048, 650] on button "Continuar" at bounding box center [1015, 661] width 355 height 37
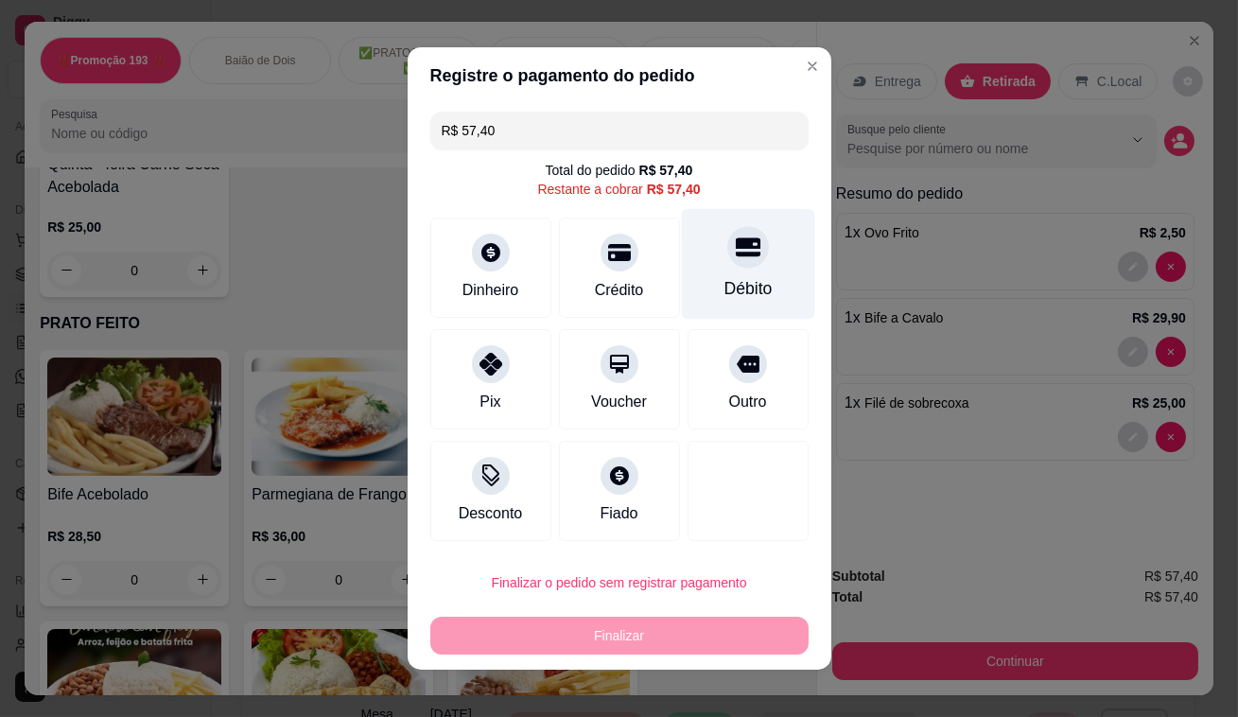
click at [735, 250] on icon at bounding box center [747, 247] width 25 height 25
type input "R$ 0,00"
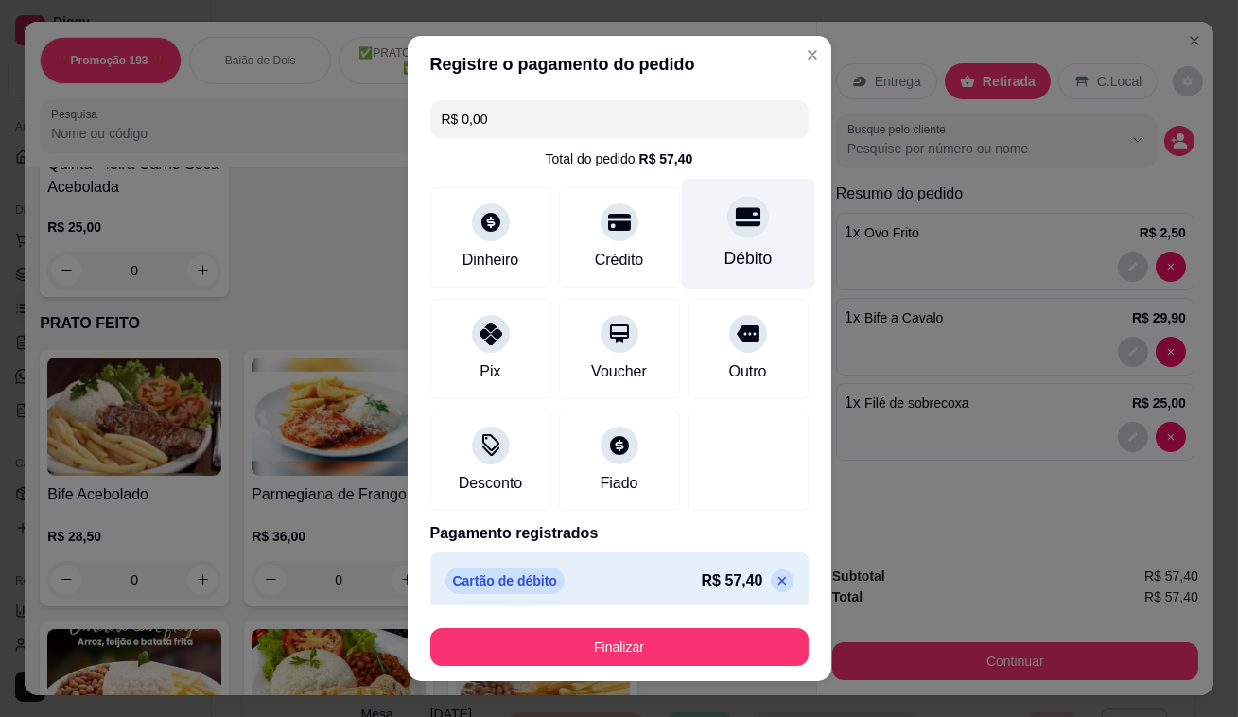
click at [726, 250] on div "Débito" at bounding box center [747, 258] width 48 height 25
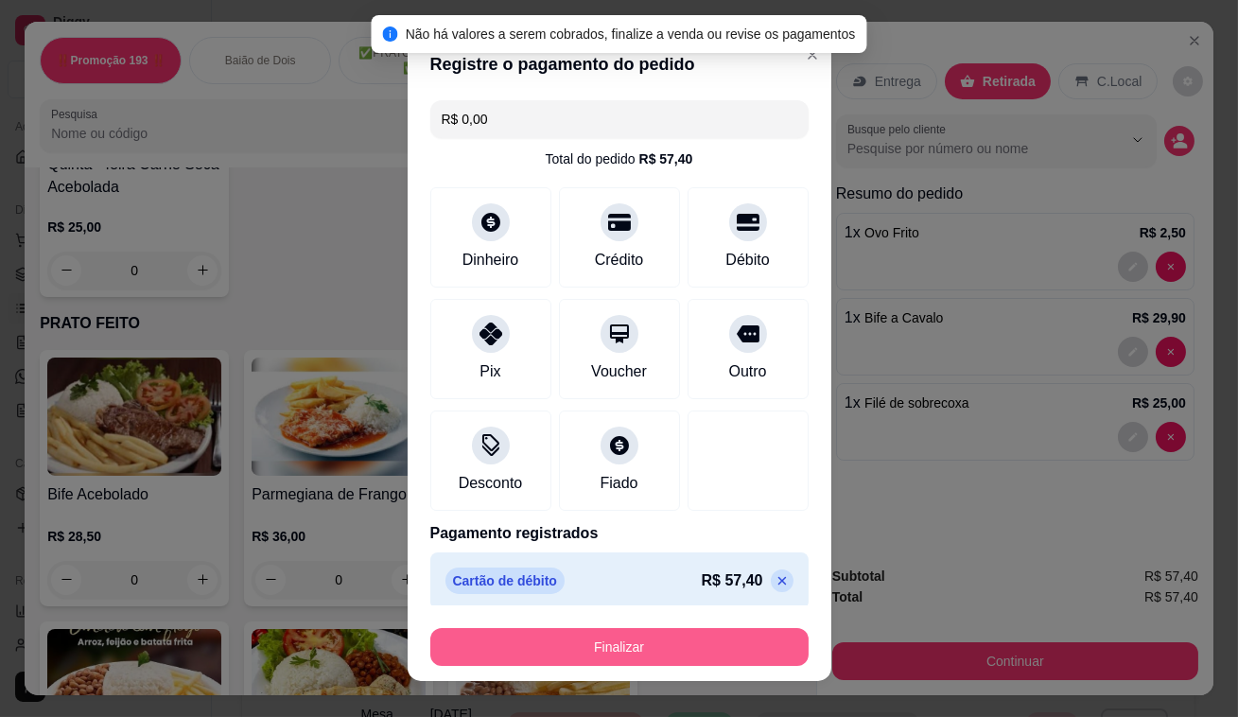
click at [633, 652] on button "Finalizar" at bounding box center [619, 647] width 378 height 38
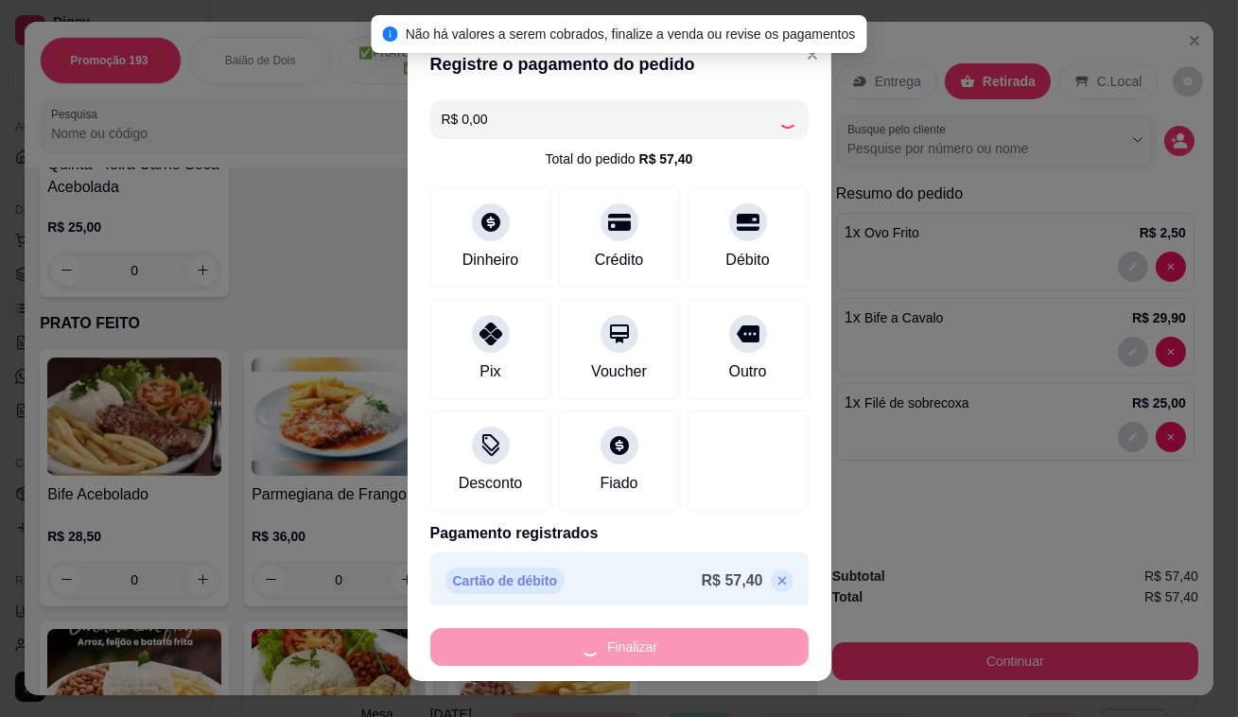
type input "0"
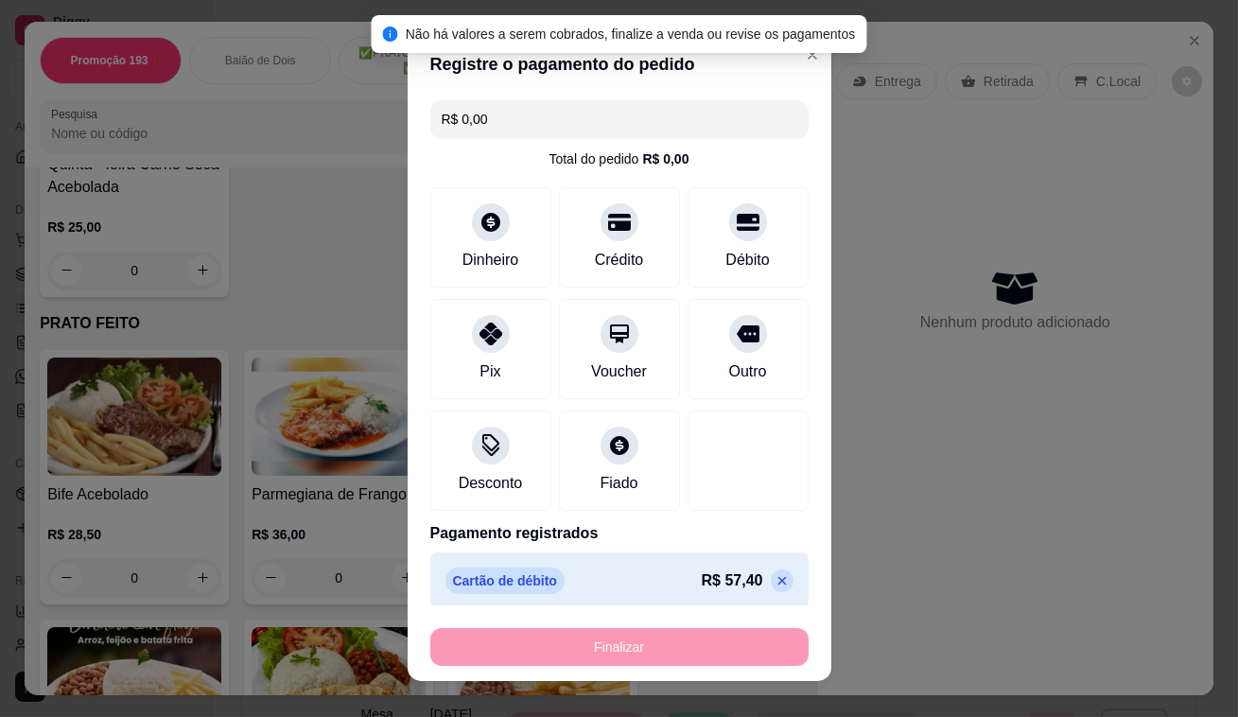
type input "-R$ 57,40"
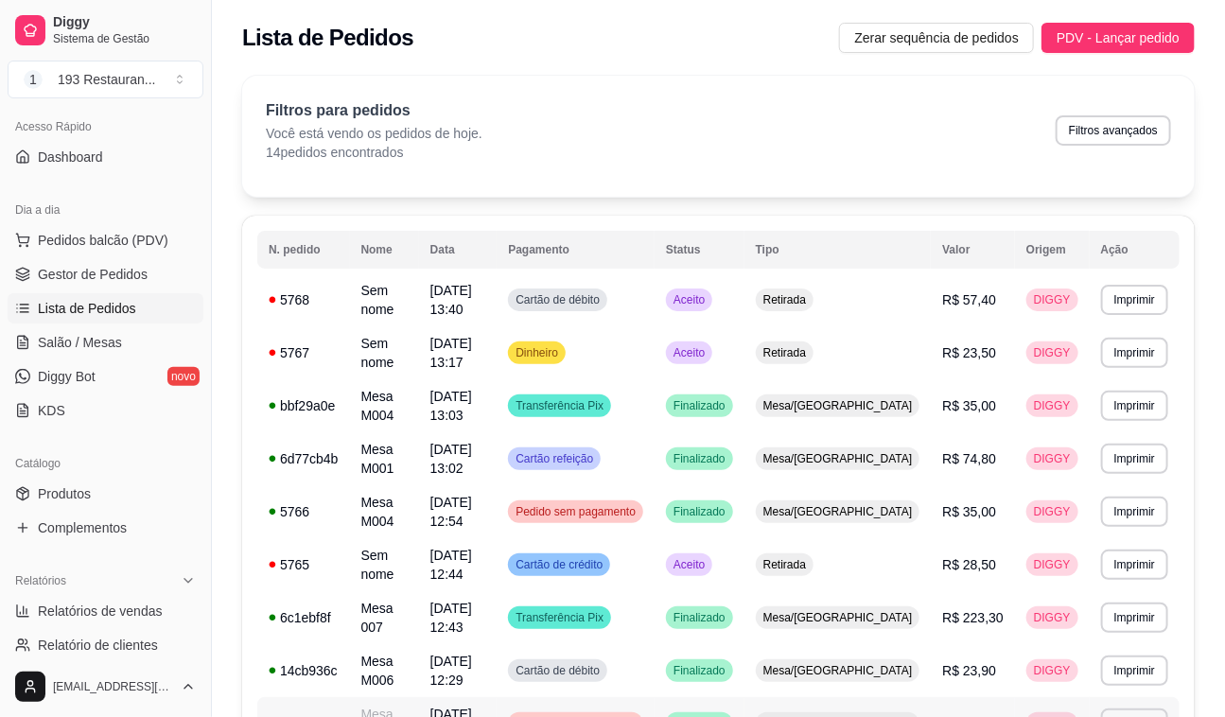
click at [633, 716] on span "Pedido sem pagamento" at bounding box center [576, 723] width 128 height 15
click at [104, 339] on span "Salão / Mesas" at bounding box center [80, 342] width 84 height 19
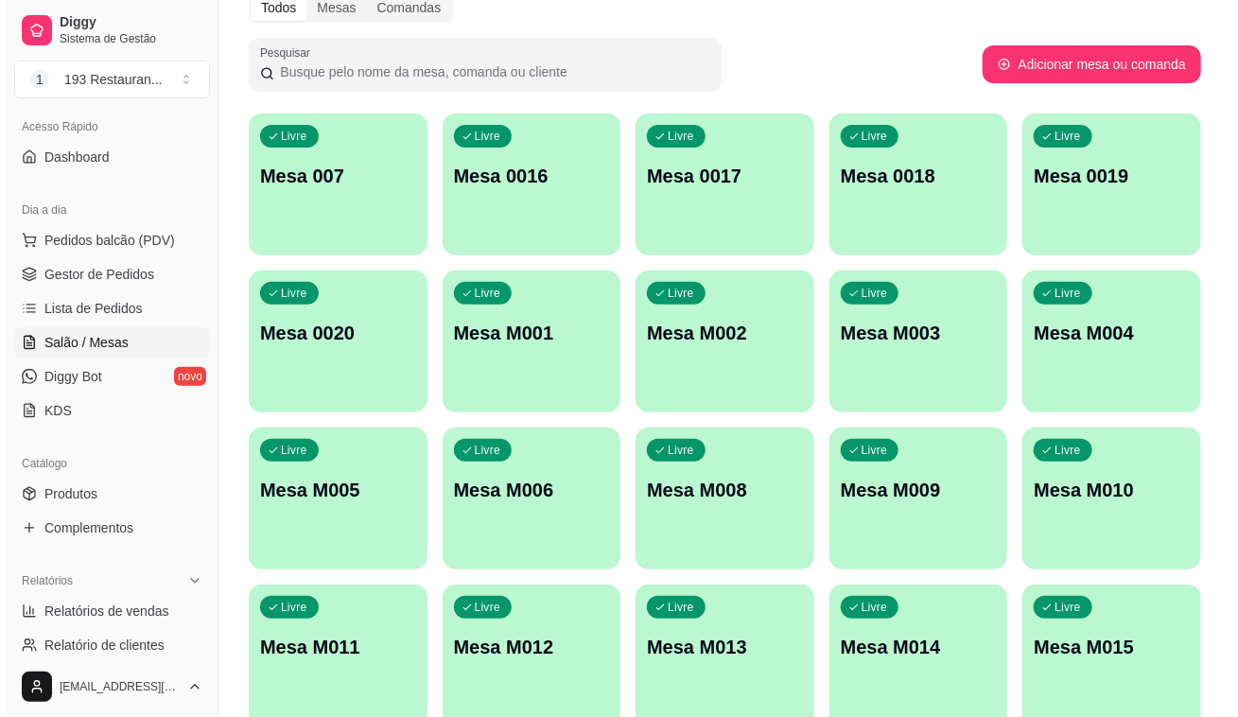
scroll to position [176, 0]
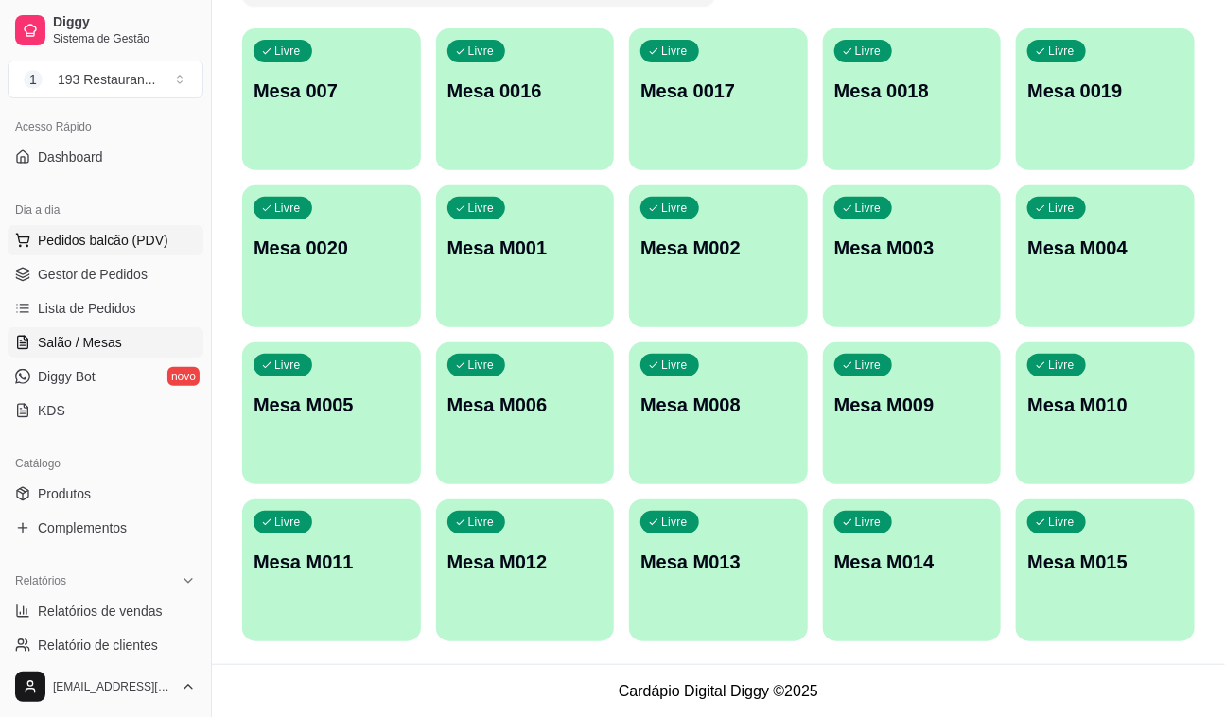
click at [121, 228] on button "Pedidos balcão (PDV)" at bounding box center [106, 240] width 196 height 30
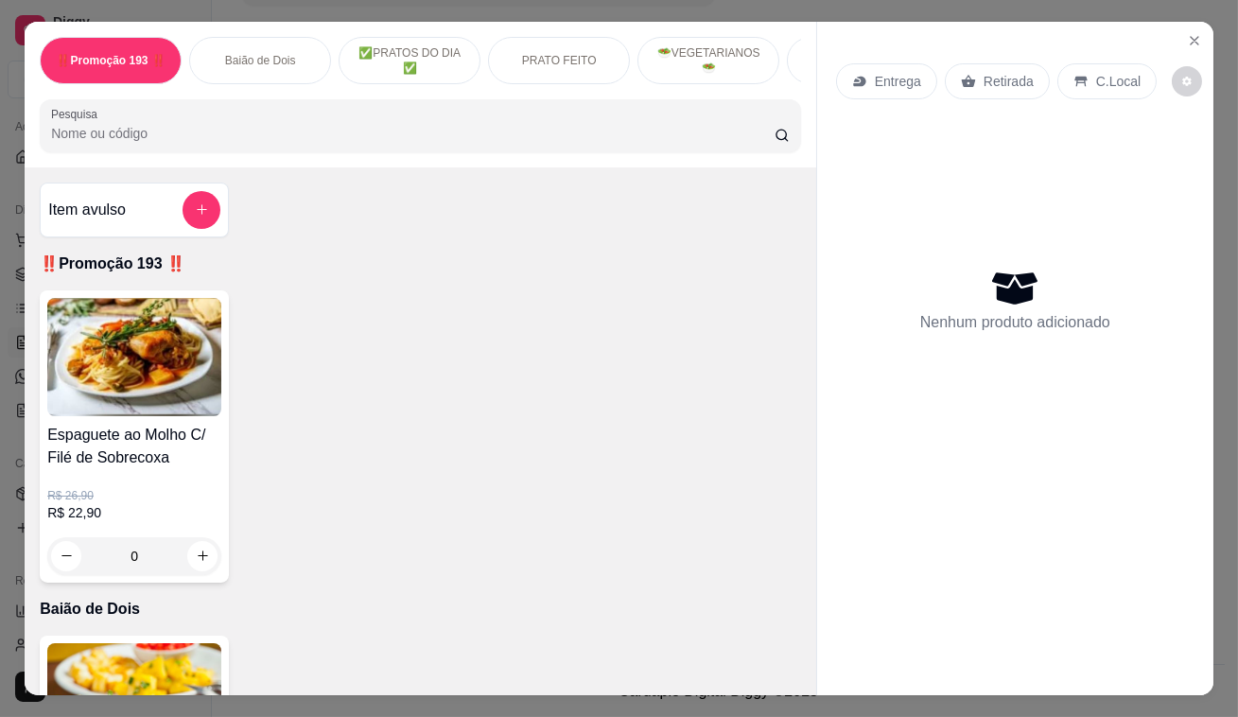
click at [966, 64] on div "Retirada" at bounding box center [997, 81] width 105 height 36
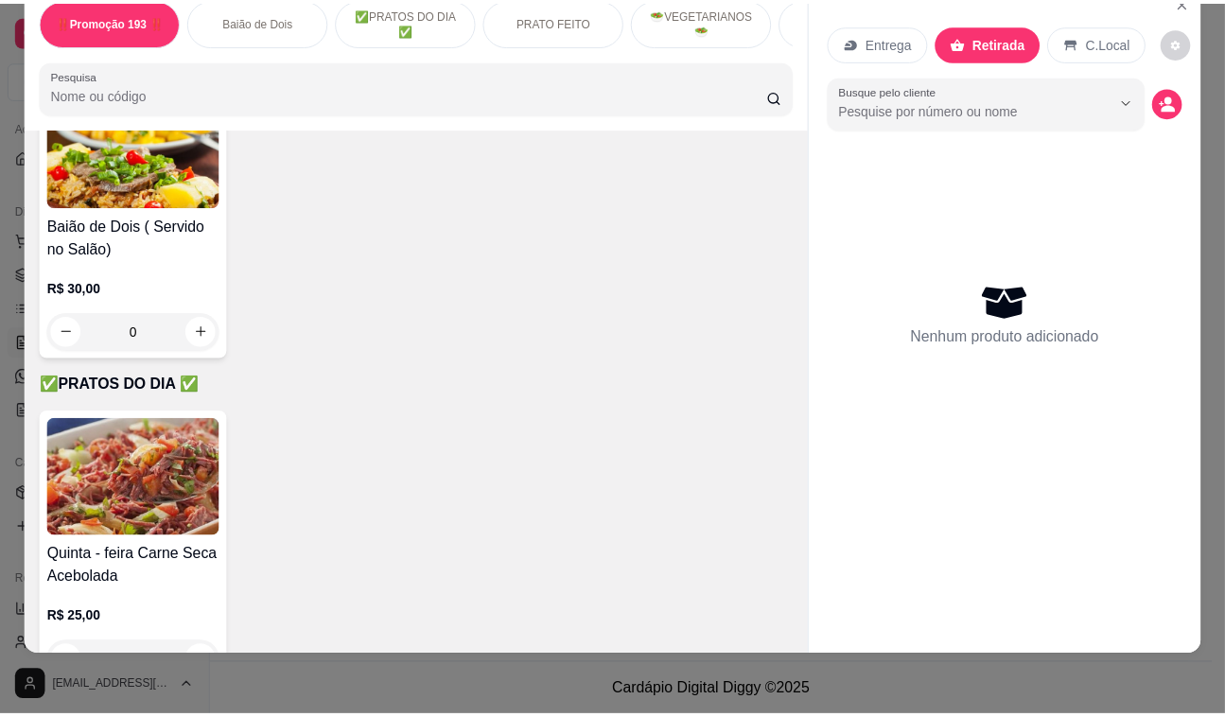
scroll to position [1117, 0]
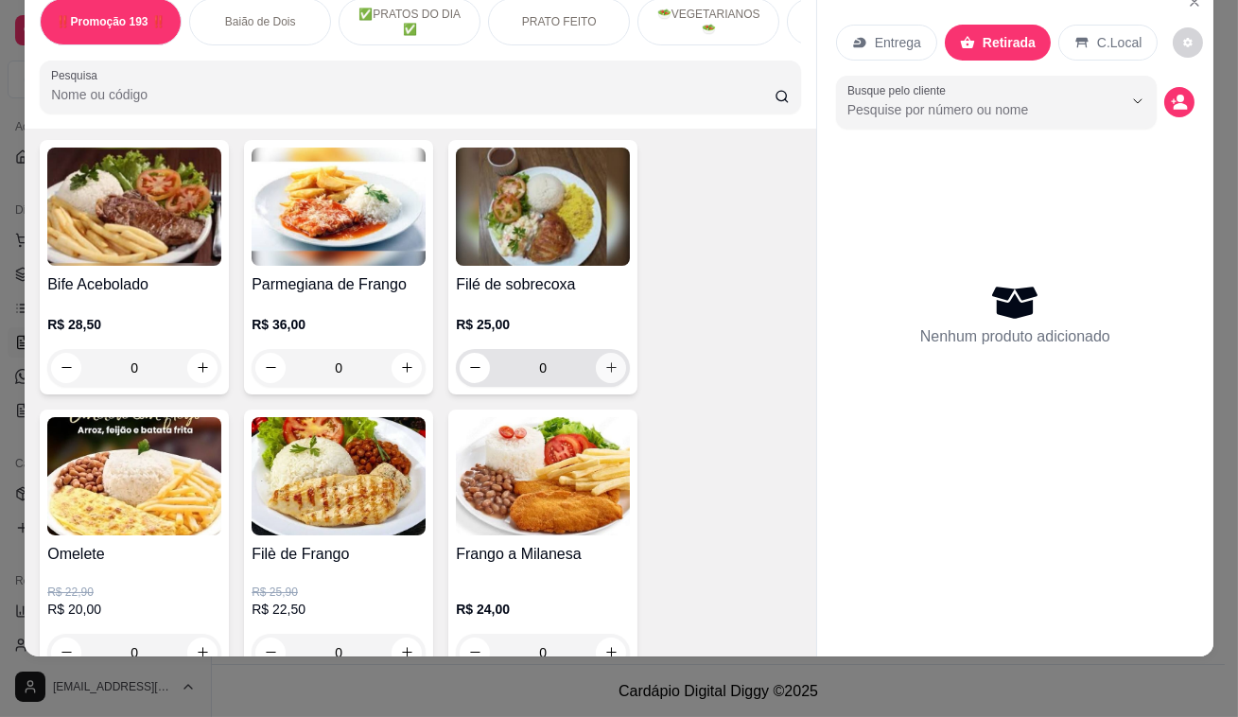
click at [604, 362] on icon "increase-product-quantity" at bounding box center [611, 367] width 14 height 14
type input "1"
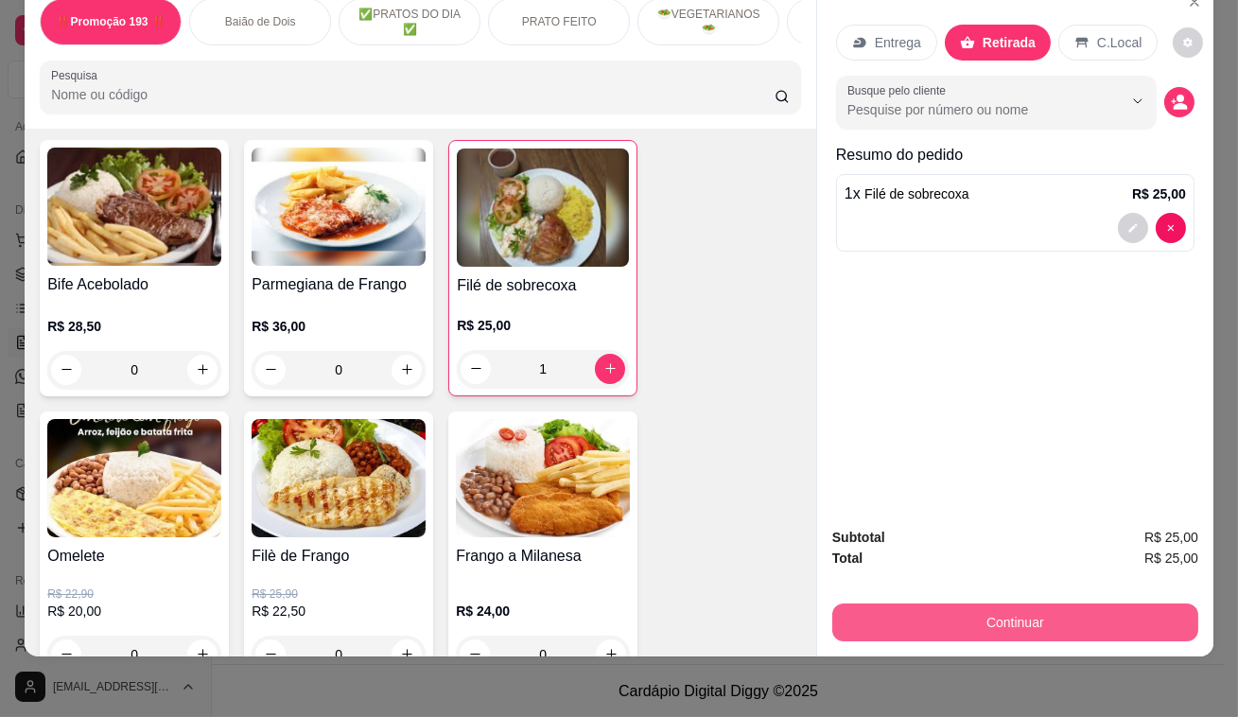
click at [1078, 605] on button "Continuar" at bounding box center [1015, 622] width 366 height 38
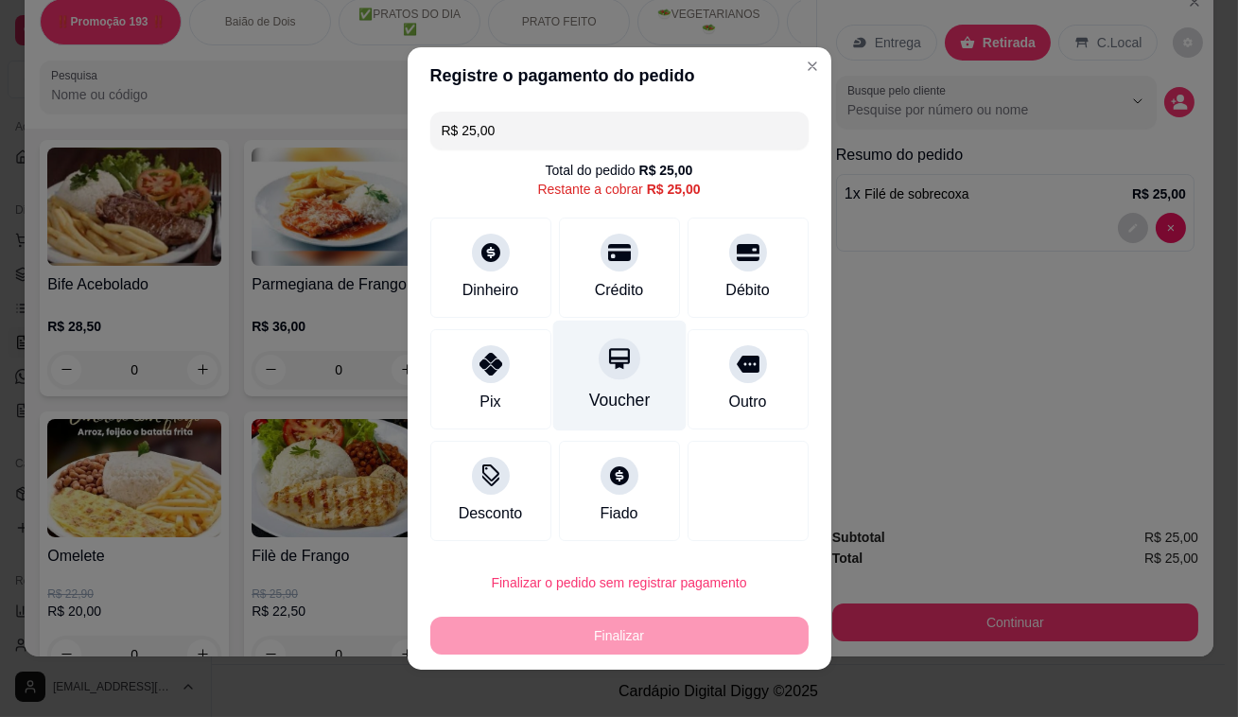
click at [625, 357] on div at bounding box center [620, 359] width 42 height 42
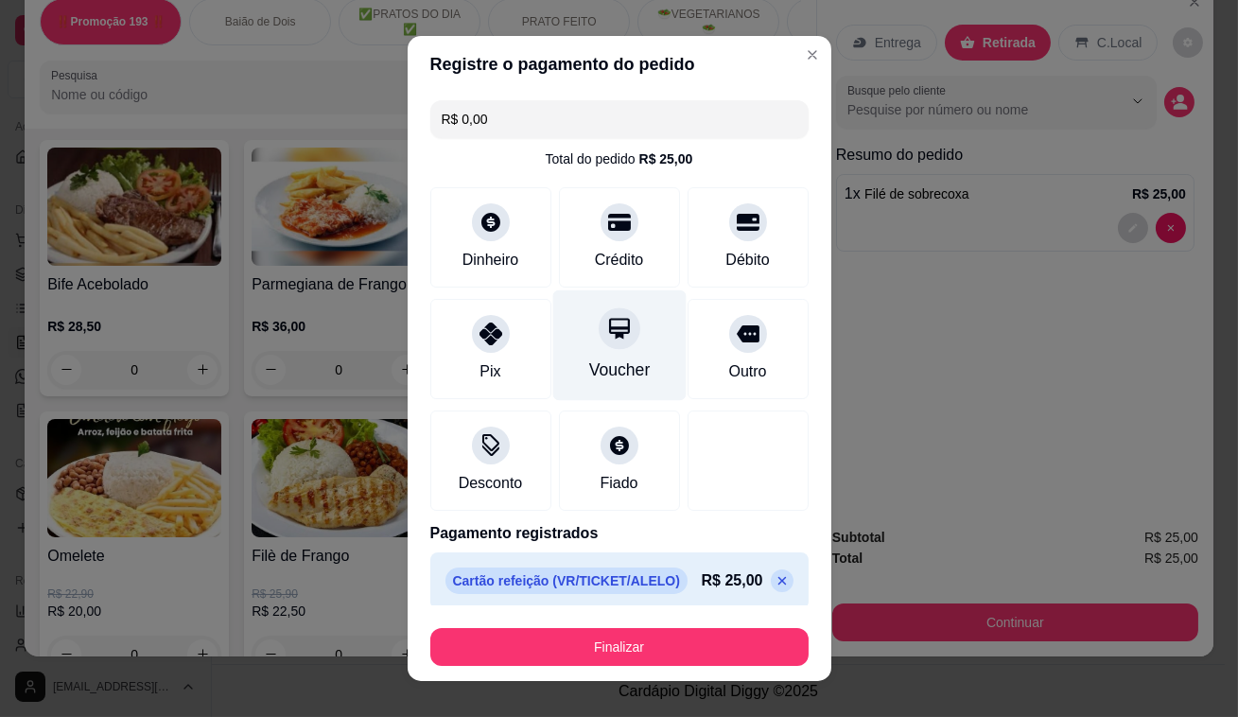
type input "R$ 0,00"
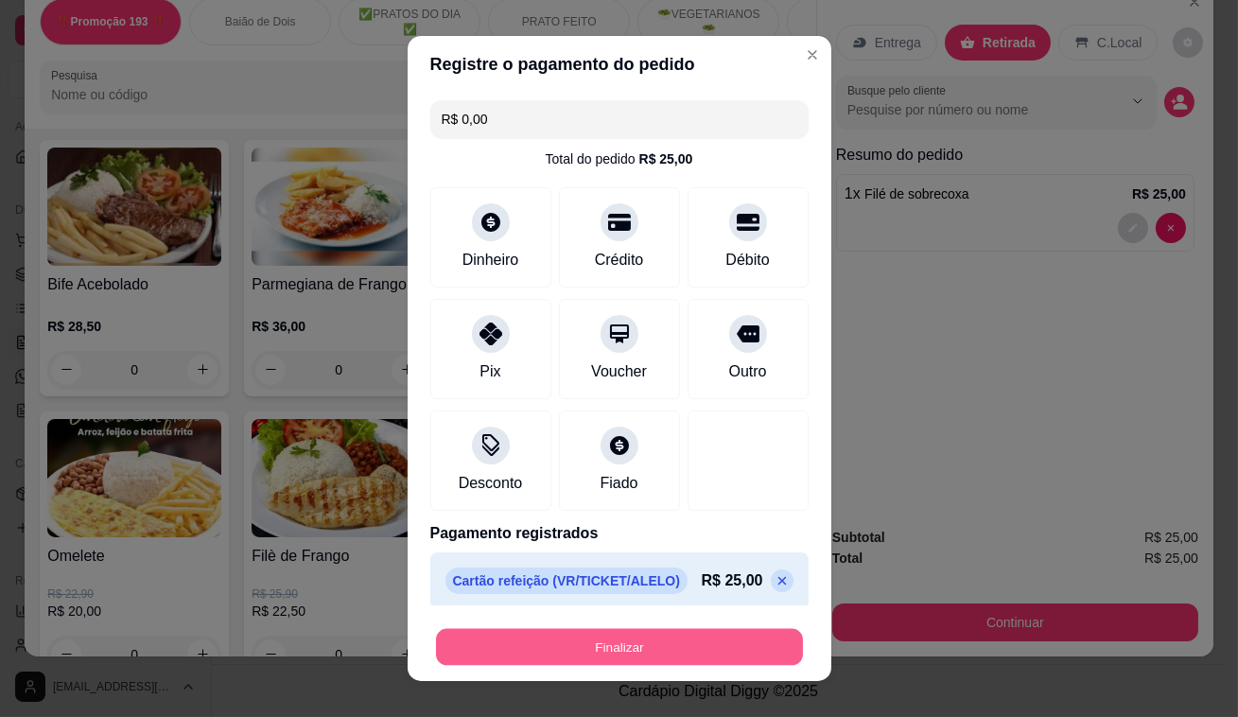
click at [700, 661] on button "Finalizar" at bounding box center [619, 647] width 367 height 37
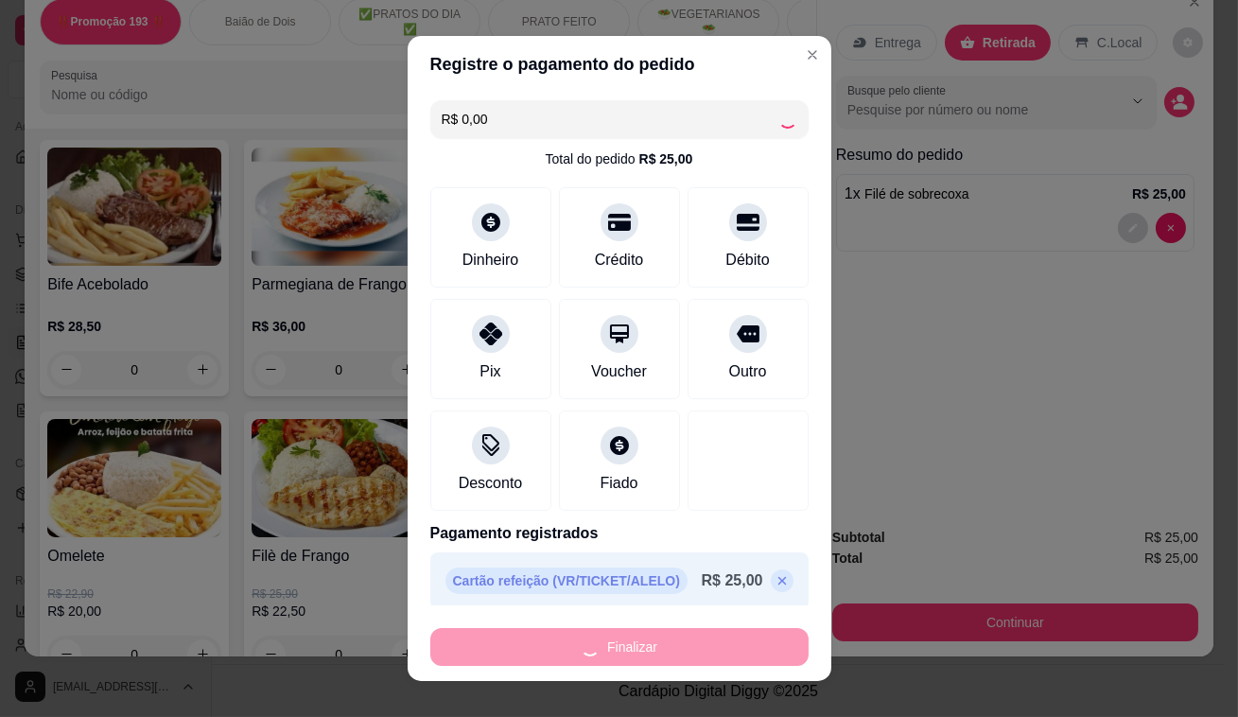
type input "0"
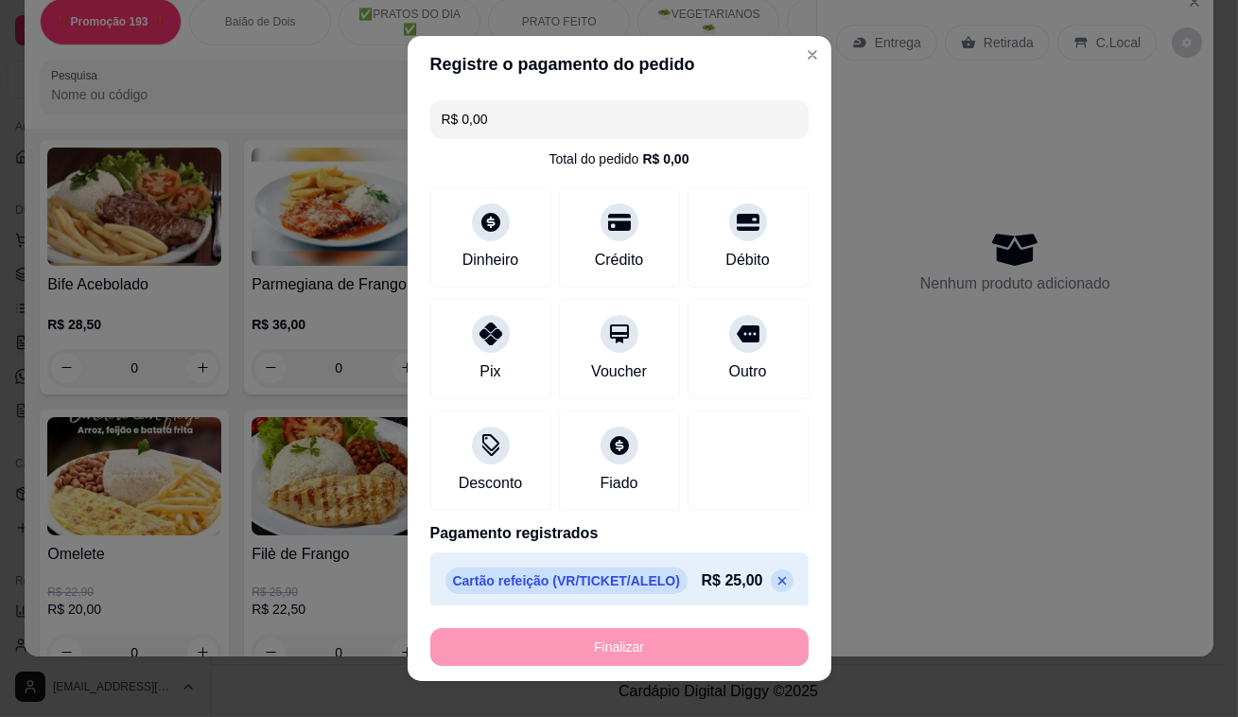
type input "-R$ 25,00"
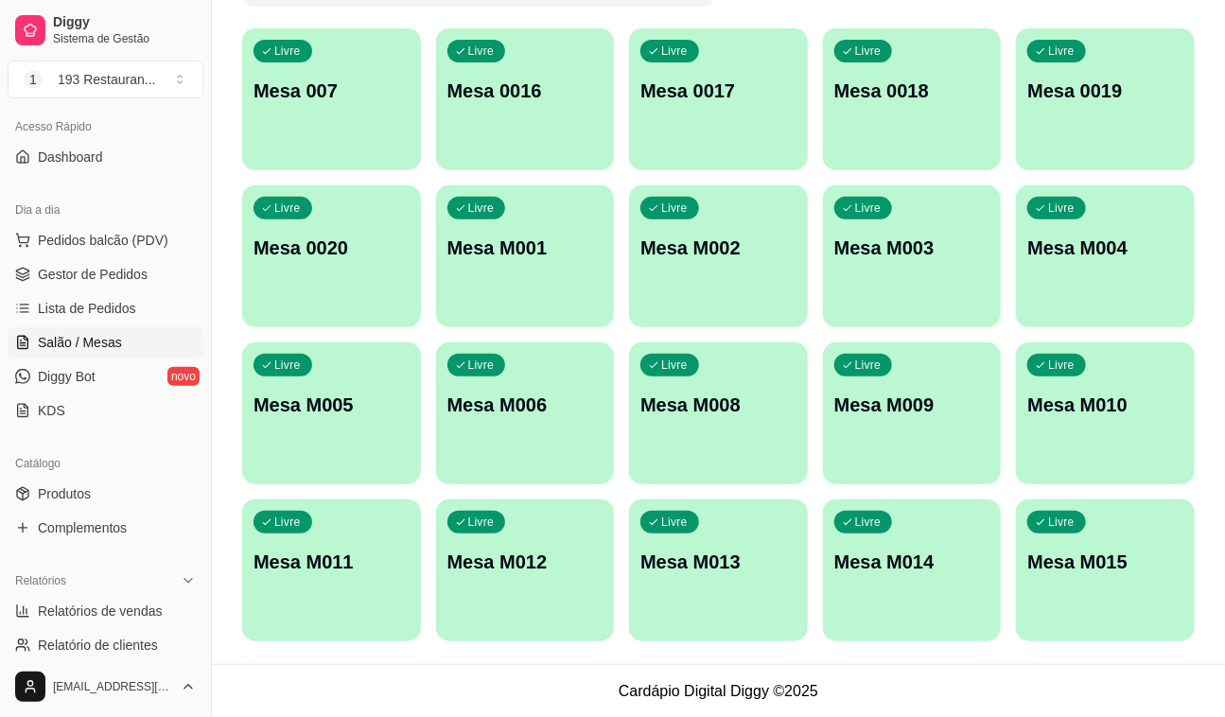
click at [114, 343] on span "Salão / Mesas" at bounding box center [80, 342] width 84 height 19
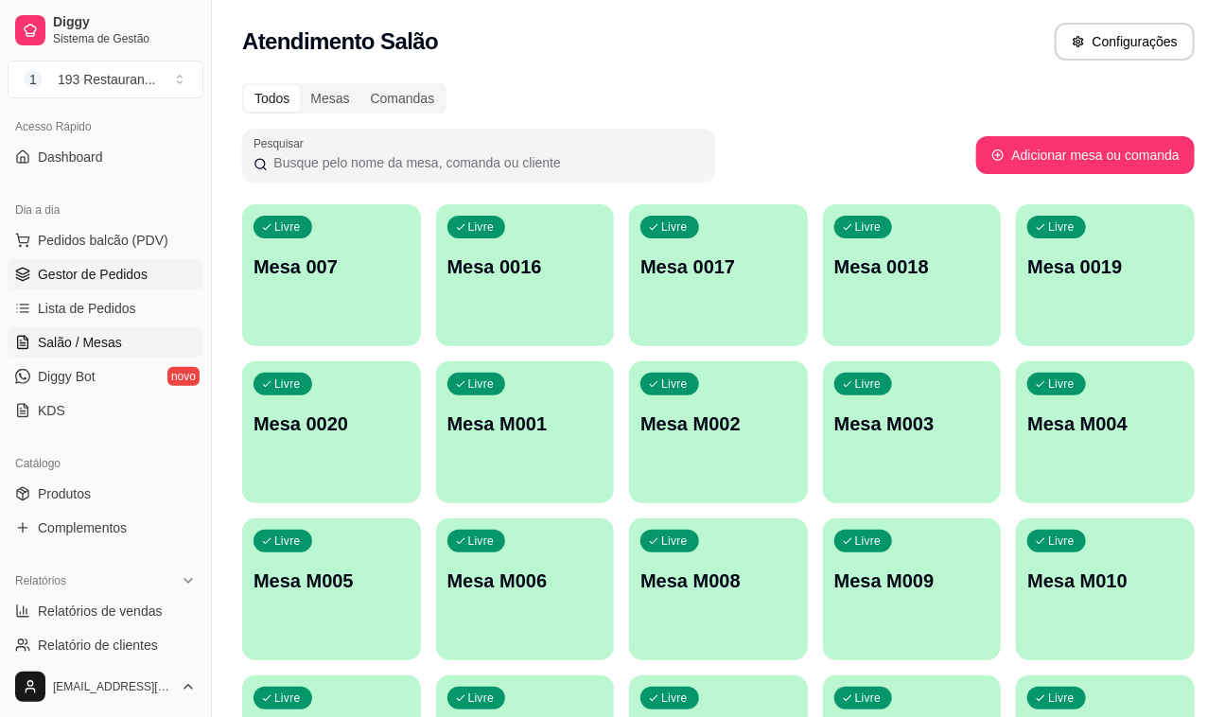
click at [104, 286] on link "Gestor de Pedidos" at bounding box center [106, 274] width 196 height 30
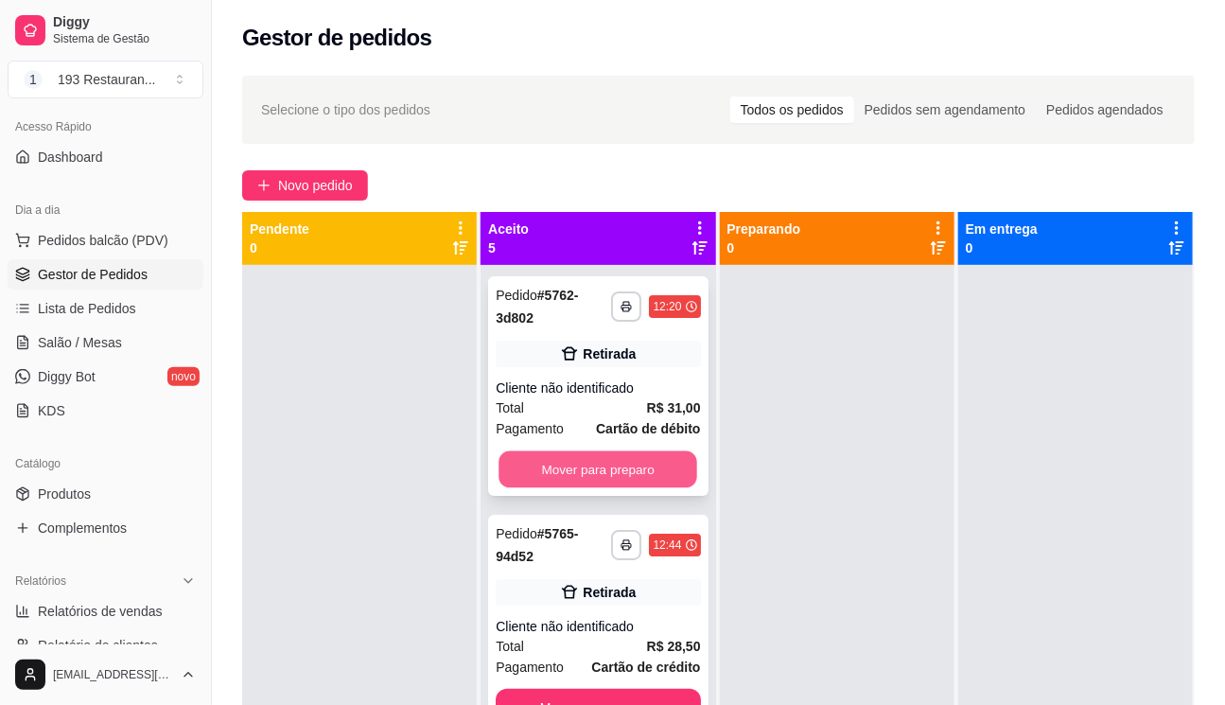
click at [555, 465] on button "Mover para preparo" at bounding box center [597, 469] width 199 height 37
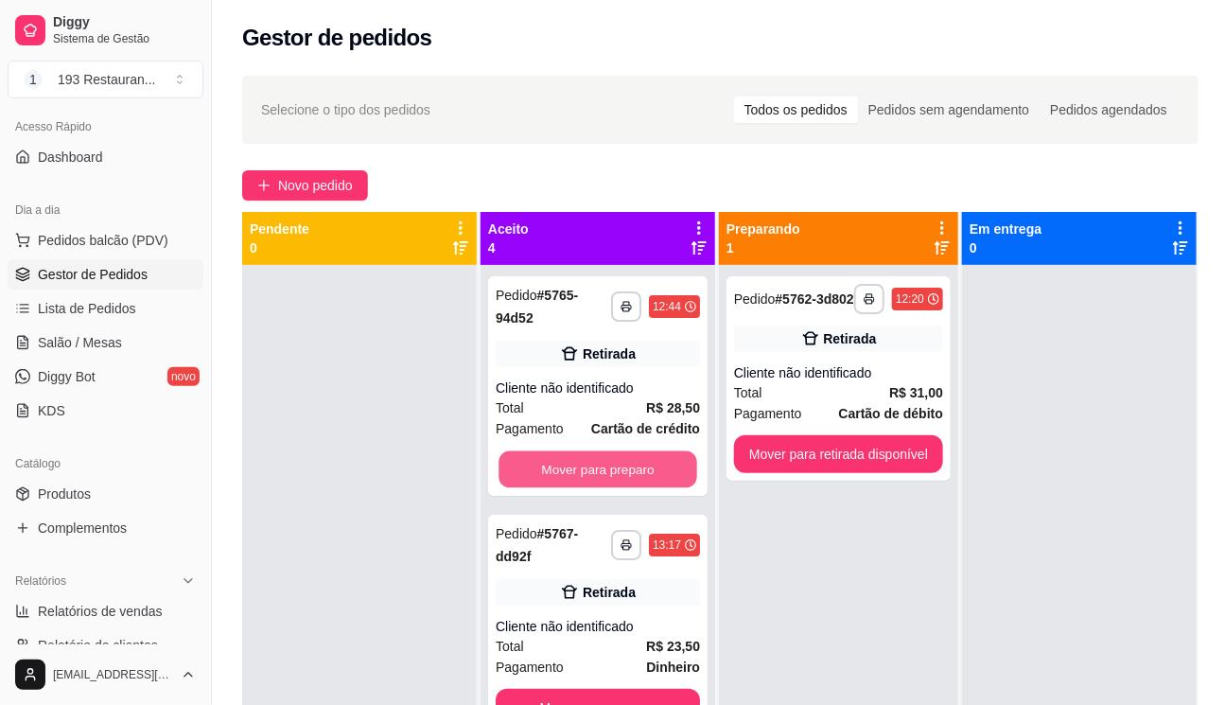
click at [549, 465] on button "Mover para preparo" at bounding box center [597, 469] width 199 height 37
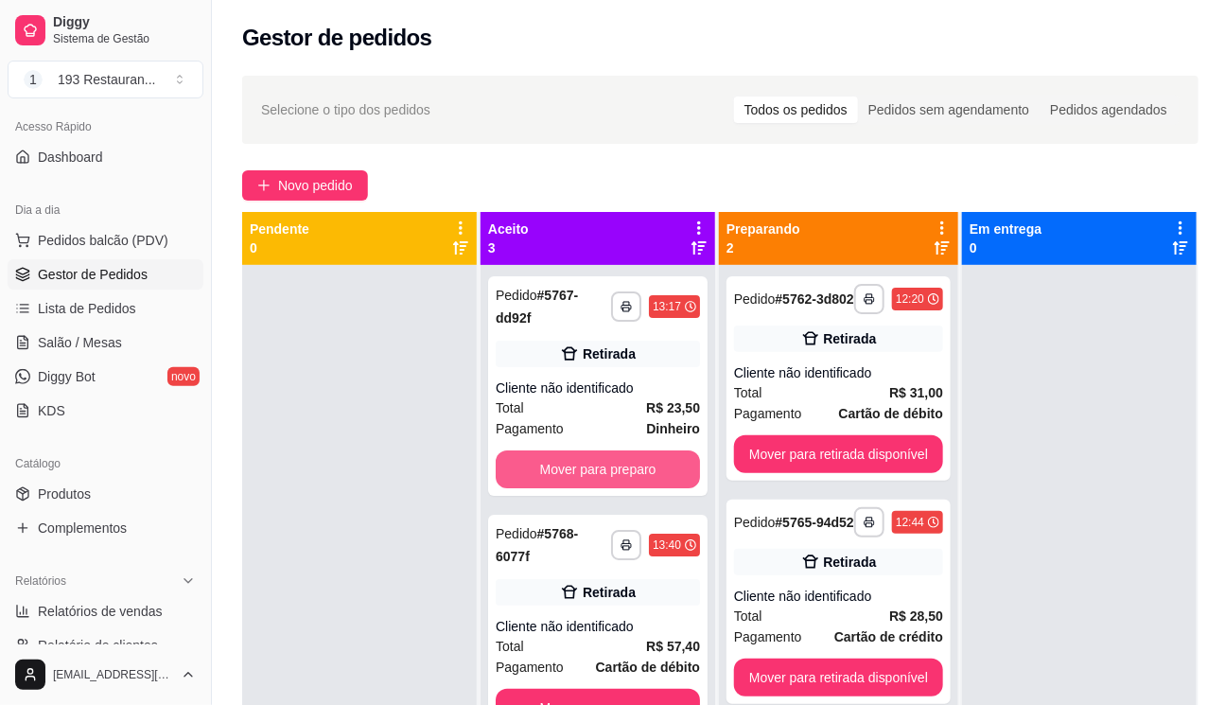
click at [545, 465] on button "Mover para preparo" at bounding box center [598, 469] width 204 height 38
click at [540, 689] on button "Mover para preparo" at bounding box center [598, 708] width 204 height 38
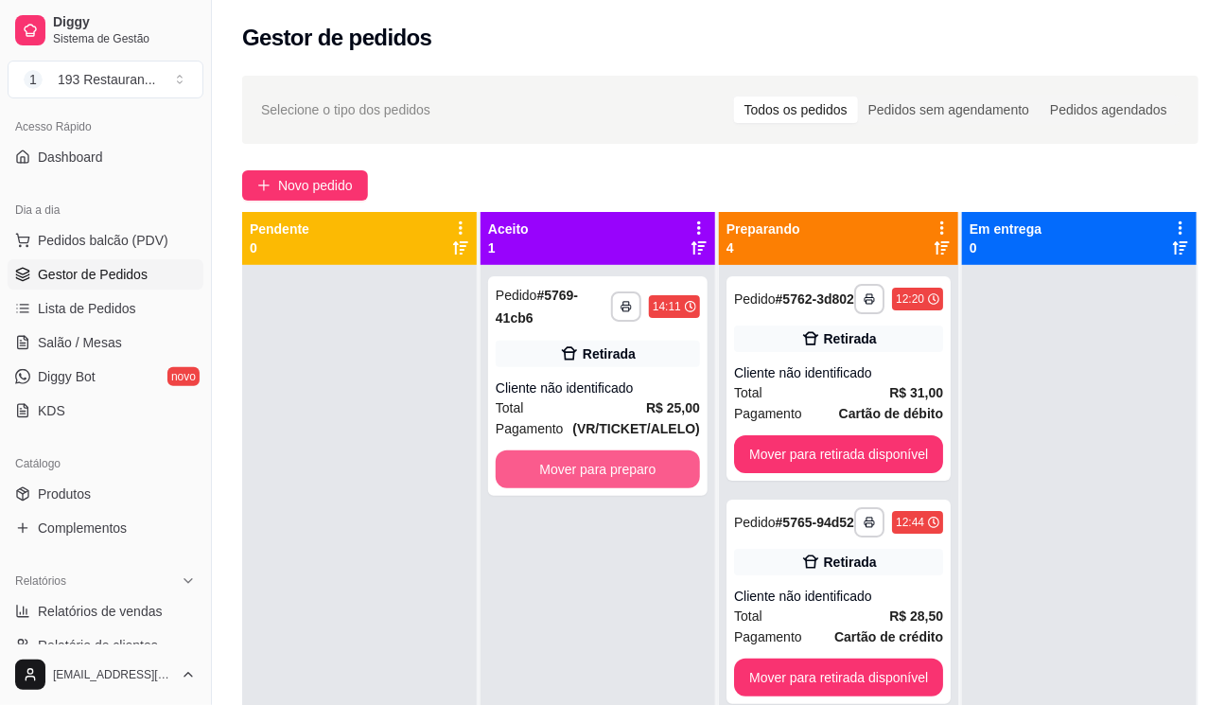
click at [540, 464] on button "Mover para preparo" at bounding box center [598, 469] width 204 height 38
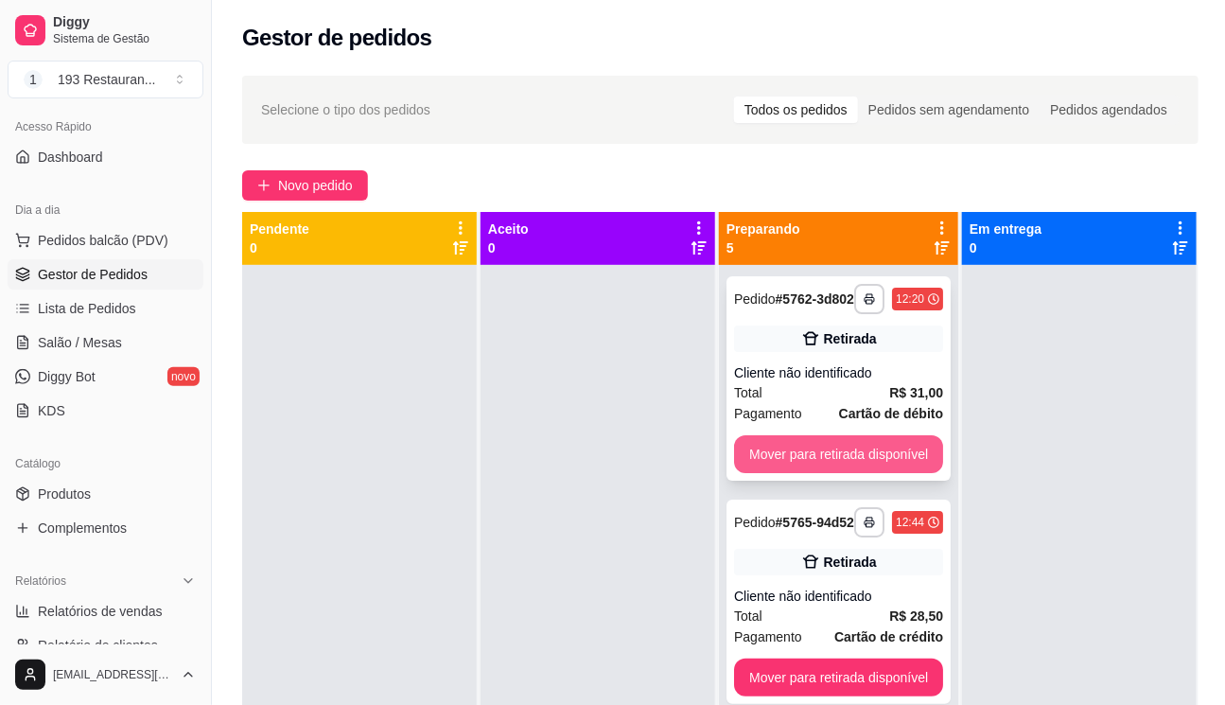
click at [827, 454] on button "Mover para retirada disponível" at bounding box center [838, 454] width 209 height 38
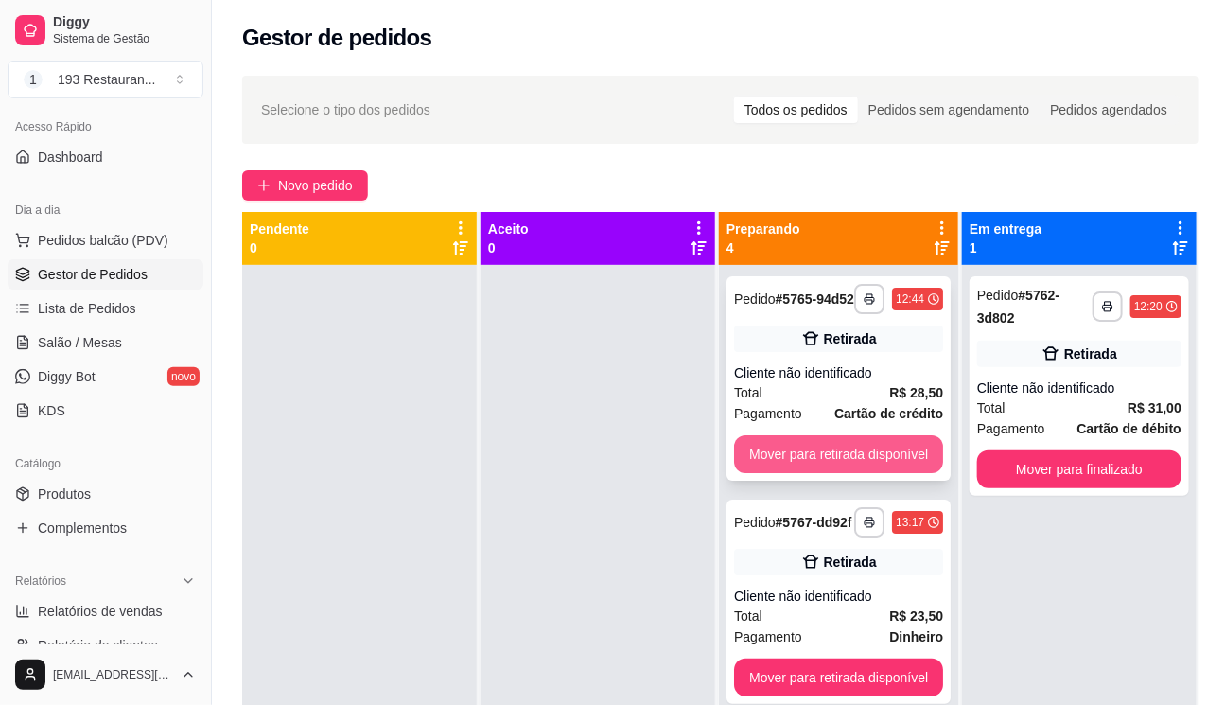
click at [843, 453] on button "Mover para retirada disponível" at bounding box center [838, 454] width 209 height 38
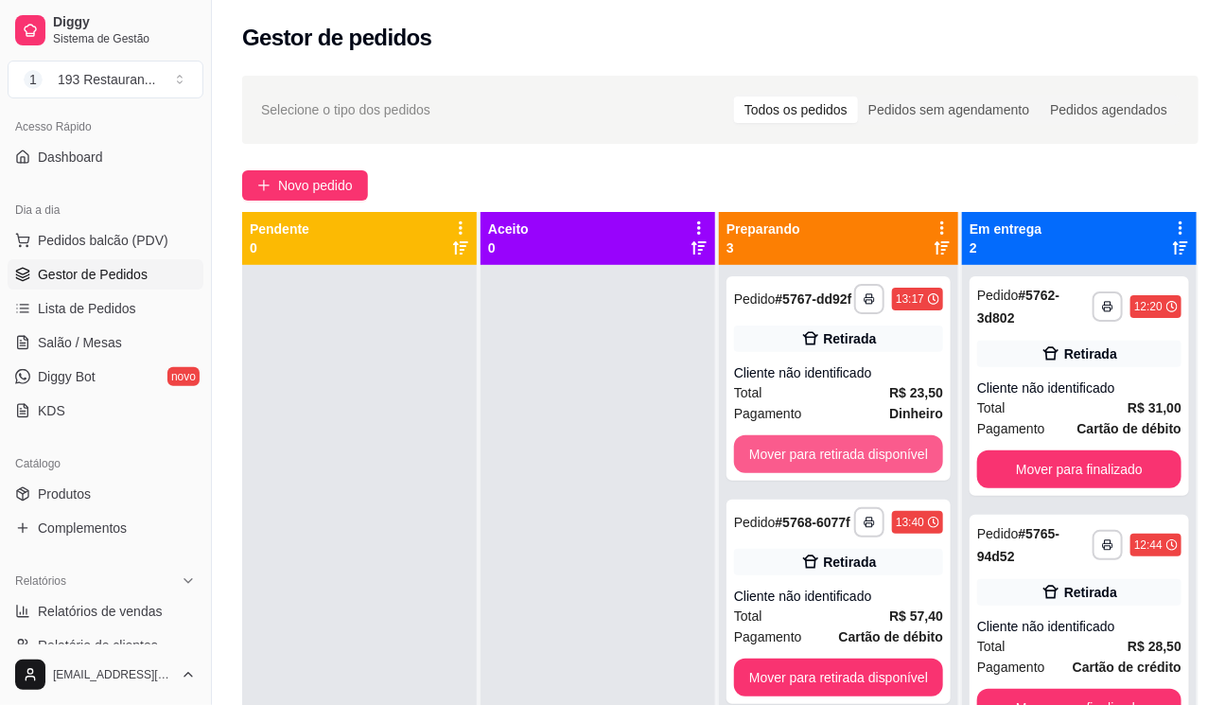
click at [843, 453] on button "Mover para retirada disponível" at bounding box center [838, 454] width 209 height 38
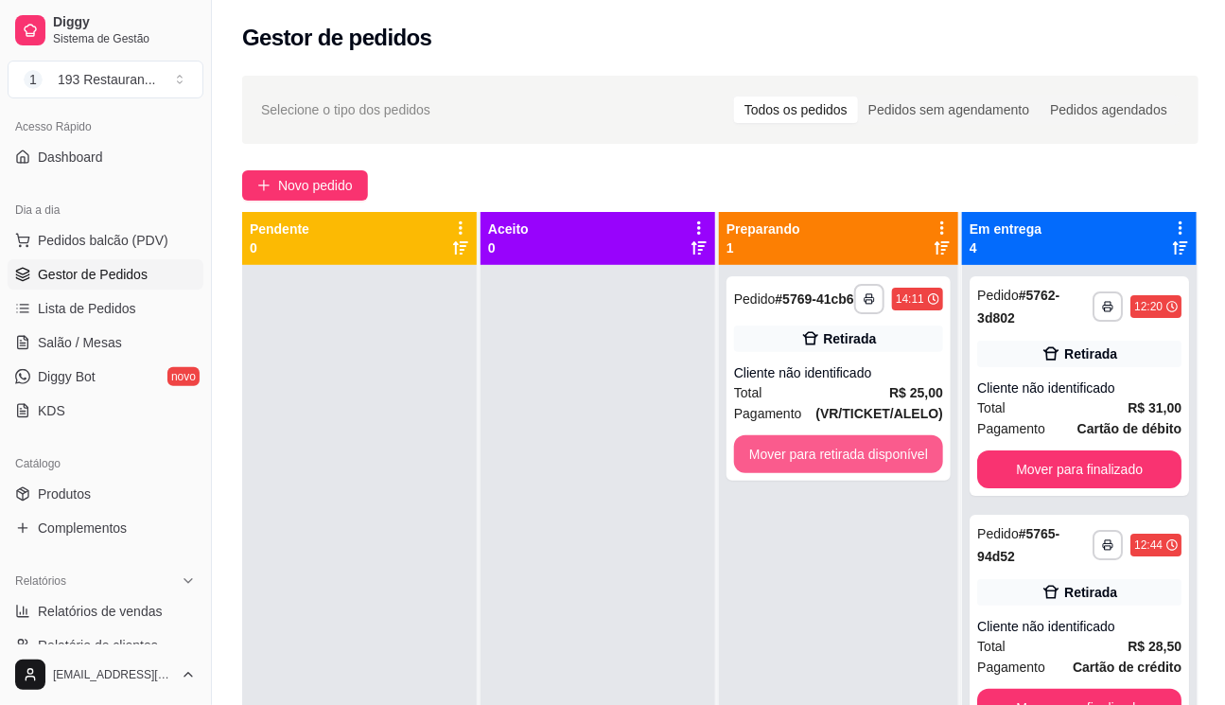
click at [843, 453] on button "Mover para retirada disponível" at bounding box center [838, 454] width 209 height 38
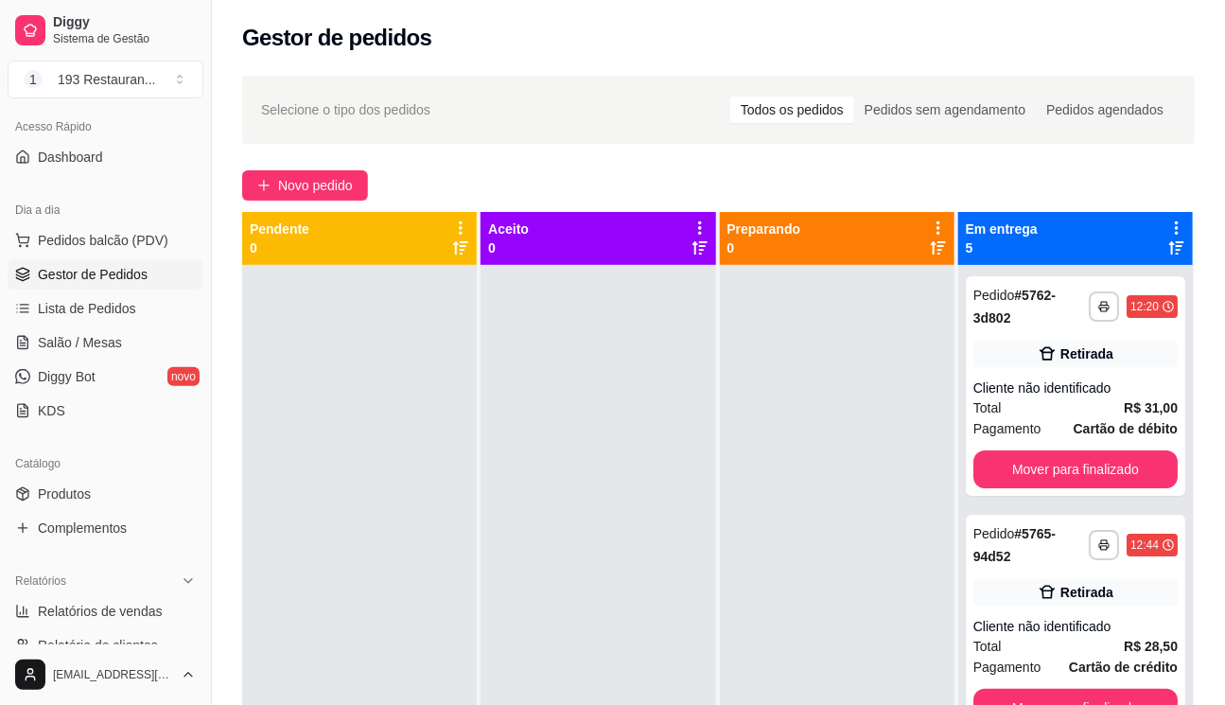
click at [1078, 501] on div "**********" at bounding box center [1075, 617] width 235 height 705
click at [1074, 486] on button "Mover para finalizado" at bounding box center [1075, 469] width 204 height 38
click at [1073, 485] on button "Mover para finalizado" at bounding box center [1075, 469] width 204 height 38
click at [1073, 485] on button "Mover para finalizado" at bounding box center [1075, 469] width 199 height 37
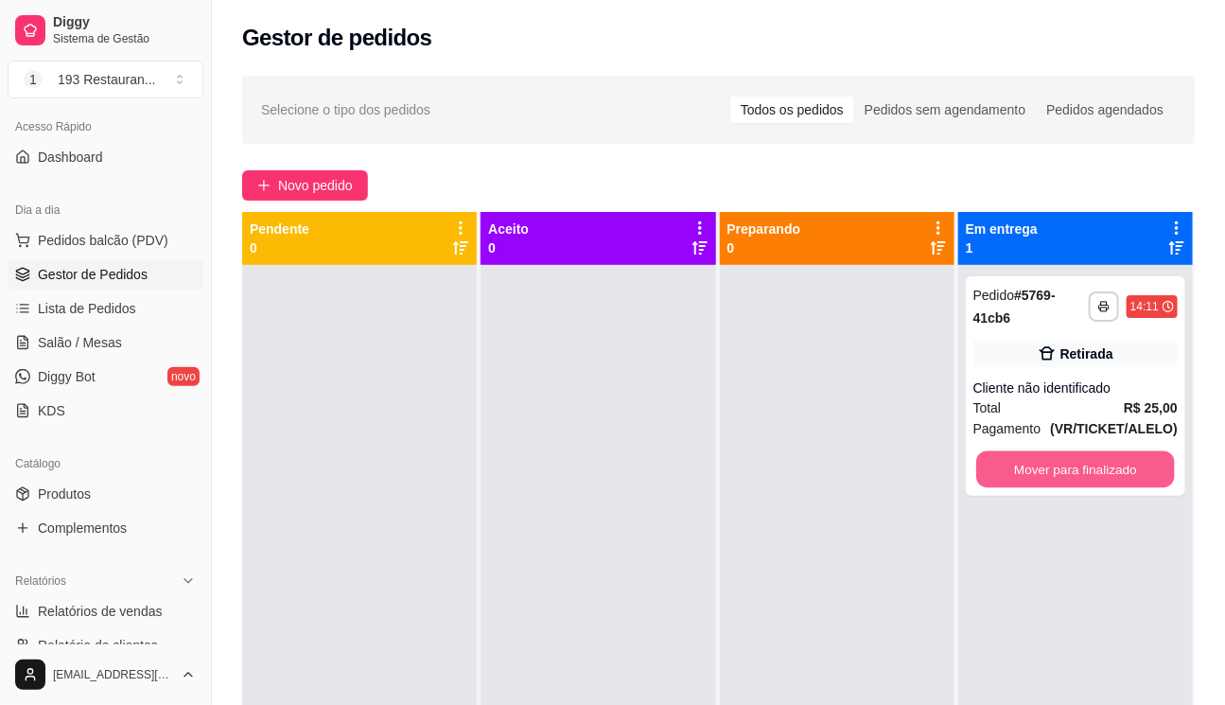
click at [1073, 485] on button "Mover para finalizado" at bounding box center [1075, 469] width 199 height 37
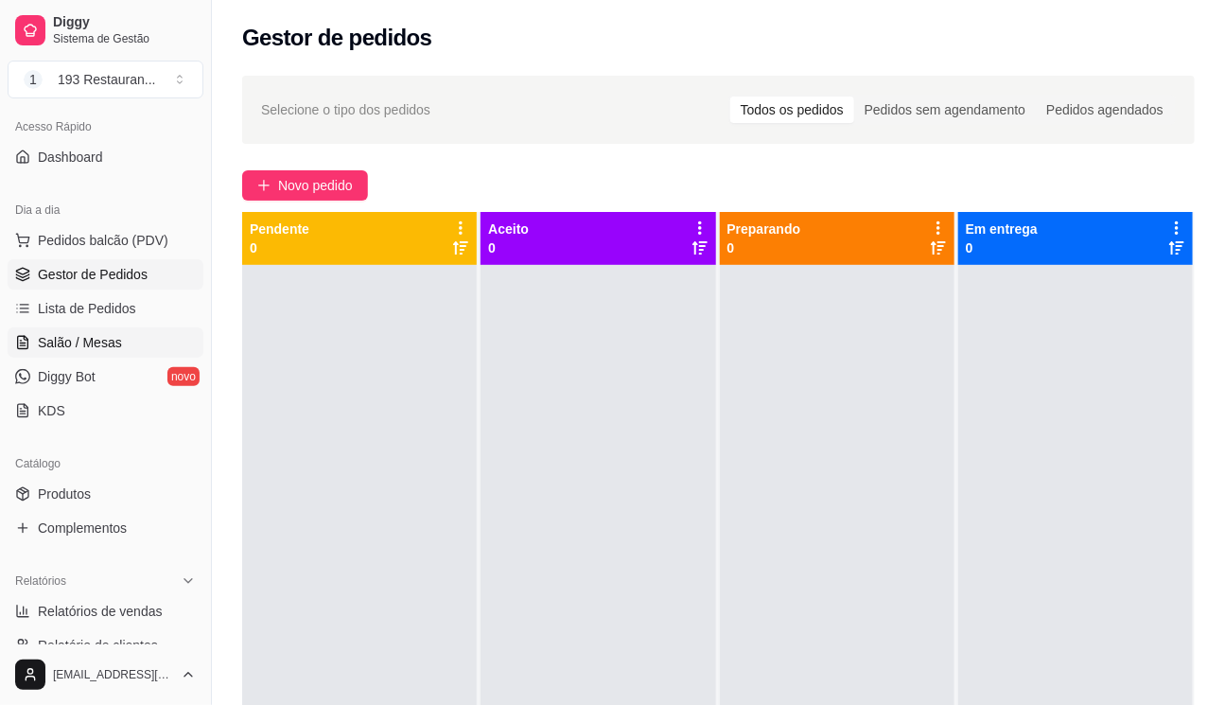
click at [78, 336] on span "Salão / Mesas" at bounding box center [80, 342] width 84 height 19
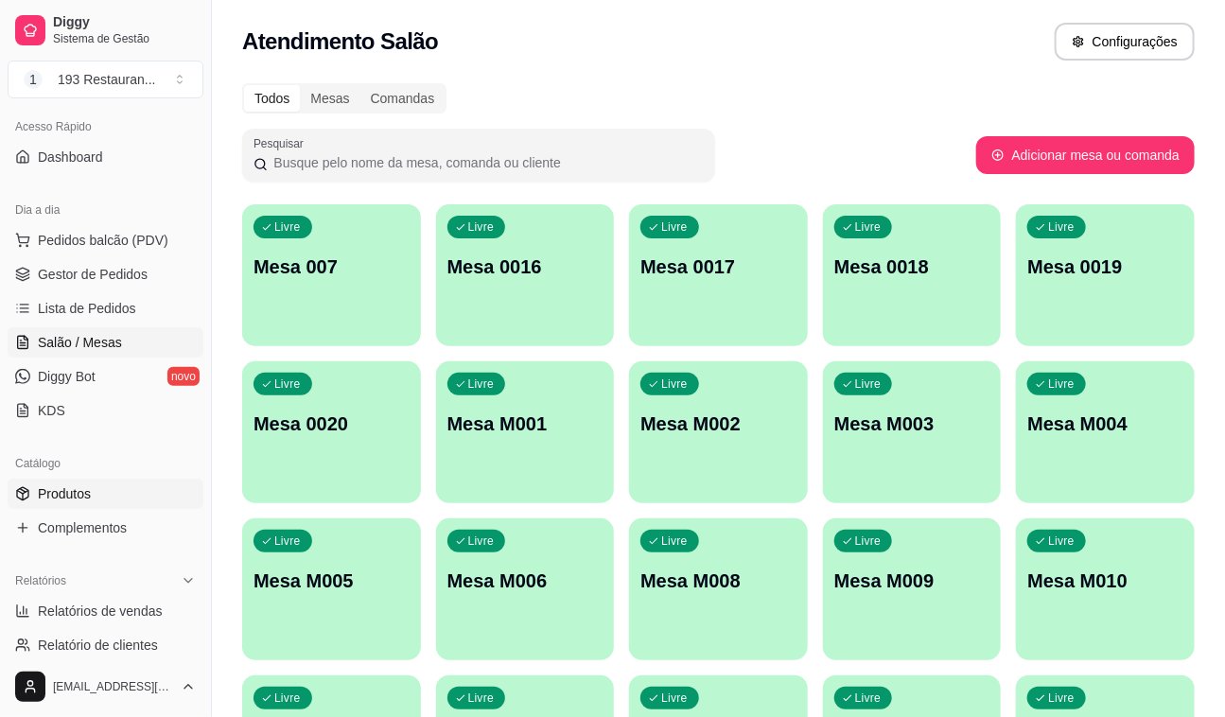
click at [86, 493] on span "Produtos" at bounding box center [64, 493] width 53 height 19
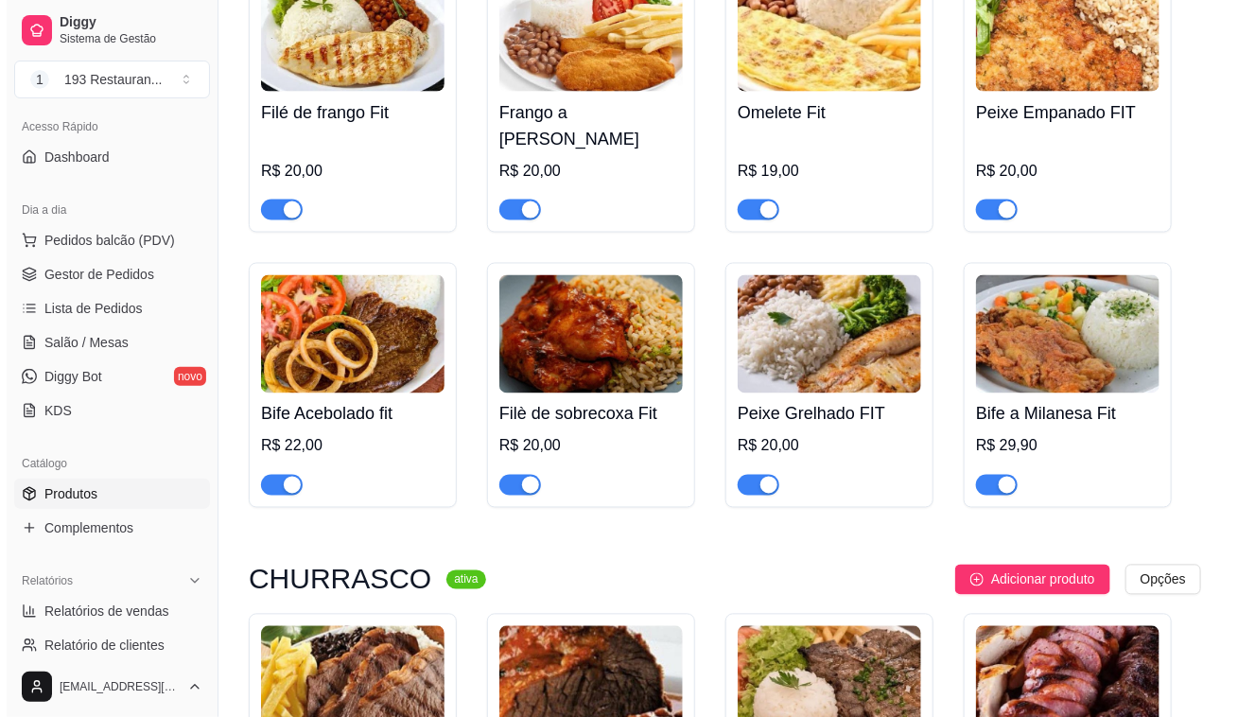
scroll to position [3783, 0]
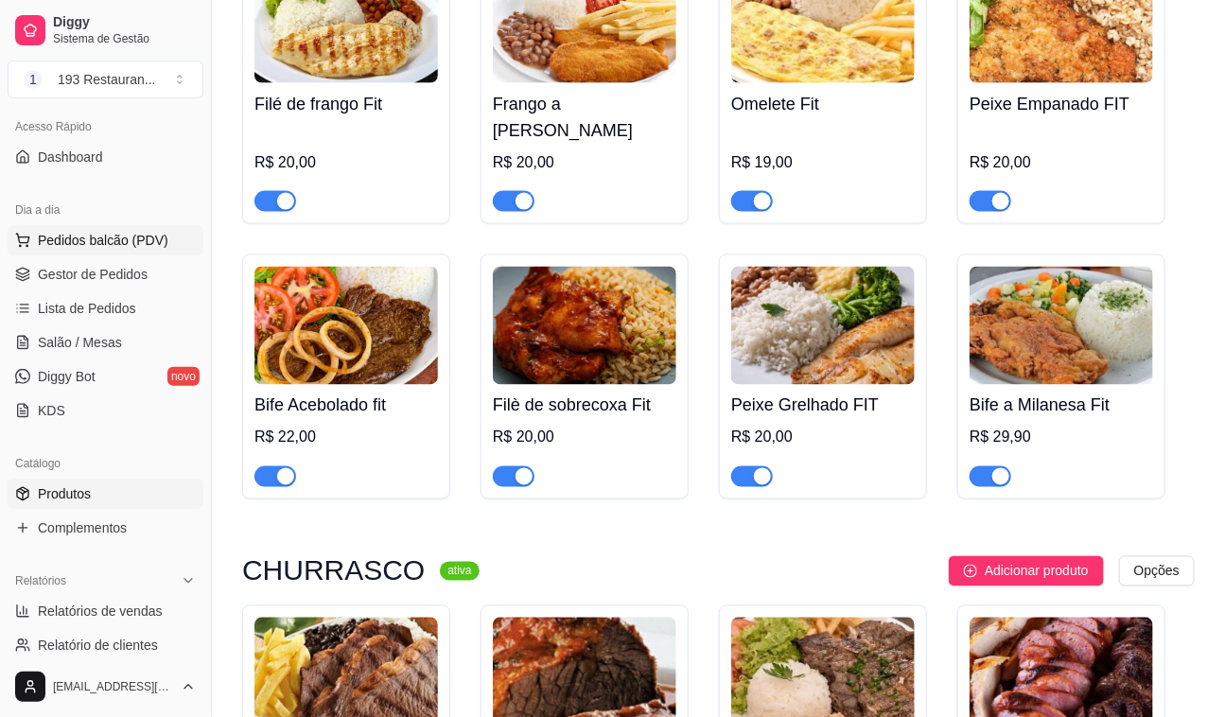
click at [129, 238] on span "Pedidos balcão (PDV)" at bounding box center [103, 240] width 131 height 19
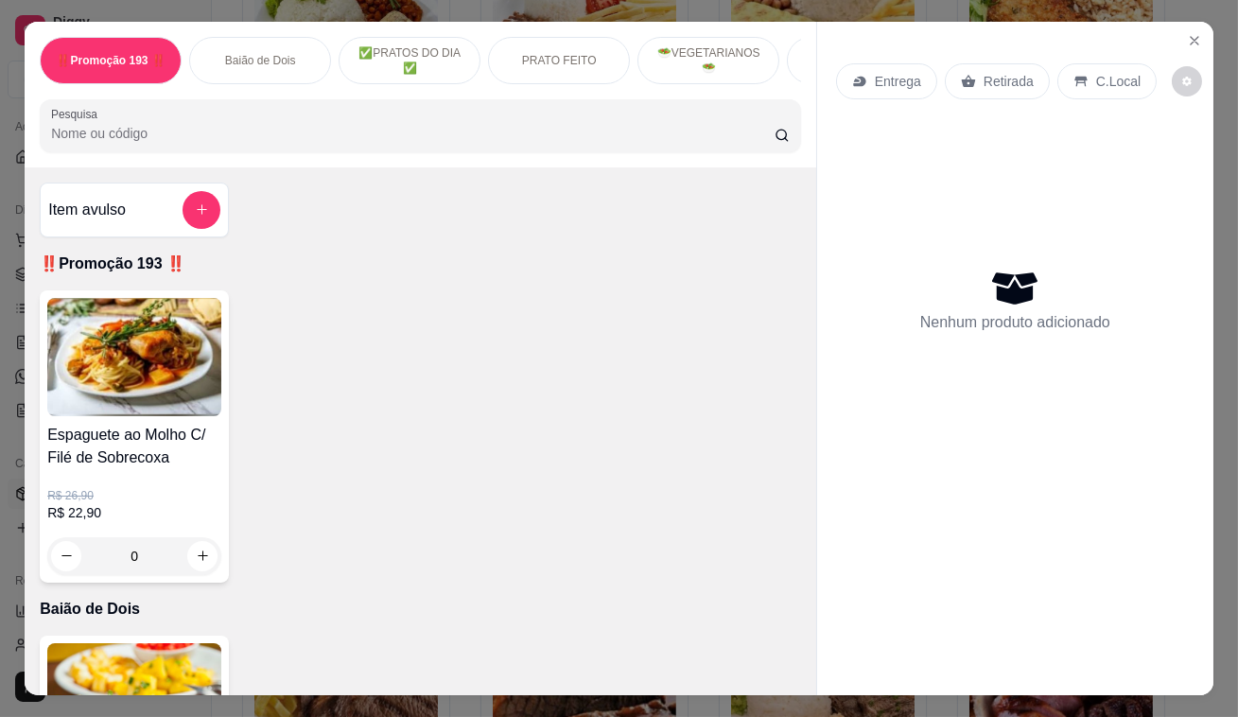
scroll to position [429, 0]
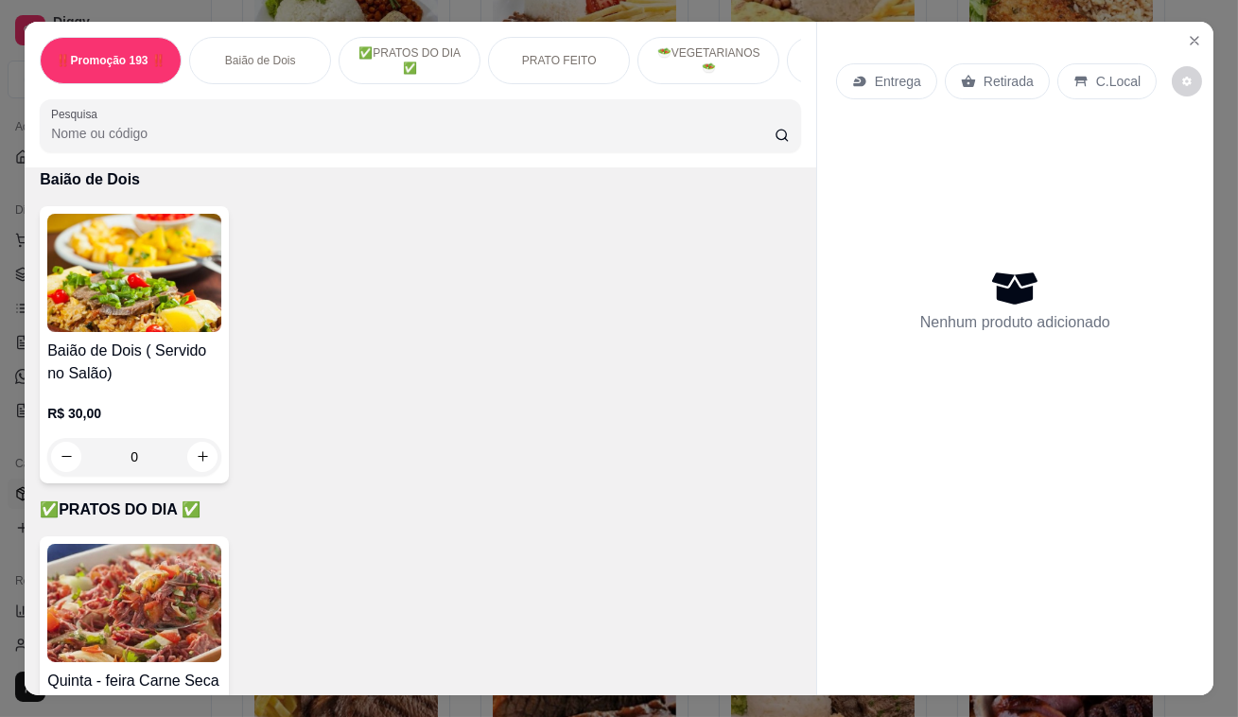
drag, startPoint x: 683, startPoint y: 348, endPoint x: 583, endPoint y: 364, distance: 101.5
click at [583, 364] on div "Baião de Dois ( Servido no Salão) R$ 30,00 0" at bounding box center [420, 344] width 761 height 277
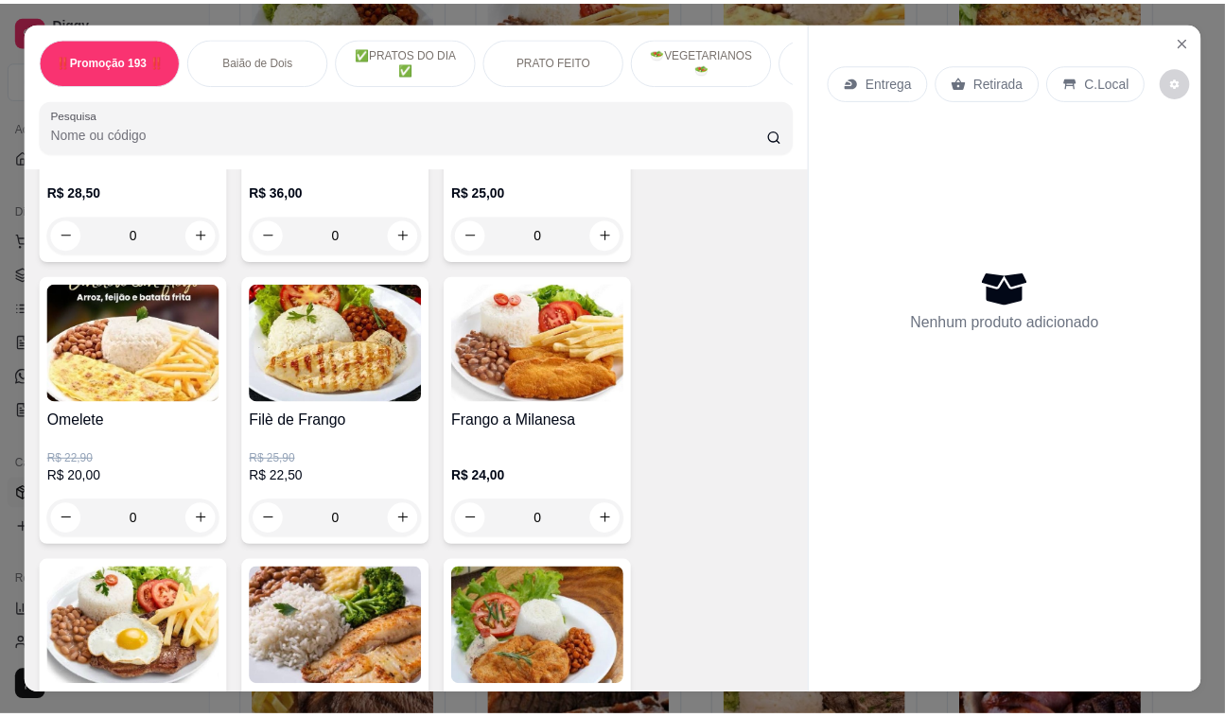
scroll to position [1719, 0]
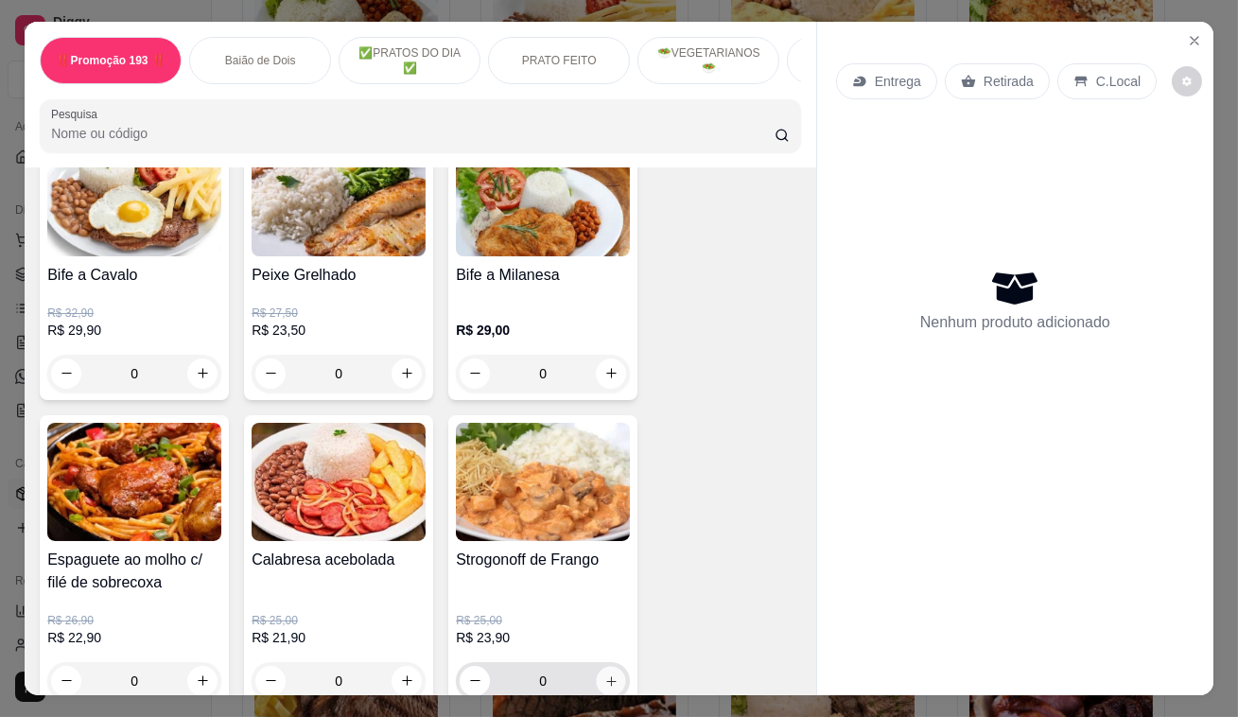
click at [597, 681] on button "increase-product-quantity" at bounding box center [611, 680] width 29 height 29
type input "1"
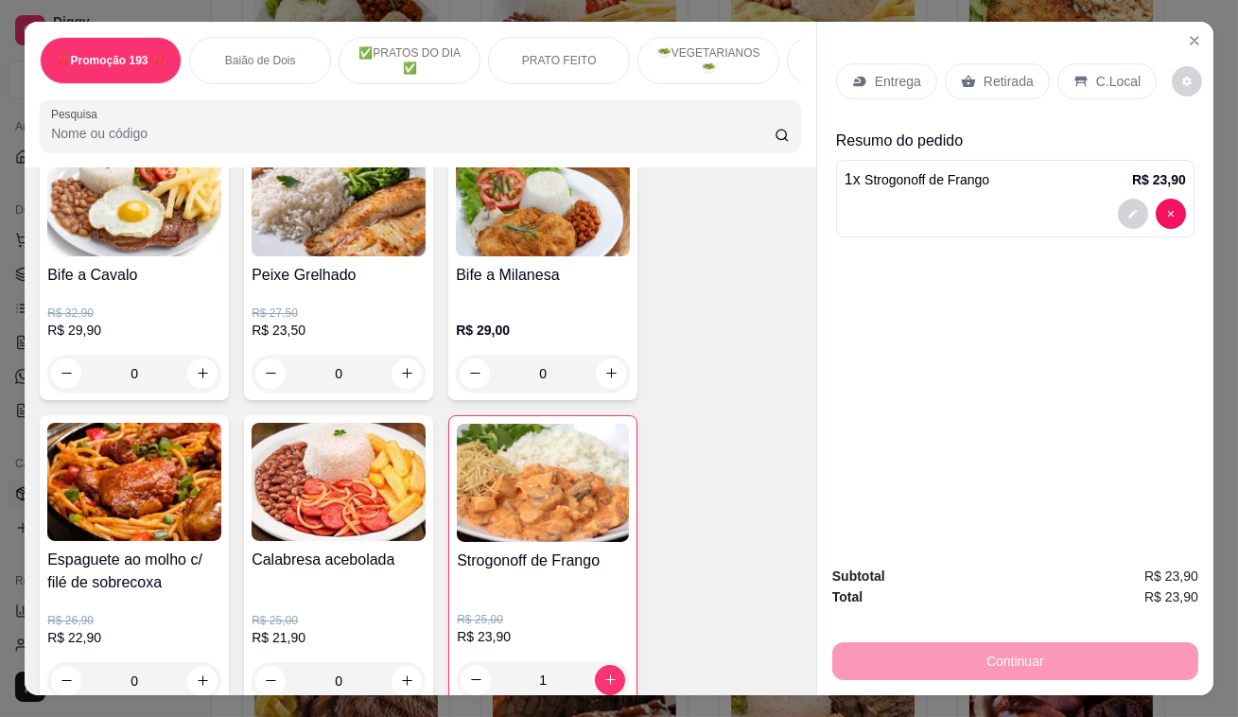
click at [993, 79] on p "Retirada" at bounding box center [1009, 81] width 50 height 19
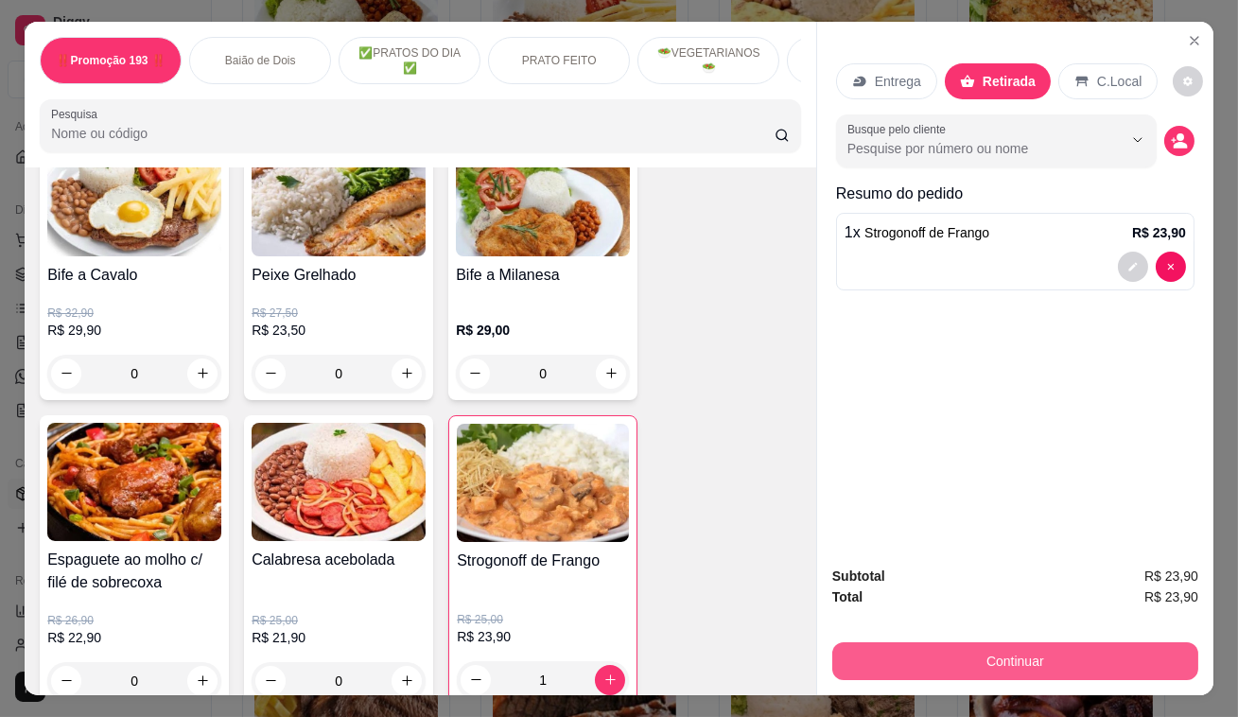
click at [1060, 642] on button "Continuar" at bounding box center [1015, 661] width 366 height 38
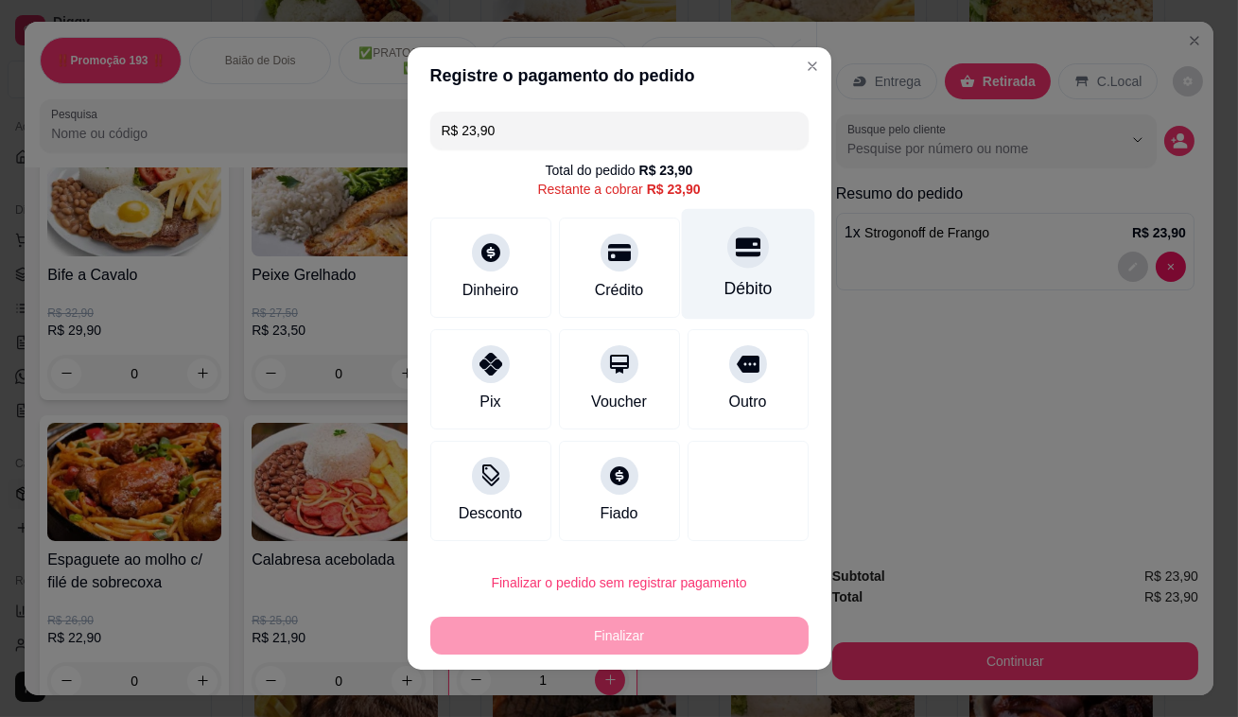
click at [745, 238] on div at bounding box center [748, 247] width 42 height 42
type input "R$ 0,00"
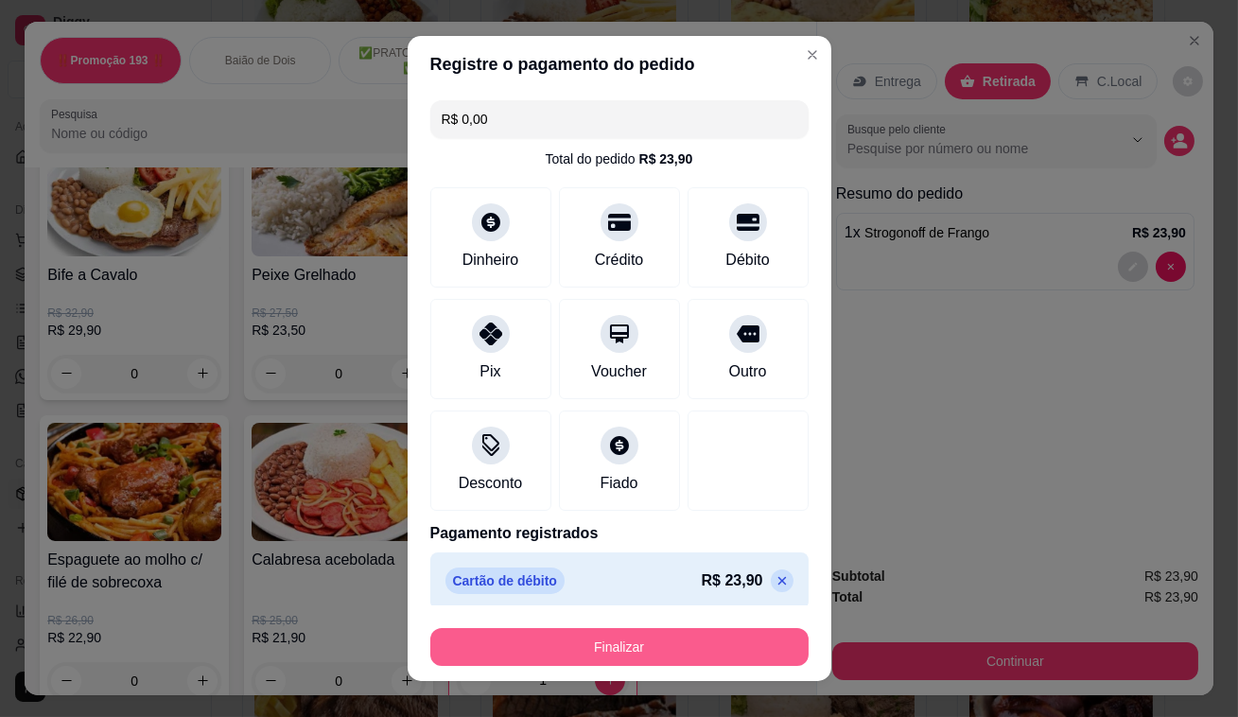
click at [525, 643] on button "Finalizar" at bounding box center [619, 647] width 378 height 38
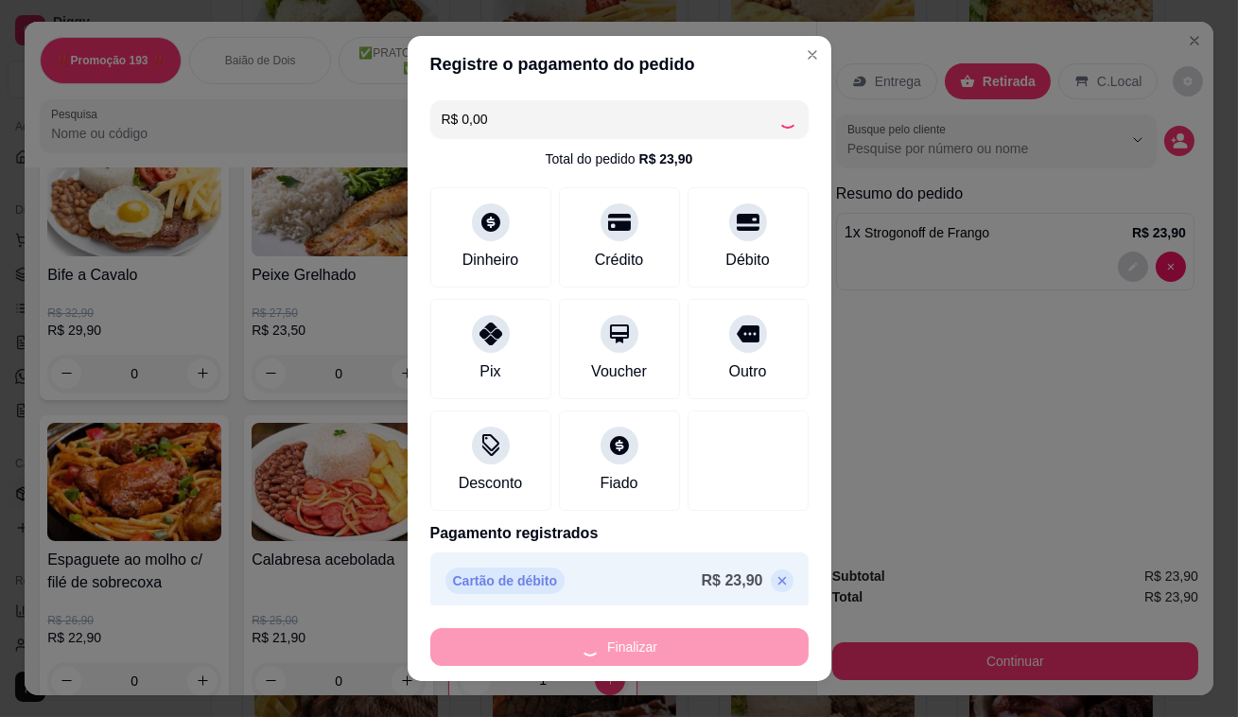
type input "0"
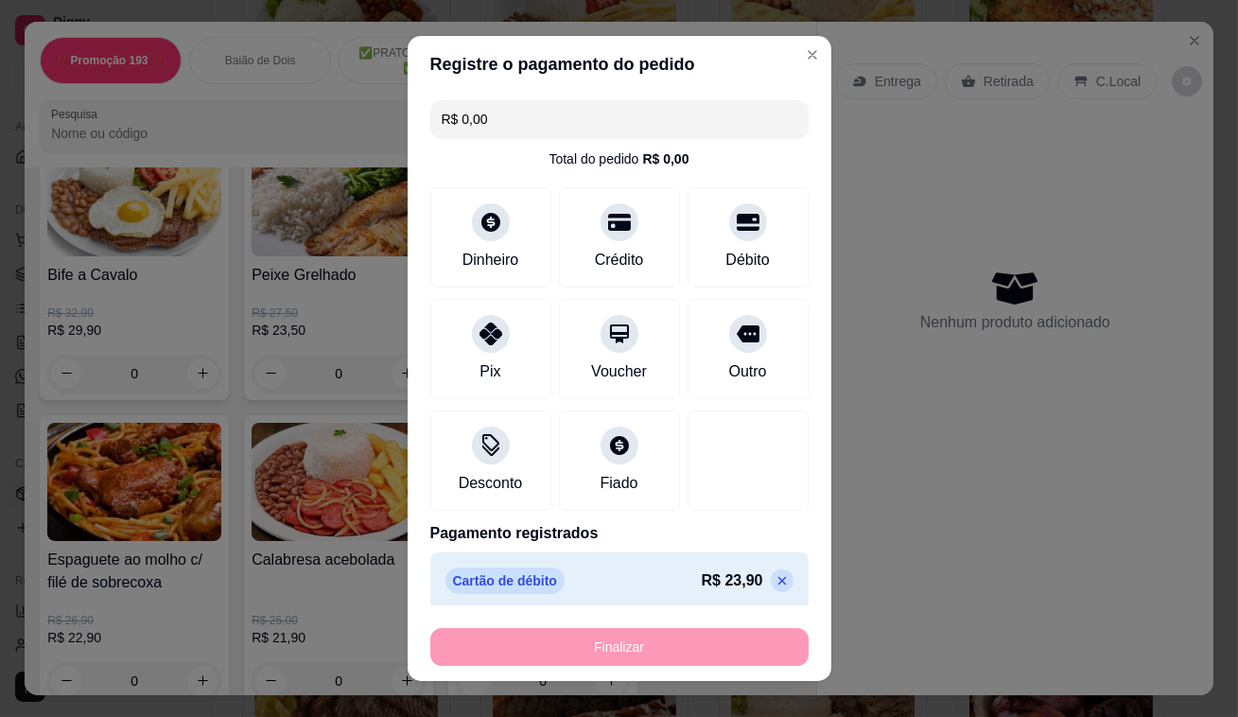
type input "-R$ 23,90"
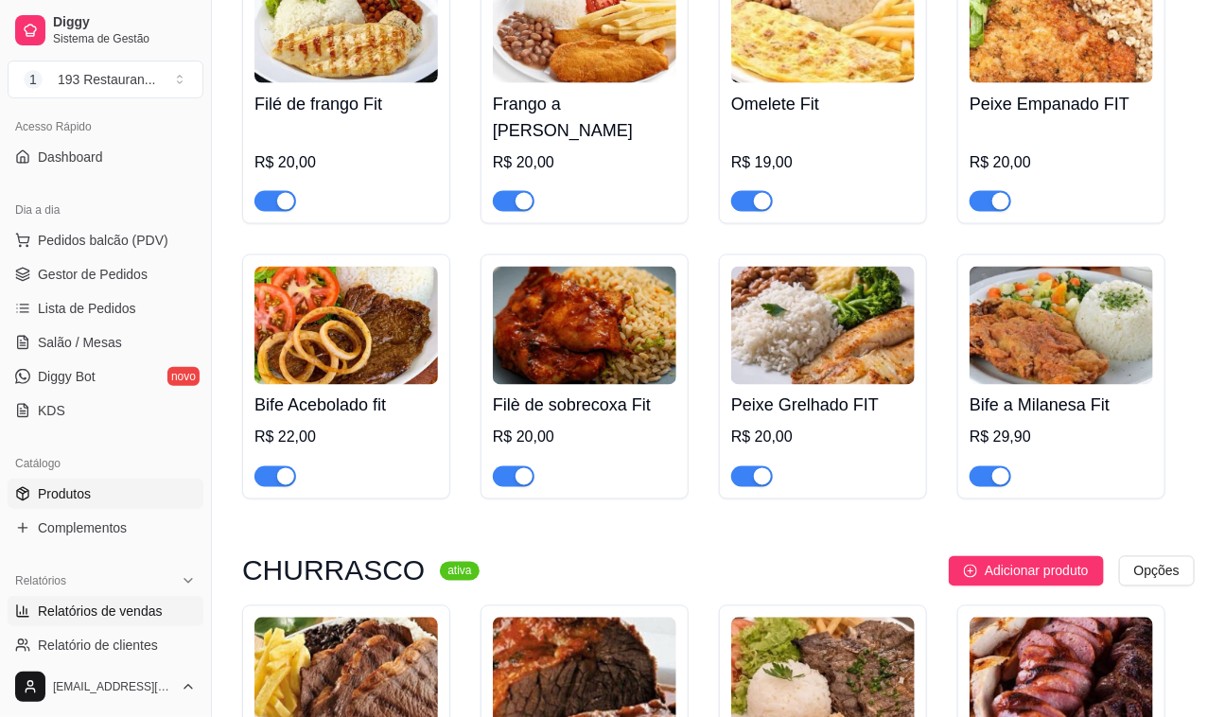
click at [132, 604] on span "Relatórios de vendas" at bounding box center [100, 610] width 125 height 19
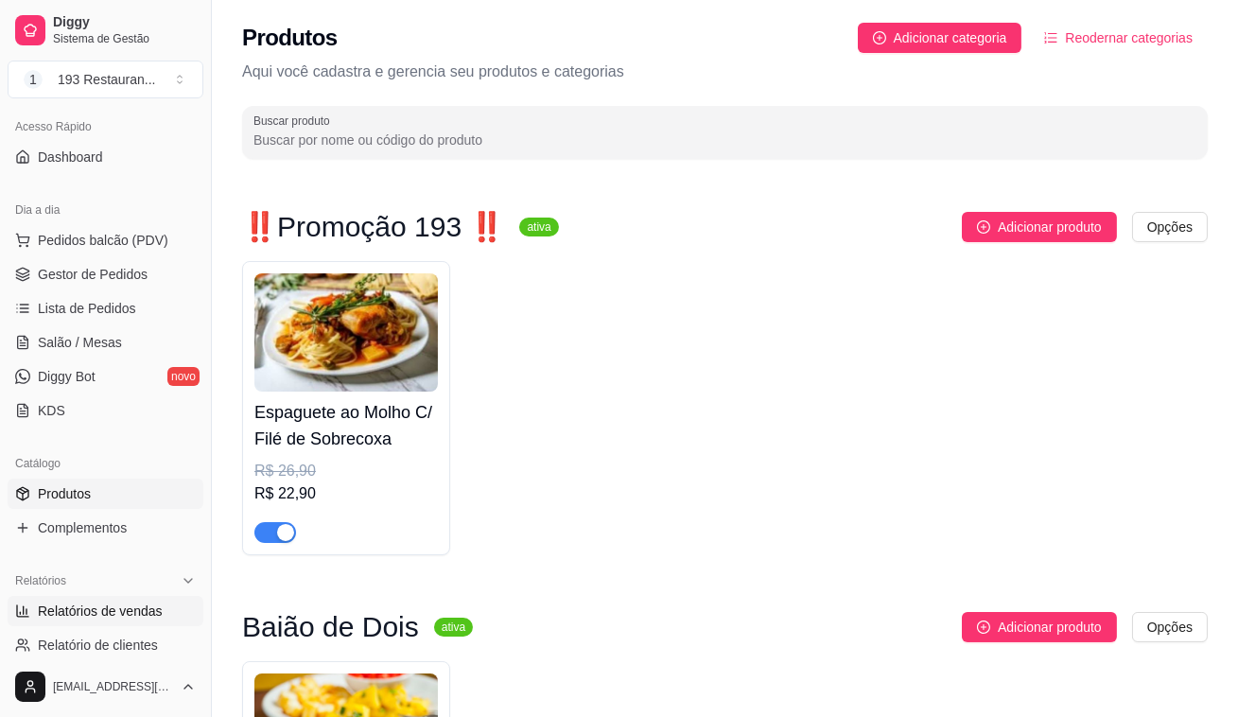
select select "ALL"
select select "0"
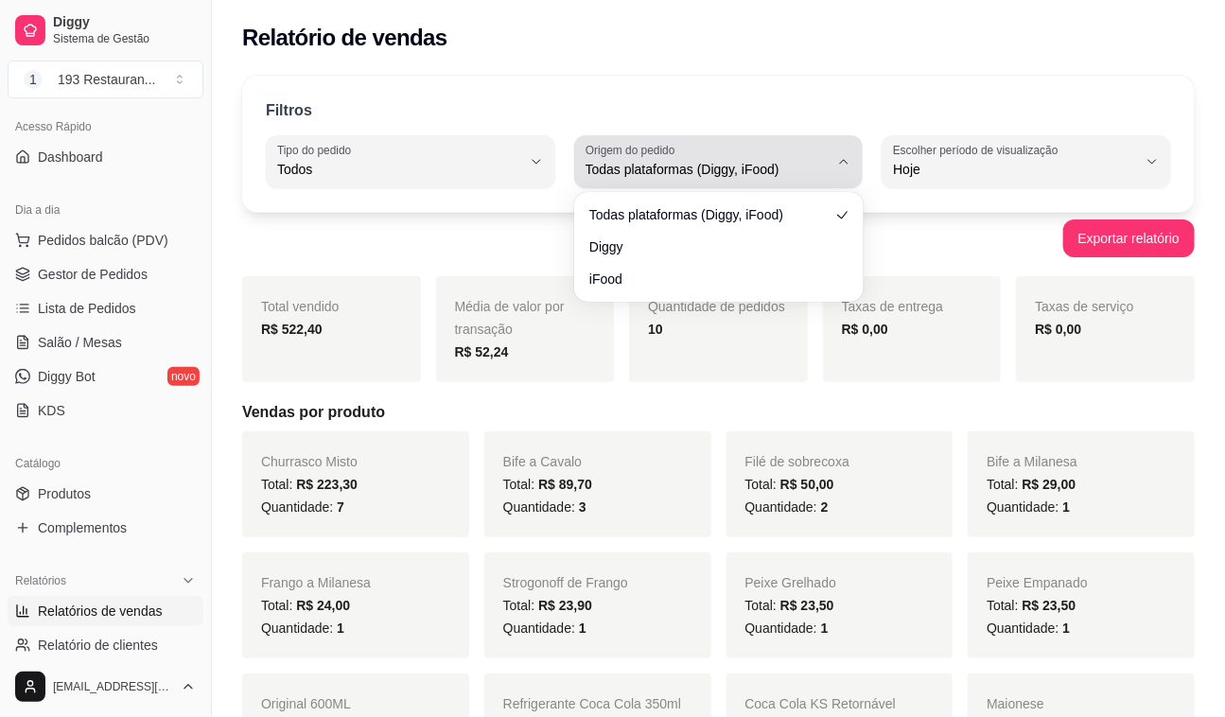
click at [832, 172] on button "Origem do pedido Todas plataformas (Diggy, iFood)" at bounding box center [718, 161] width 289 height 53
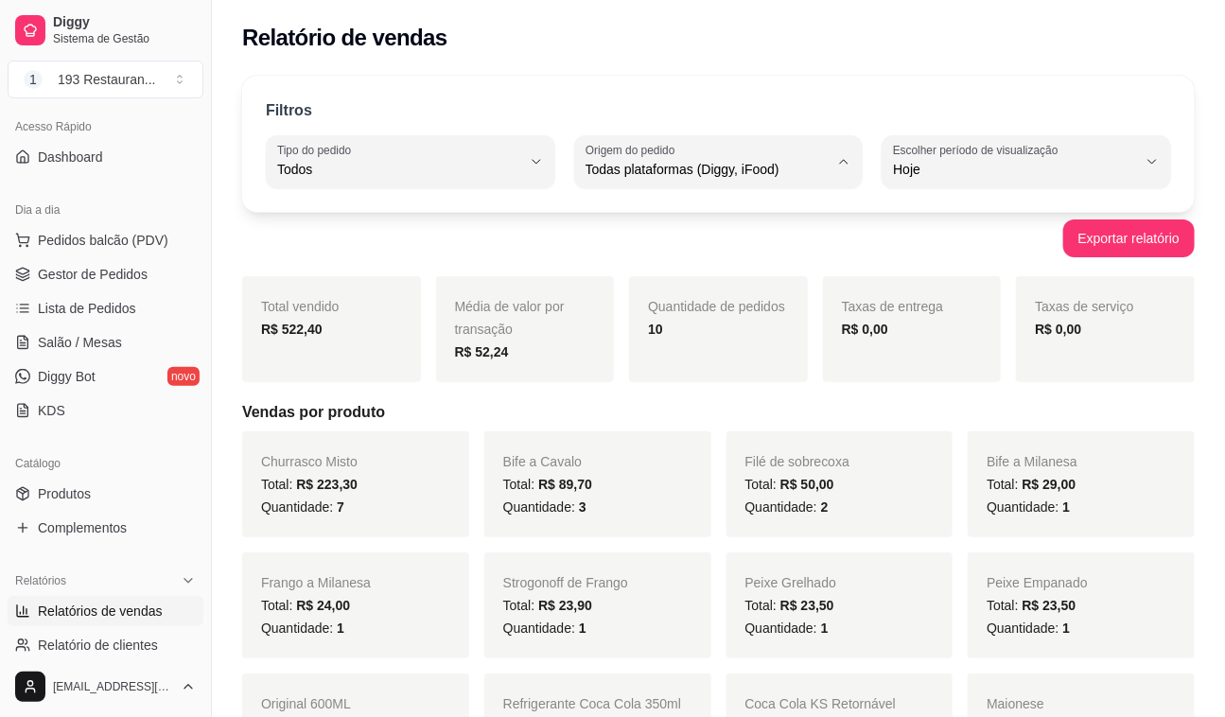
click at [403, 243] on div "Exportar relatório" at bounding box center [718, 238] width 952 height 38
click at [118, 306] on span "Lista de Pedidos" at bounding box center [87, 308] width 98 height 19
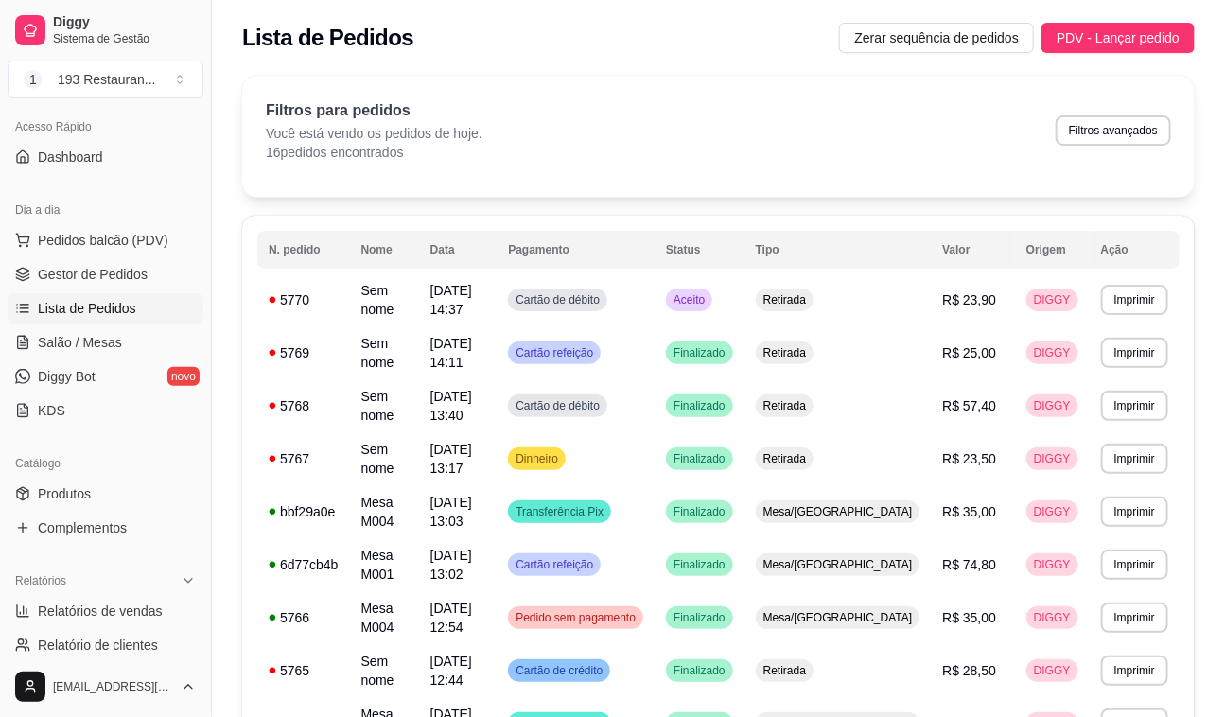
click at [494, 137] on div "Filtros para pedidos Você está vendo os pedidos de hoje. 16 pedidos encontrados…" at bounding box center [718, 130] width 905 height 62
click at [451, 155] on p "16 pedidos encontrados" at bounding box center [374, 152] width 217 height 19
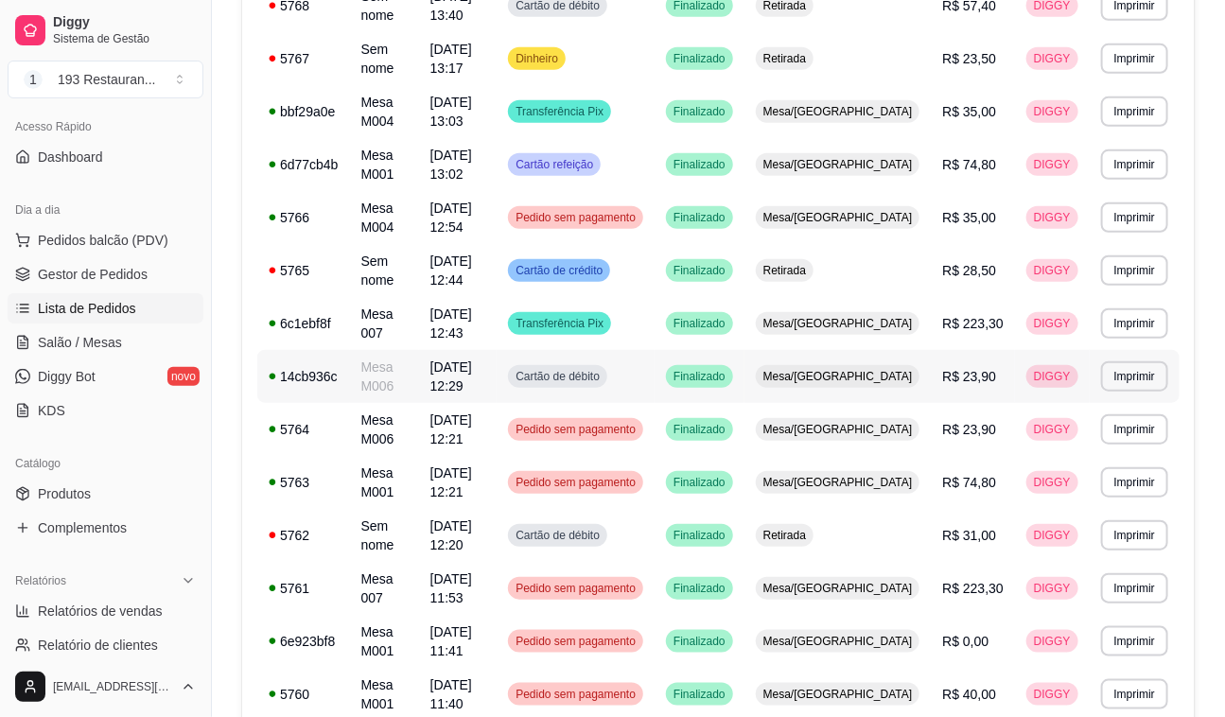
scroll to position [418, 0]
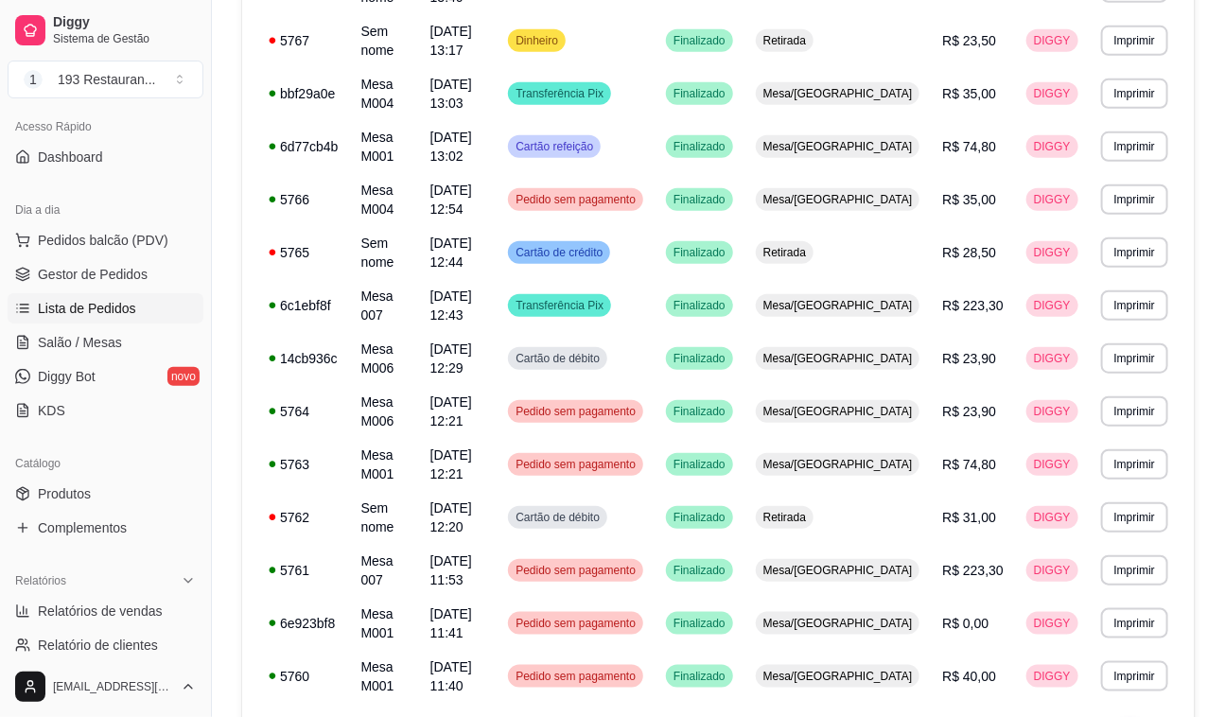
click at [96, 321] on link "Lista de Pedidos" at bounding box center [106, 308] width 196 height 30
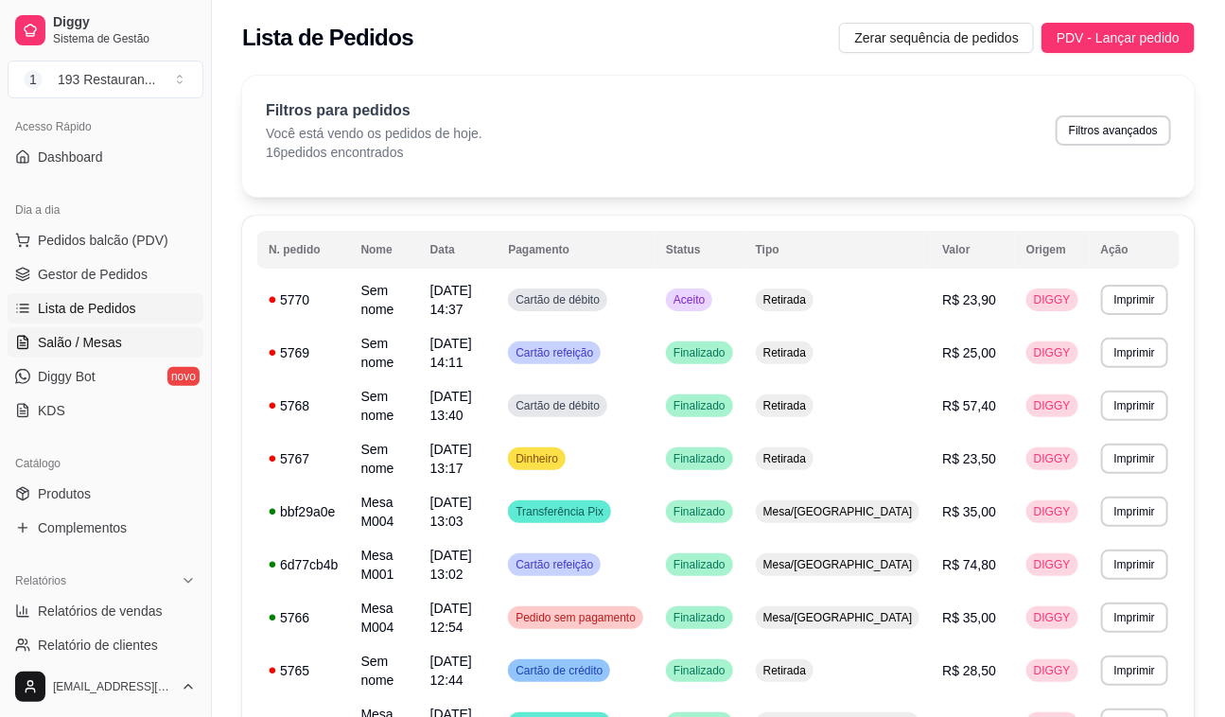
click at [102, 337] on span "Salão / Mesas" at bounding box center [80, 342] width 84 height 19
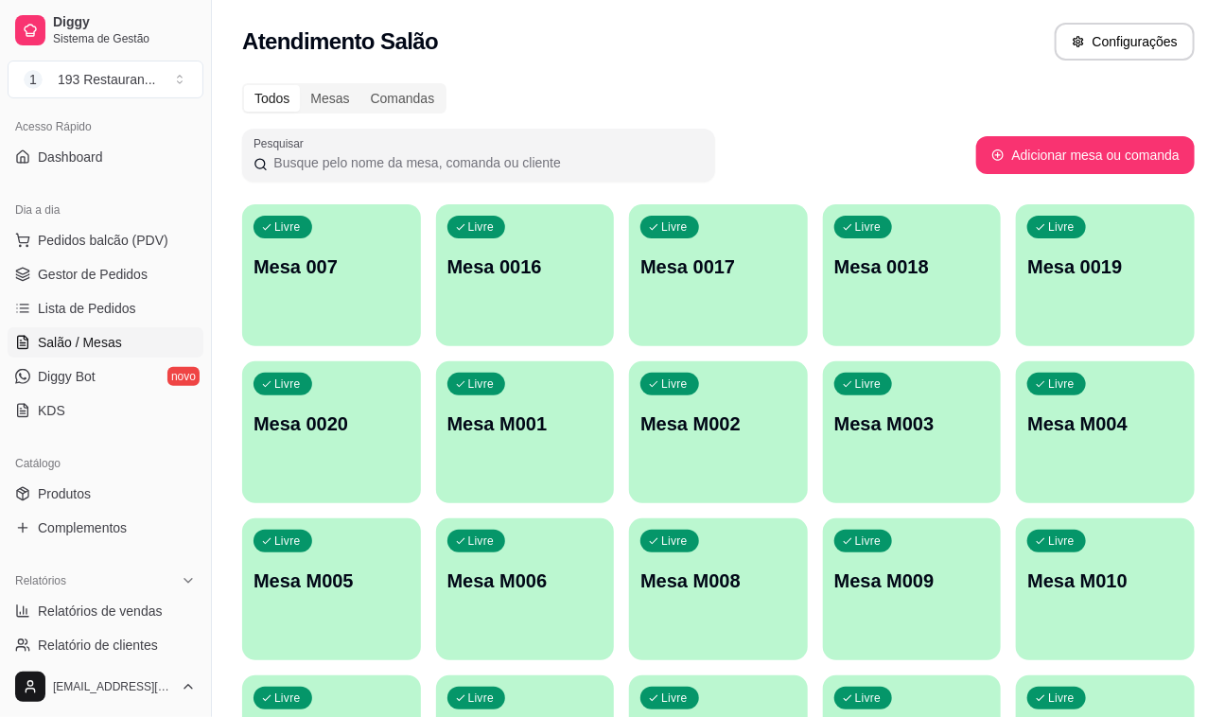
click at [115, 456] on div "Catálogo" at bounding box center [106, 463] width 196 height 30
drag, startPoint x: 331, startPoint y: 415, endPoint x: 183, endPoint y: 454, distance: 153.5
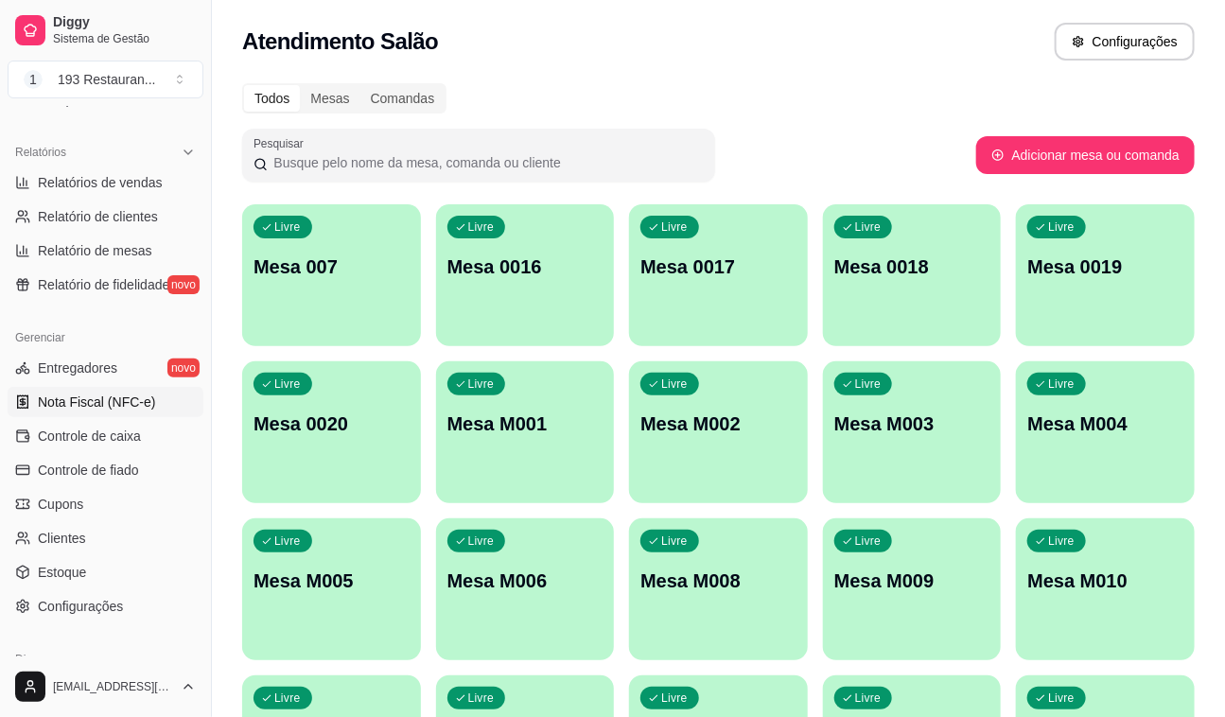
scroll to position [556, 0]
click at [95, 361] on span "Entregadores" at bounding box center [77, 366] width 79 height 19
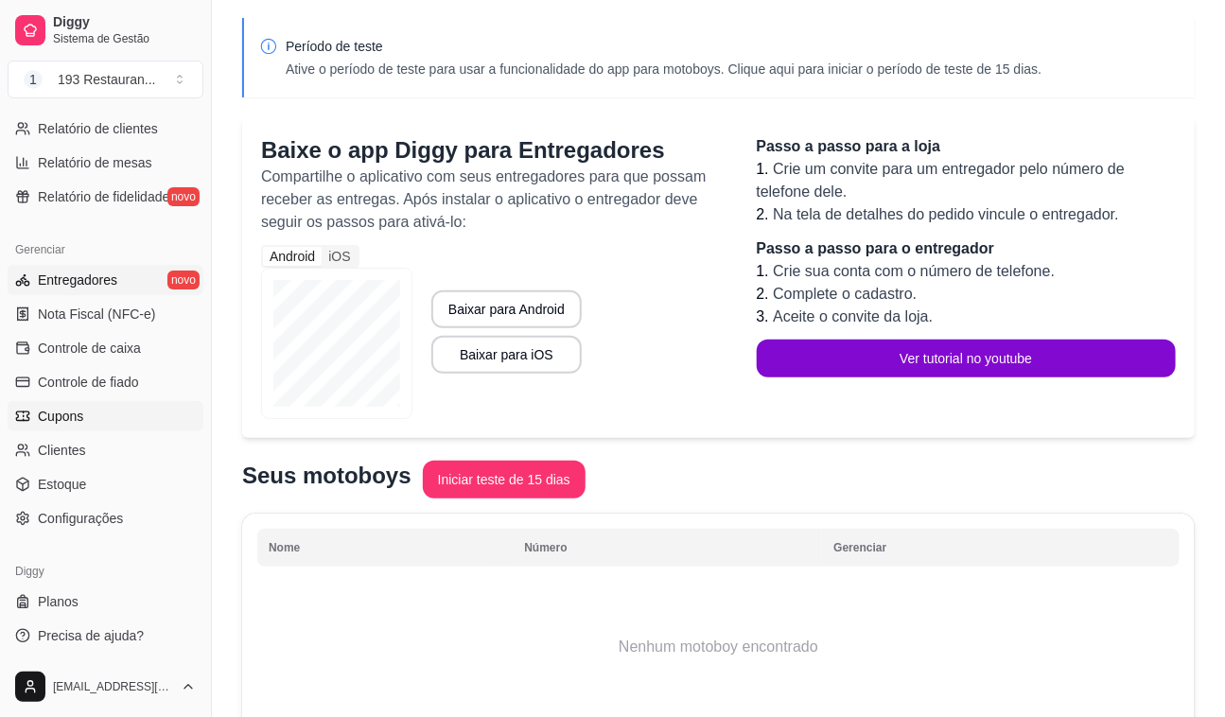
scroll to position [85, 0]
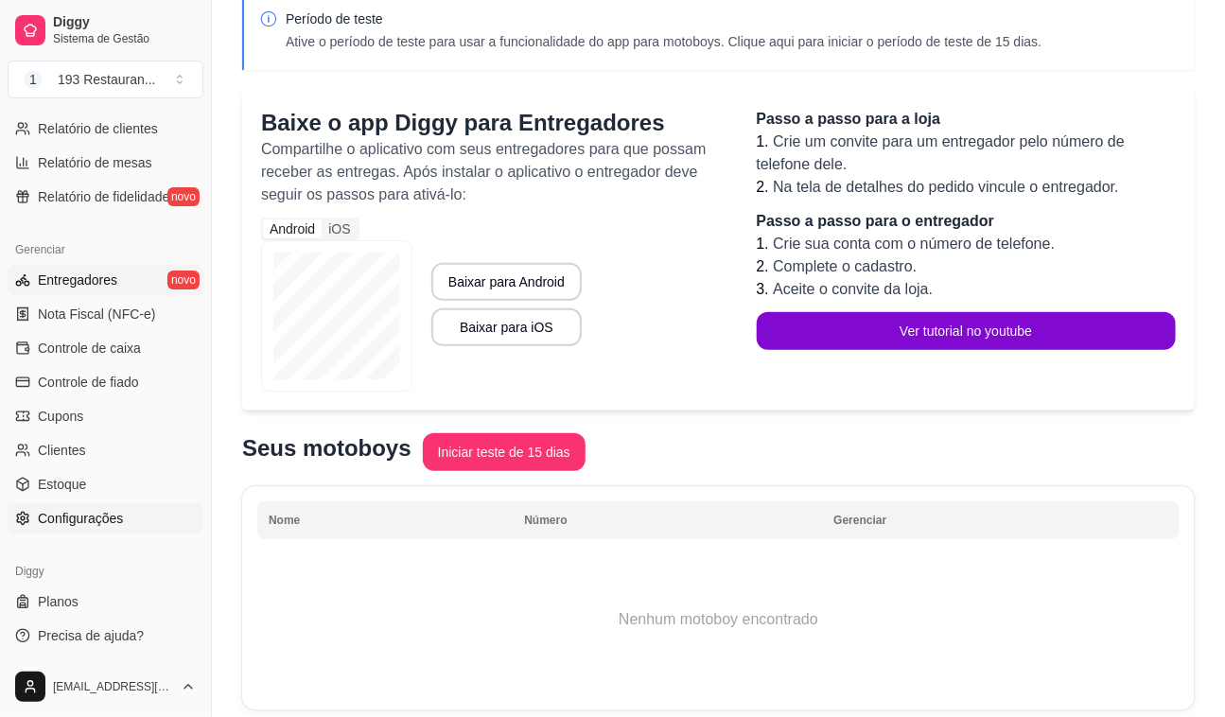
click at [103, 518] on span "Configurações" at bounding box center [80, 518] width 85 height 19
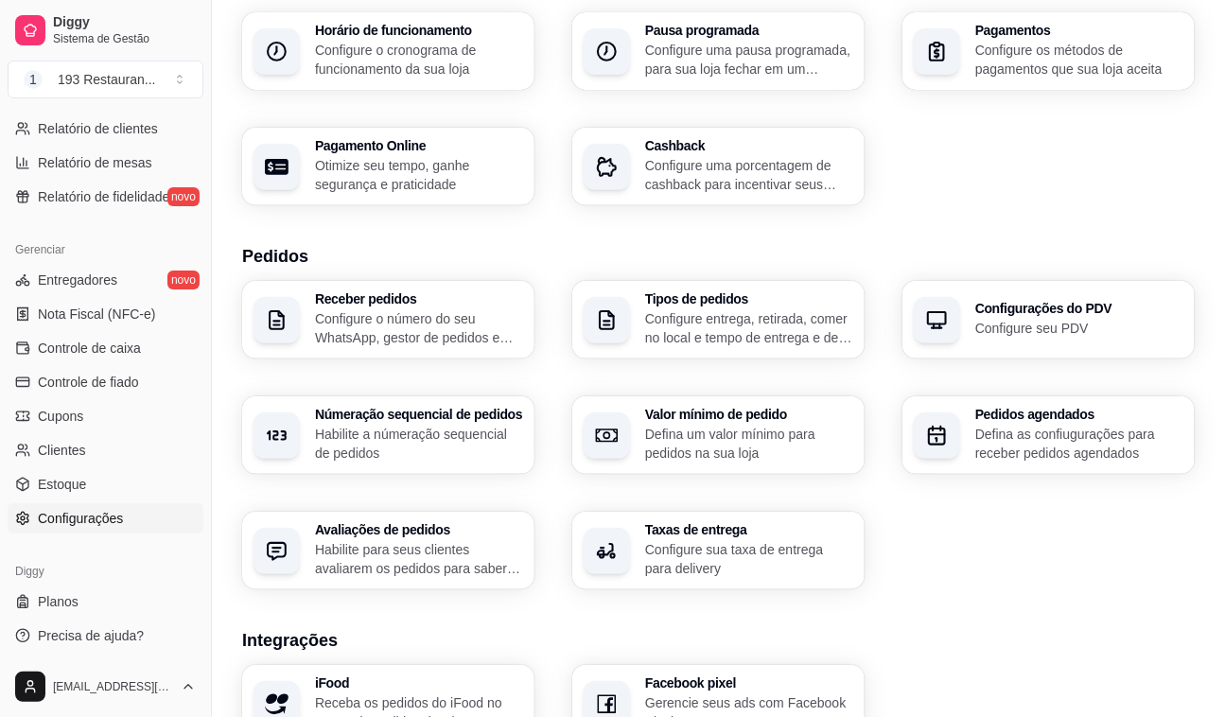
scroll to position [257, 0]
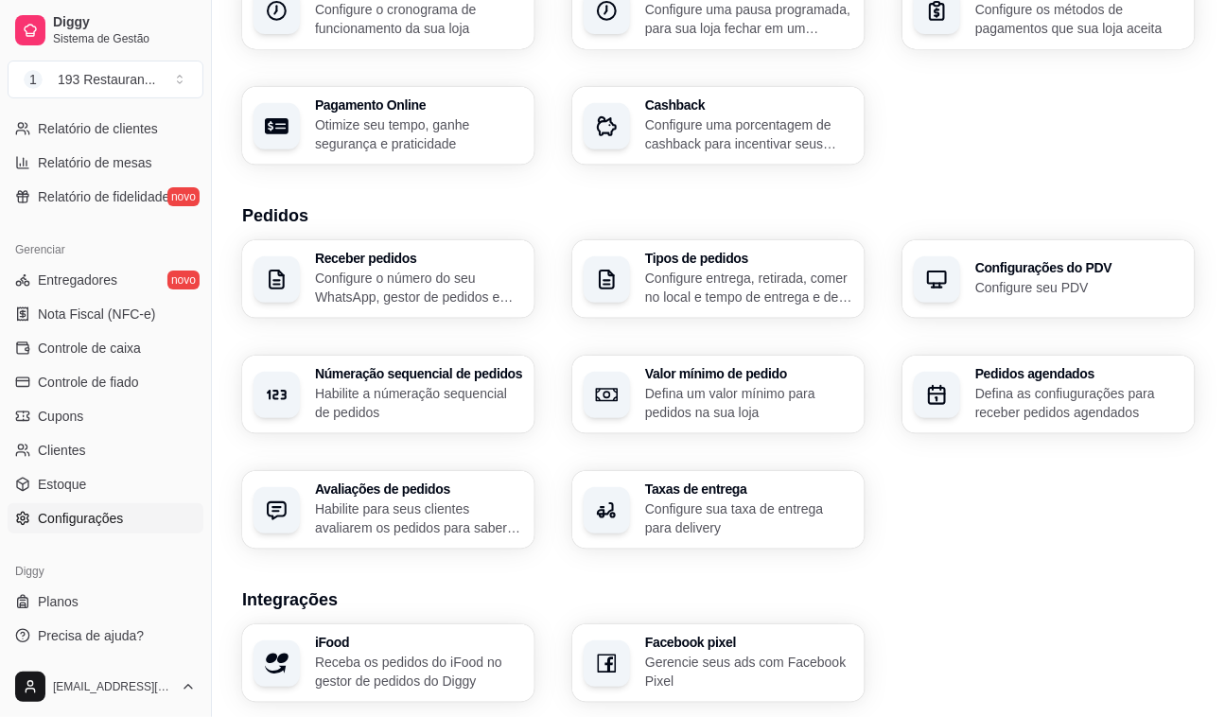
click at [676, 493] on h3 "Taxas de entrega" at bounding box center [749, 488] width 208 height 13
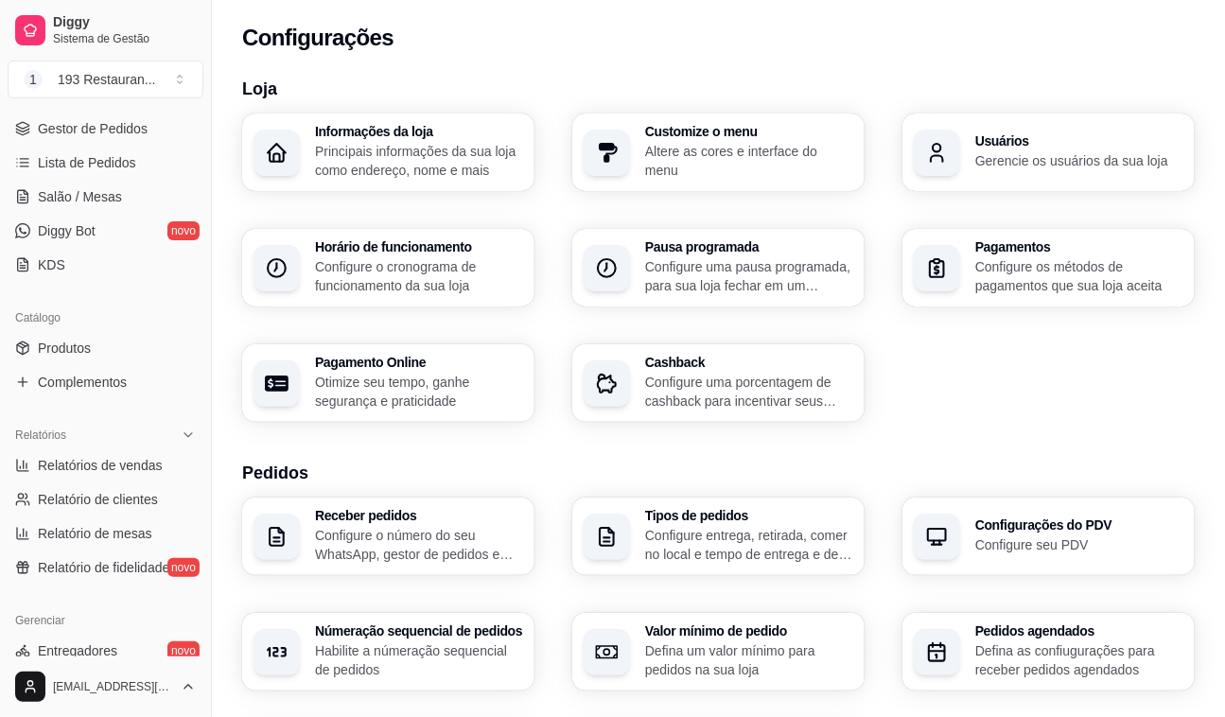
scroll to position [265, 0]
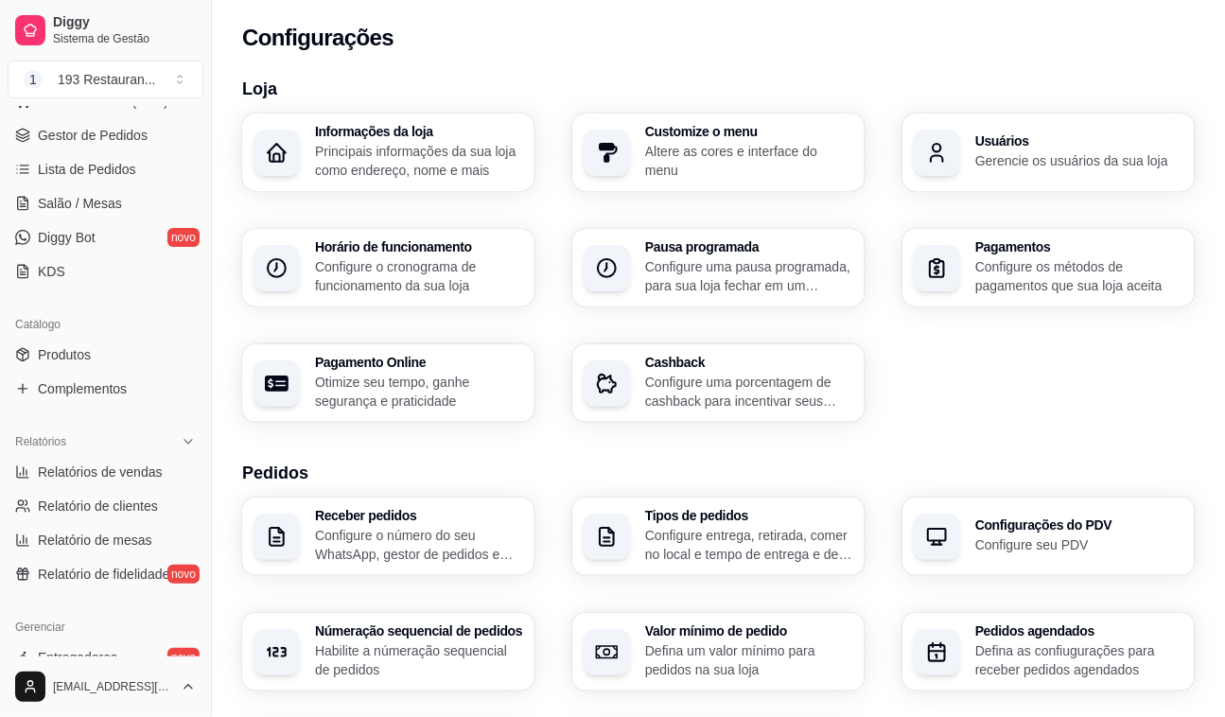
click at [789, 462] on h3 "Pedidos" at bounding box center [718, 473] width 952 height 26
